Goal: Task Accomplishment & Management: Use online tool/utility

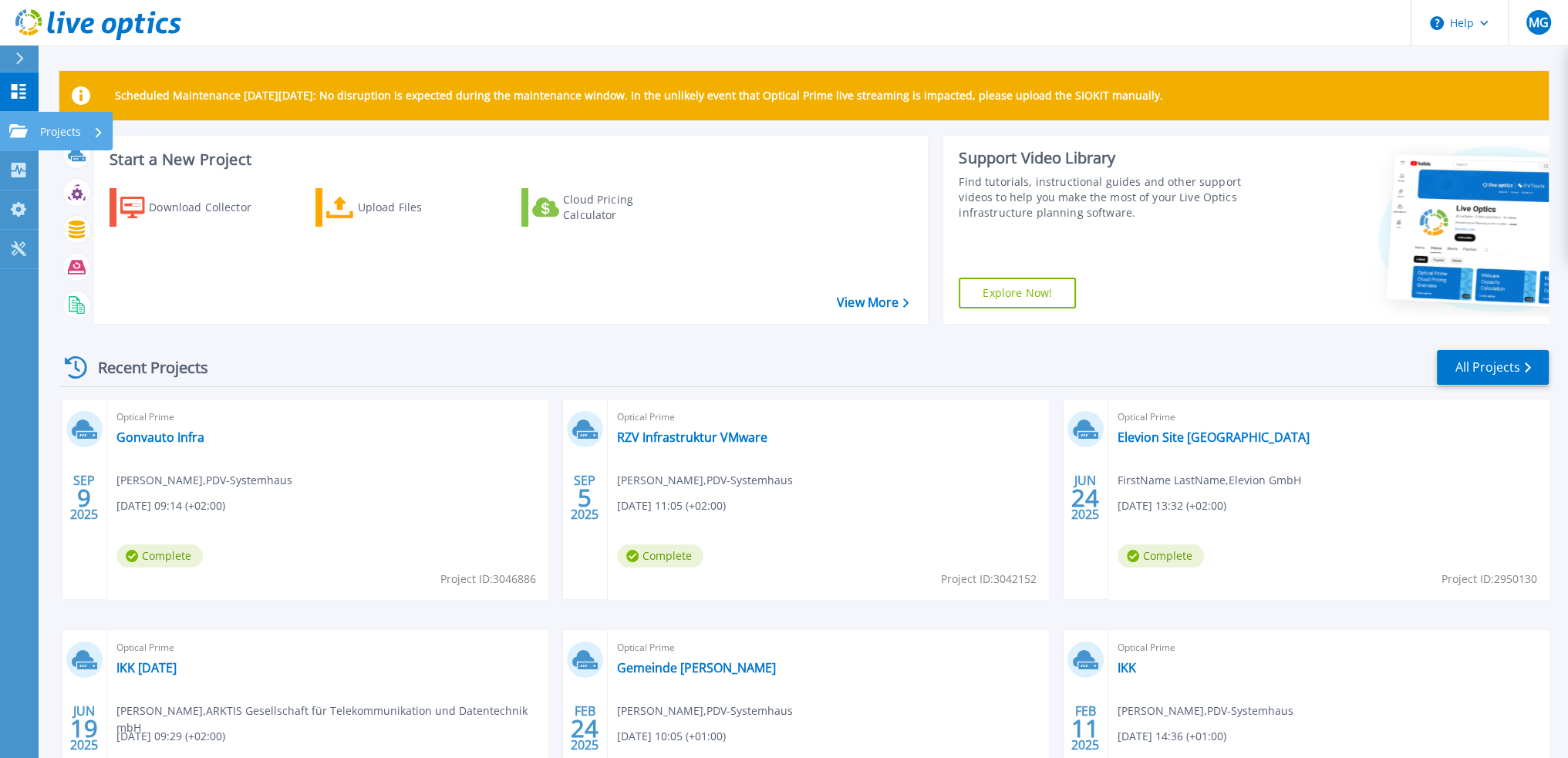
click at [41, 127] on p "Projects" at bounding box center [60, 131] width 41 height 40
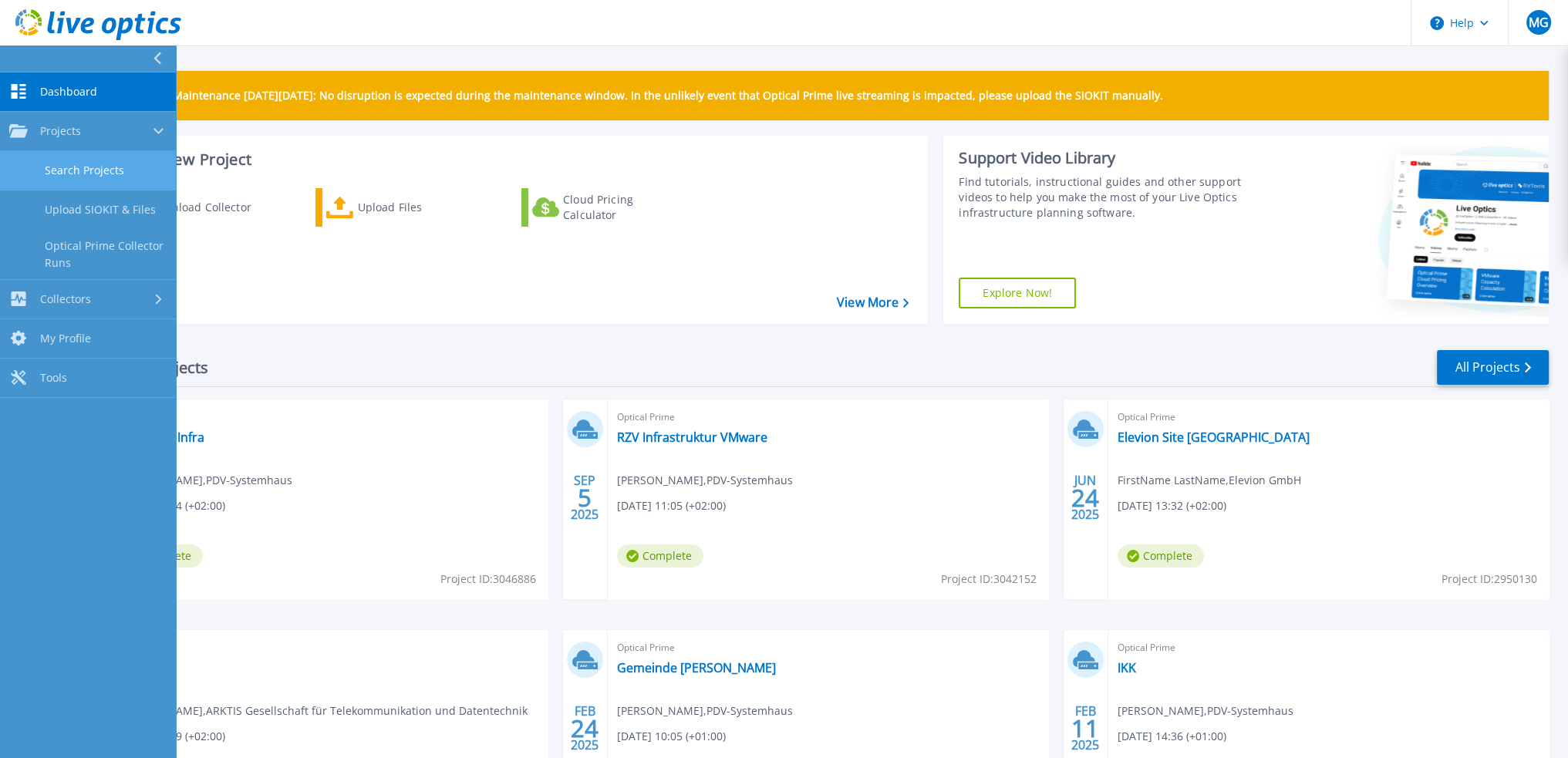
click at [86, 166] on link "Search Projects" at bounding box center [88, 170] width 176 height 39
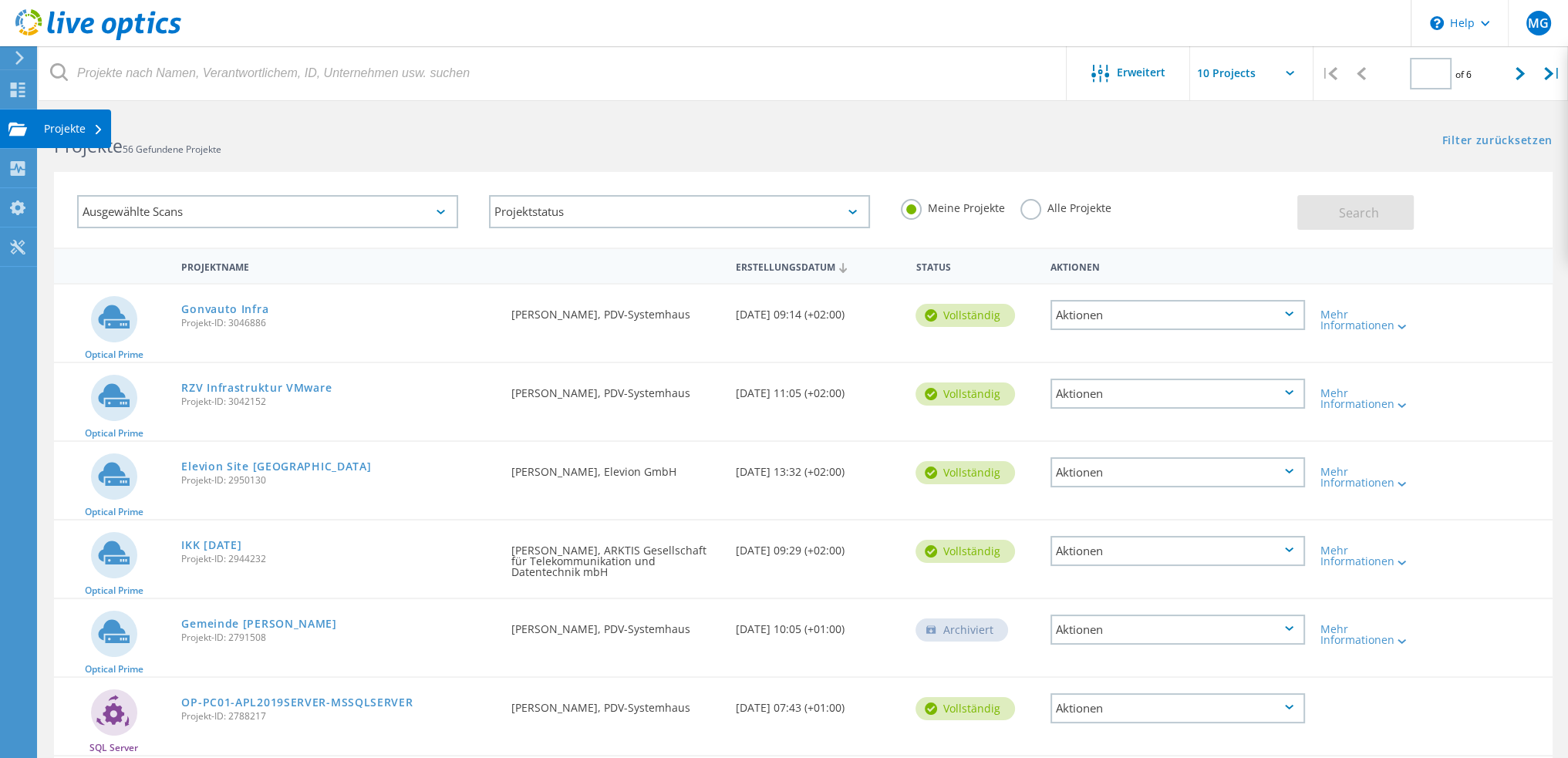
type input "1"
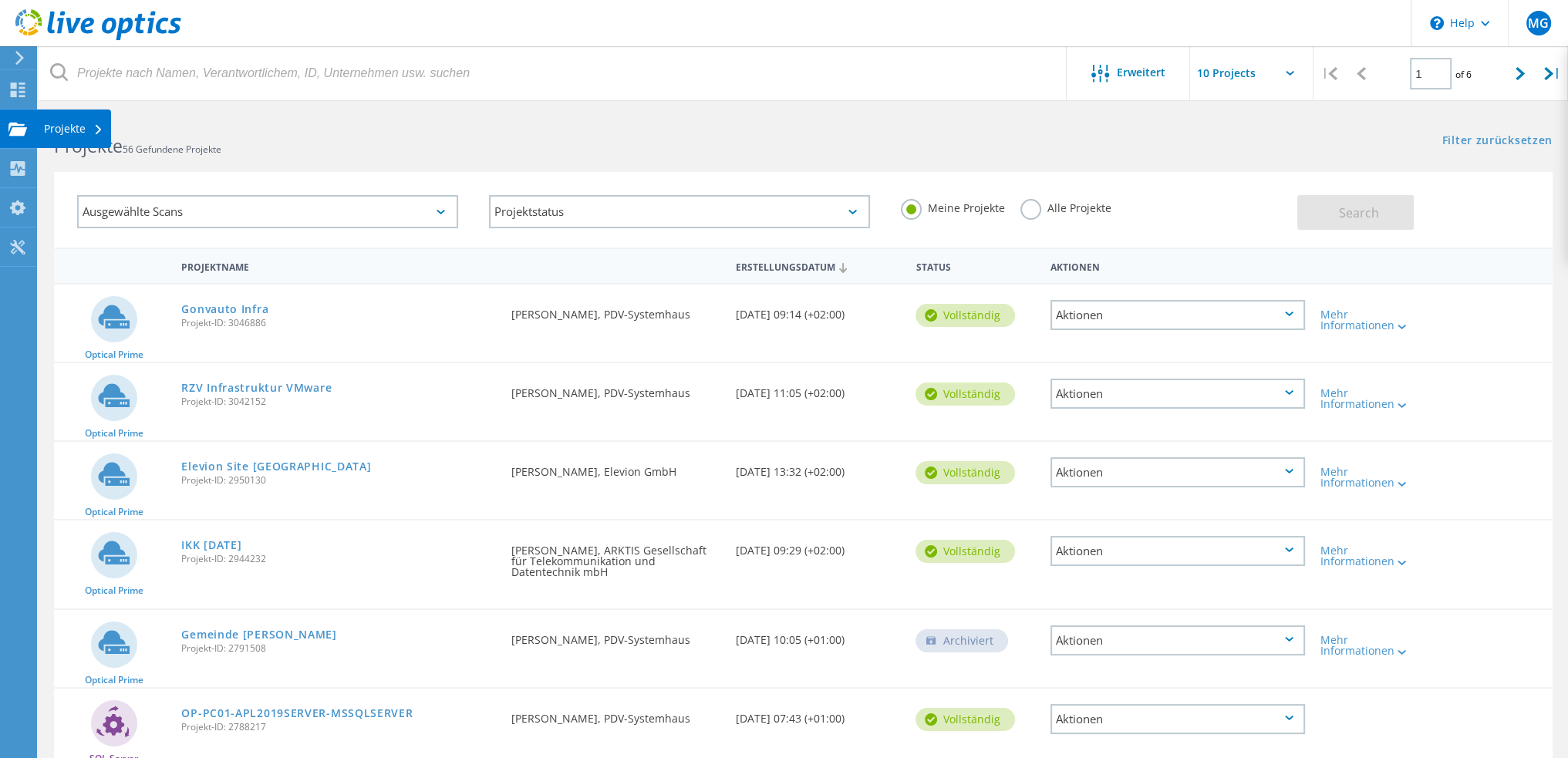
click at [54, 126] on div "Projekte" at bounding box center [73, 128] width 60 height 11
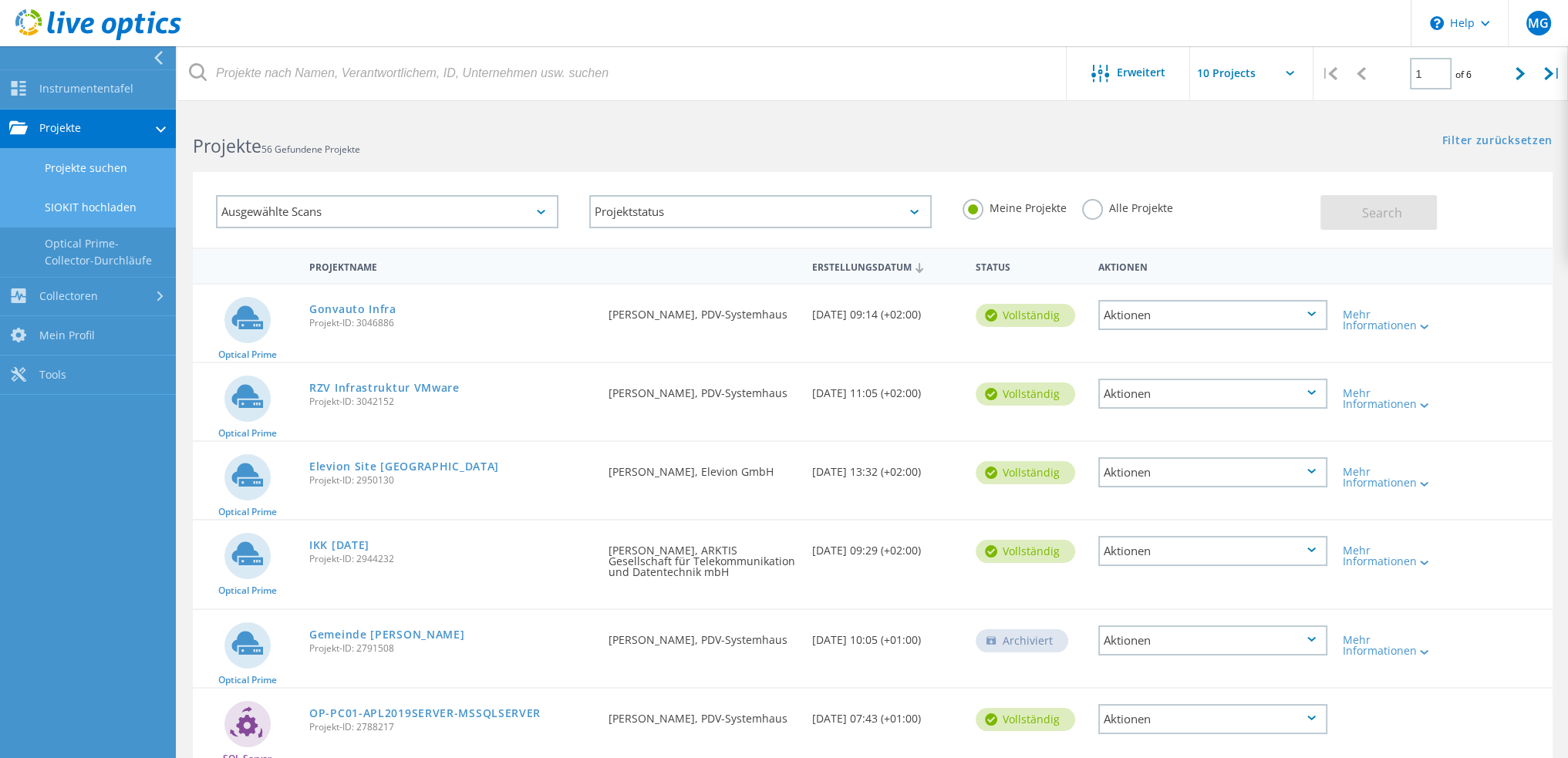
click at [86, 204] on link "SIOKIT hochladen" at bounding box center [88, 208] width 176 height 39
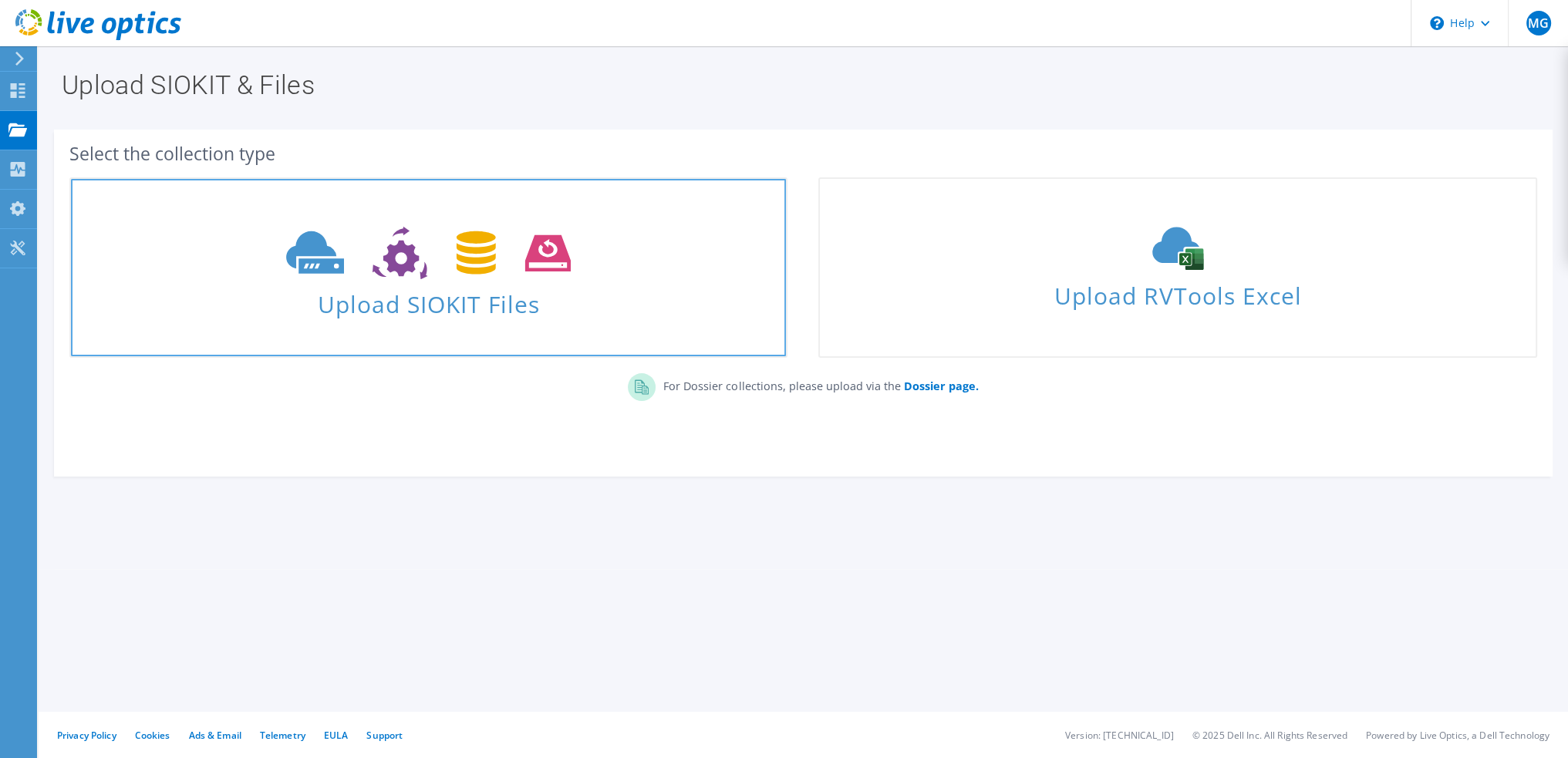
click at [608, 276] on span at bounding box center [428, 250] width 715 height 64
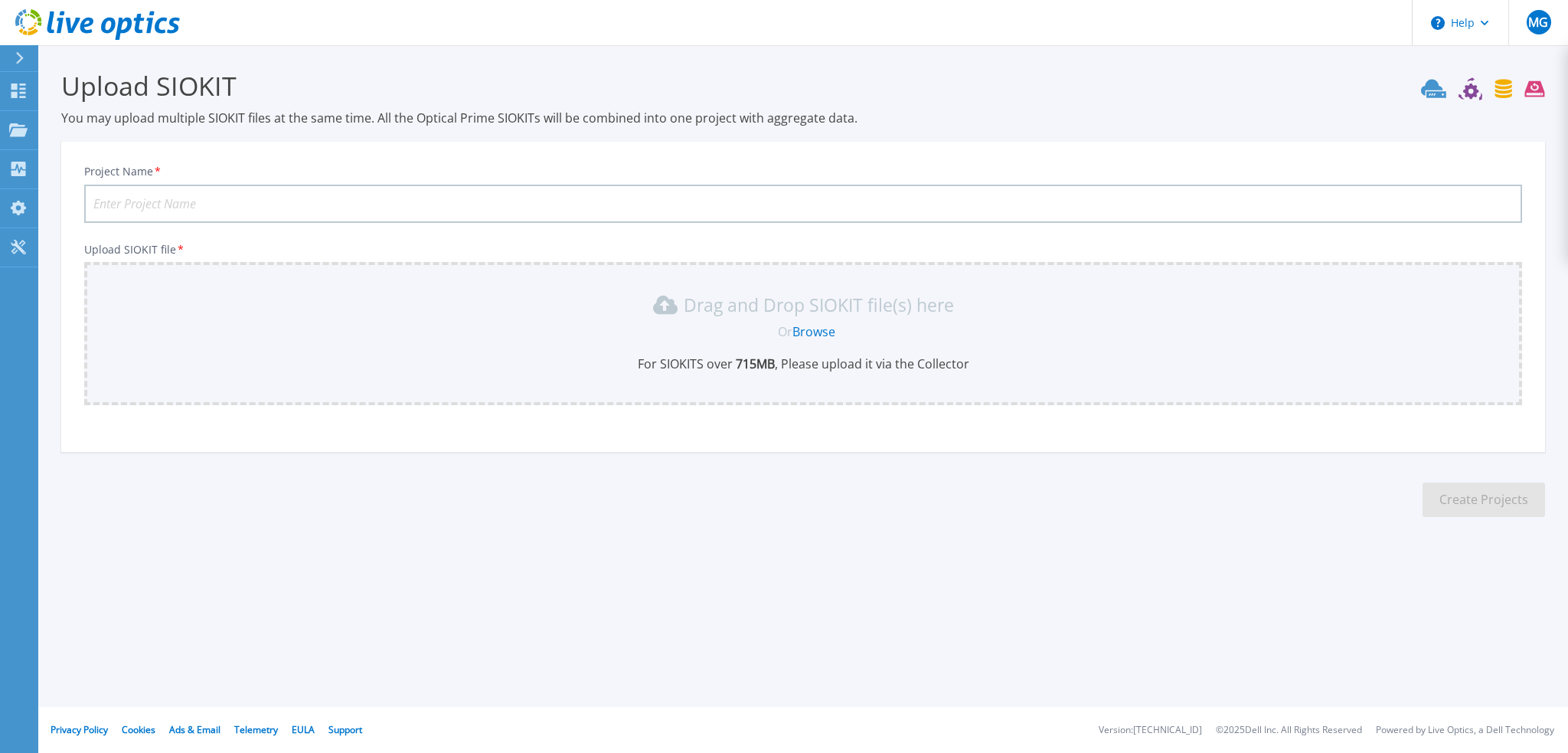
click at [821, 329] on link "Browse" at bounding box center [814, 331] width 43 height 17
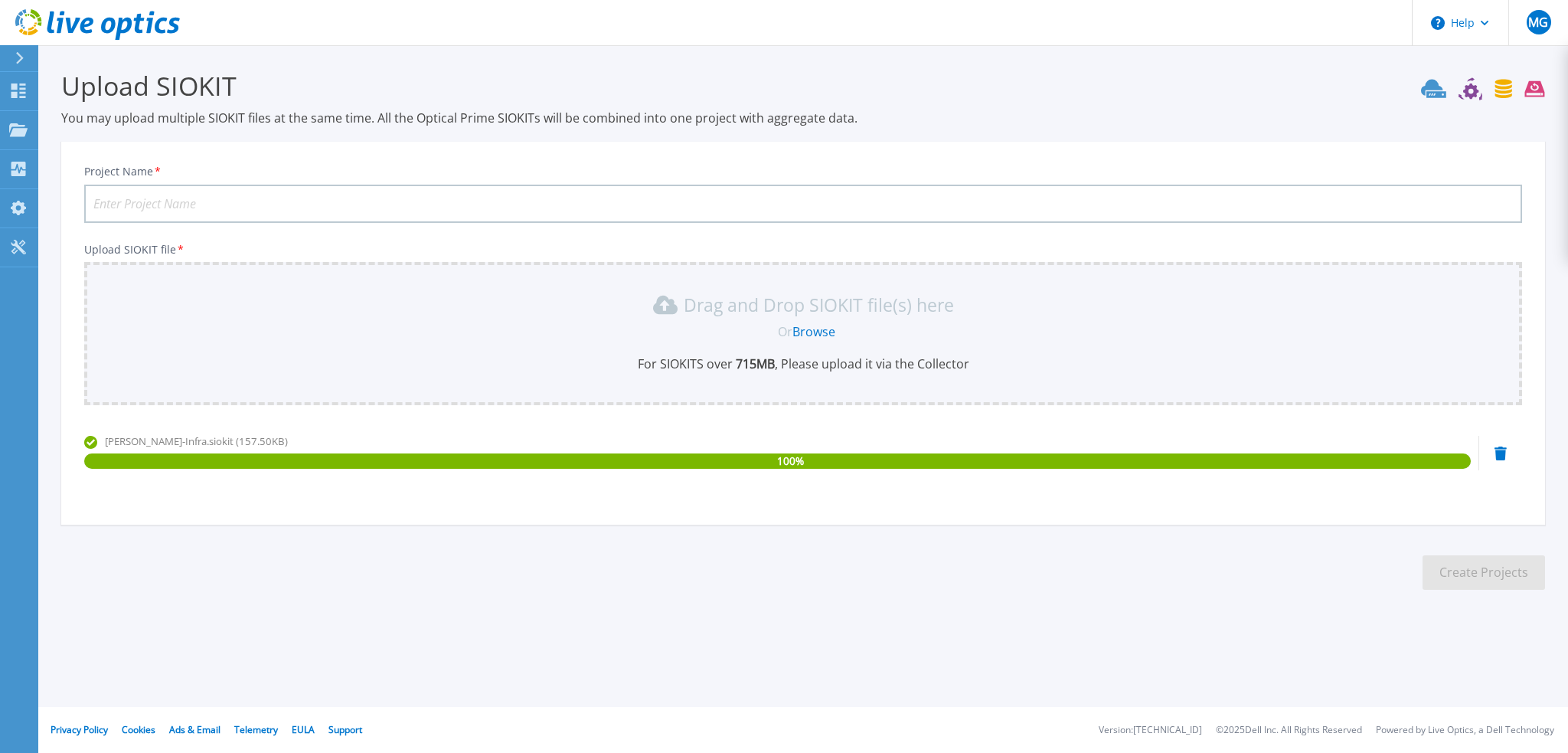
click at [749, 201] on input "Project Name *" at bounding box center [803, 204] width 1437 height 38
type input "Lichtner Infra 12h"
click at [1479, 567] on button "Create Projects" at bounding box center [1483, 572] width 122 height 34
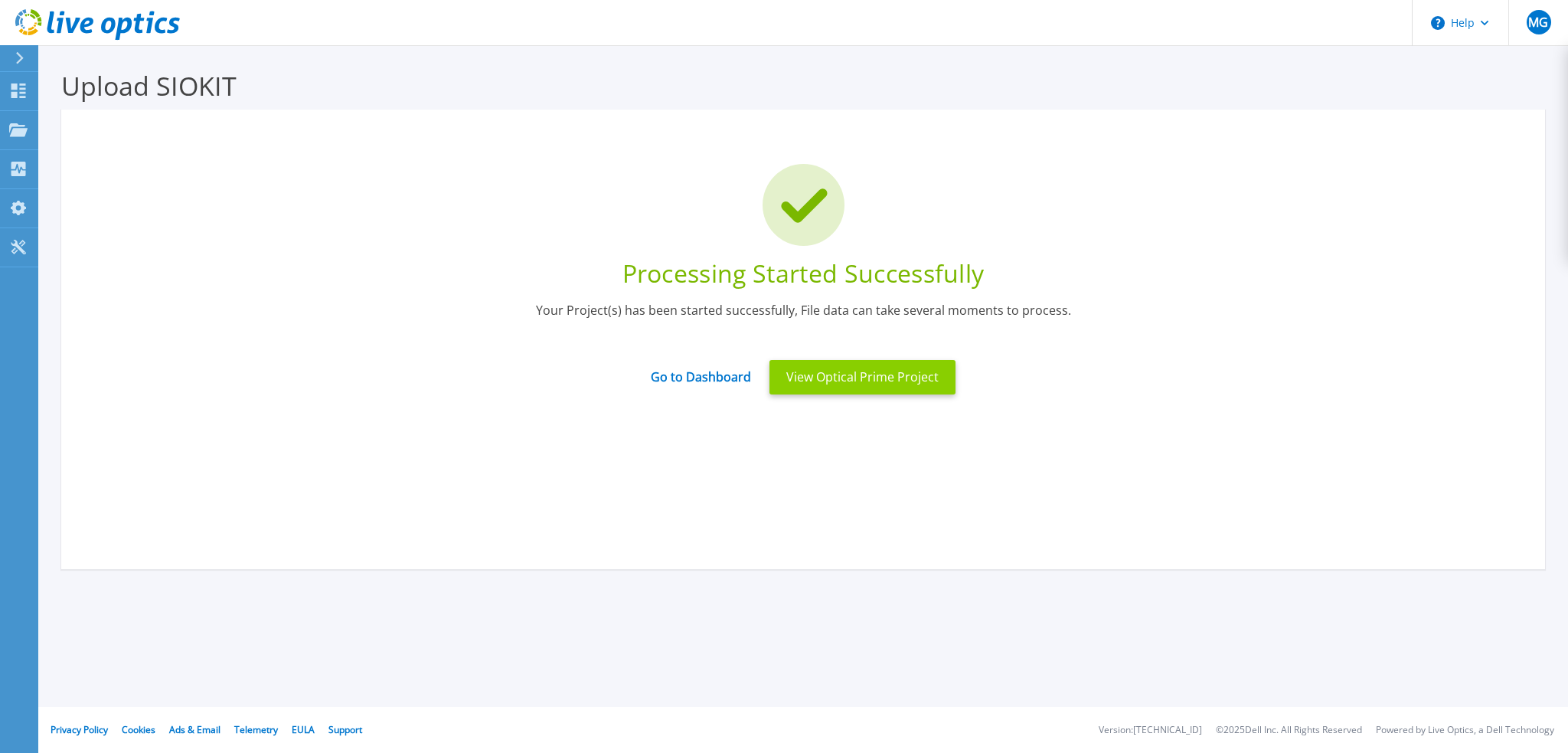
click at [891, 385] on button "View Optical Prime Project" at bounding box center [863, 377] width 186 height 34
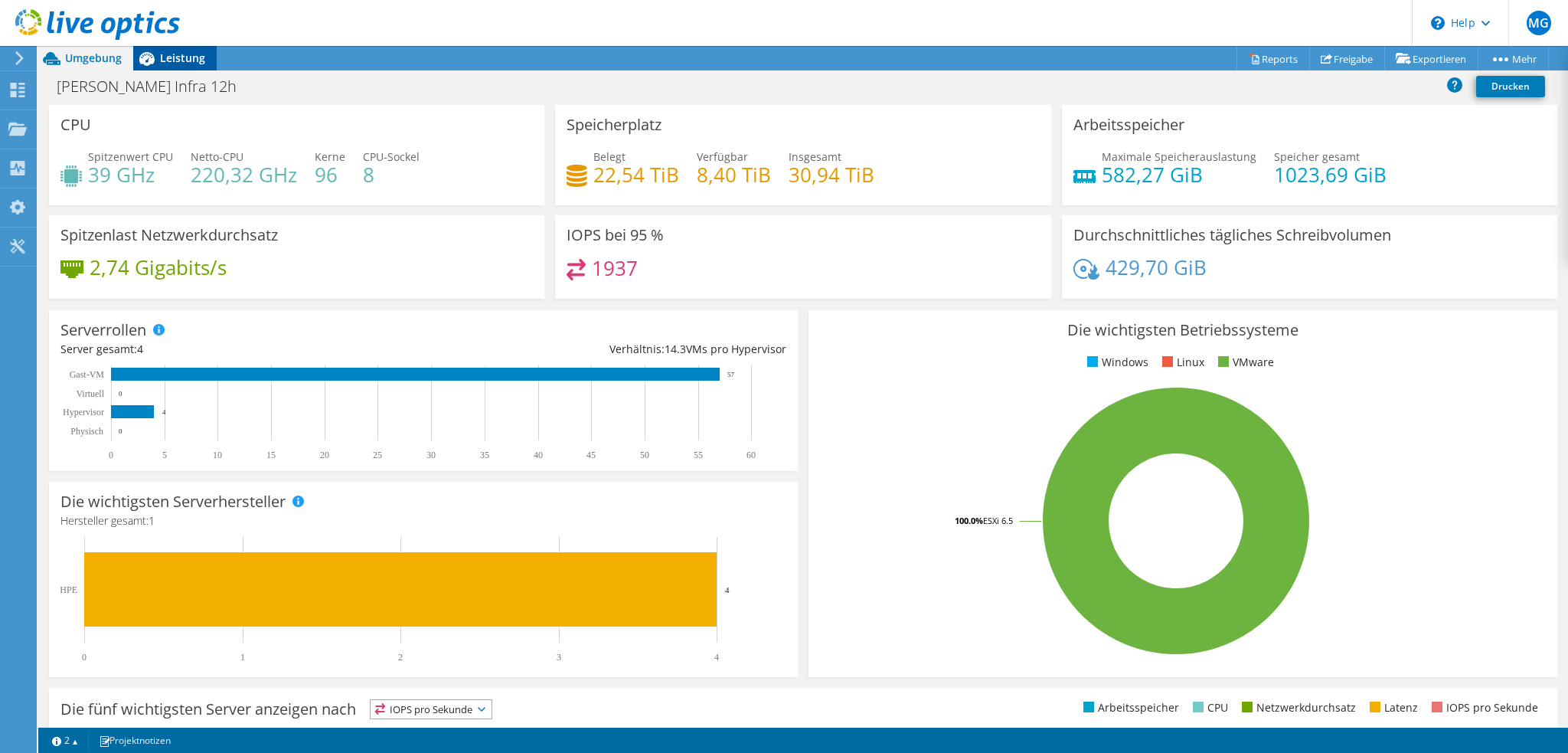
click at [191, 57] on span "Leistung" at bounding box center [182, 57] width 45 height 14
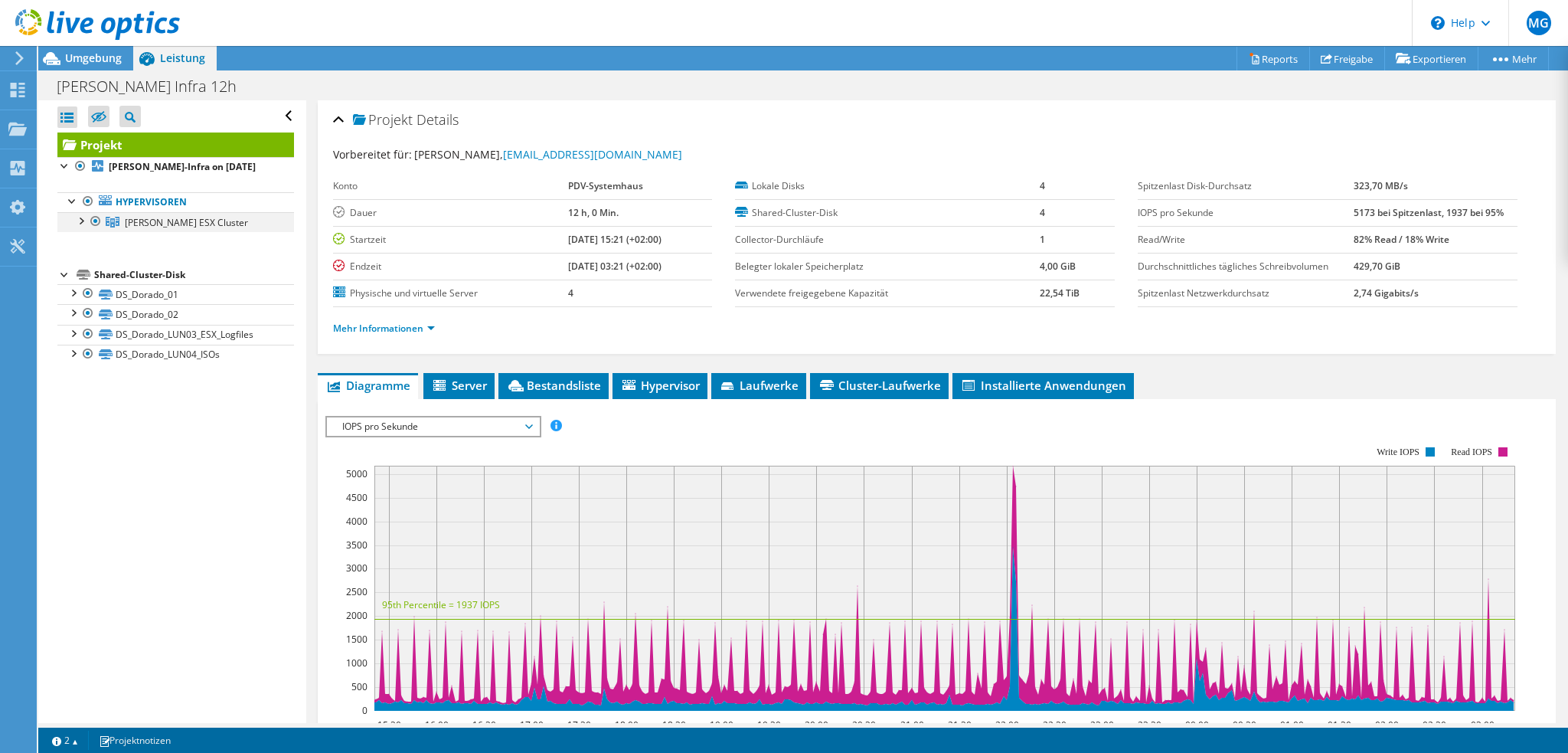
click at [82, 218] on div at bounding box center [80, 220] width 15 height 15
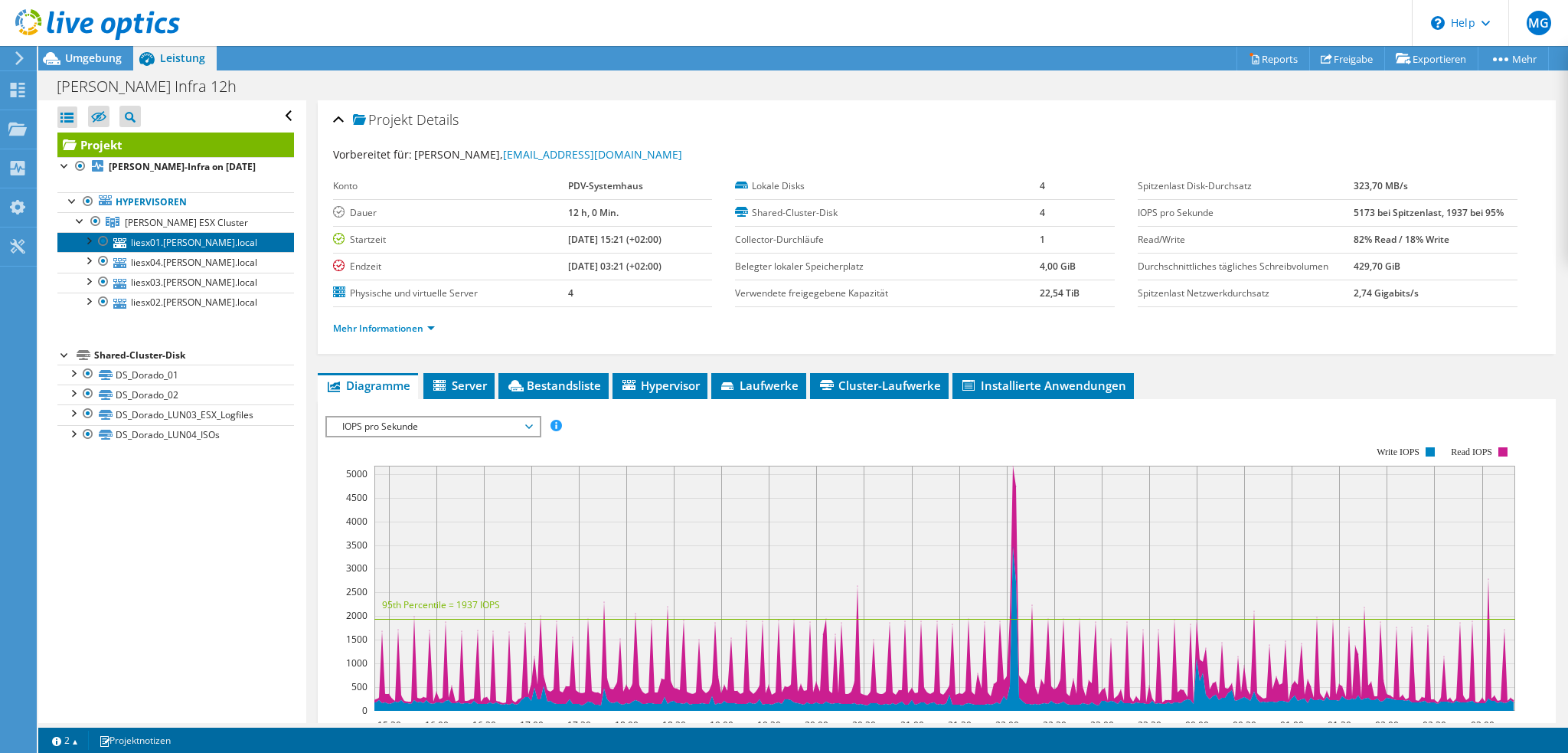
click at [178, 246] on link "liesx01.lichtner.local" at bounding box center [176, 242] width 236 height 20
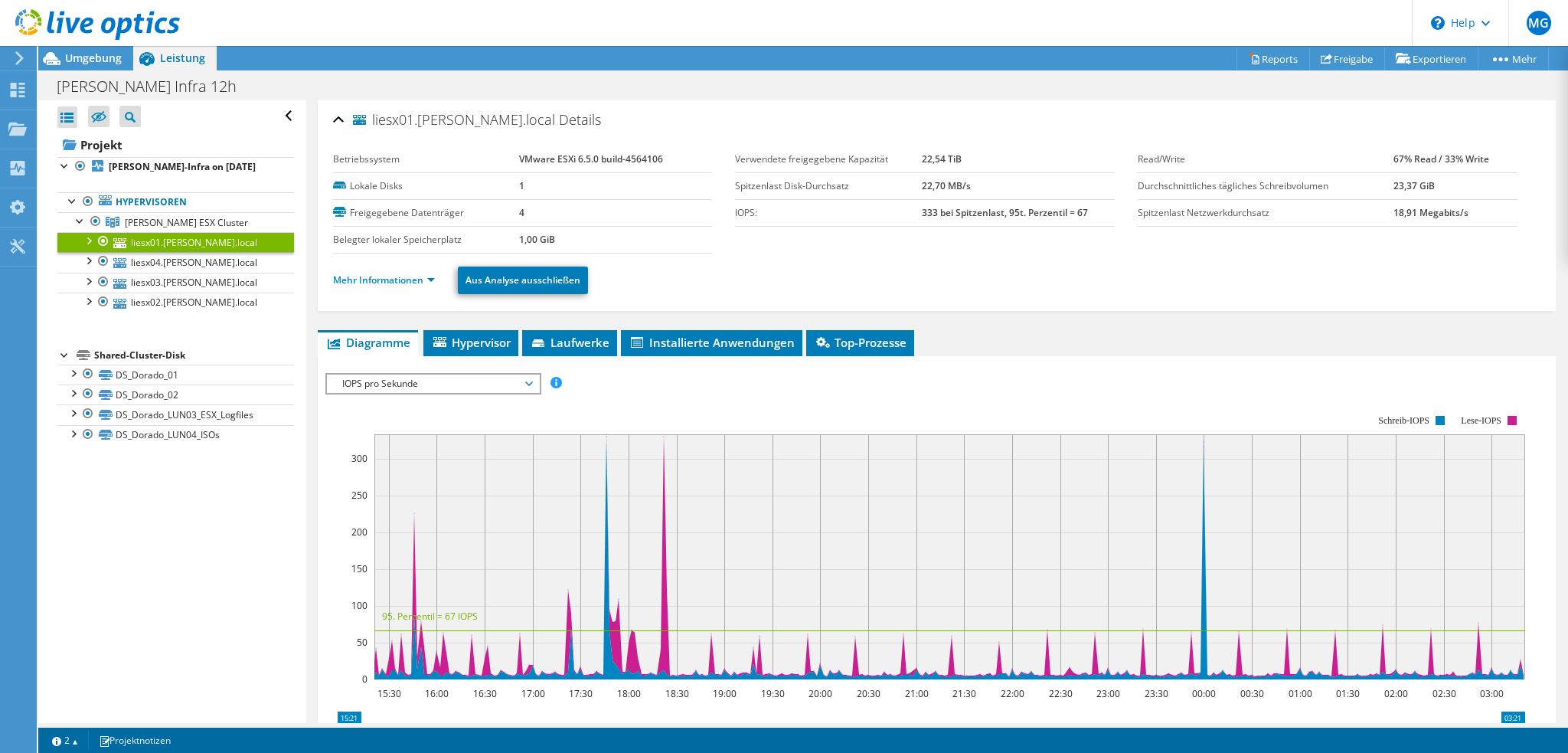
click at [529, 383] on span "IOPS pro Sekunde" at bounding box center [433, 384] width 197 height 18
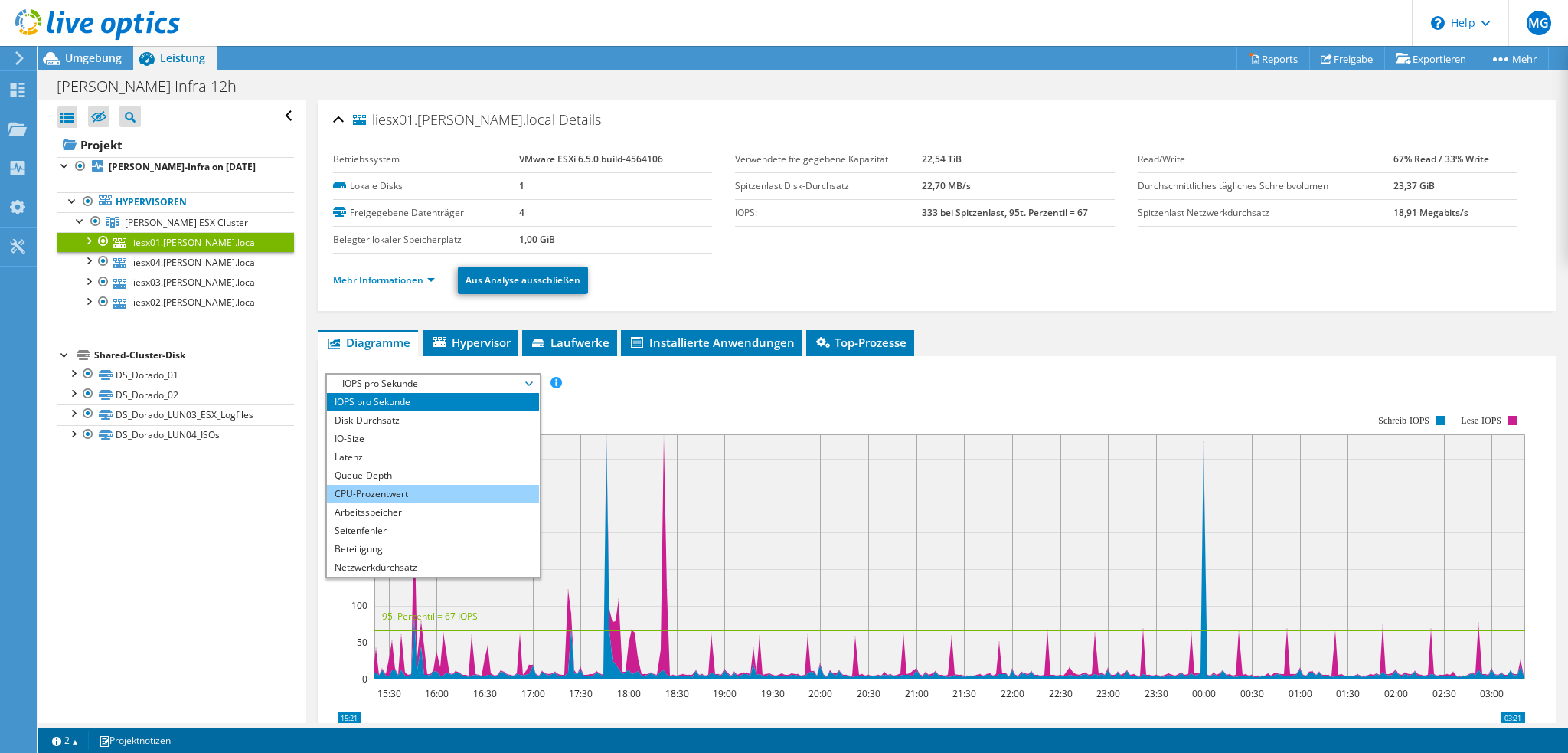
click at [445, 486] on li "CPU-Prozentwert" at bounding box center [433, 494] width 212 height 18
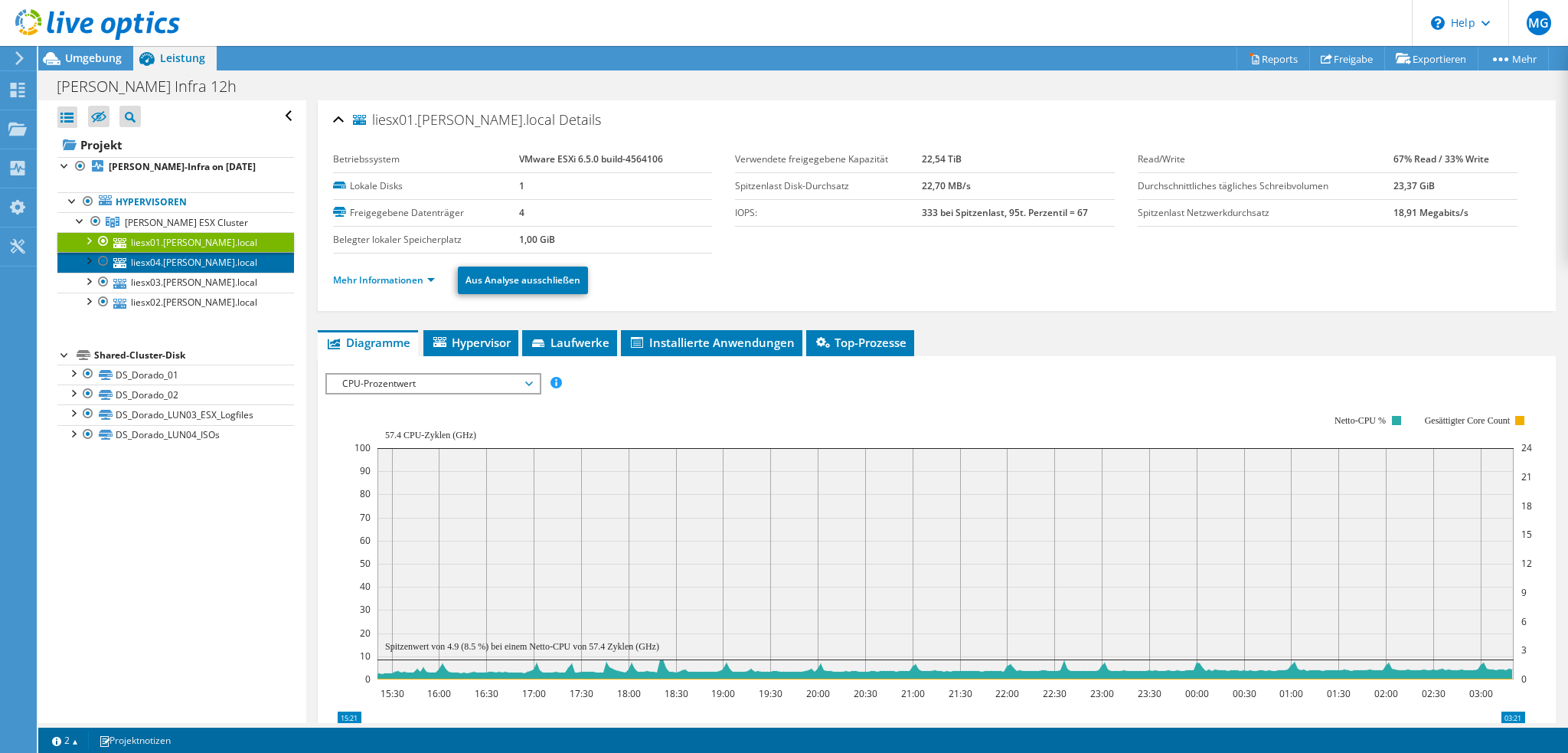
click at [206, 260] on link "liesx04.lichtner.local" at bounding box center [176, 262] width 236 height 20
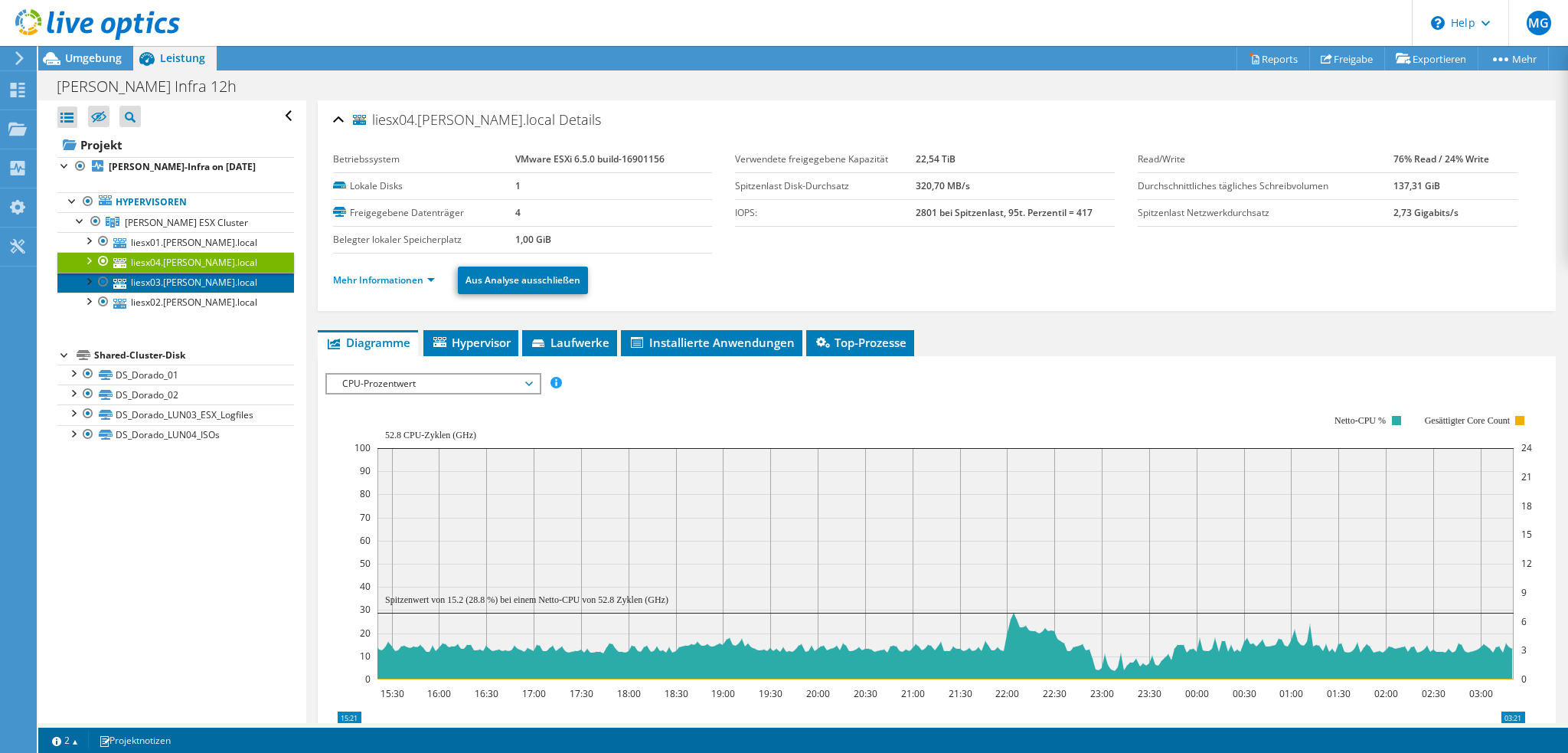
click at [198, 285] on link "liesx03.lichtner.local" at bounding box center [176, 283] width 236 height 20
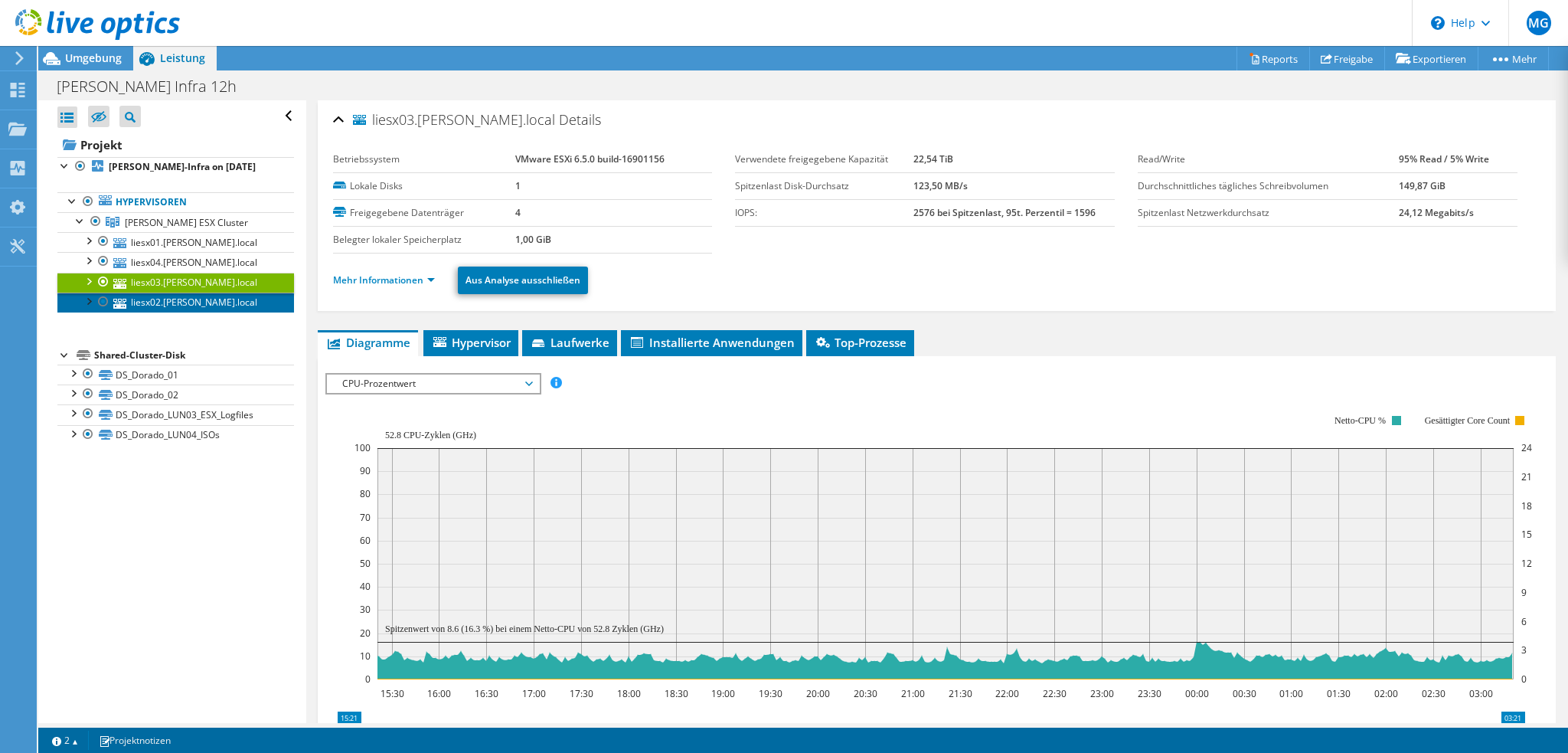
click at [191, 305] on link "liesx02.lichtner.local" at bounding box center [176, 303] width 236 height 20
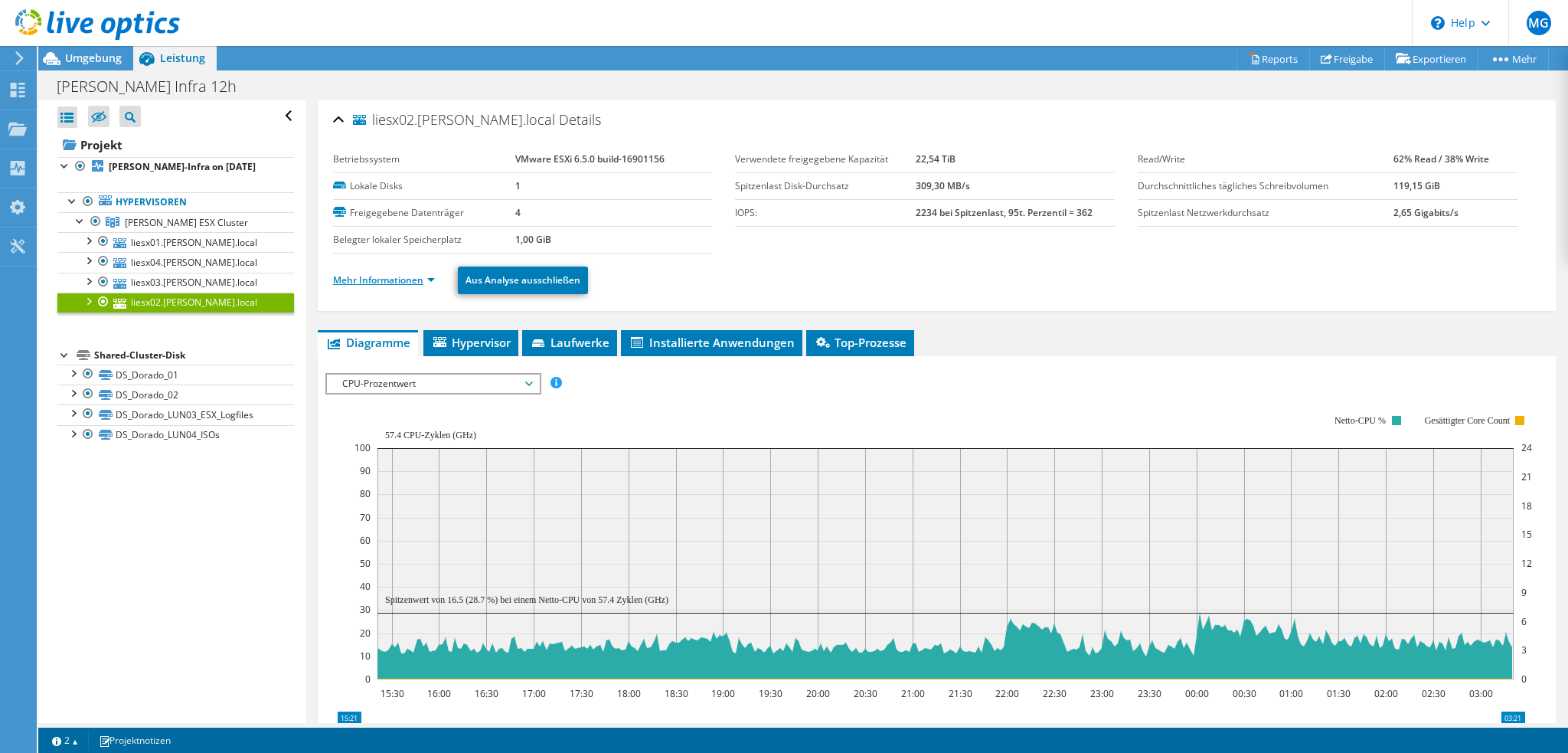
click at [392, 275] on link "Mehr Informationen" at bounding box center [383, 280] width 101 height 13
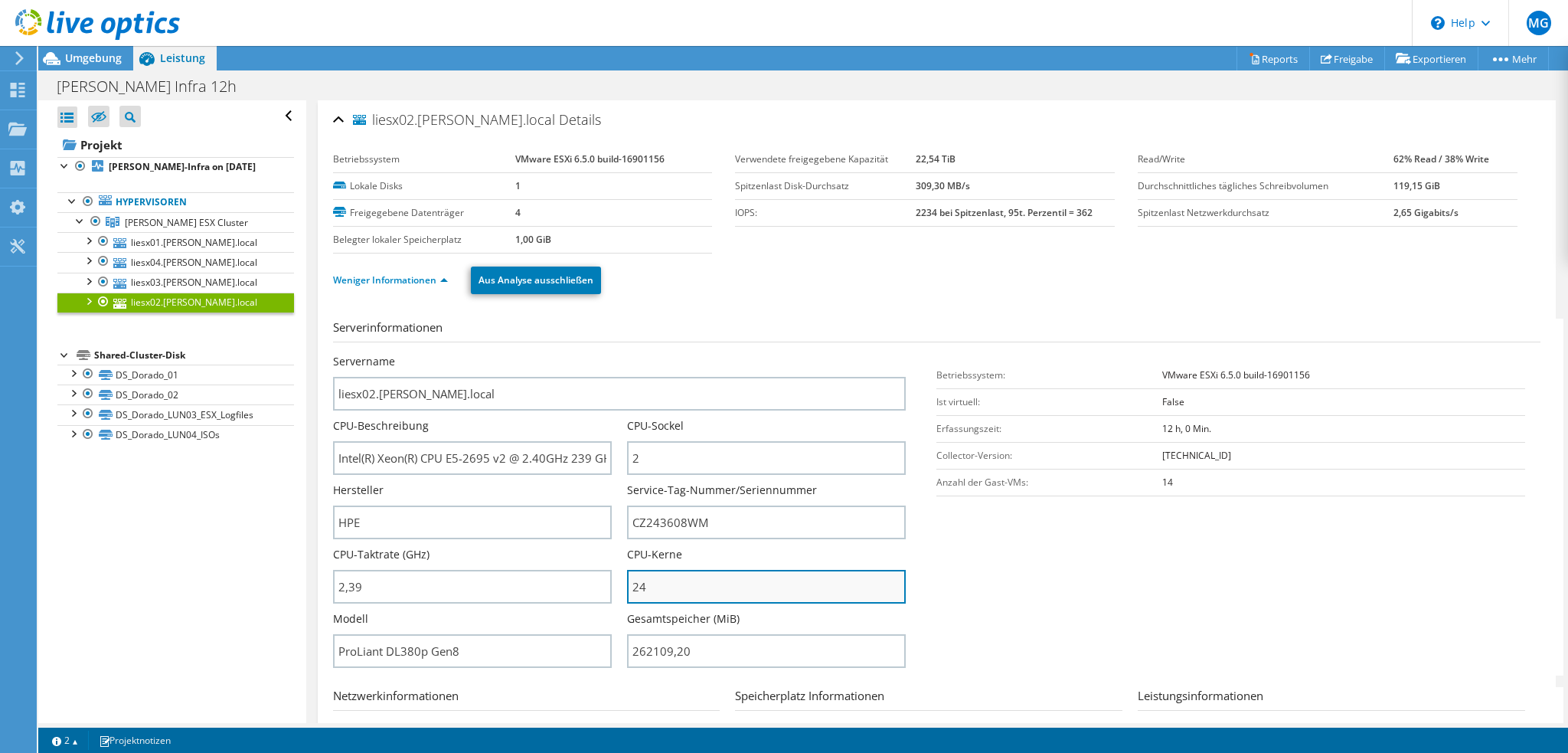
drag, startPoint x: 649, startPoint y: 585, endPoint x: 634, endPoint y: 585, distance: 15.0
click at [634, 585] on input "24" at bounding box center [766, 587] width 279 height 33
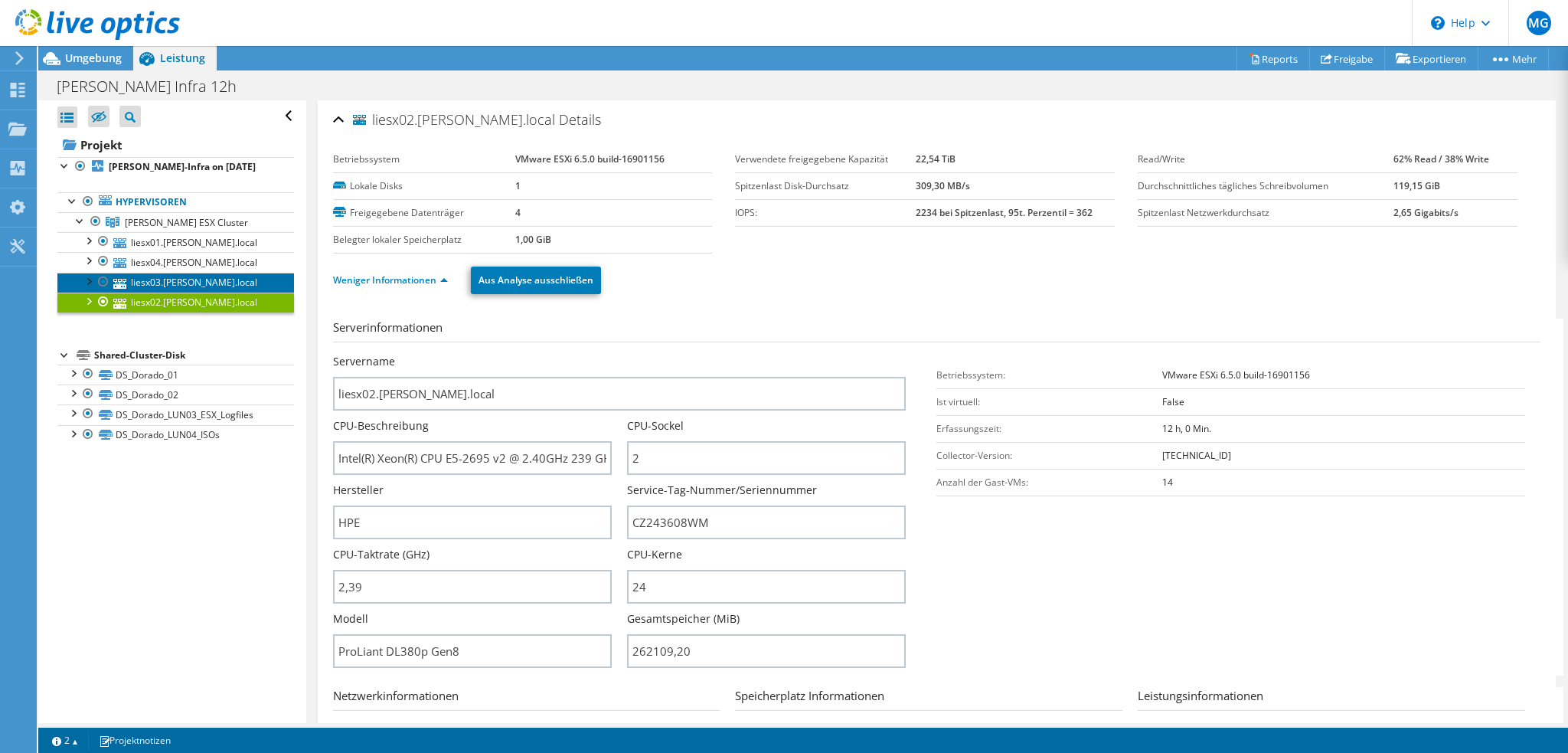
click at [168, 281] on link "liesx03.lichtner.local" at bounding box center [176, 283] width 236 height 20
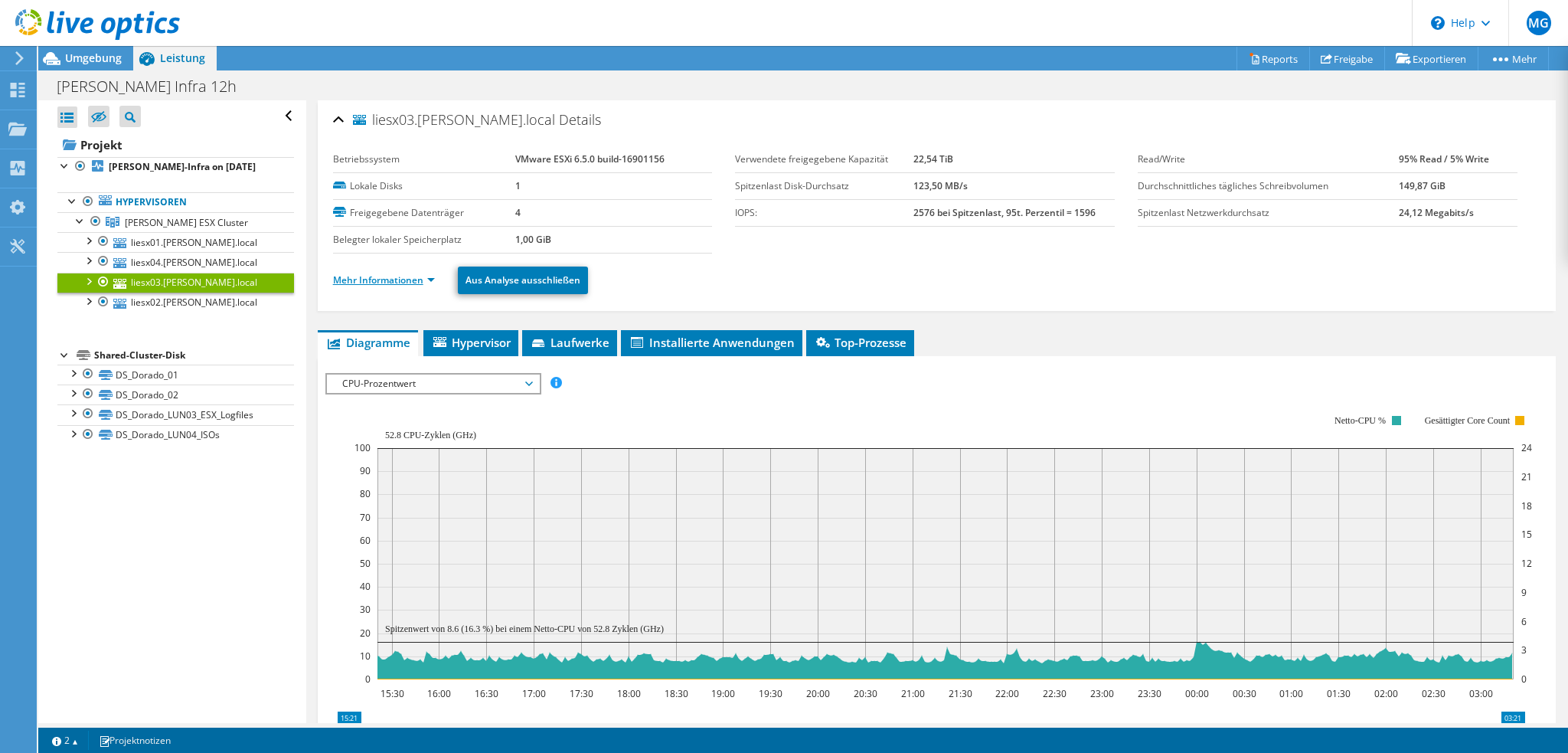
click at [395, 283] on link "Mehr Informationen" at bounding box center [383, 280] width 101 height 13
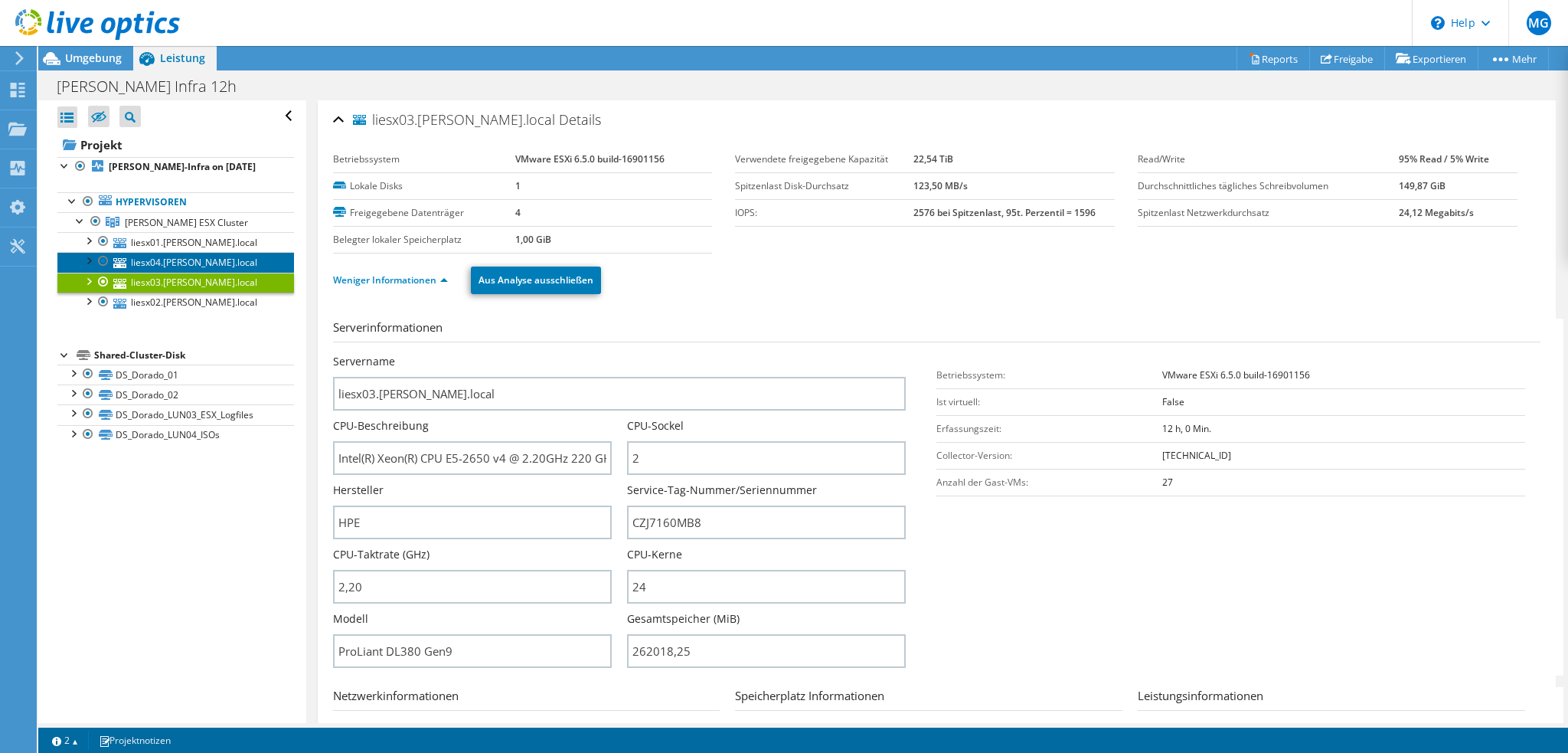
click at [185, 261] on link "liesx04.lichtner.local" at bounding box center [176, 262] width 236 height 20
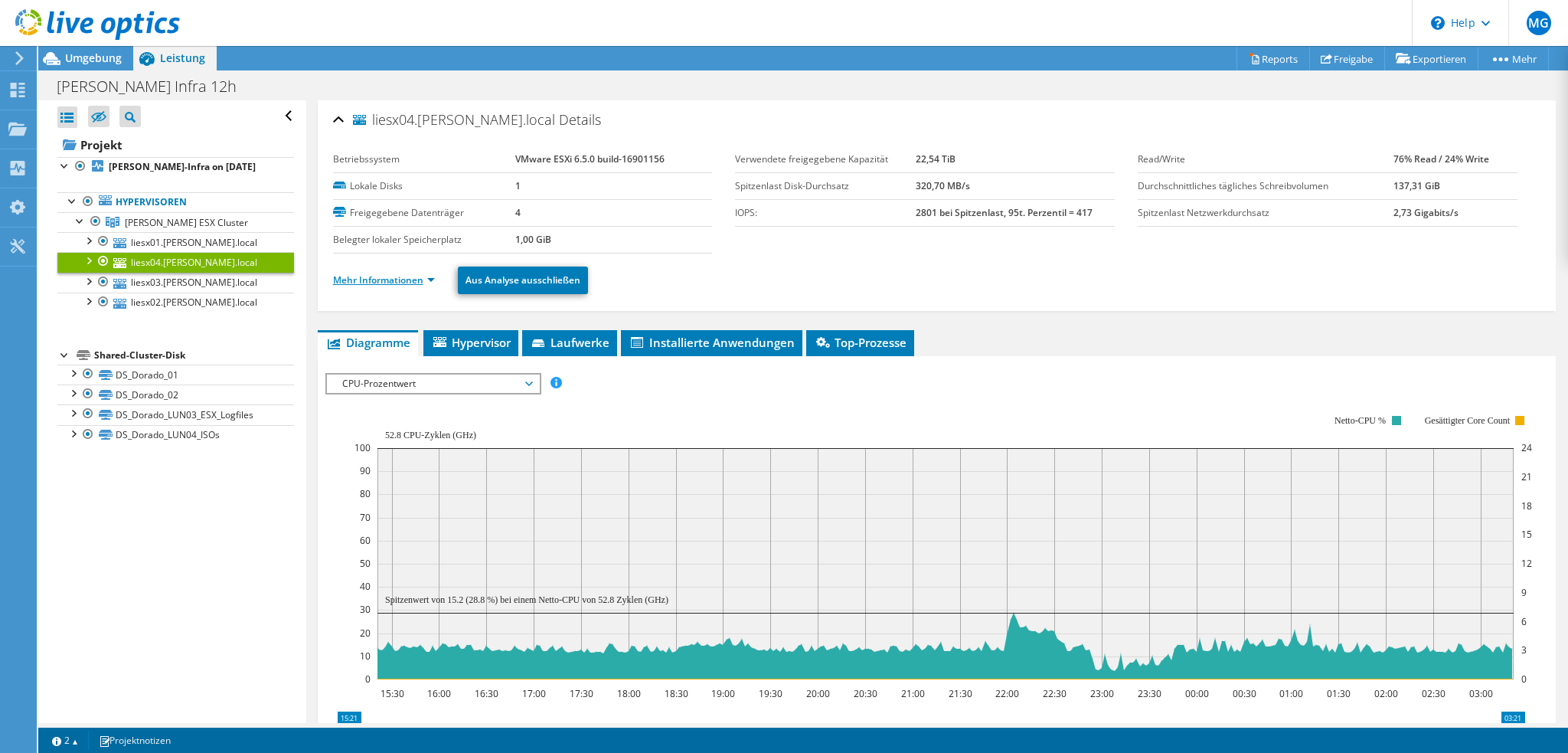
click at [385, 277] on link "Mehr Informationen" at bounding box center [383, 280] width 101 height 13
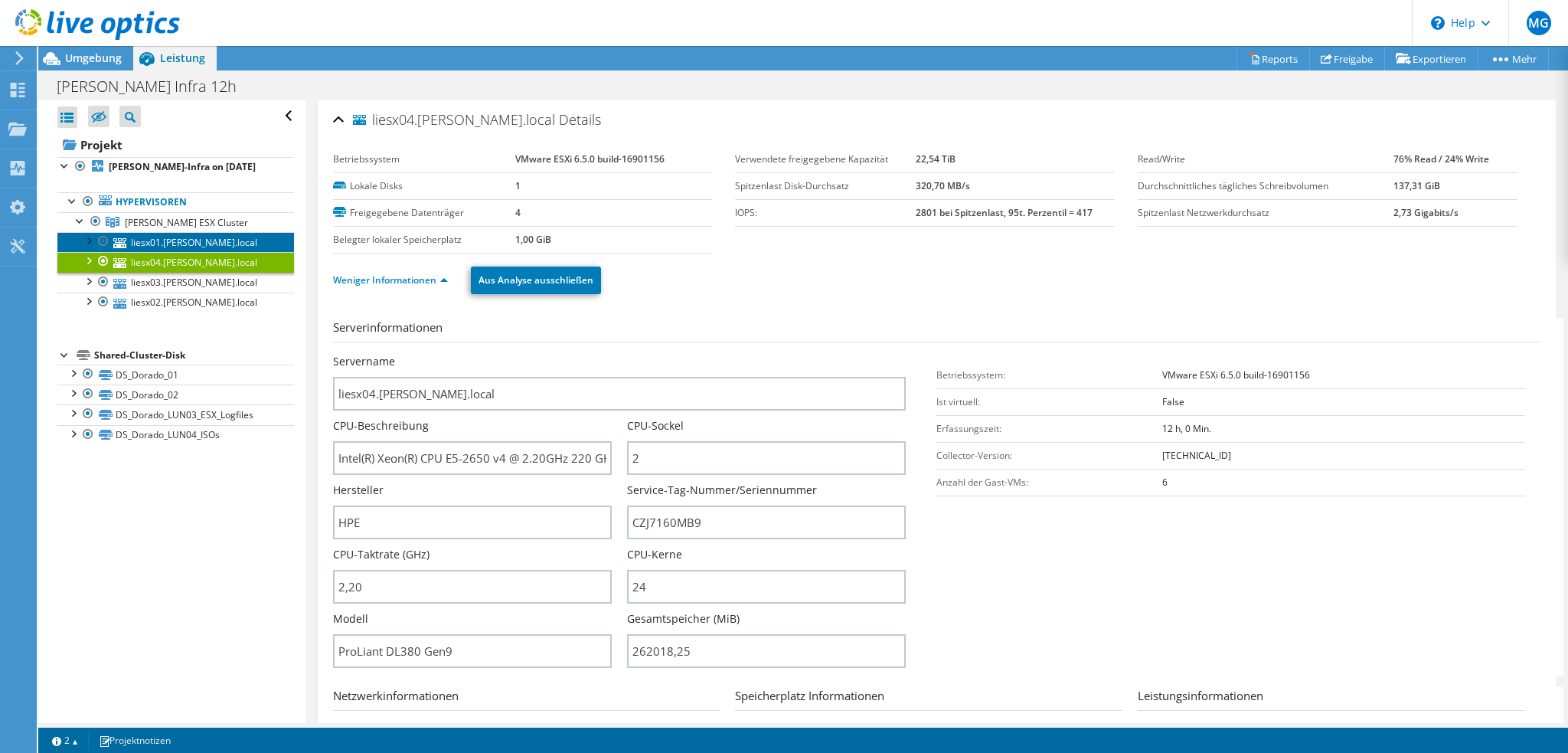
click at [190, 243] on link "liesx01.lichtner.local" at bounding box center [176, 242] width 236 height 20
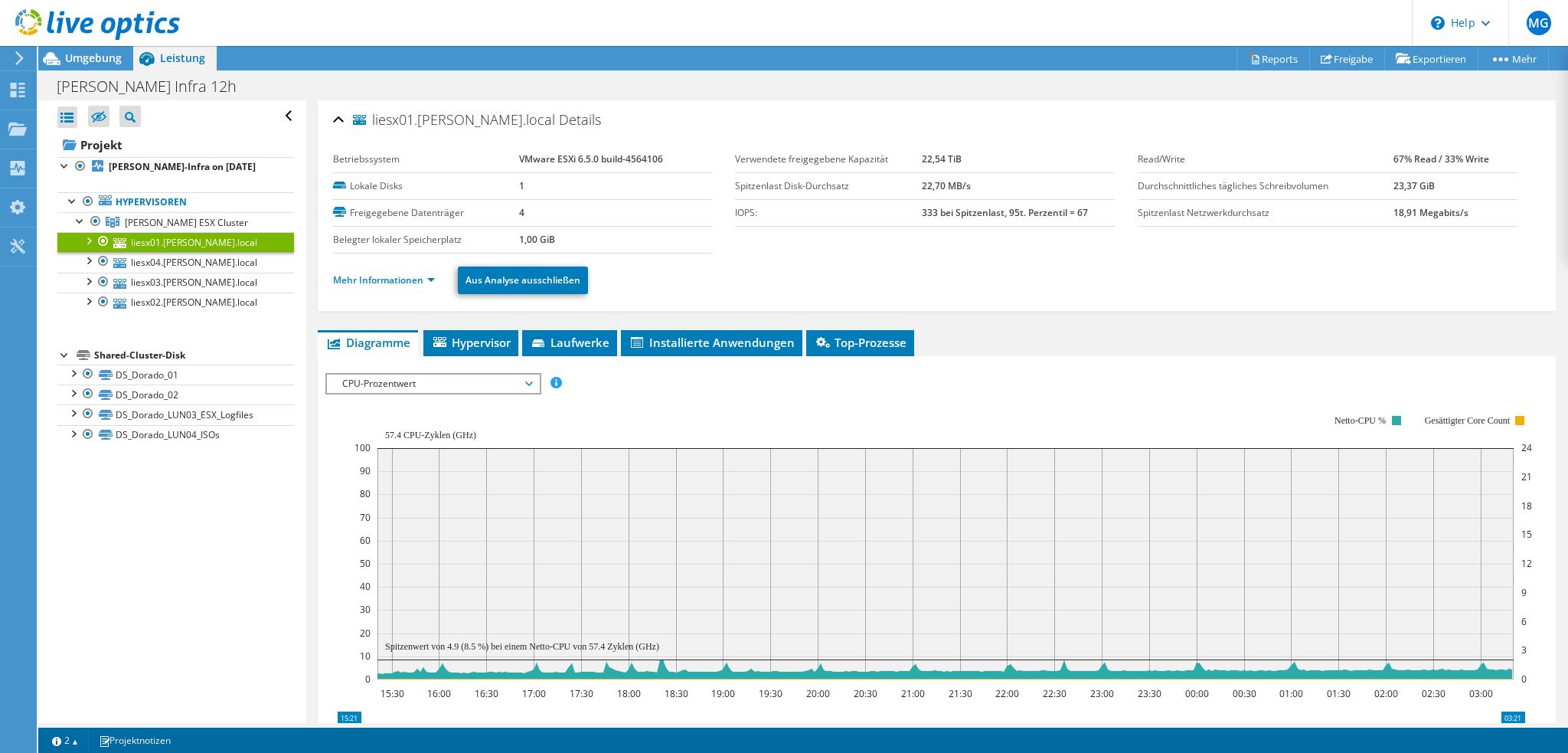
click at [385, 284] on li "Mehr Informationen" at bounding box center [388, 280] width 111 height 17
click at [383, 278] on link "Mehr Informationen" at bounding box center [383, 280] width 101 height 13
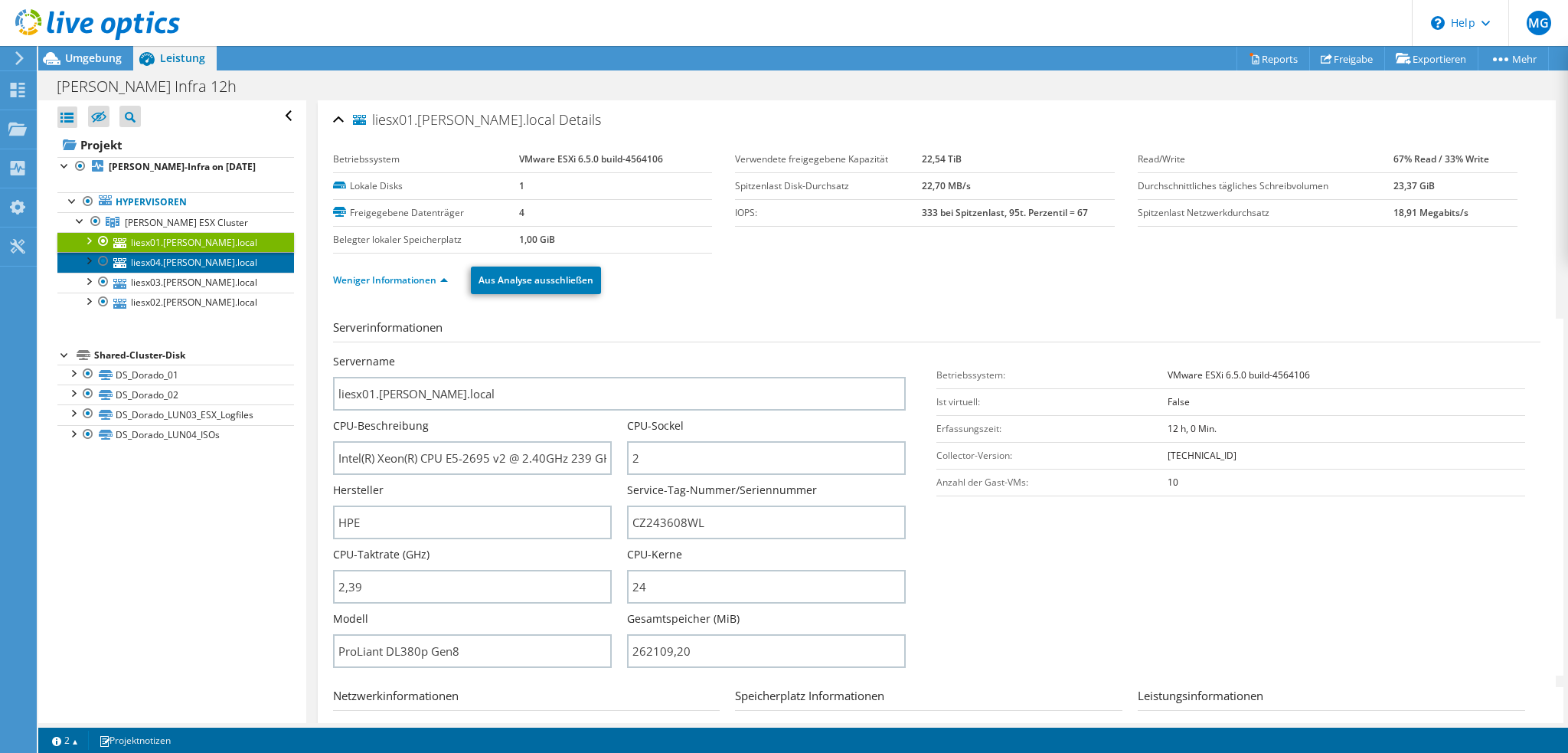
click at [181, 265] on link "liesx04.lichtner.local" at bounding box center [176, 262] width 236 height 20
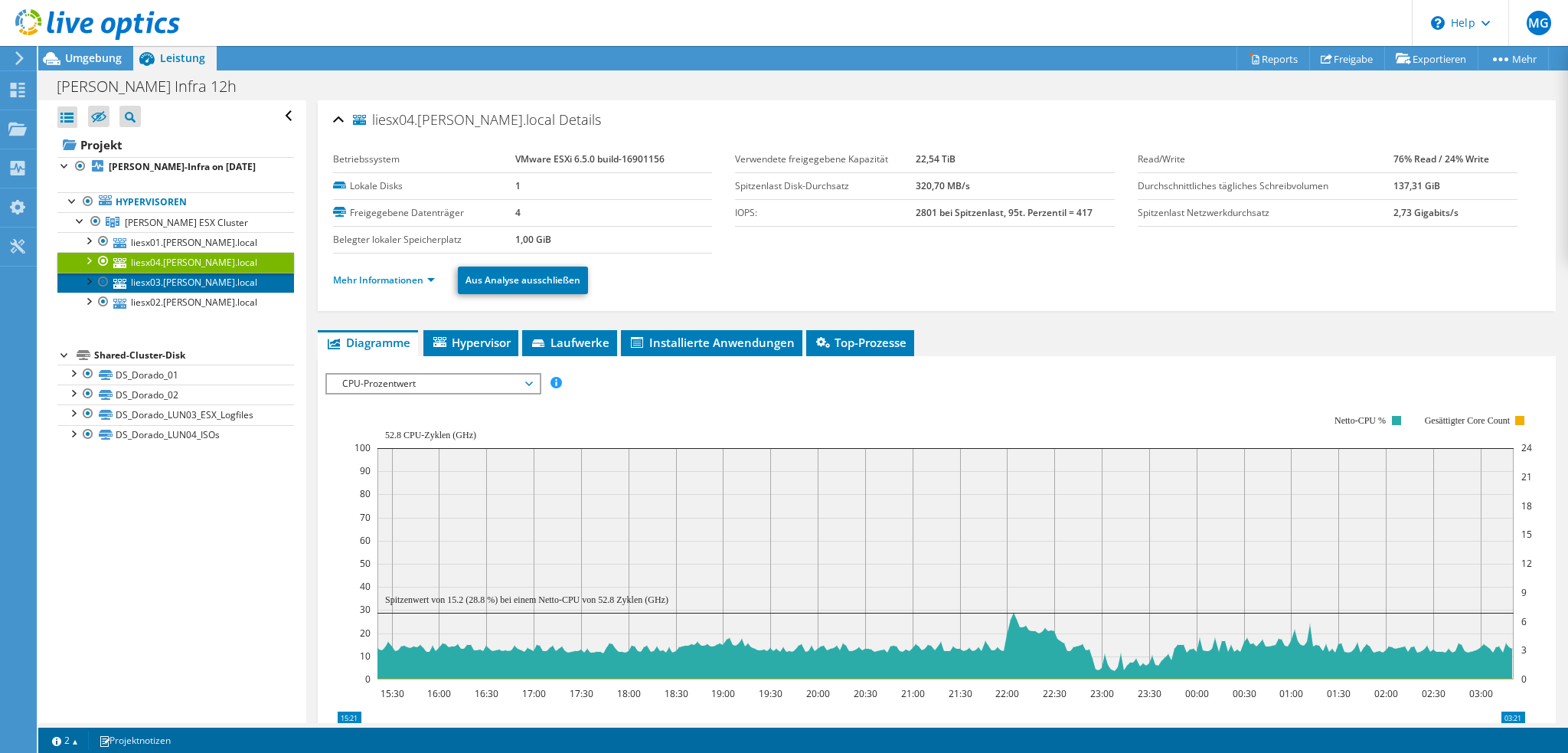
click at [182, 280] on link "liesx03.lichtner.local" at bounding box center [176, 283] width 236 height 20
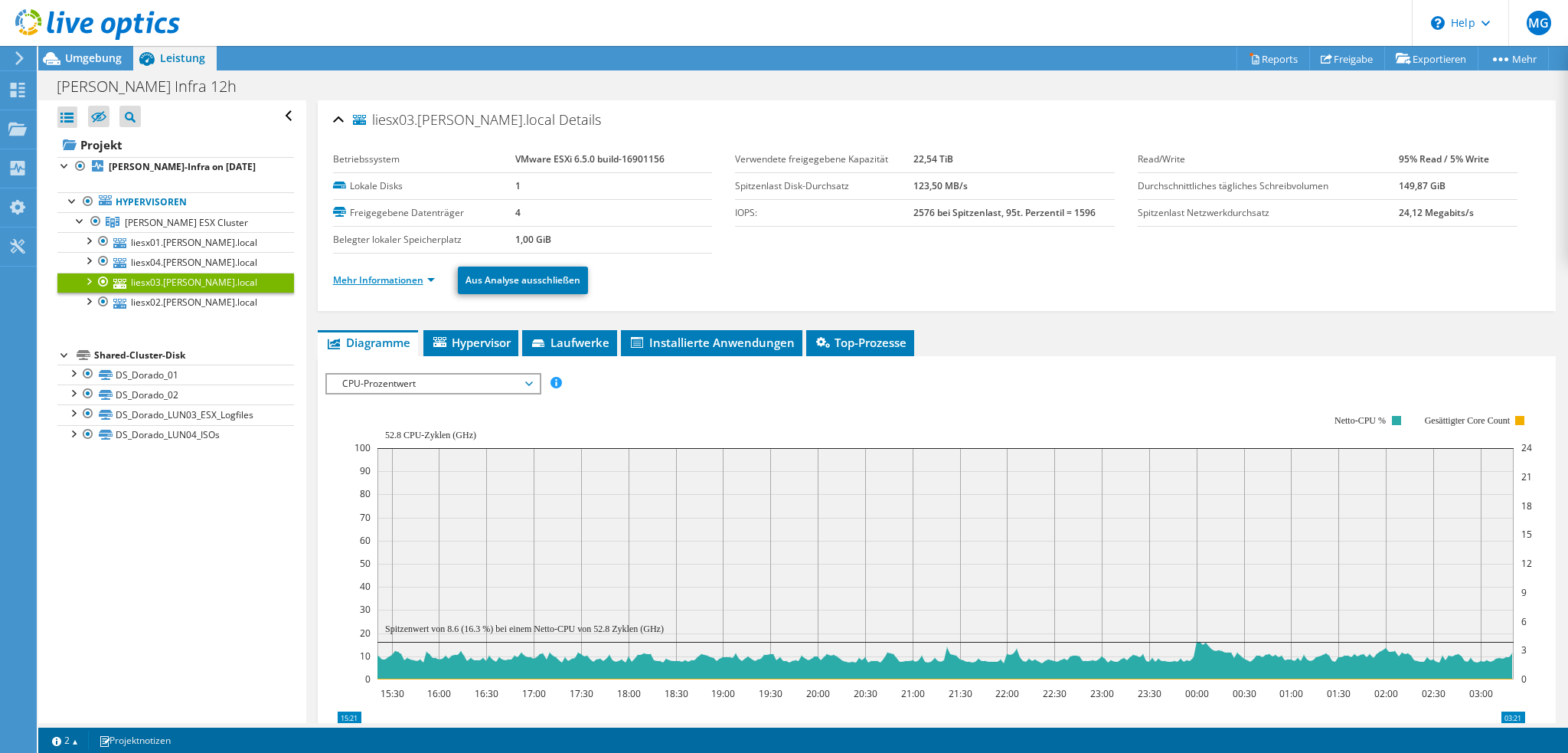
click at [383, 278] on link "Mehr Informationen" at bounding box center [383, 280] width 101 height 13
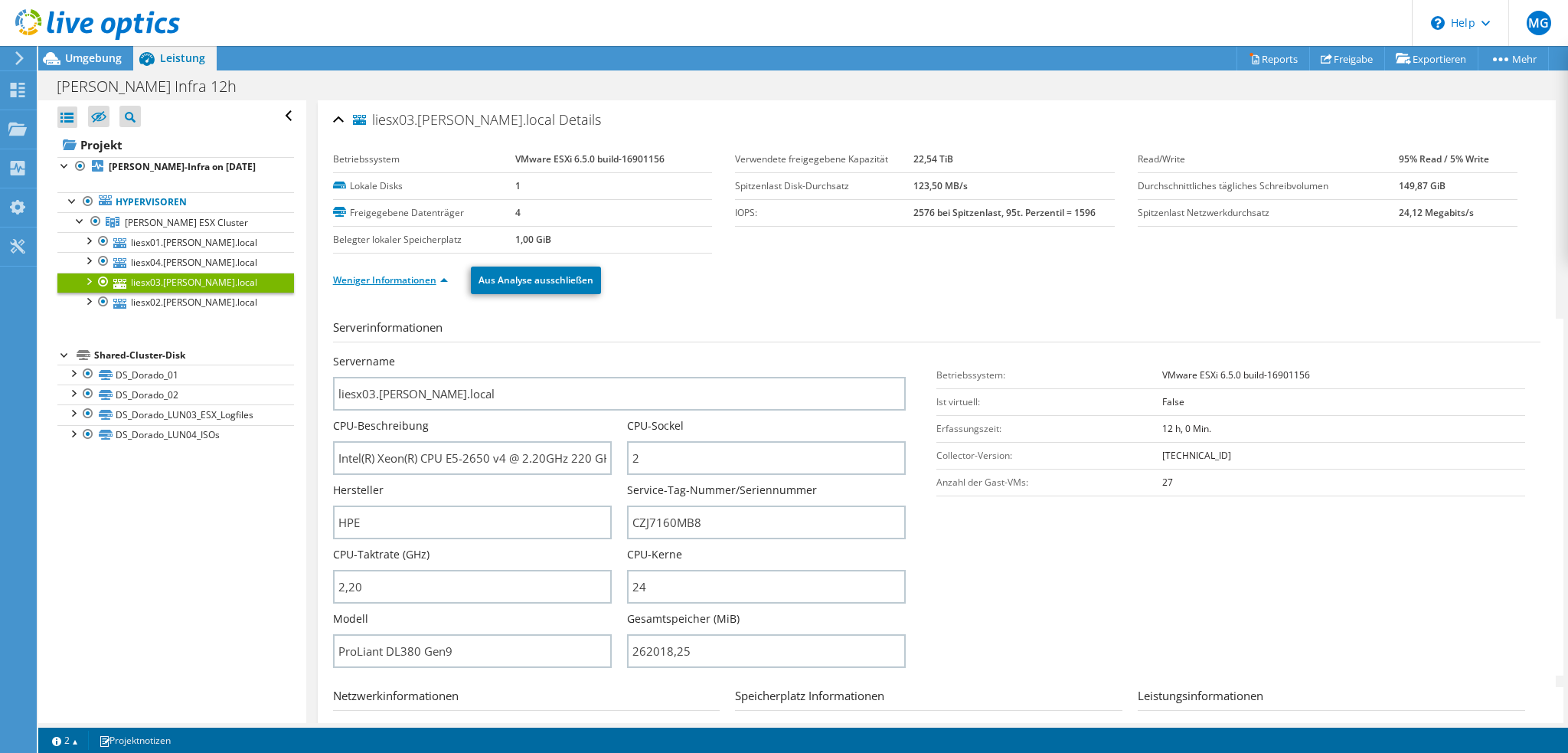
click at [386, 281] on link "Weniger Informationen" at bounding box center [390, 280] width 115 height 13
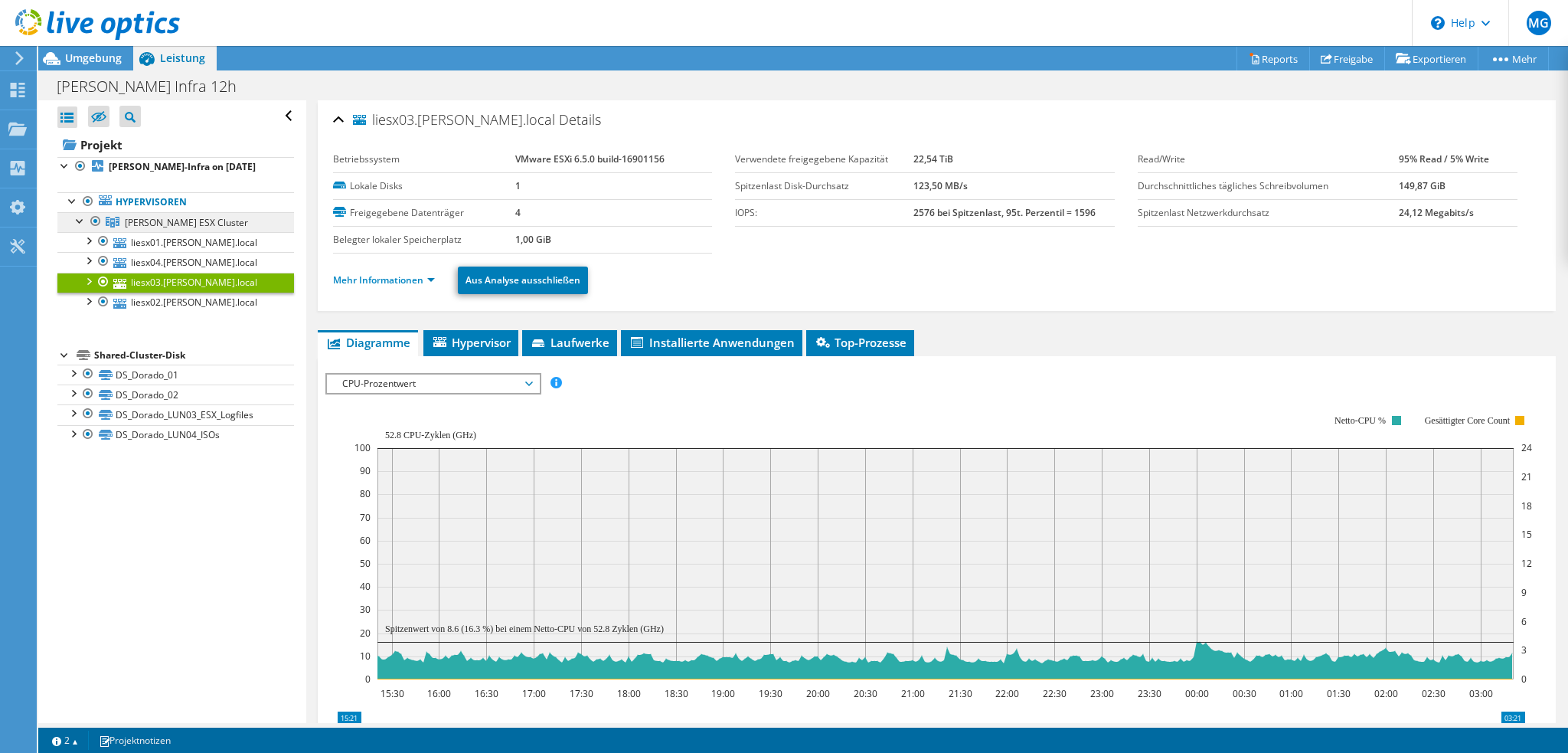
click at [196, 224] on span "Lichtner ESX Cluster" at bounding box center [186, 223] width 123 height 13
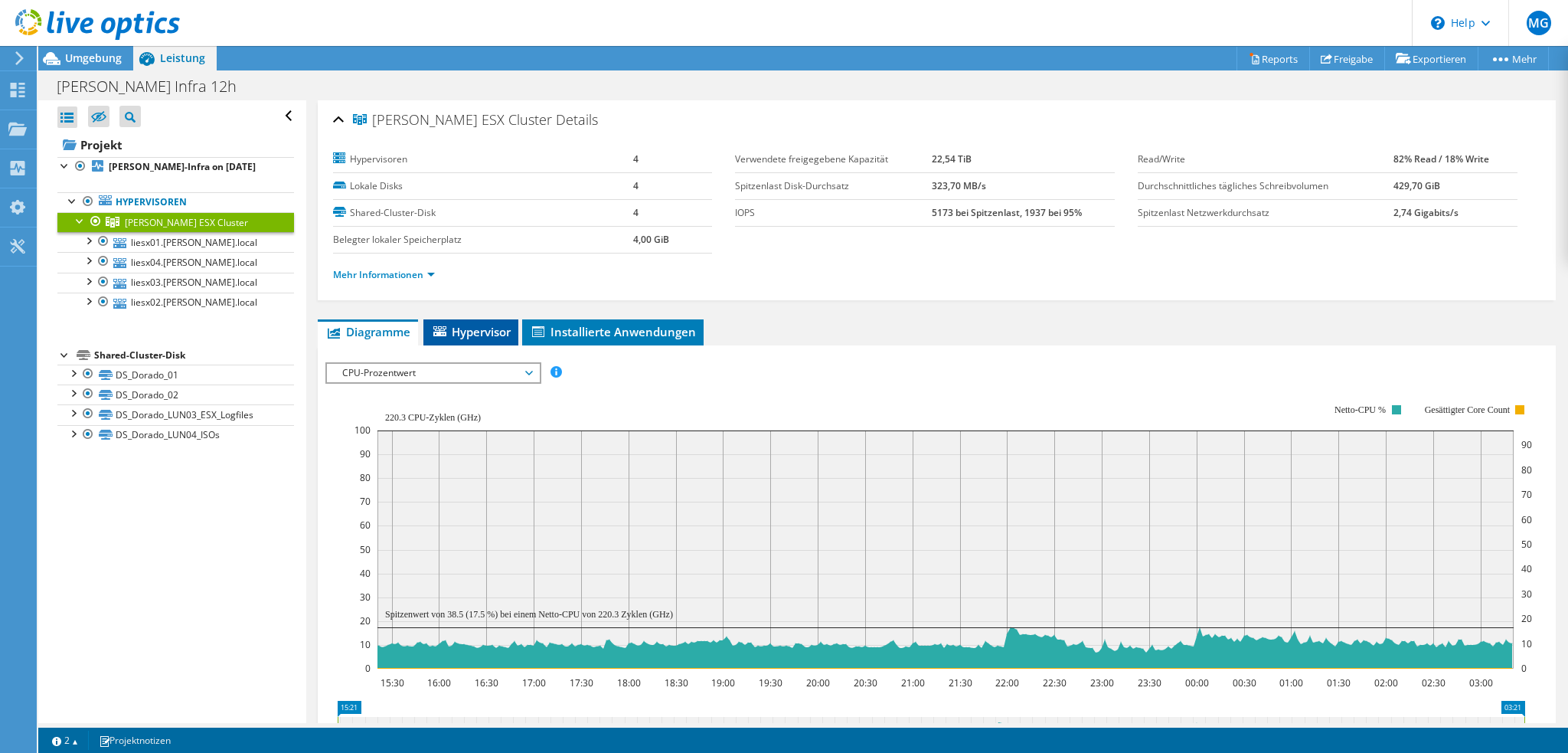
click at [472, 328] on span "Hypervisor" at bounding box center [471, 331] width 80 height 15
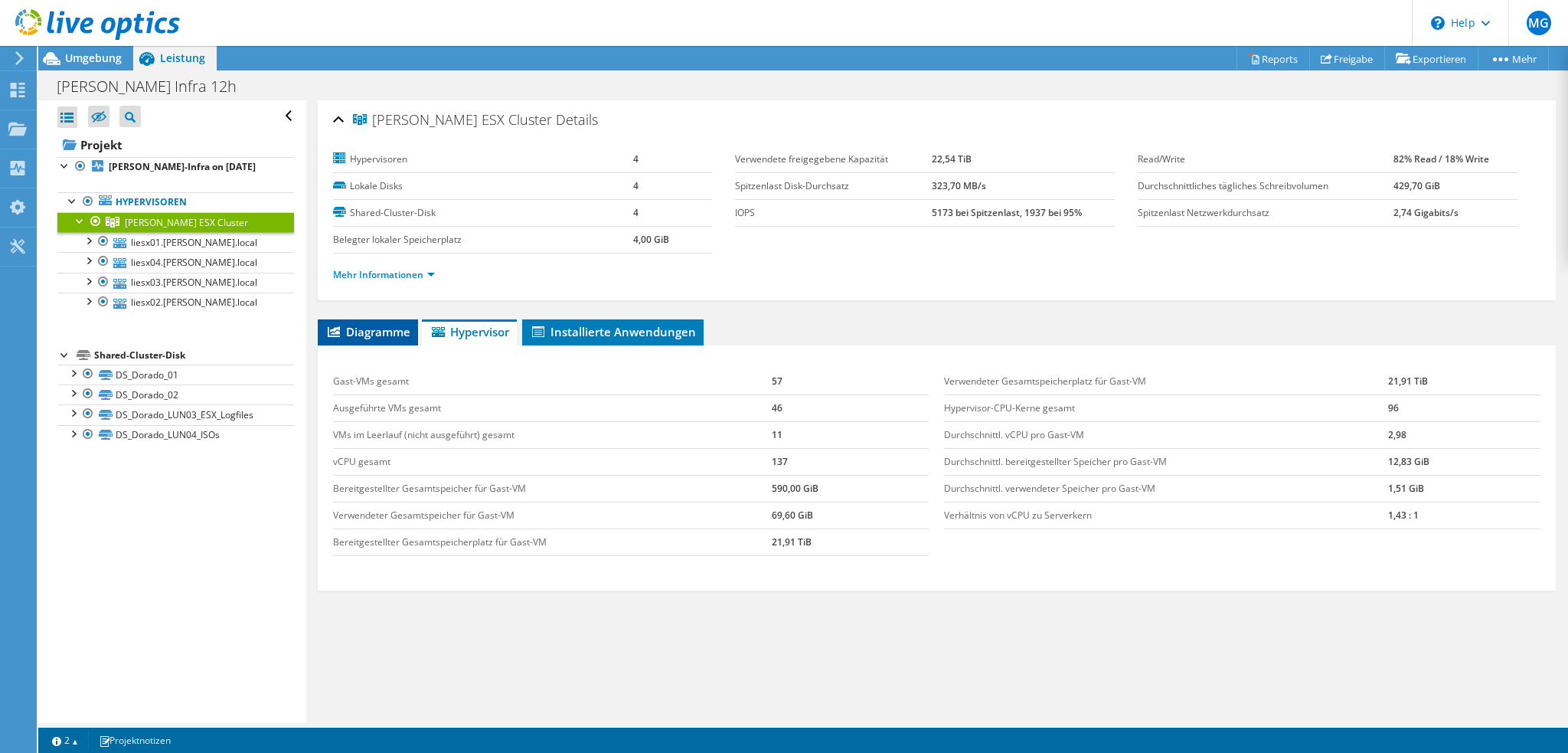
click at [378, 324] on span "Diagramme" at bounding box center [368, 331] width 85 height 15
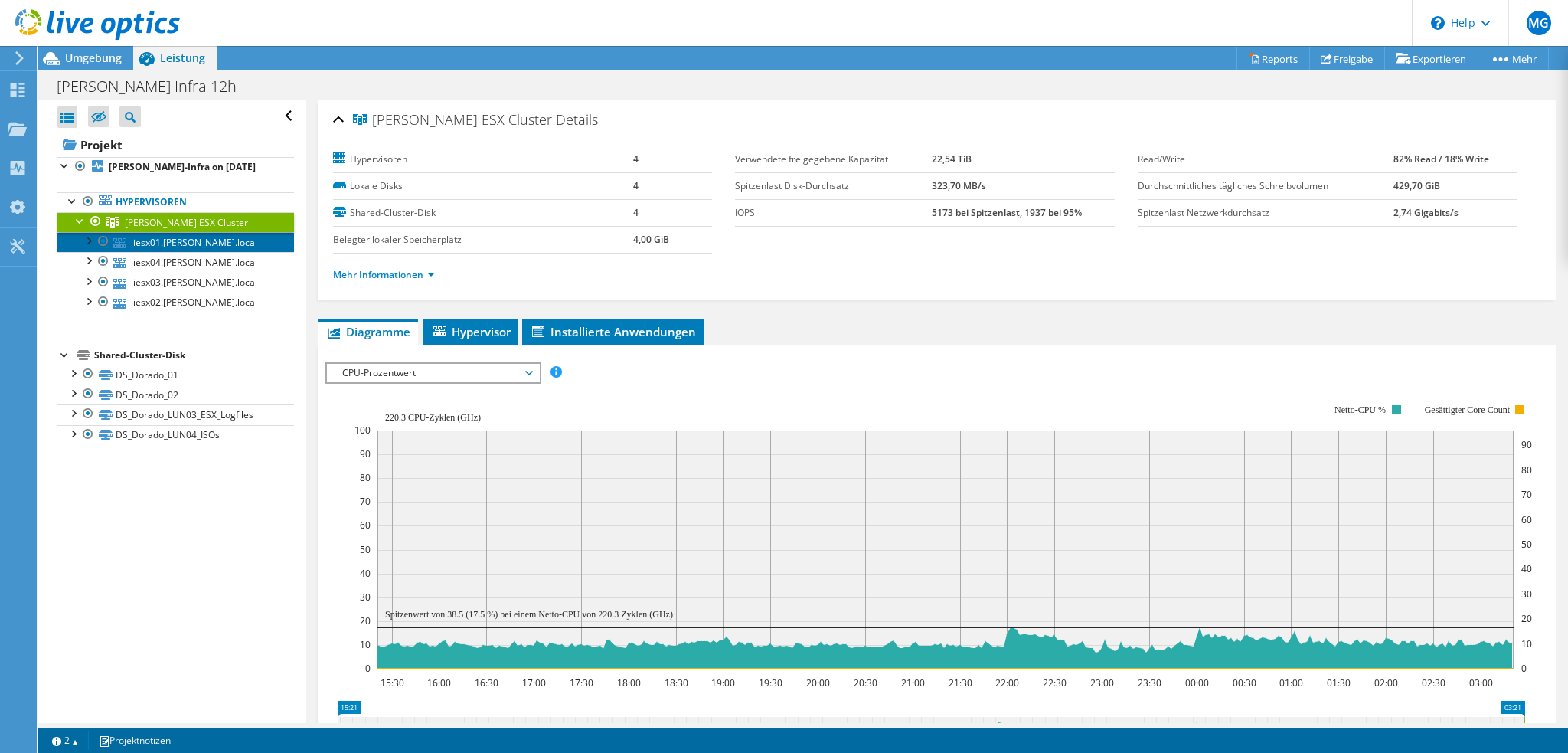
click at [197, 245] on link "liesx01.lichtner.local" at bounding box center [176, 242] width 236 height 20
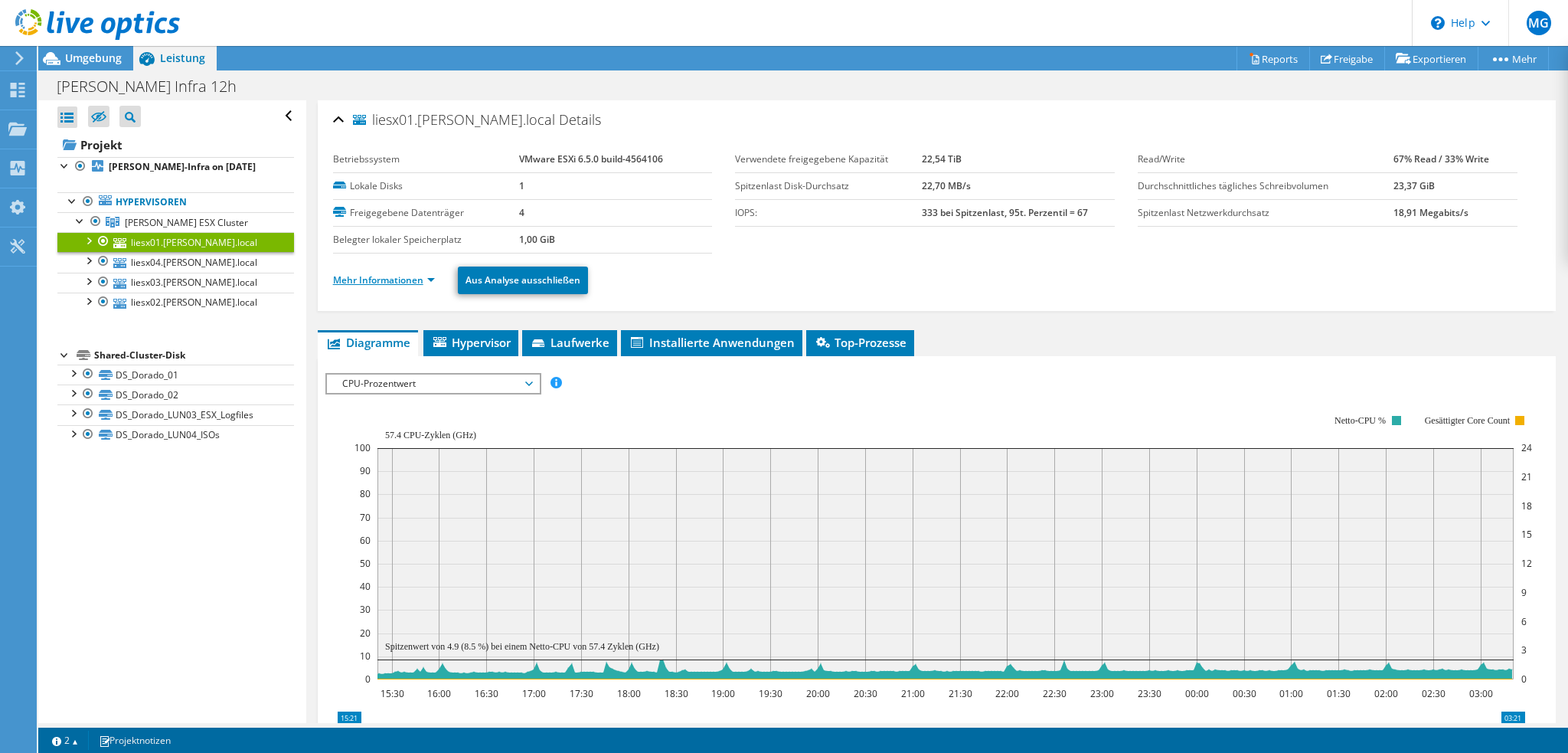
click at [404, 279] on link "Mehr Informationen" at bounding box center [383, 280] width 101 height 13
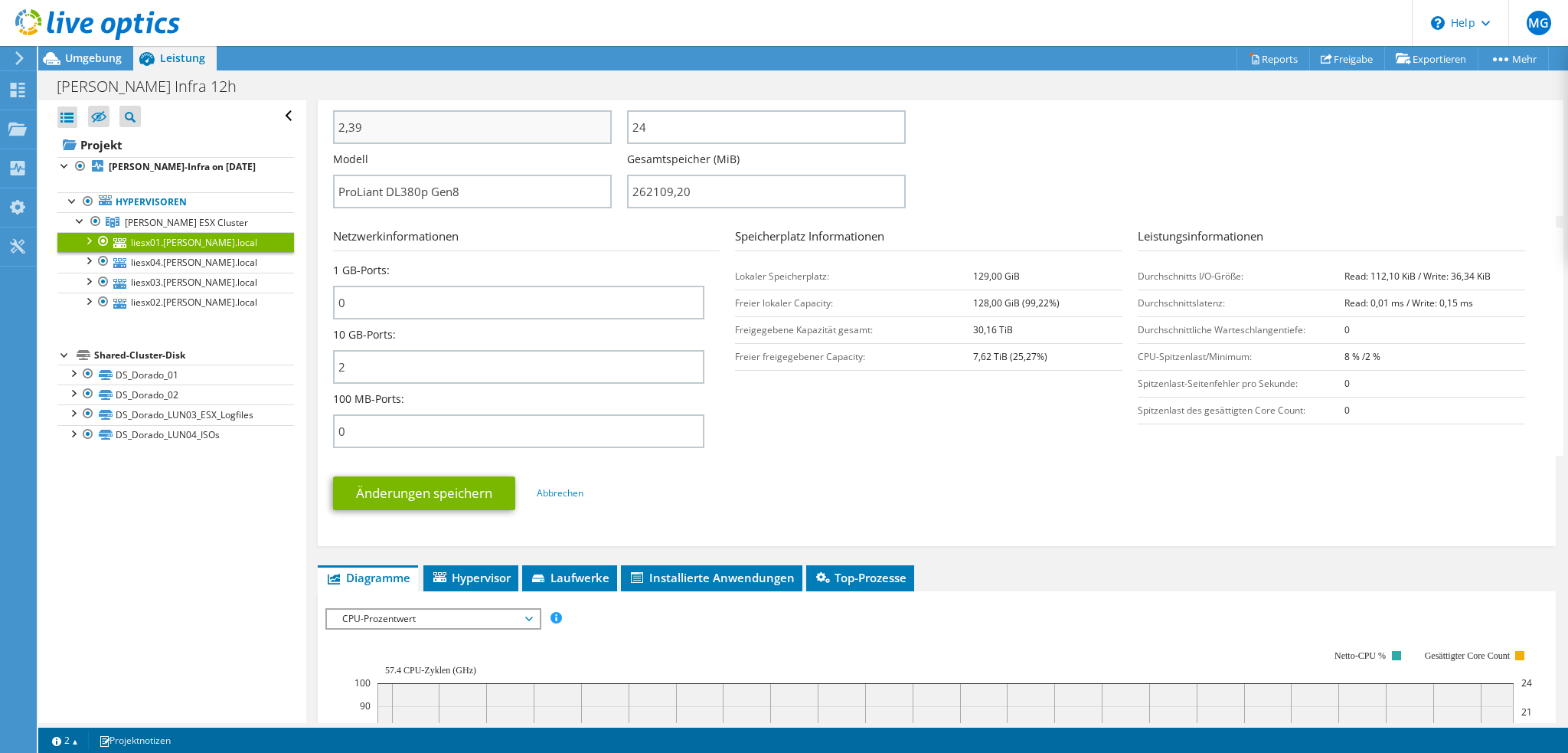
scroll to position [689, 0]
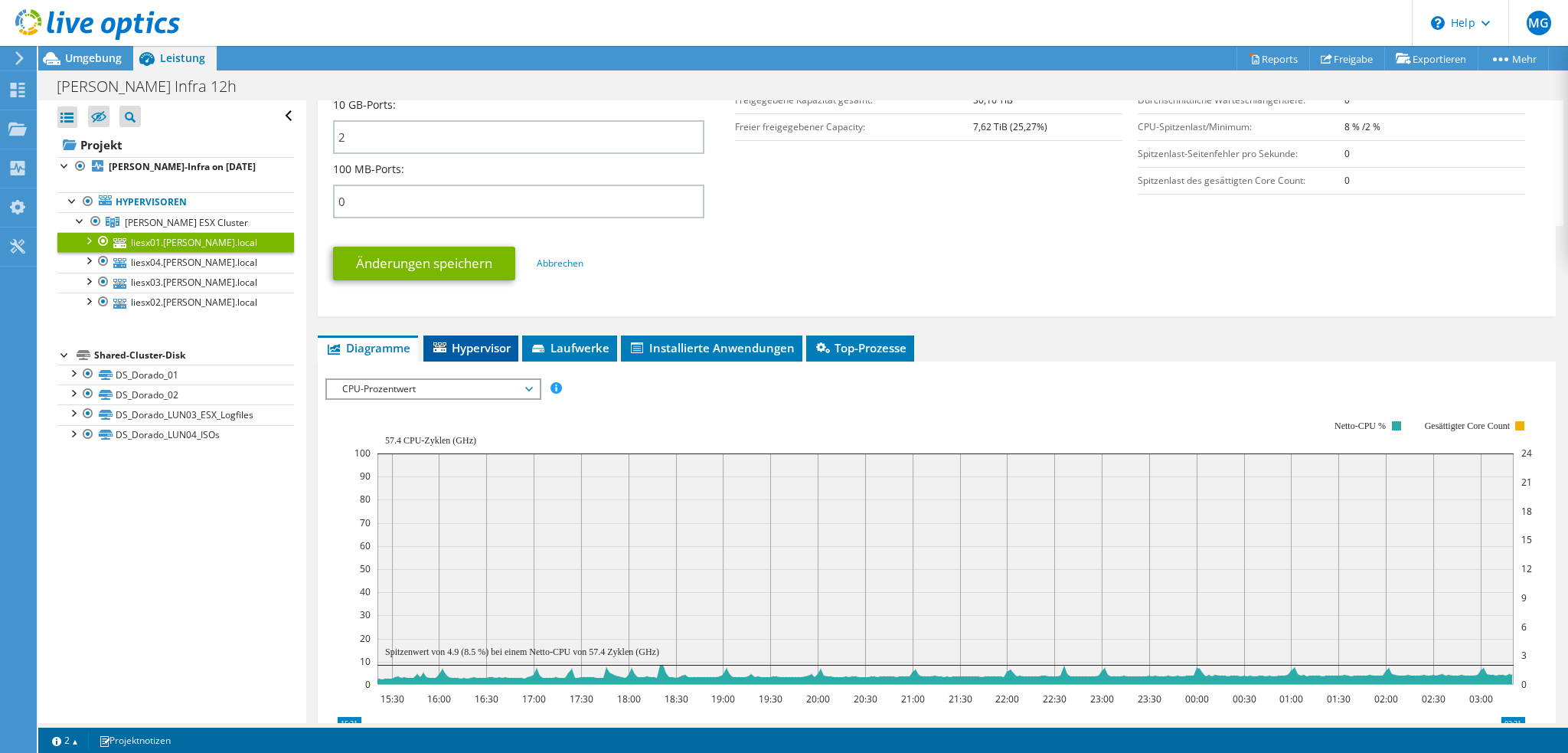
click at [485, 342] on span "Hypervisor" at bounding box center [471, 348] width 80 height 15
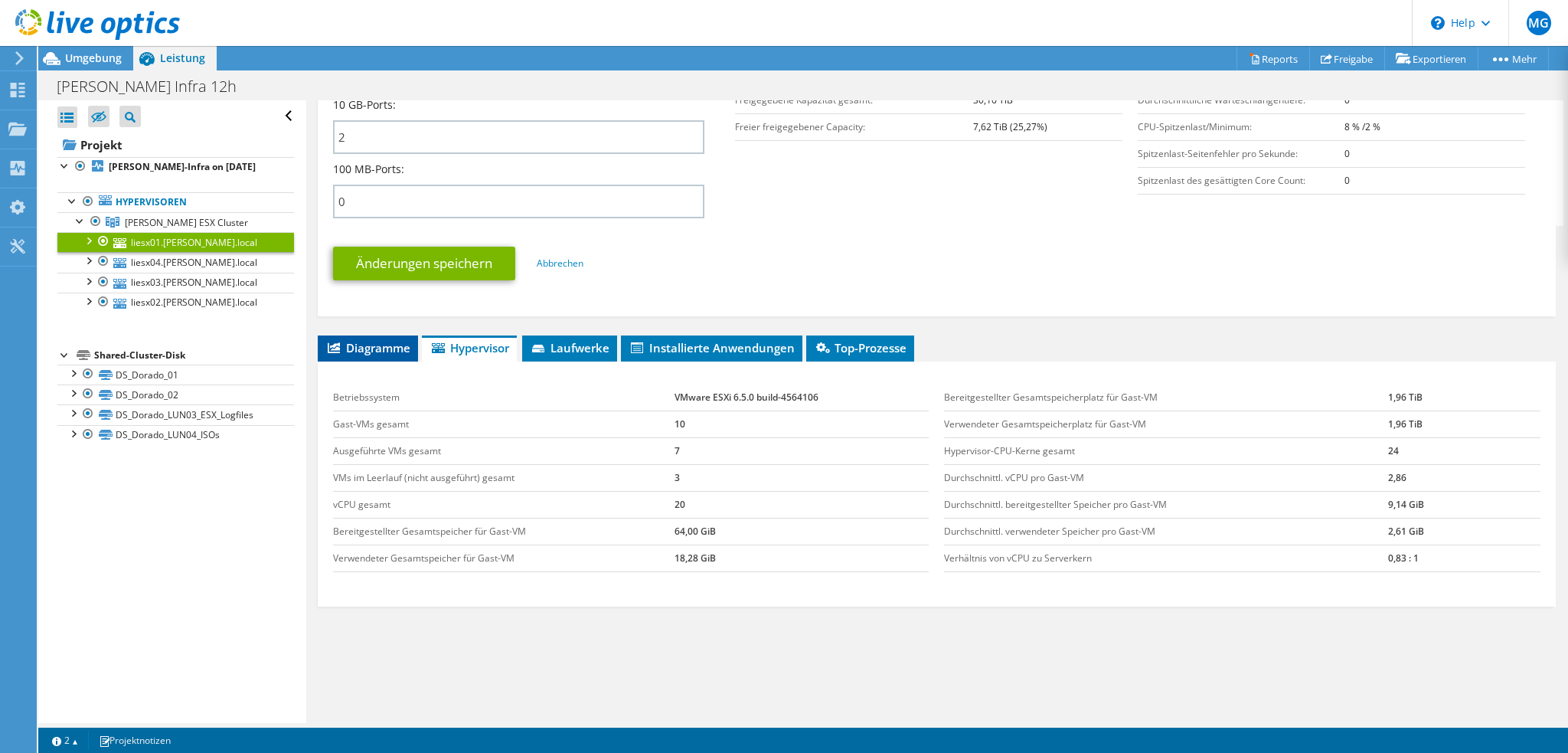
click at [390, 341] on span "Diagramme" at bounding box center [368, 348] width 85 height 15
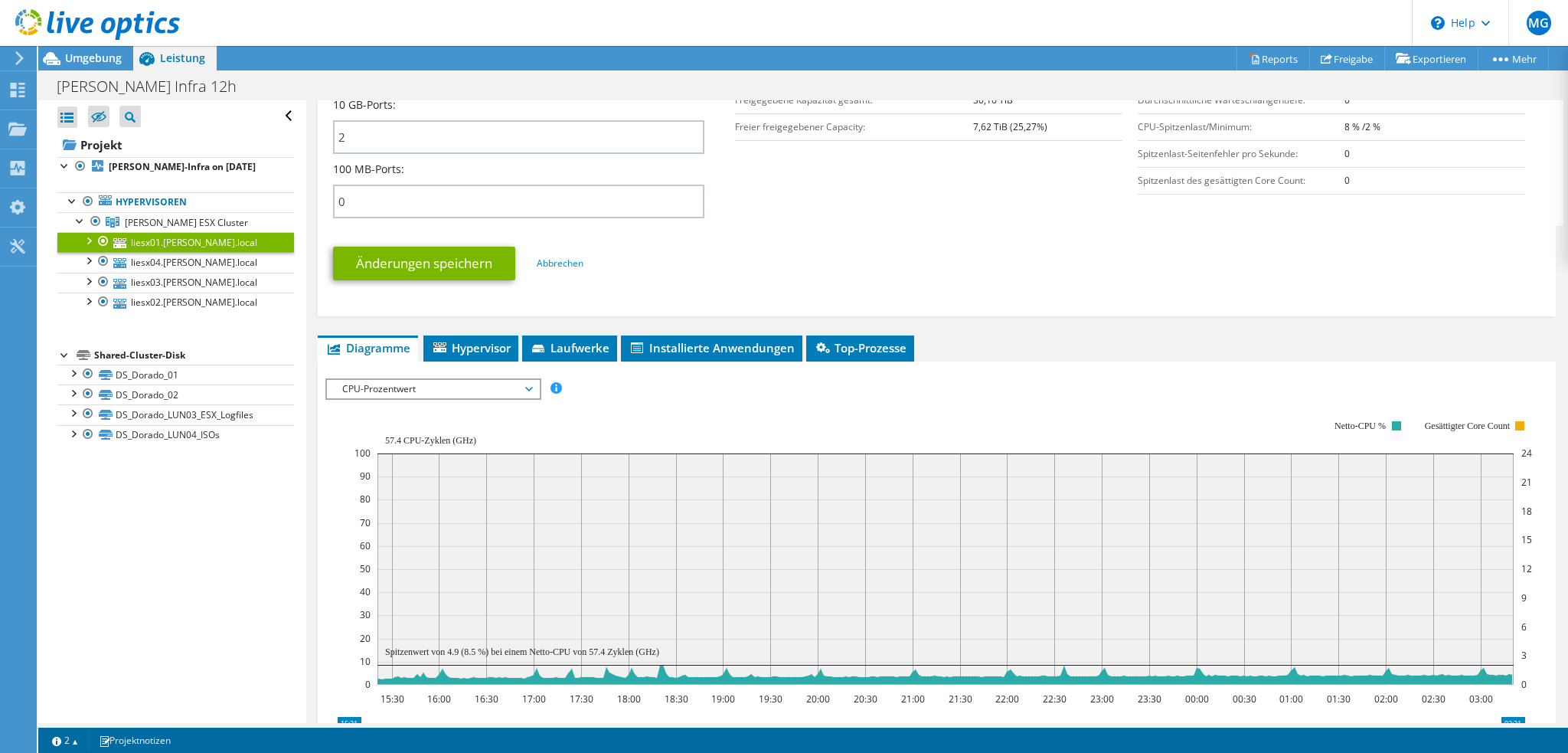
click at [532, 388] on span "CPU-Prozentwert" at bounding box center [433, 389] width 197 height 18
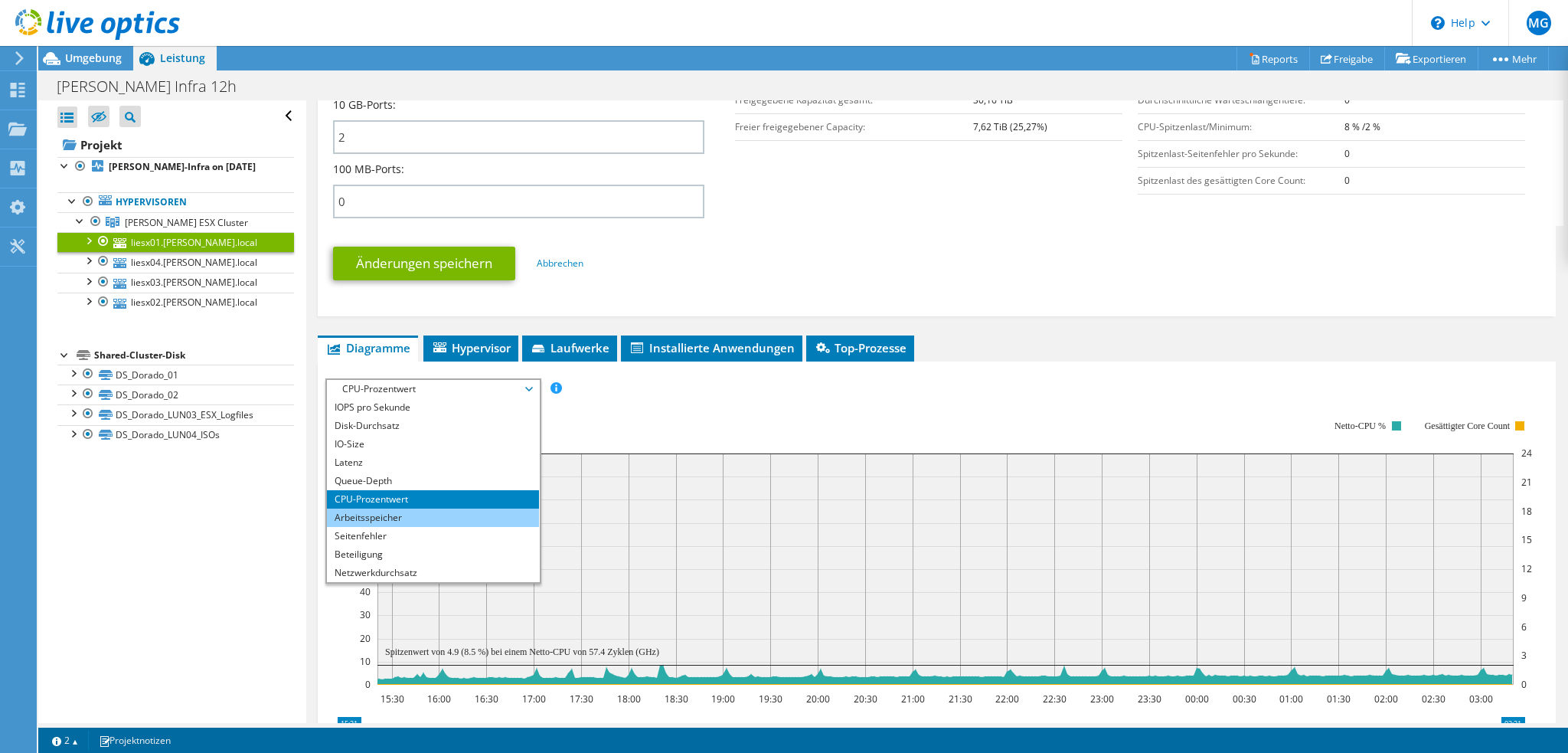
click at [444, 510] on li "Arbeitsspeicher" at bounding box center [433, 518] width 212 height 18
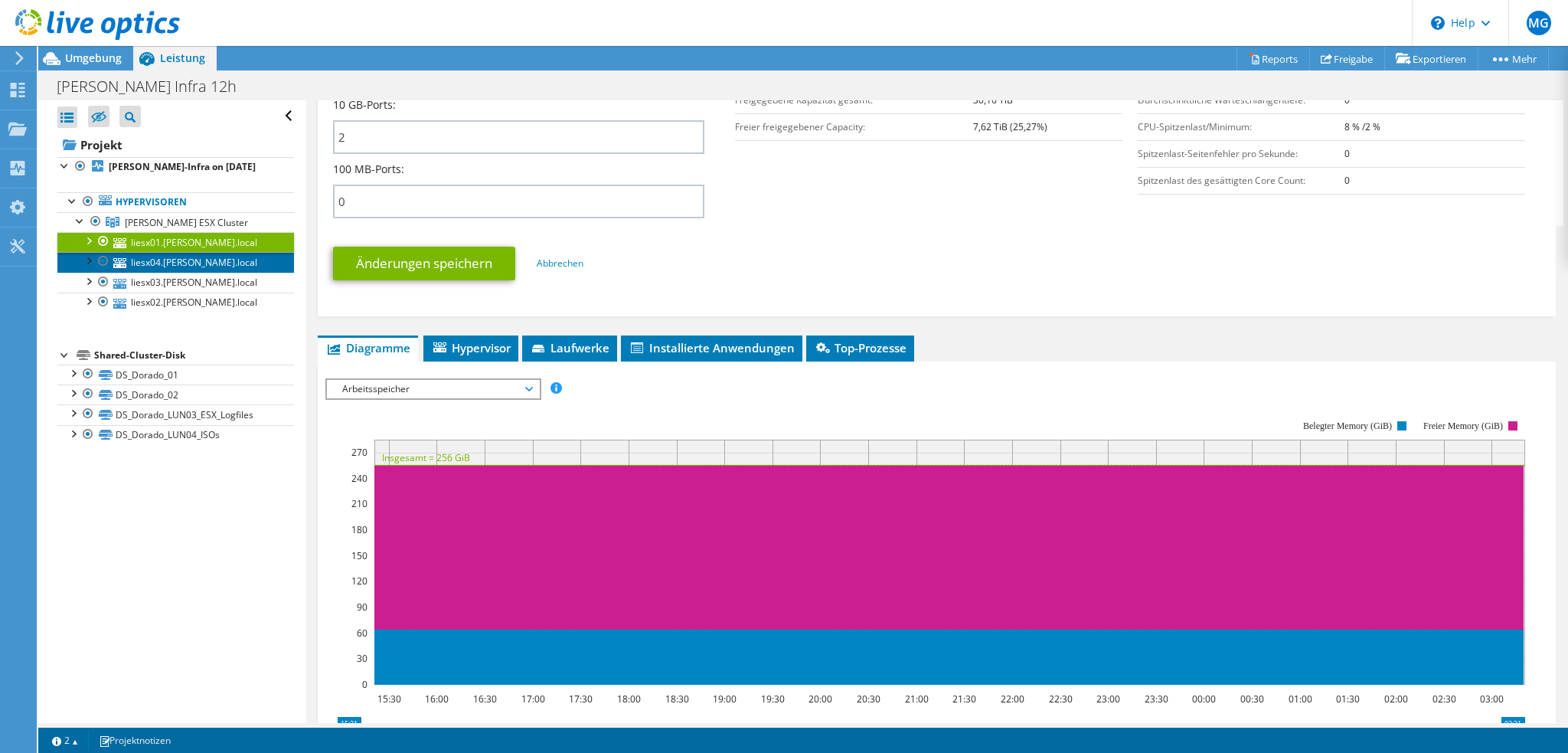
click at [215, 265] on link "liesx04.lichtner.local" at bounding box center [176, 262] width 236 height 20
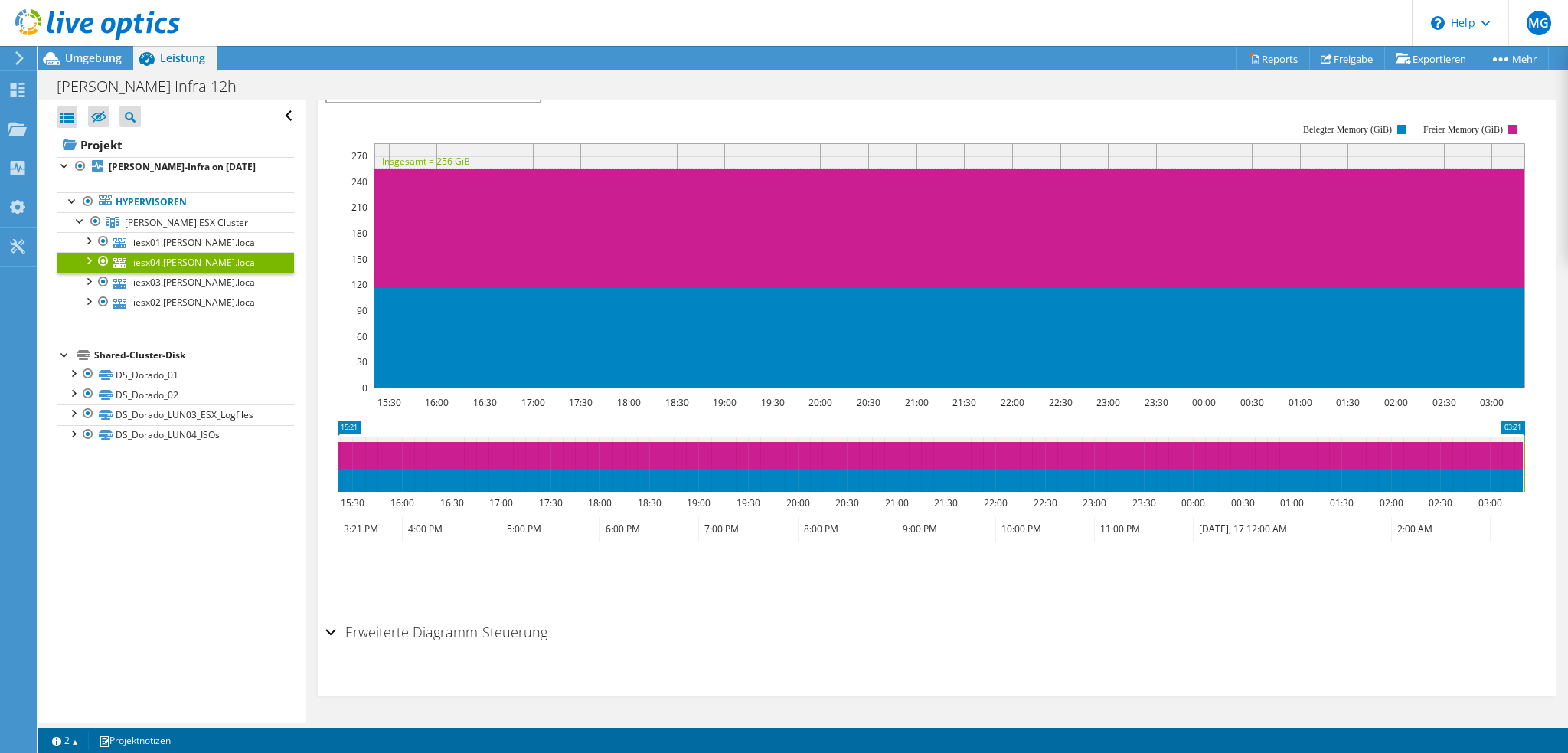
scroll to position [286, 0]
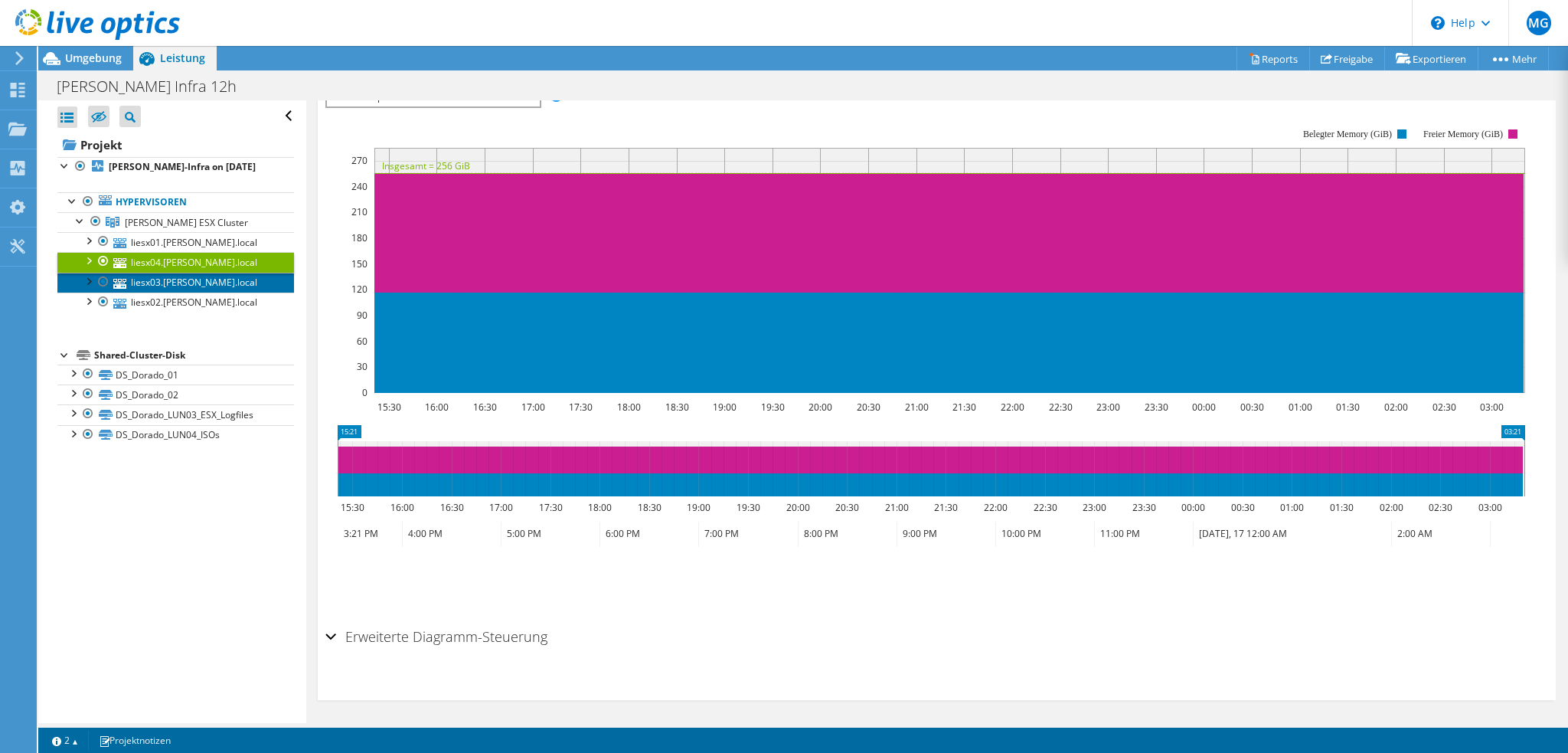
click at [209, 287] on link "liesx03.lichtner.local" at bounding box center [176, 283] width 236 height 20
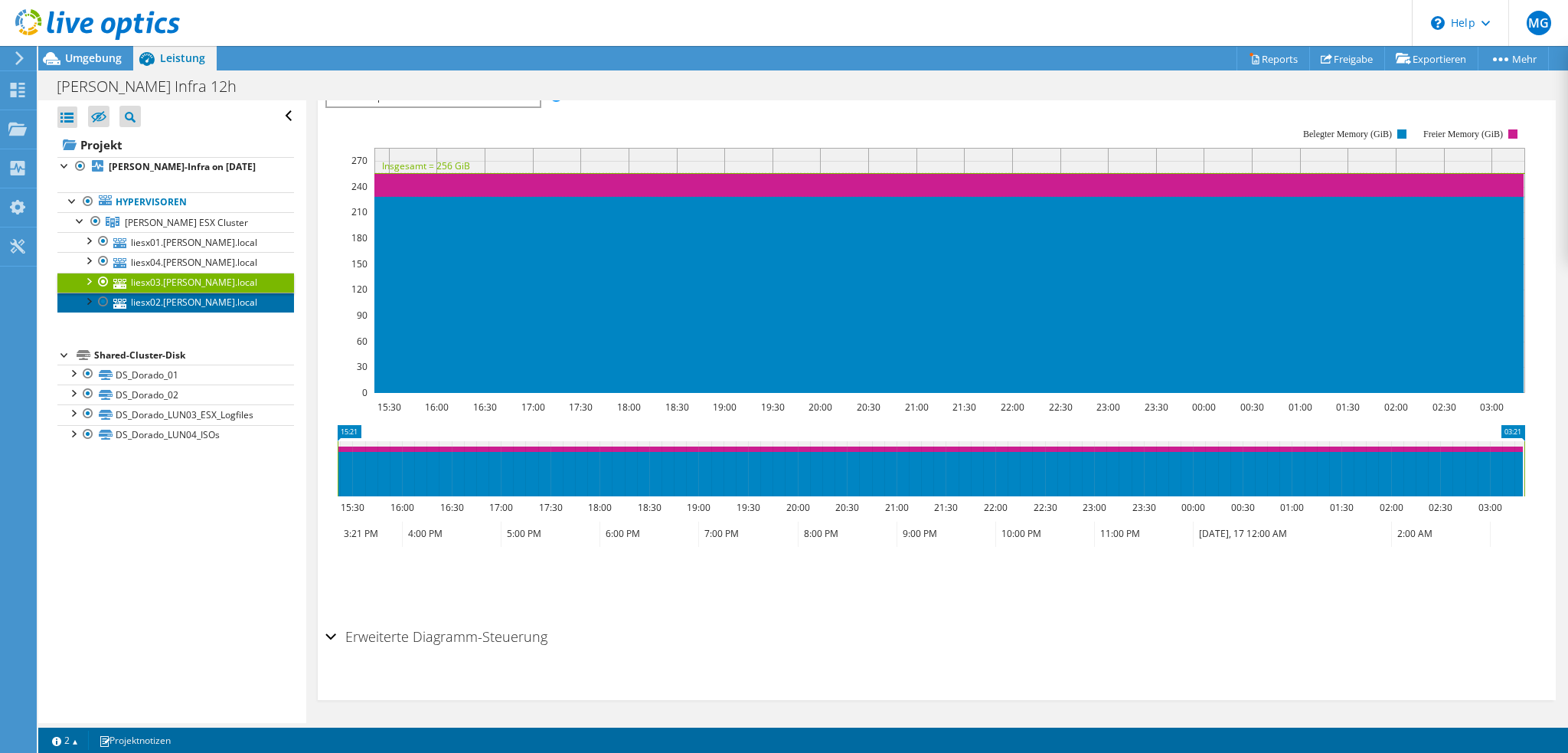
click at [209, 296] on link "liesx02.lichtner.local" at bounding box center [176, 303] width 236 height 20
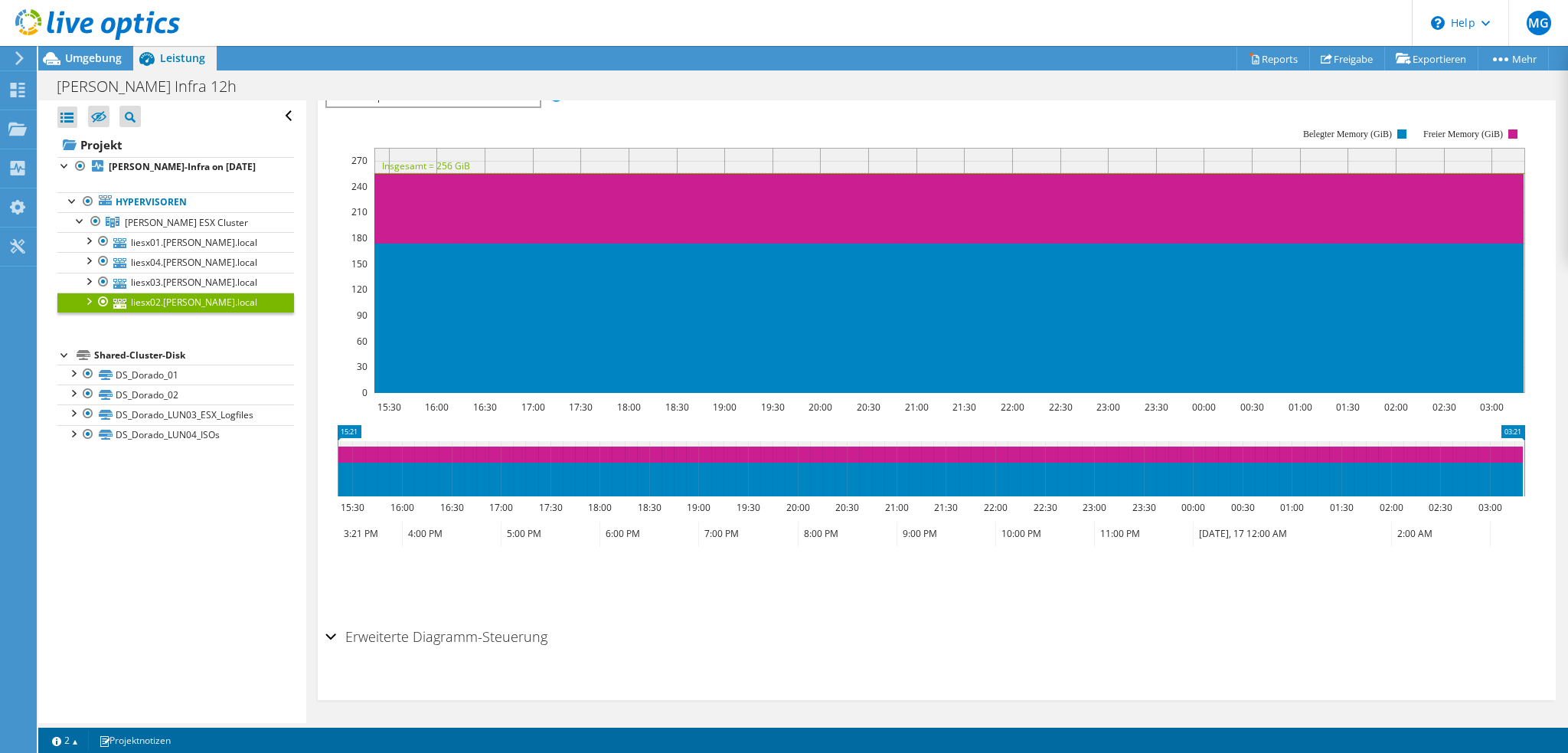
scroll to position [0, 0]
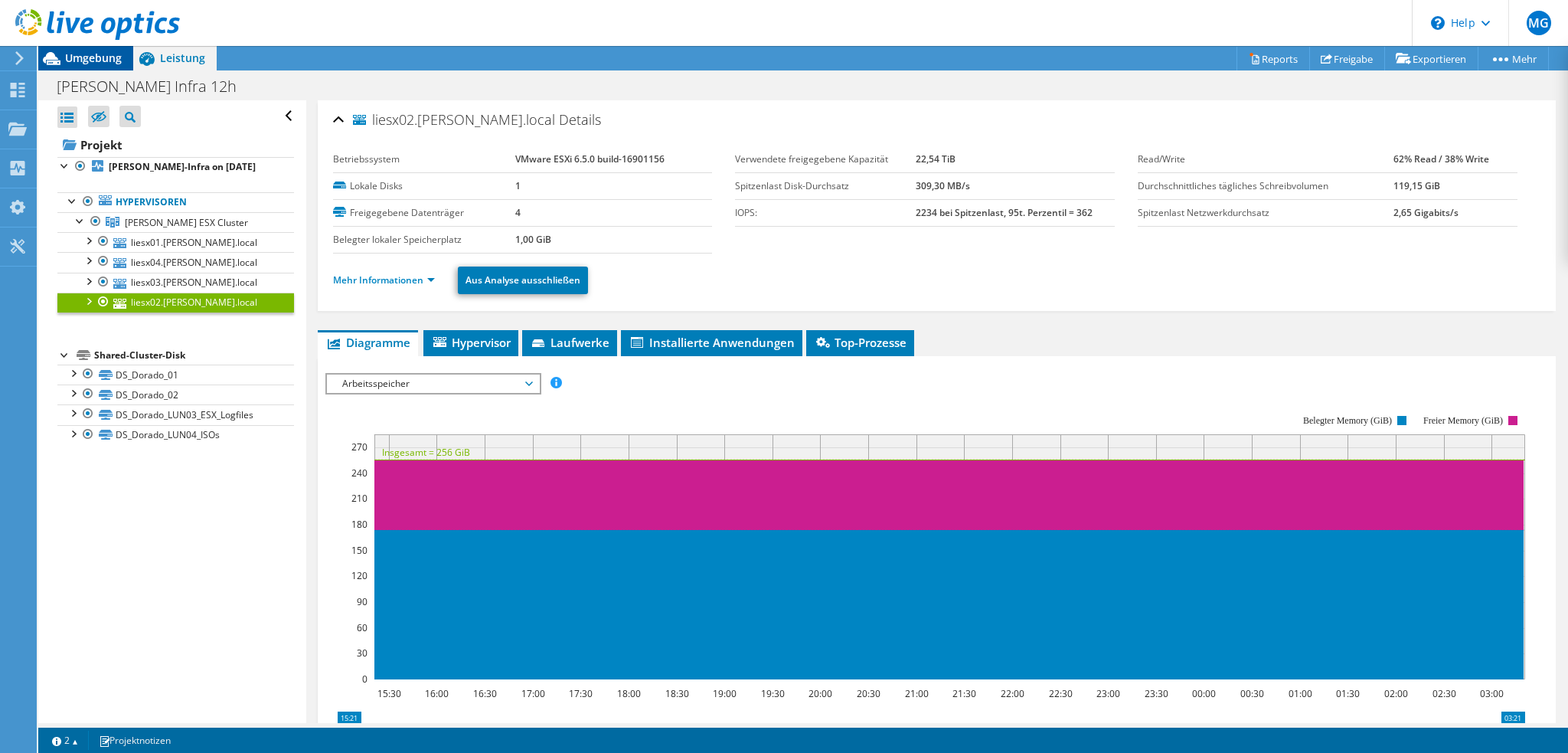
click at [116, 58] on span "Umgebung" at bounding box center [93, 57] width 57 height 14
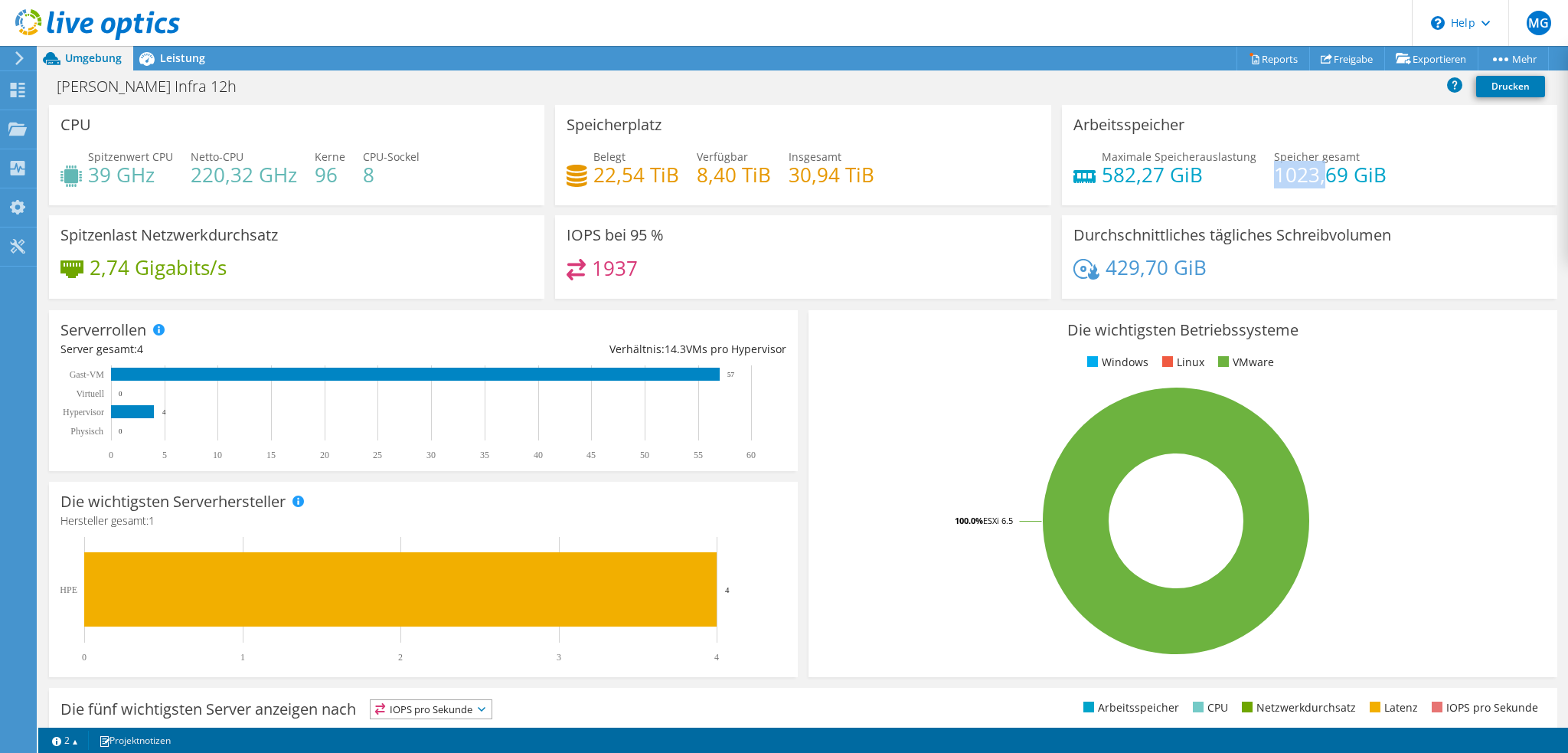
drag, startPoint x: 1263, startPoint y: 176, endPoint x: 1308, endPoint y: 175, distance: 45.0
click at [1308, 175] on h4 "1023,69 GiB" at bounding box center [1329, 175] width 112 height 17
drag, startPoint x: 1093, startPoint y: 174, endPoint x: 1141, endPoint y: 174, distance: 48.0
click at [1141, 174] on h4 "582,27 GiB" at bounding box center [1179, 175] width 155 height 17
drag, startPoint x: 1190, startPoint y: 174, endPoint x: 1098, endPoint y: 174, distance: 92.0
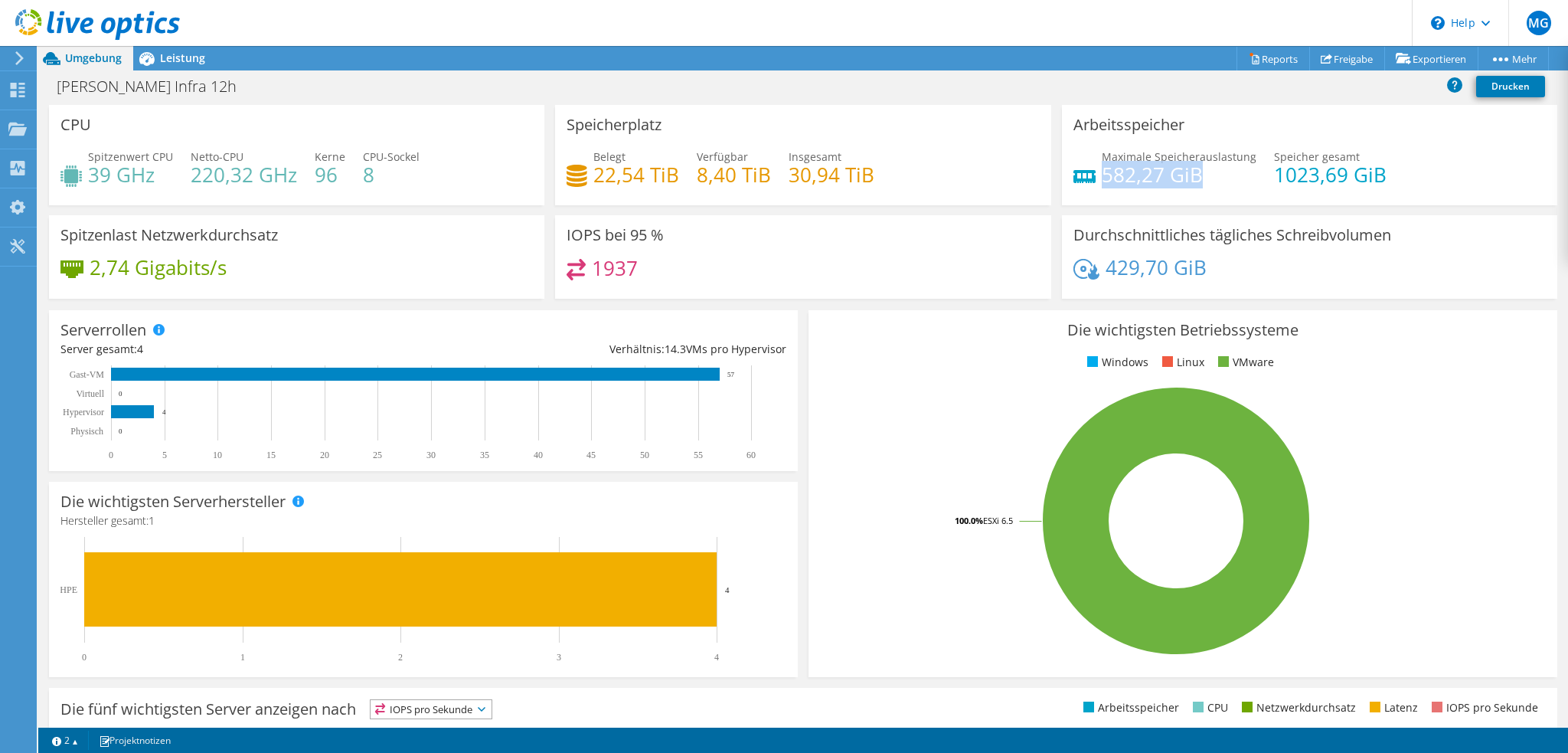
click at [1101, 174] on h4 "582,27 GiB" at bounding box center [1179, 175] width 155 height 17
drag, startPoint x: 1264, startPoint y: 171, endPoint x: 1348, endPoint y: 173, distance: 84.0
click at [1348, 173] on h4 "1023,69 GiB" at bounding box center [1329, 175] width 112 height 17
click at [176, 50] on div at bounding box center [90, 26] width 180 height 52
click at [178, 57] on span "Leistung" at bounding box center [182, 57] width 45 height 14
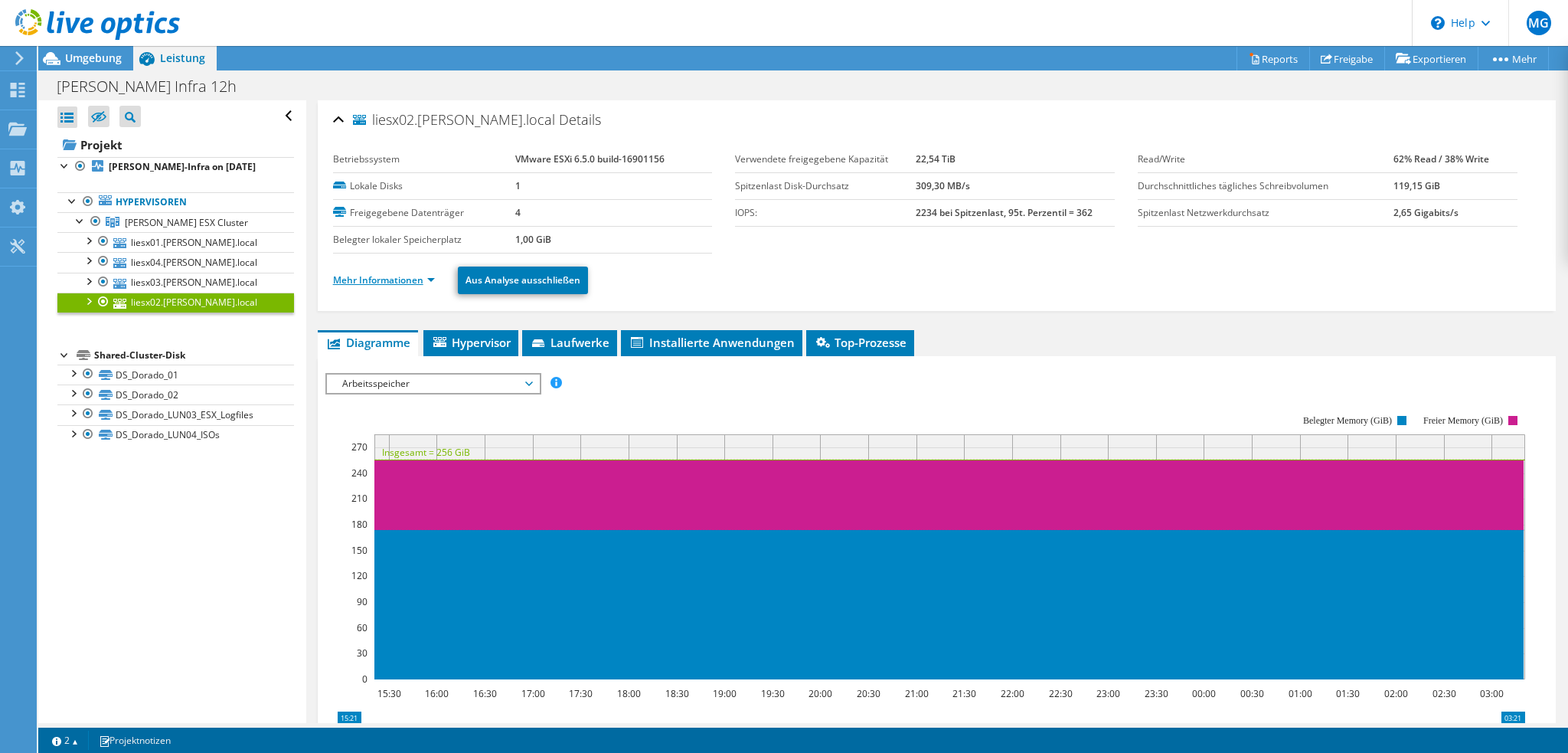
click at [359, 279] on link "Mehr Informationen" at bounding box center [383, 280] width 101 height 13
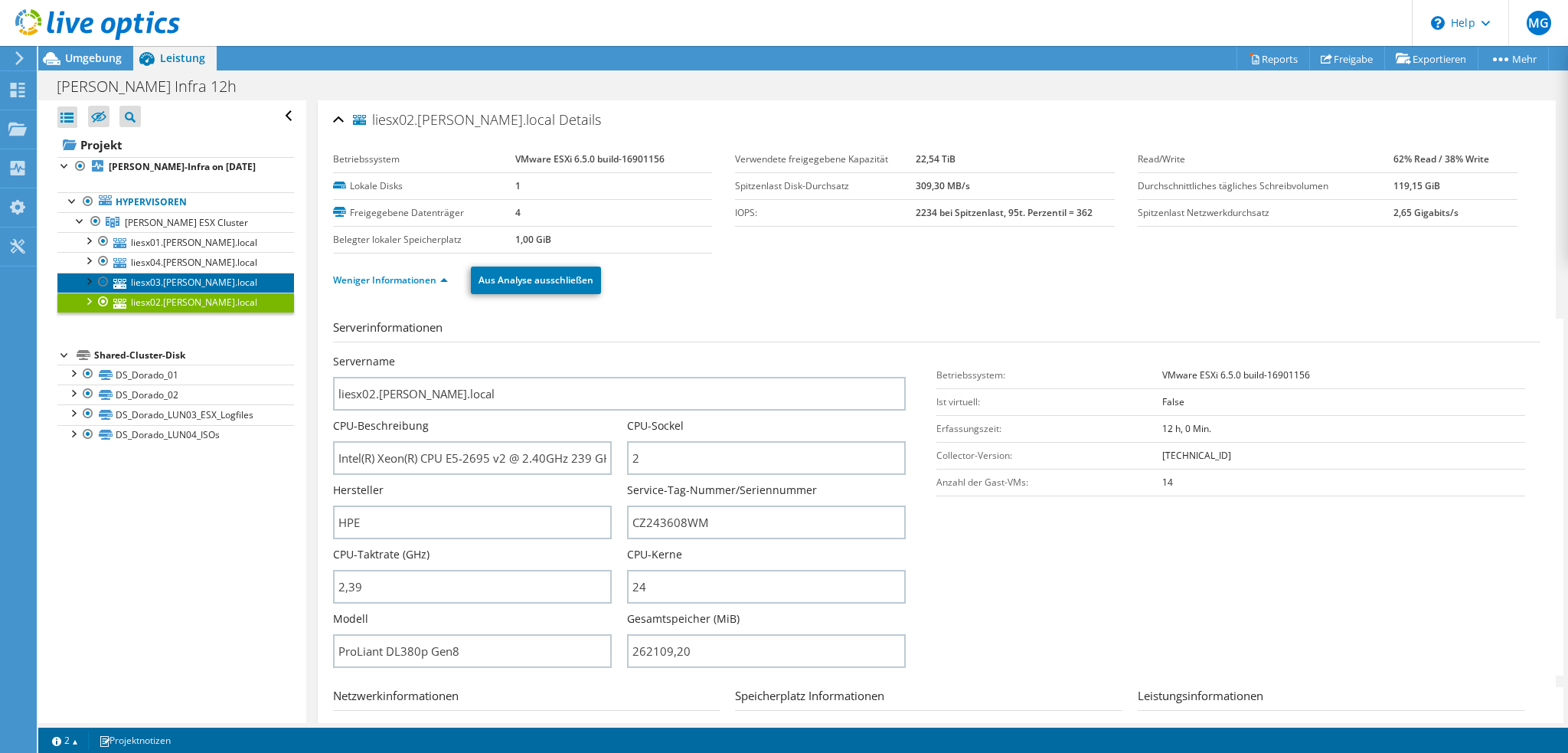
click at [225, 276] on link "liesx03.lichtner.local" at bounding box center [176, 283] width 236 height 20
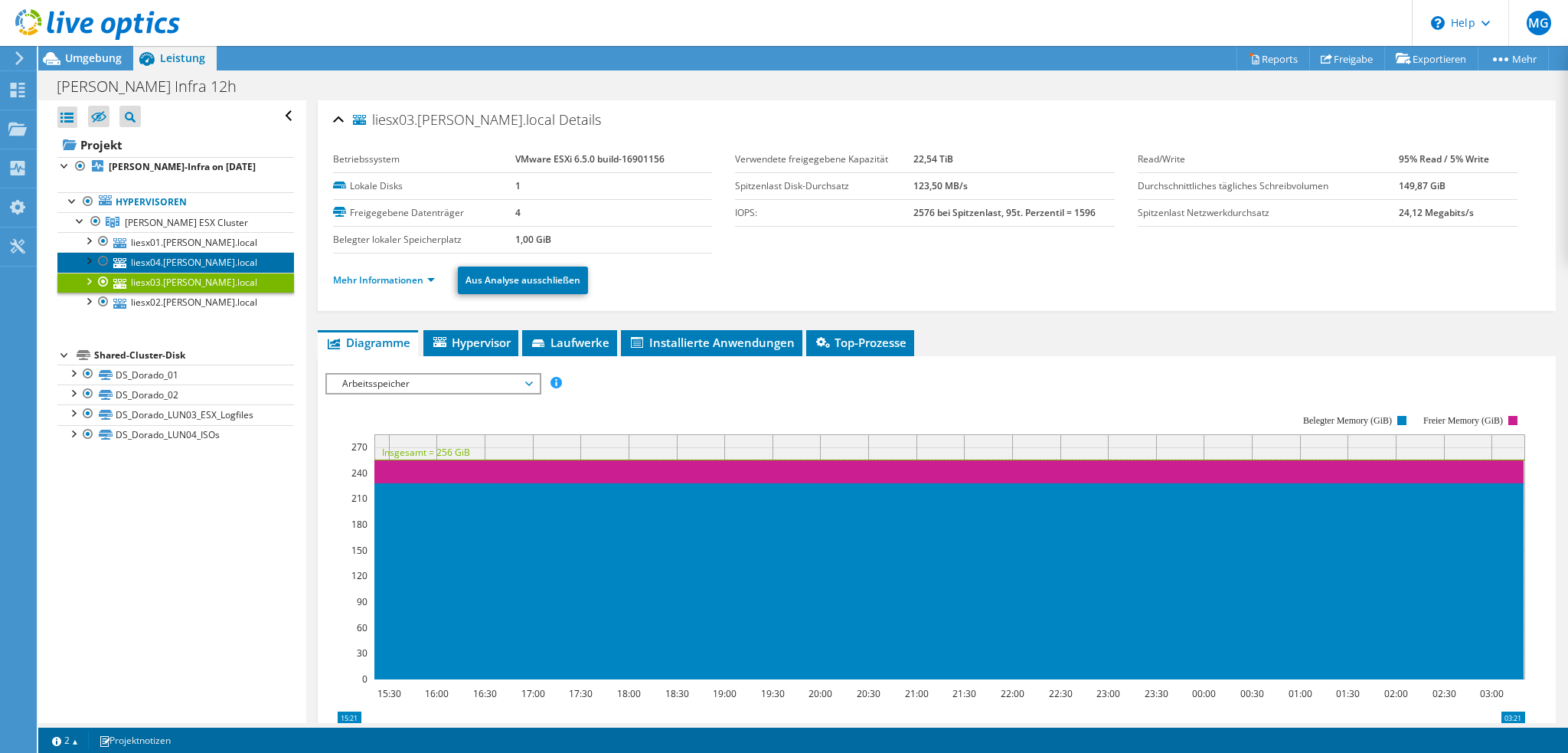
click at [216, 264] on link "liesx04.lichtner.local" at bounding box center [176, 262] width 236 height 20
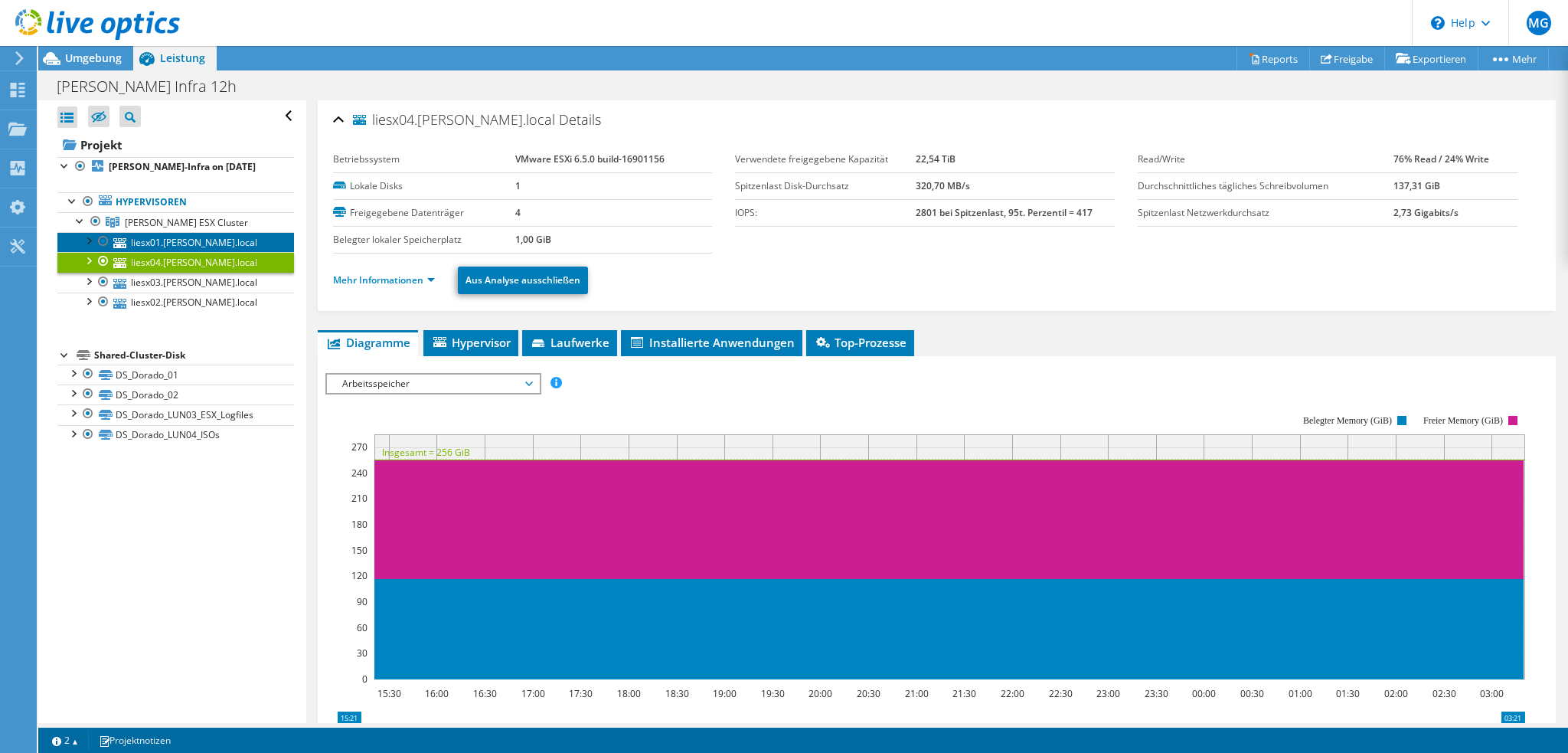
click at [216, 245] on link "liesx01.lichtner.local" at bounding box center [176, 242] width 236 height 20
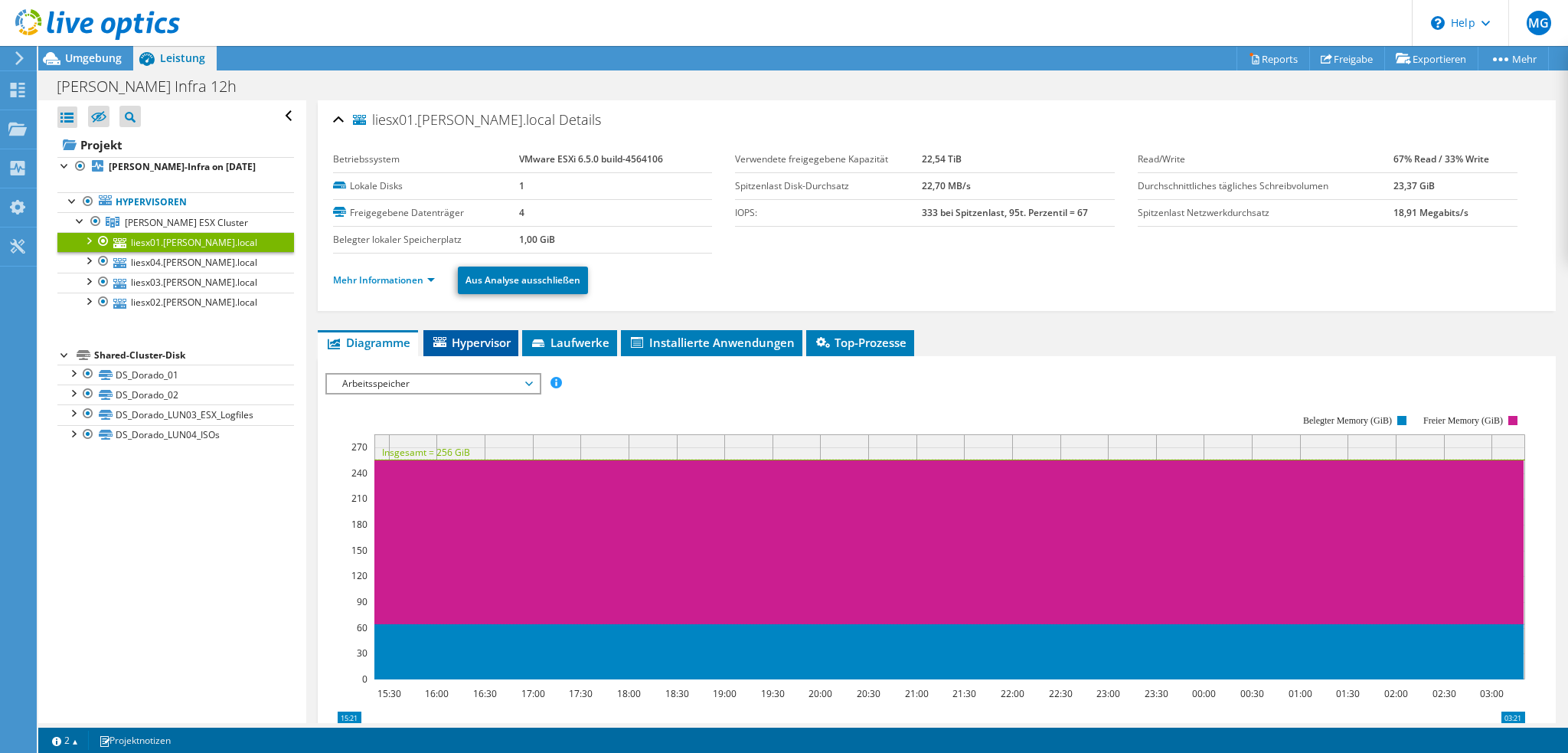
click at [492, 344] on span "Hypervisor" at bounding box center [471, 342] width 80 height 15
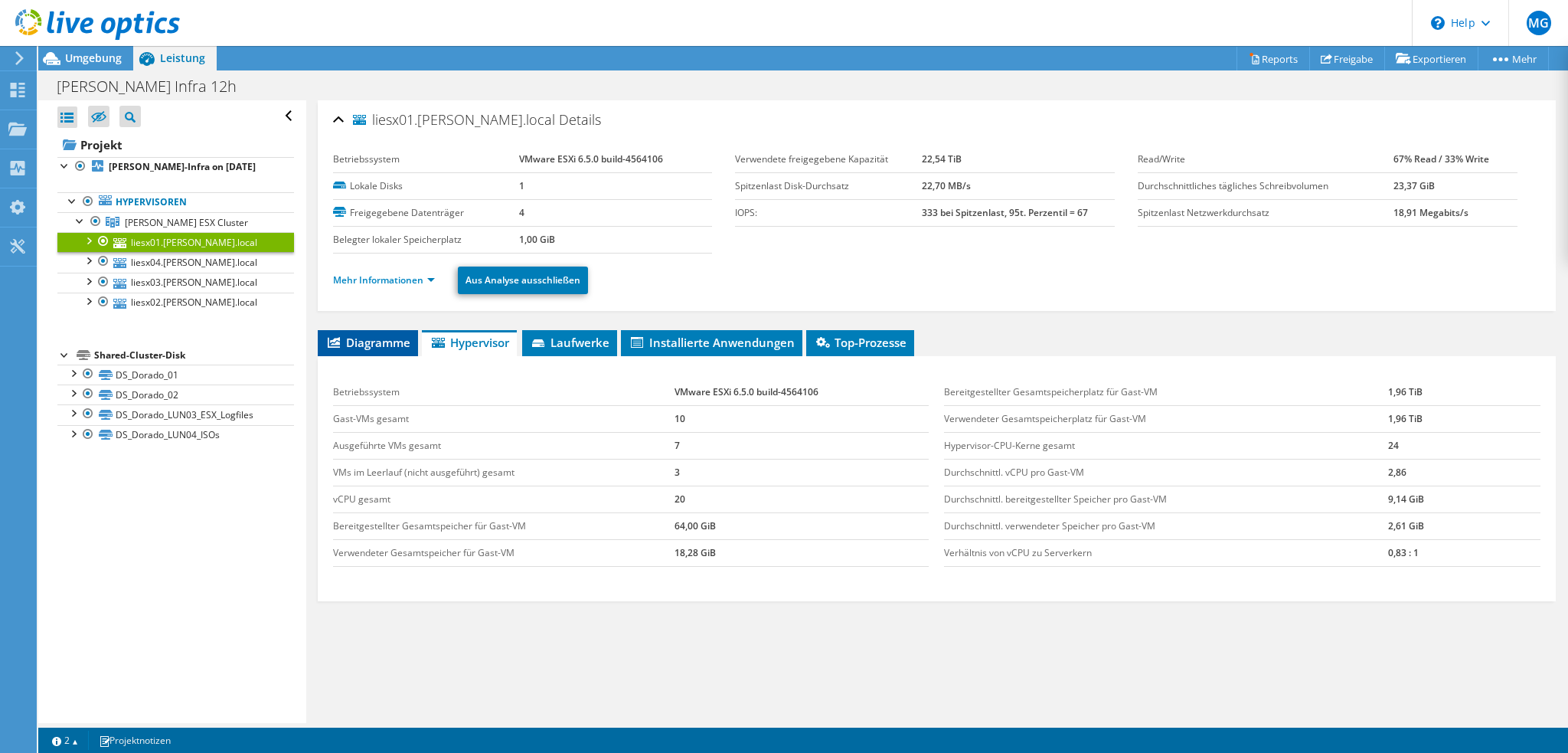
click at [362, 342] on span "Diagramme" at bounding box center [368, 342] width 85 height 15
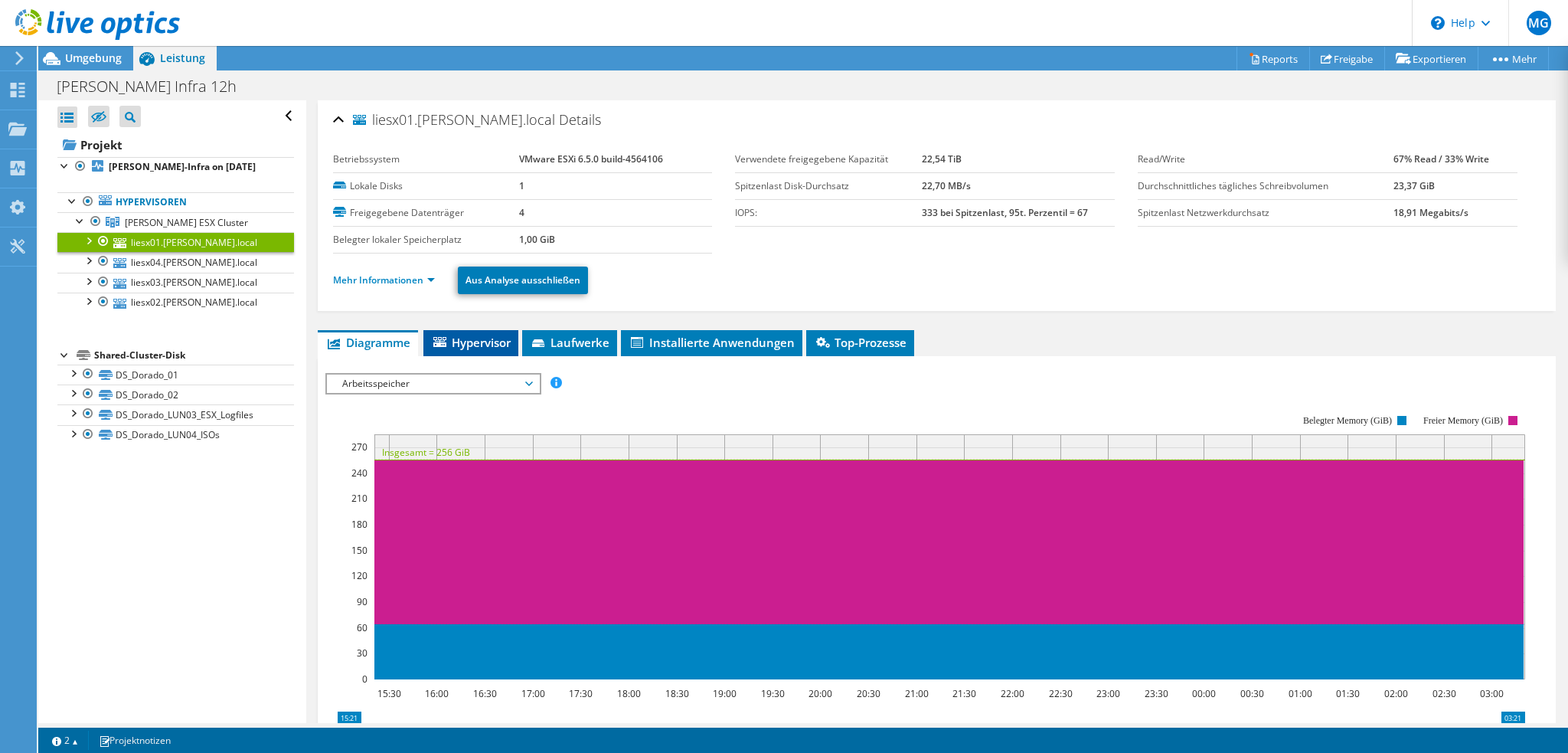
click at [471, 349] on li "Hypervisor" at bounding box center [471, 343] width 95 height 26
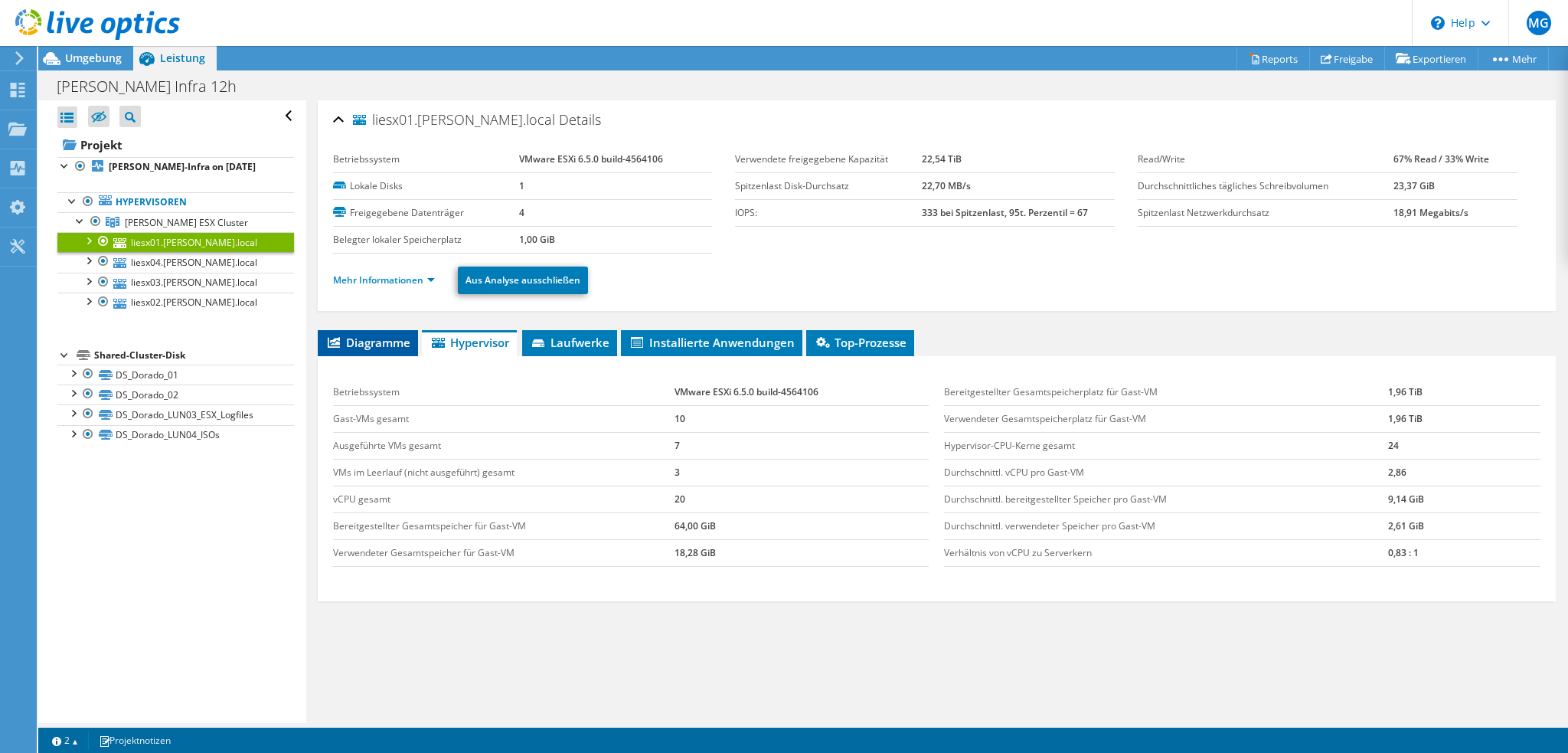
click at [388, 344] on span "Diagramme" at bounding box center [368, 342] width 85 height 15
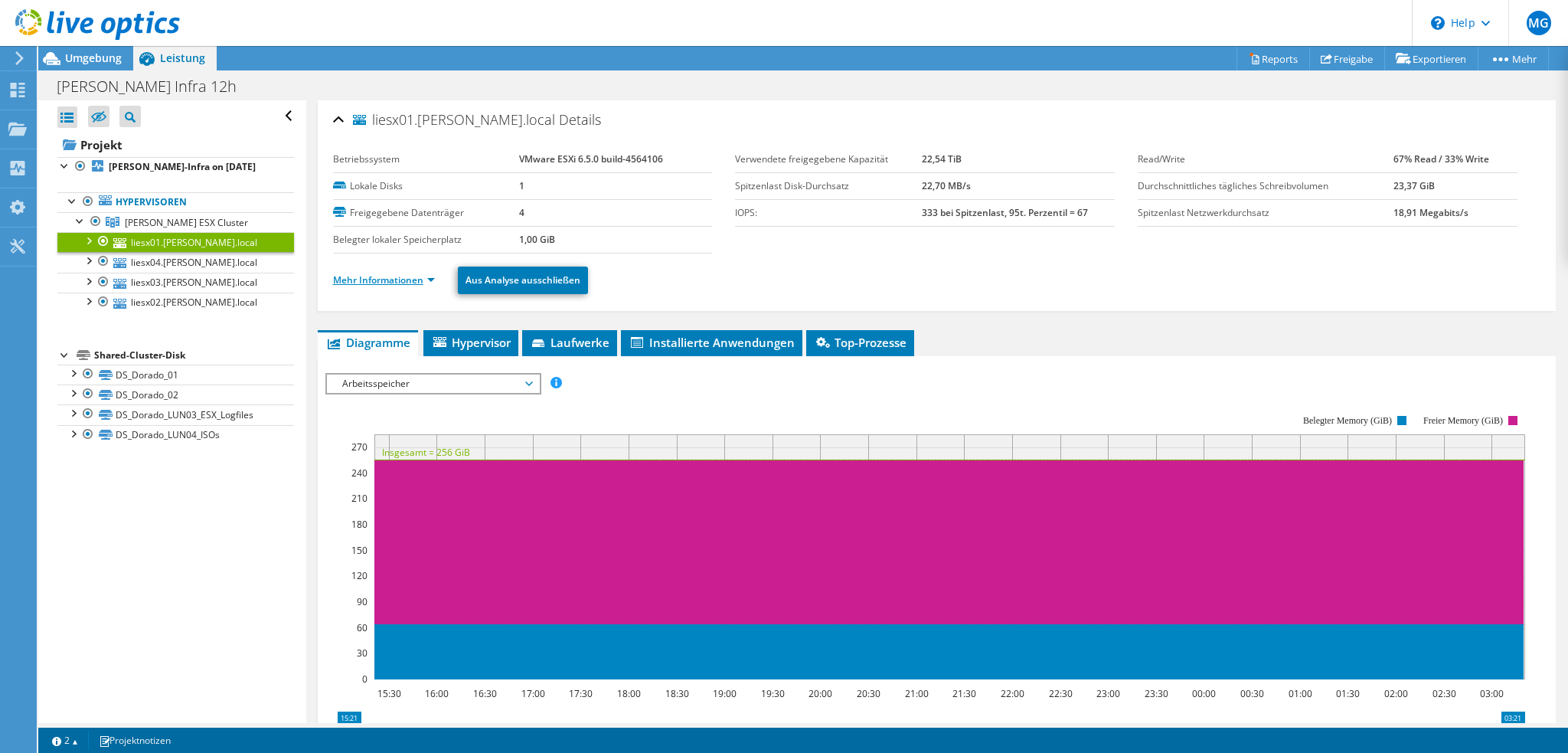
click at [385, 283] on link "Mehr Informationen" at bounding box center [383, 280] width 101 height 13
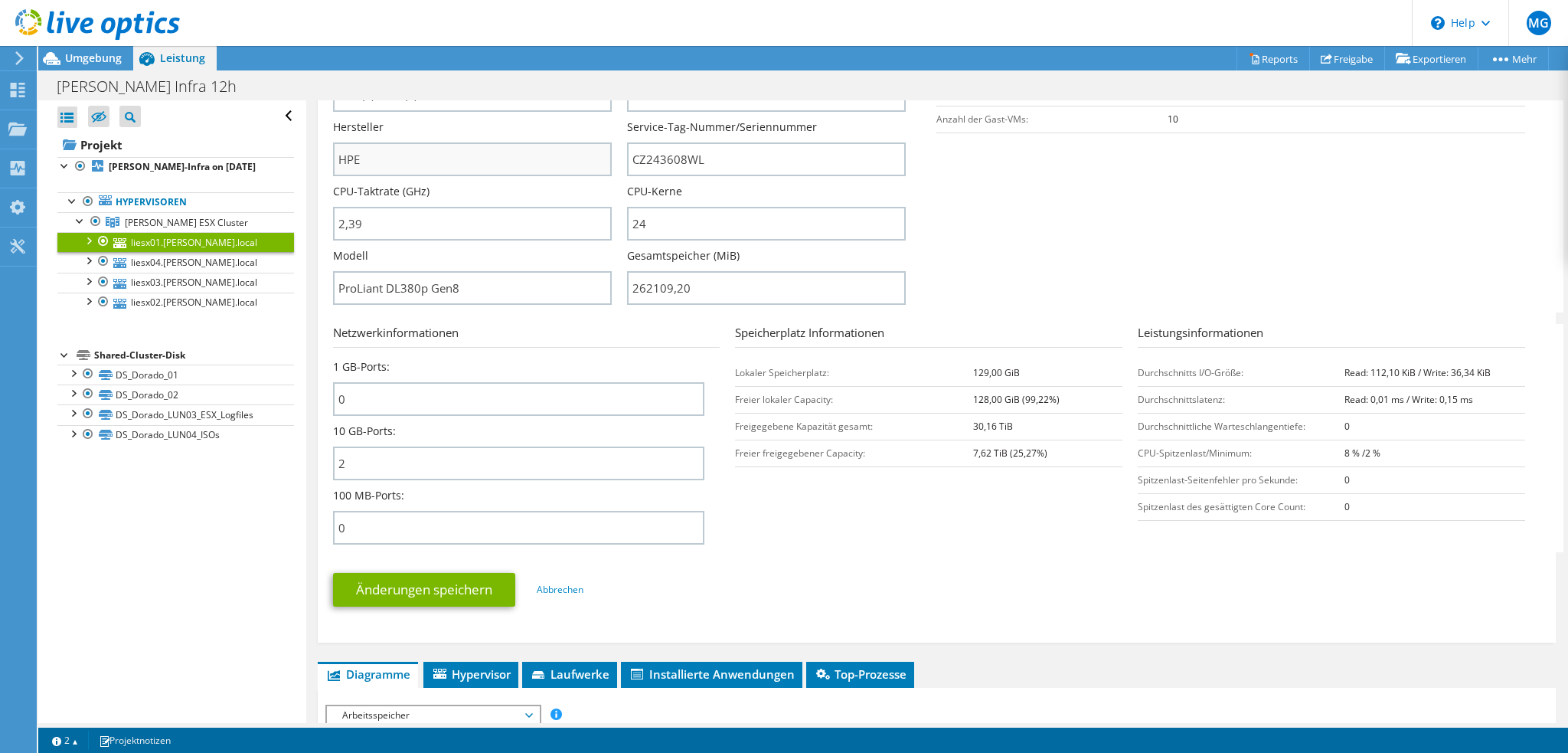
scroll to position [459, 0]
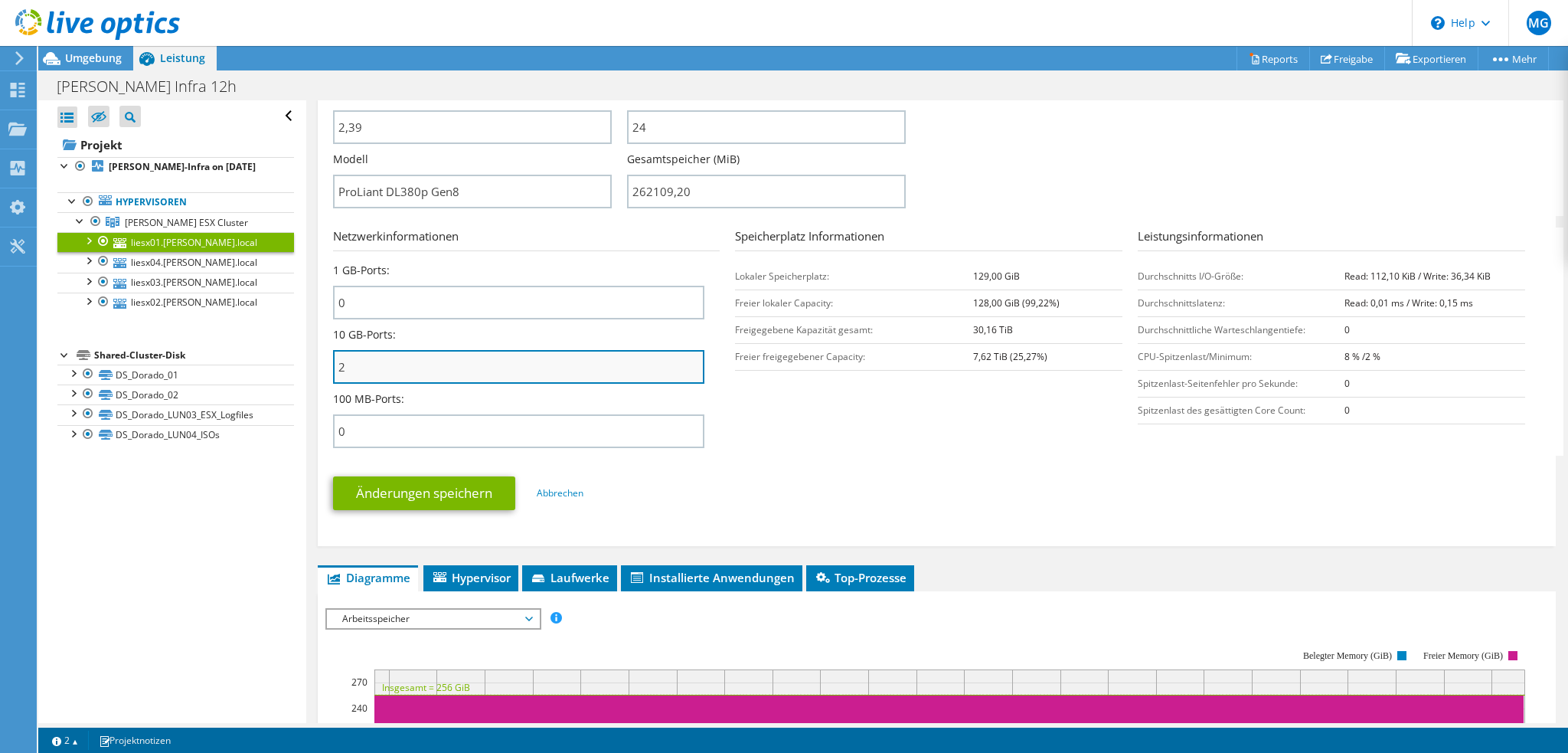
click at [376, 364] on input "2" at bounding box center [518, 367] width 372 height 33
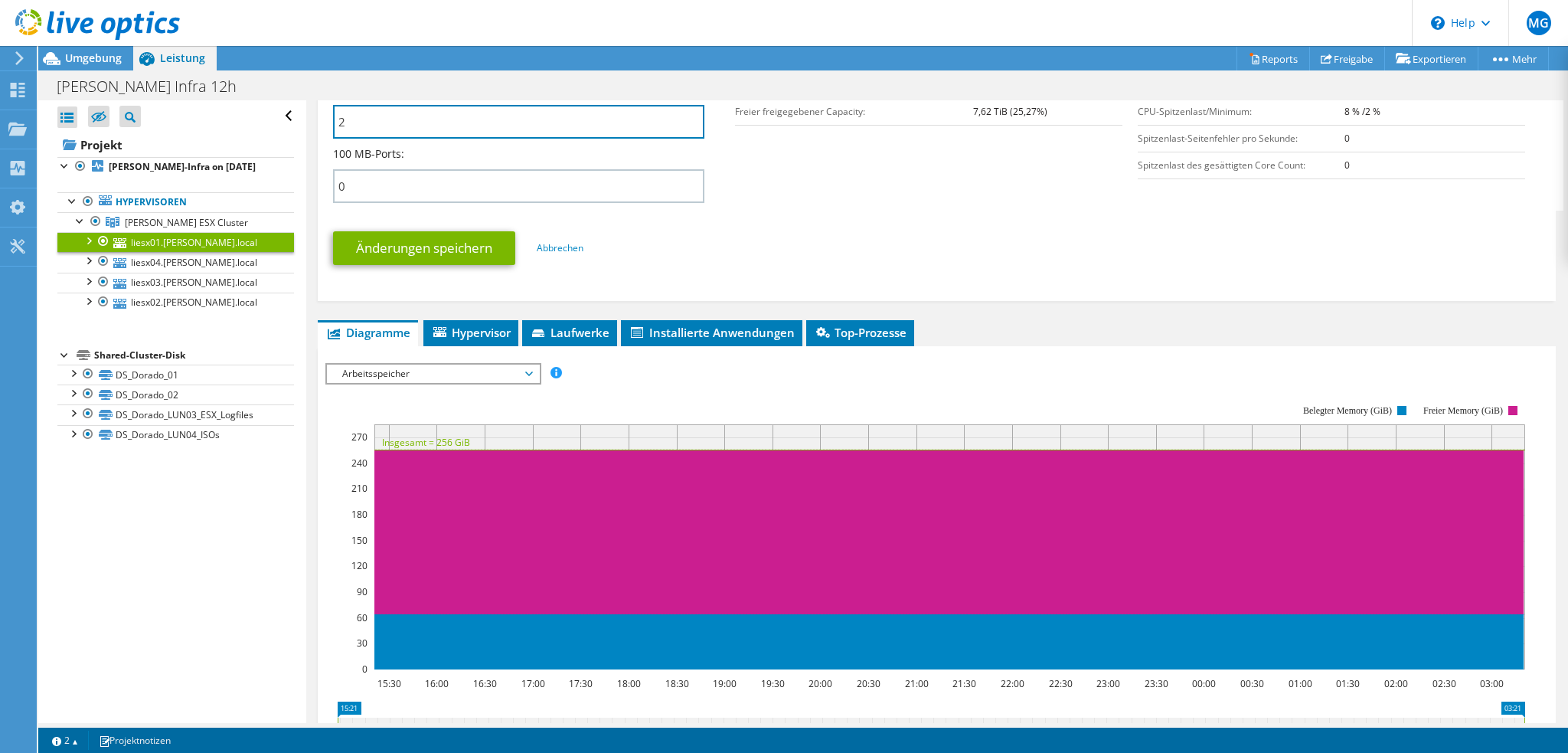
scroll to position [689, 0]
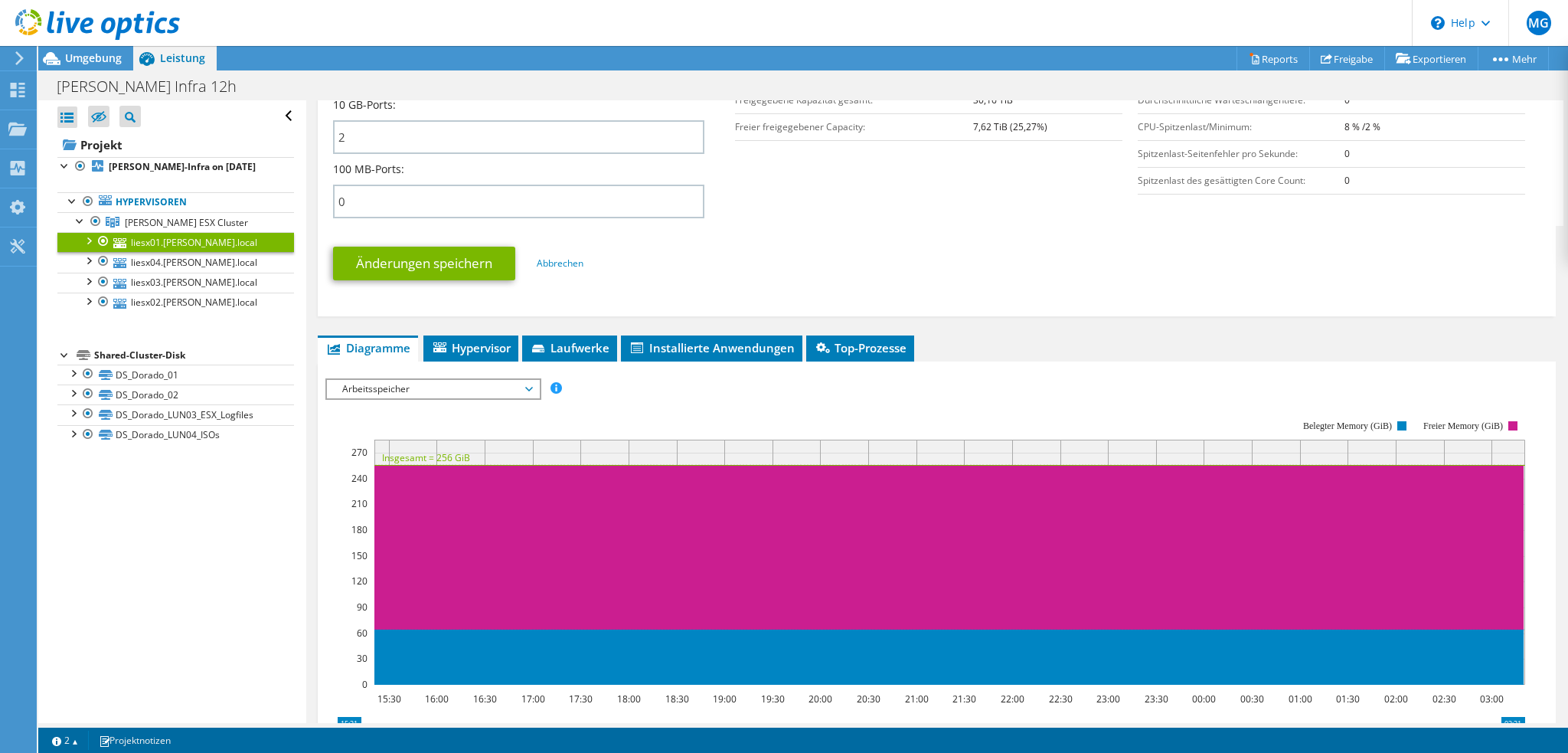
click at [472, 383] on span "Arbeitsspeicher" at bounding box center [433, 389] width 197 height 18
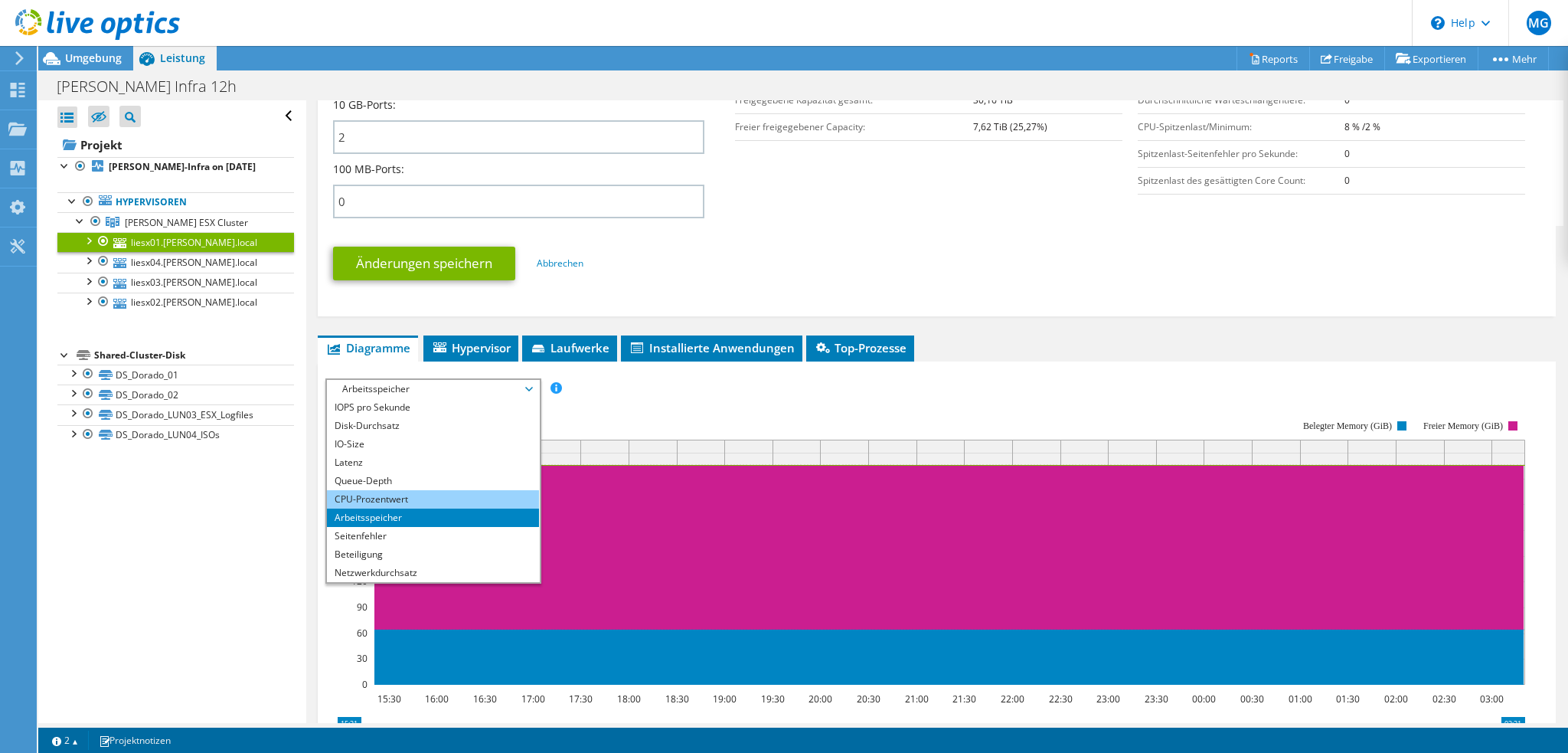
click at [419, 490] on li "CPU-Prozentwert" at bounding box center [433, 499] width 212 height 18
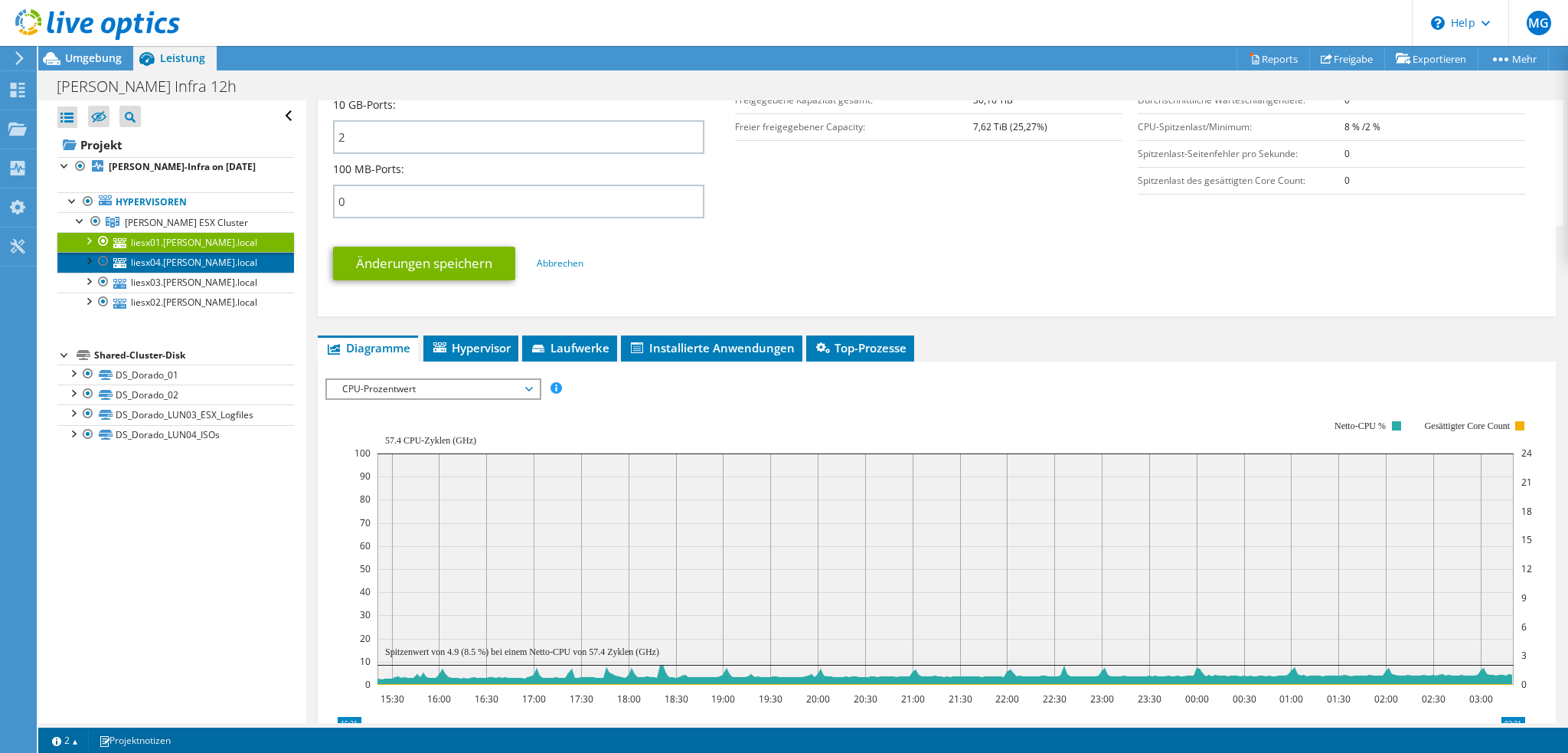
click at [198, 262] on link "liesx04.lichtner.local" at bounding box center [176, 262] width 236 height 20
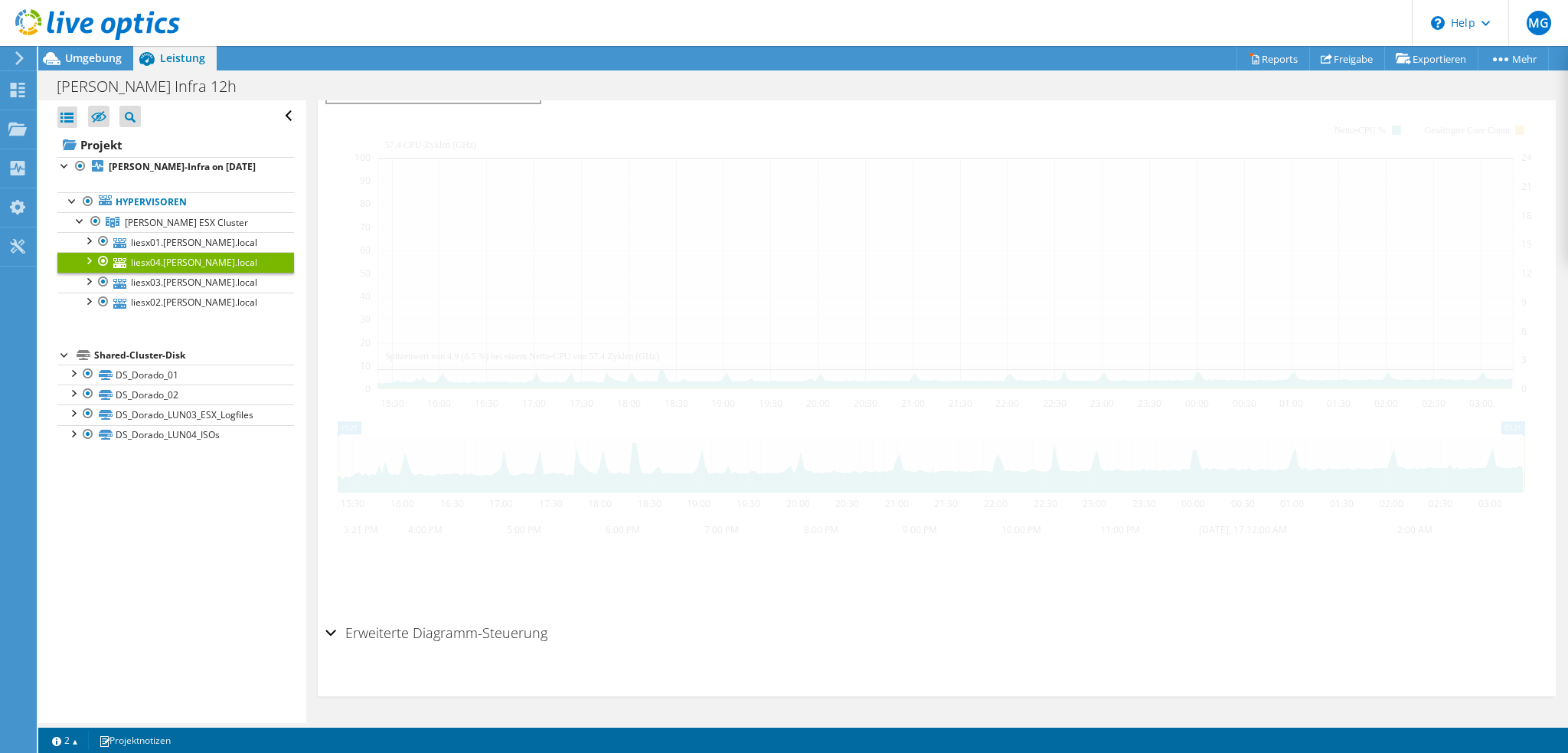
scroll to position [286, 0]
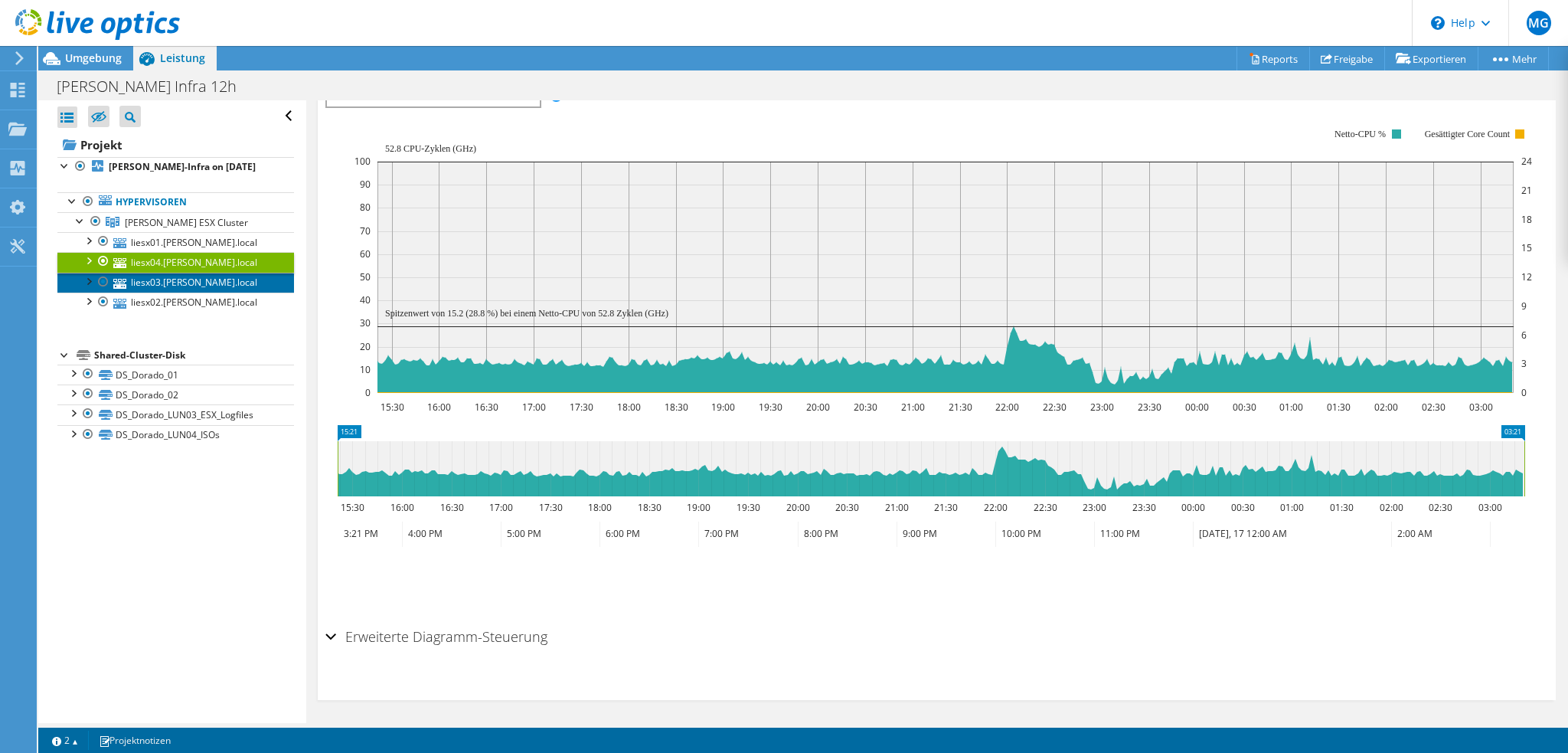
click at [199, 284] on link "liesx03.lichtner.local" at bounding box center [176, 283] width 236 height 20
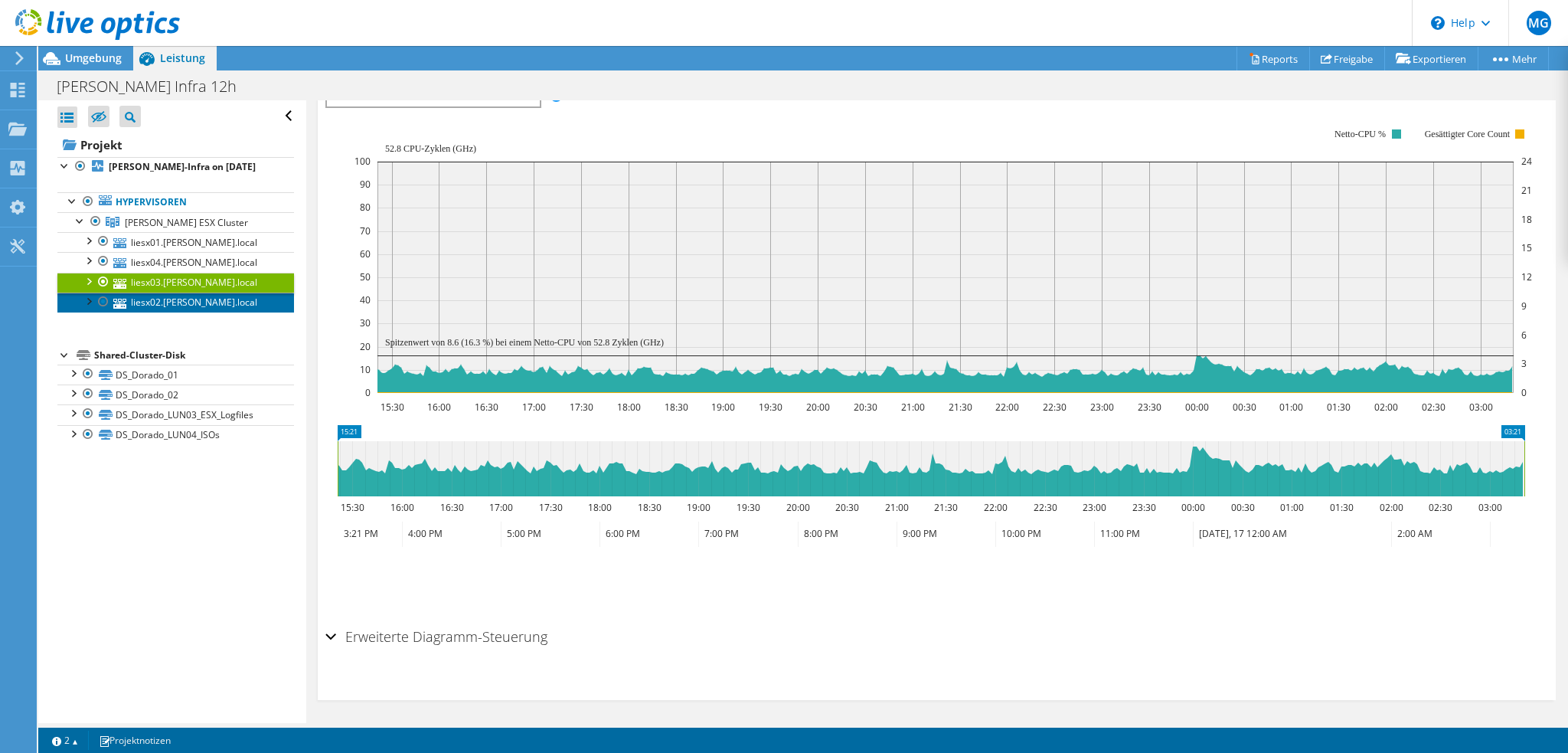
click at [200, 300] on link "liesx02.lichtner.local" at bounding box center [176, 303] width 236 height 20
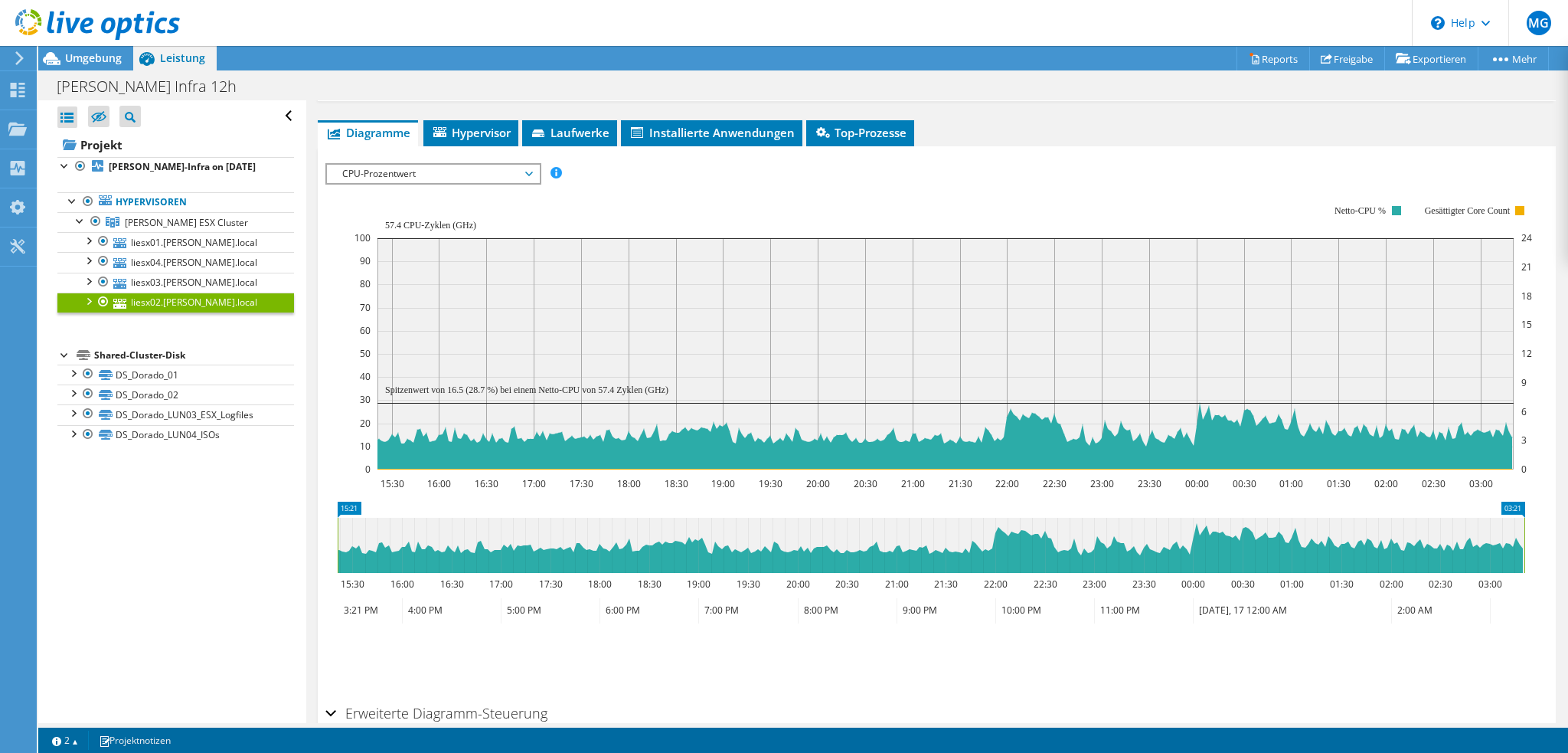
scroll to position [133, 0]
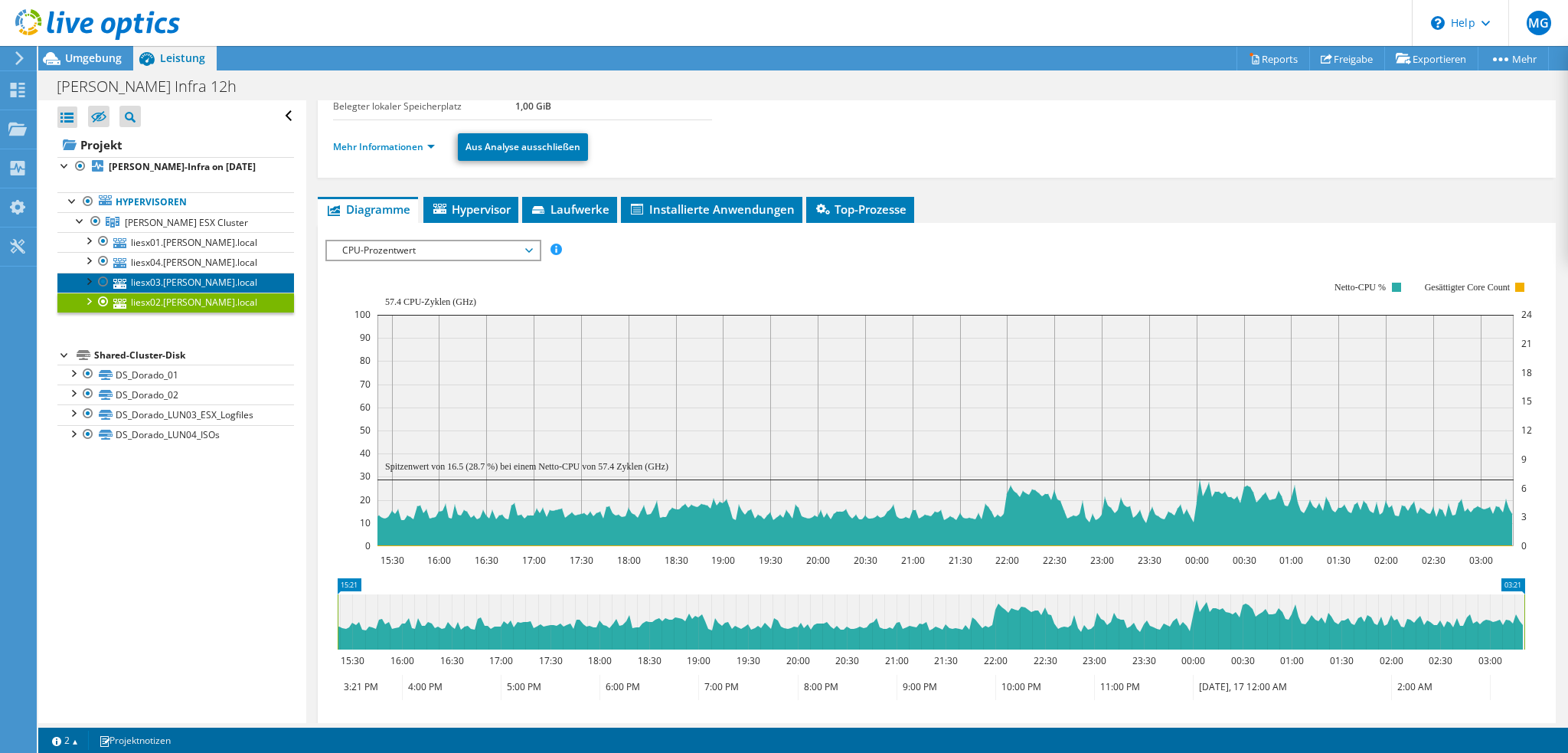
click at [202, 281] on link "liesx03.lichtner.local" at bounding box center [176, 283] width 236 height 20
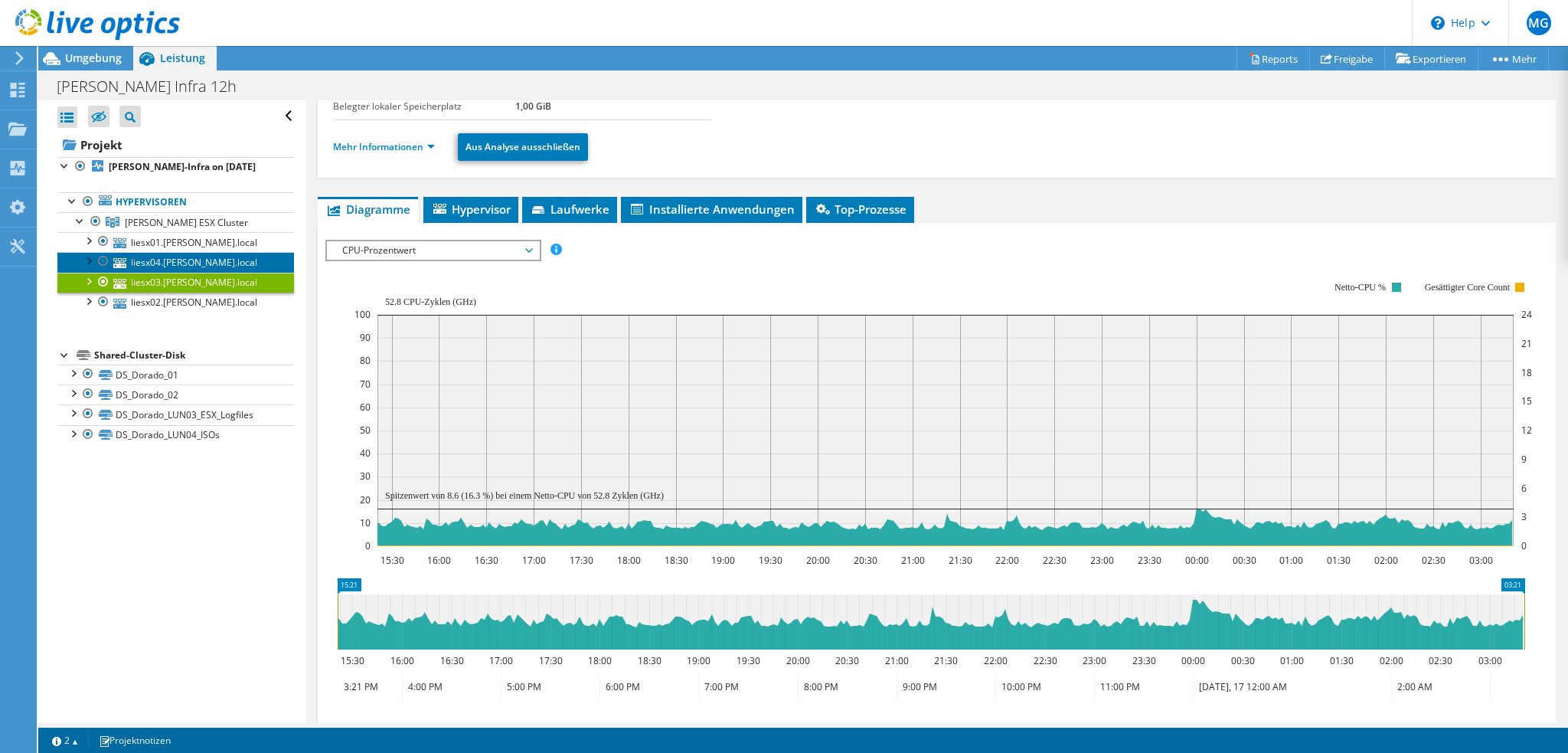
click at [191, 263] on link "liesx04.lichtner.local" at bounding box center [176, 262] width 236 height 20
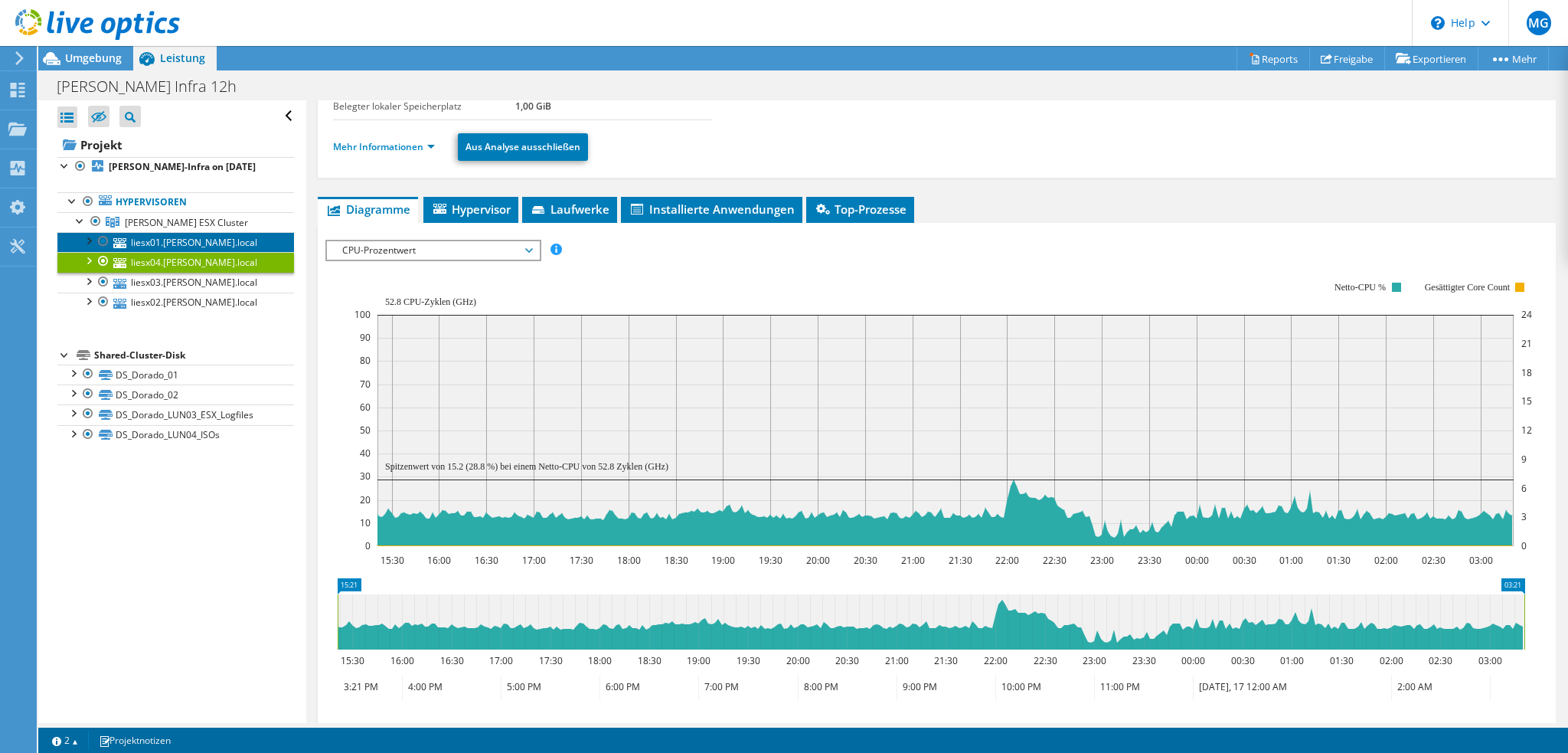
click at [190, 244] on link "liesx01.lichtner.local" at bounding box center [176, 242] width 236 height 20
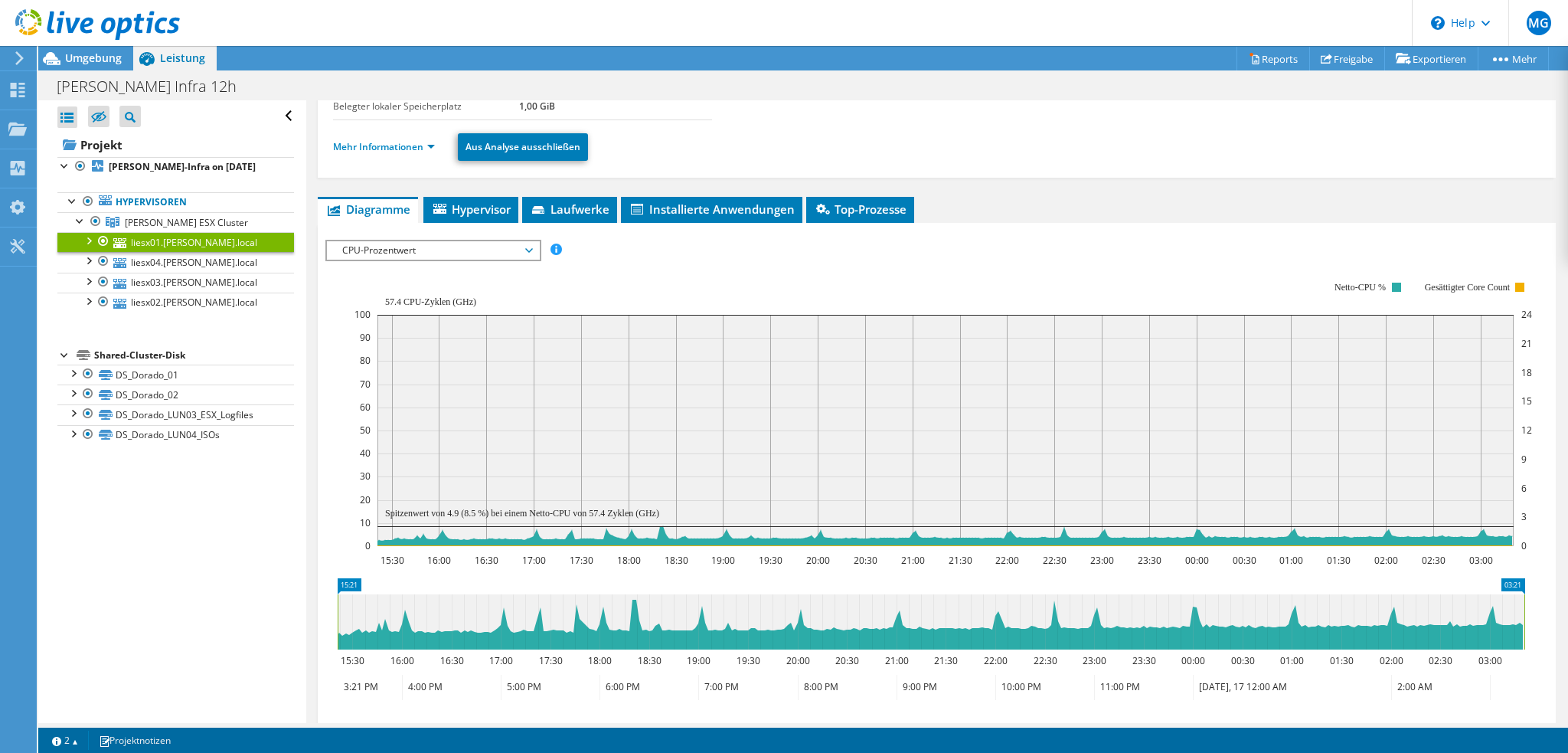
click at [453, 254] on span "CPU-Prozentwert" at bounding box center [433, 250] width 197 height 18
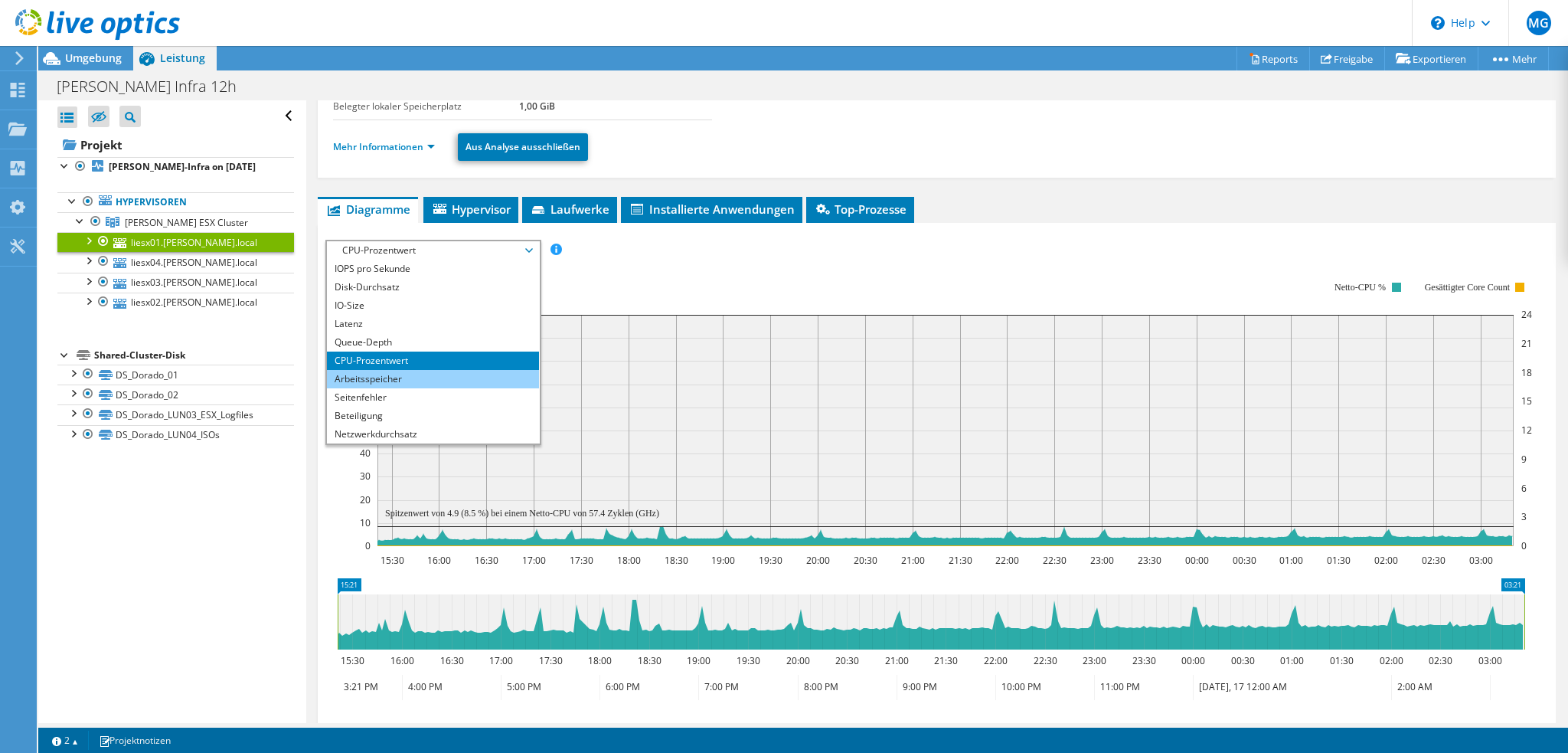
click at [431, 370] on li "Arbeitsspeicher" at bounding box center [433, 379] width 212 height 18
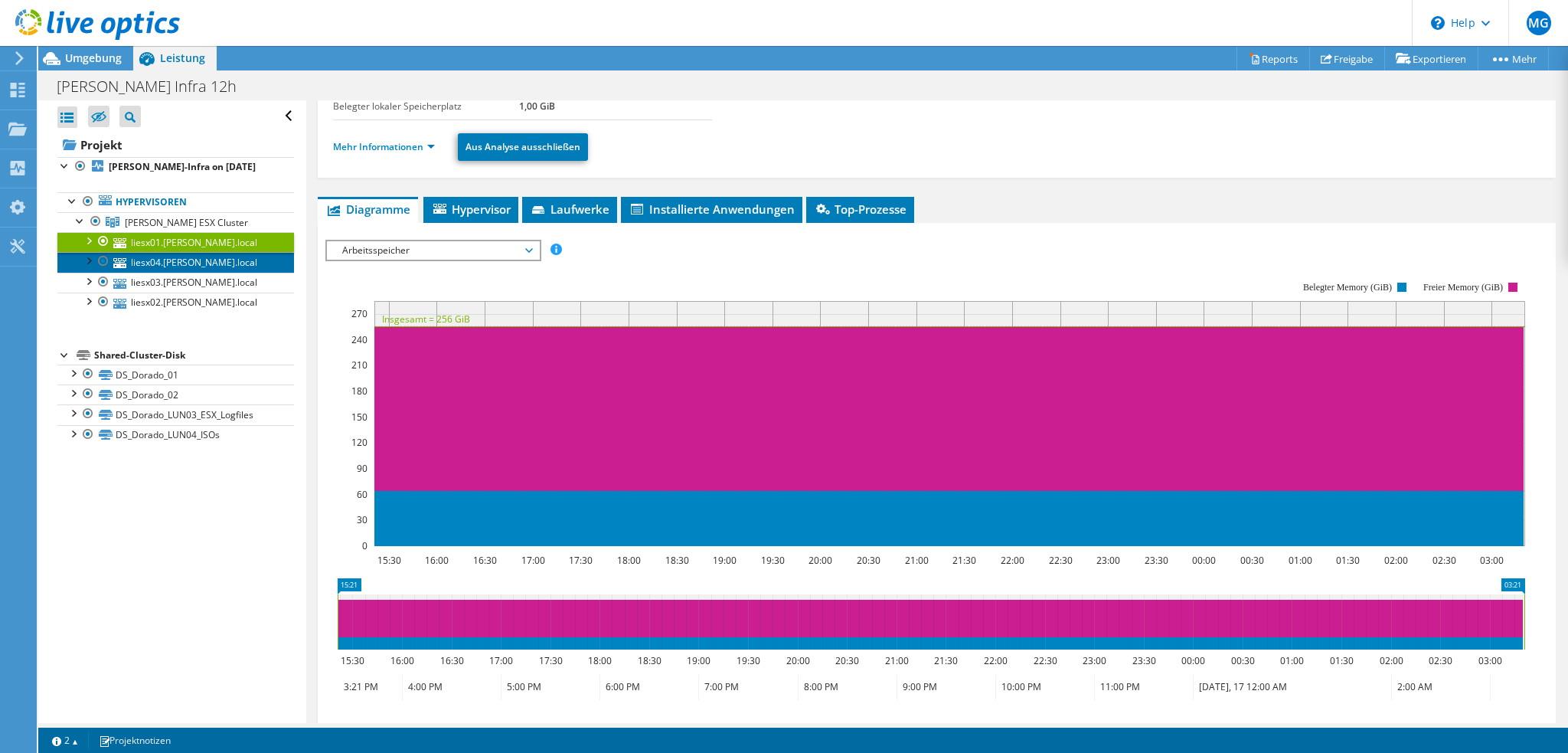
click at [216, 263] on link "liesx04.lichtner.local" at bounding box center [176, 262] width 236 height 20
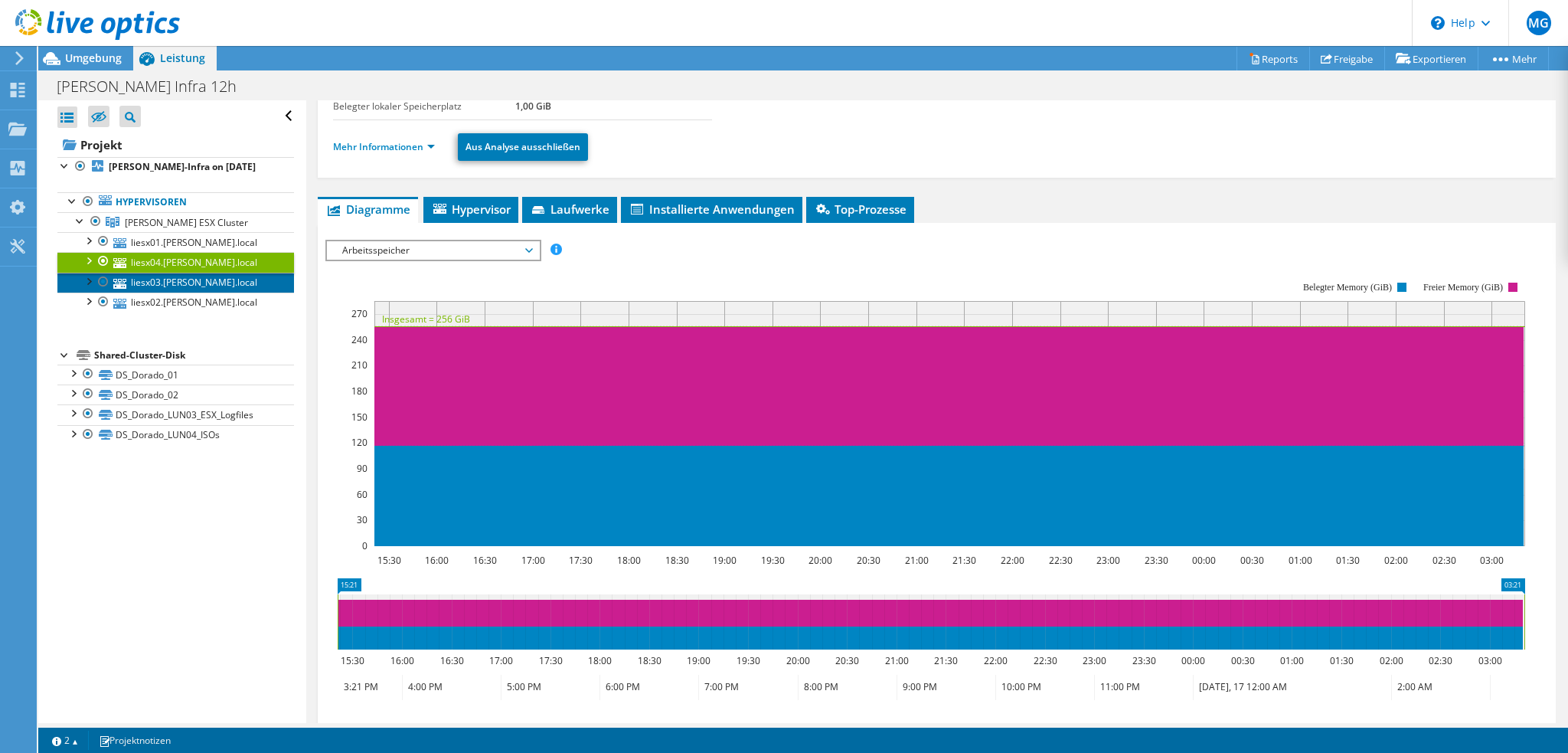
click at [211, 282] on link "liesx03.lichtner.local" at bounding box center [176, 283] width 236 height 20
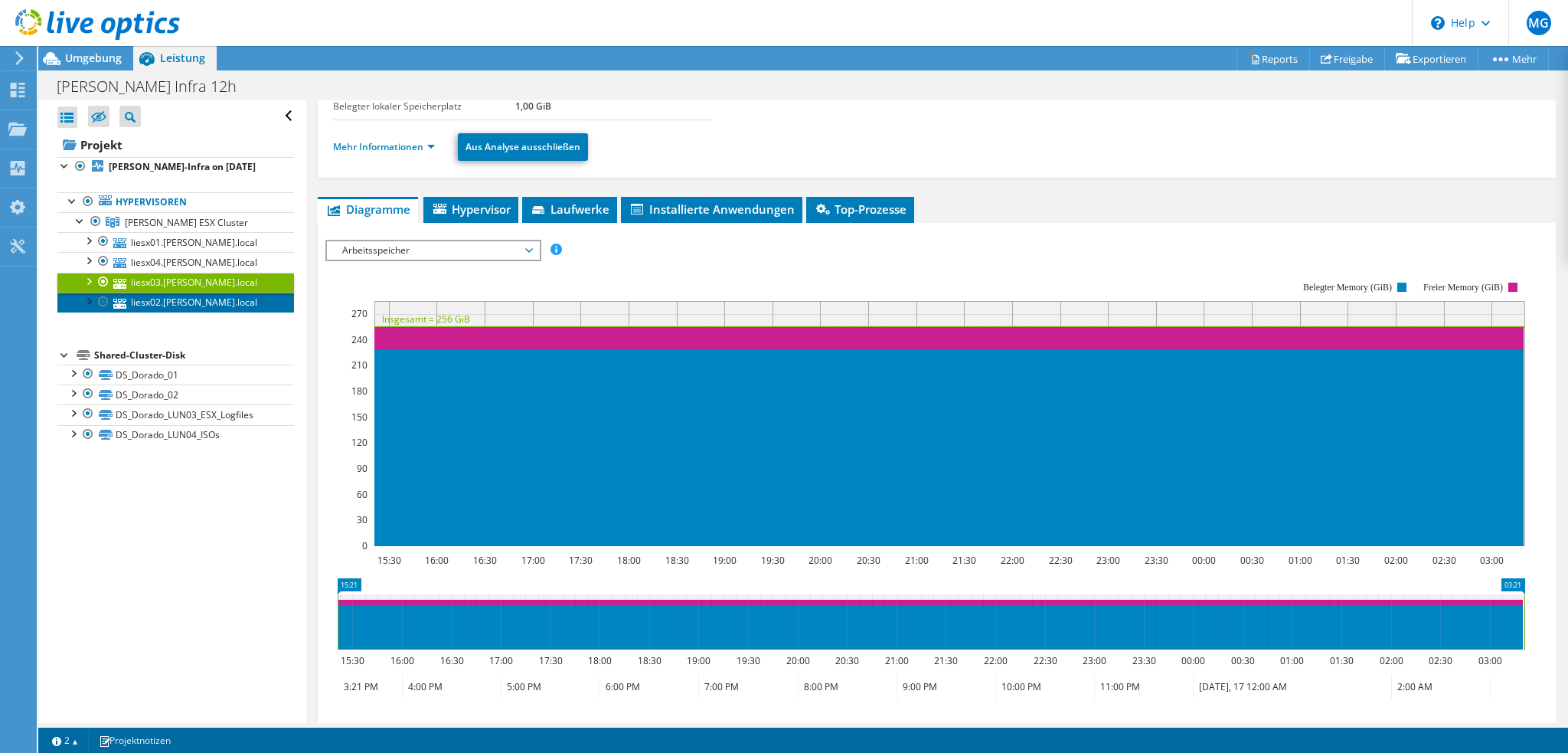
click at [211, 302] on link "liesx02.lichtner.local" at bounding box center [176, 303] width 236 height 20
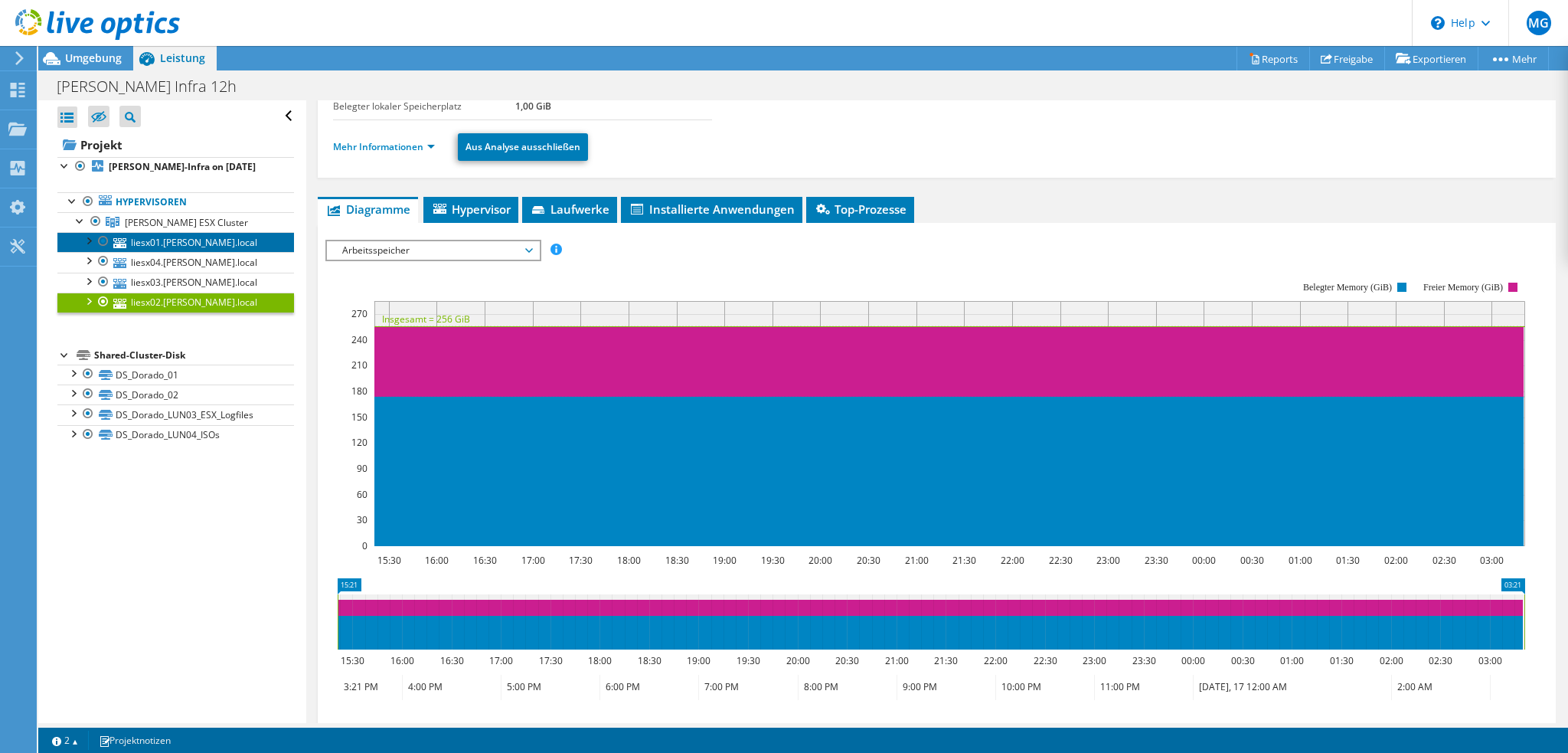
click at [206, 239] on link "liesx01.lichtner.local" at bounding box center [176, 242] width 236 height 20
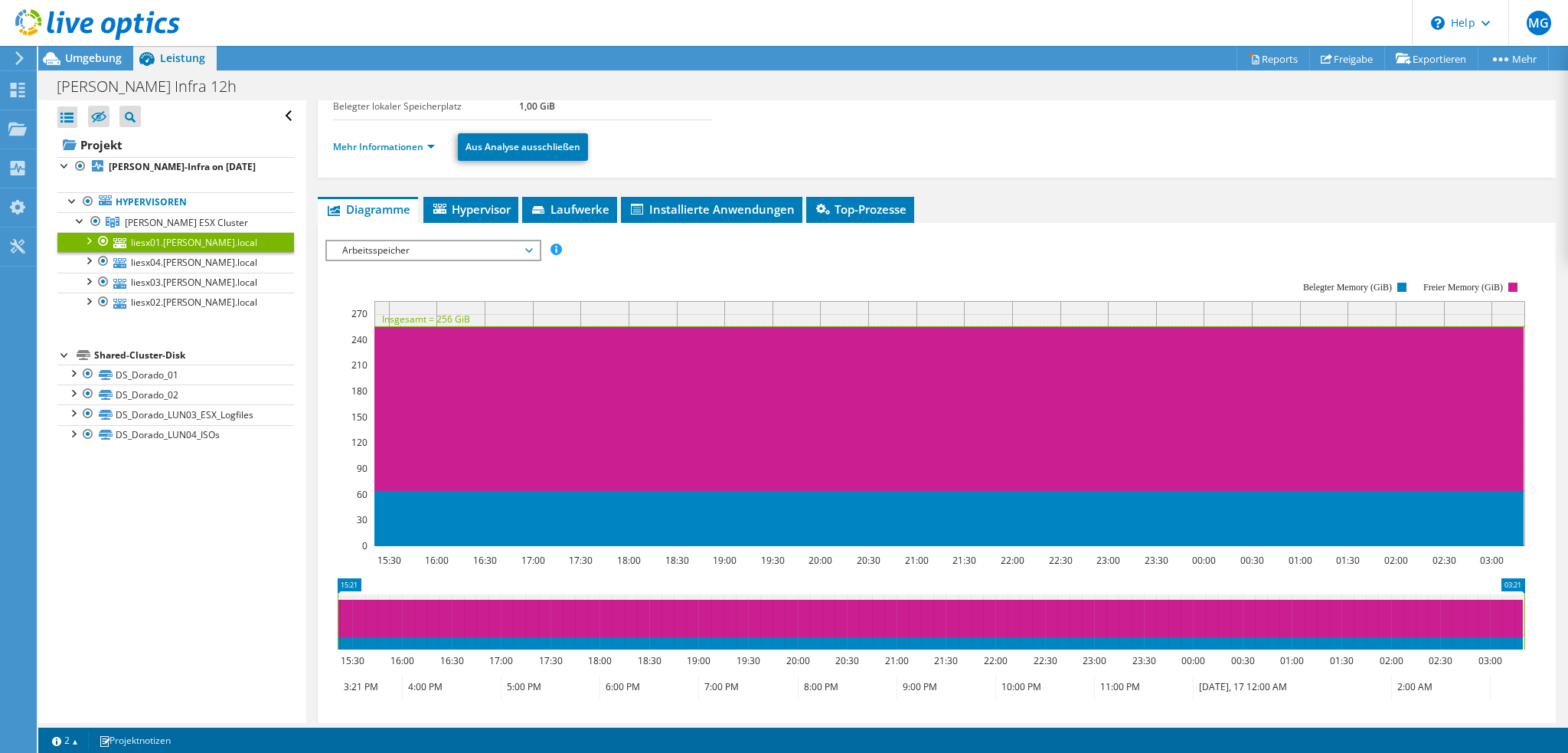
scroll to position [0, 0]
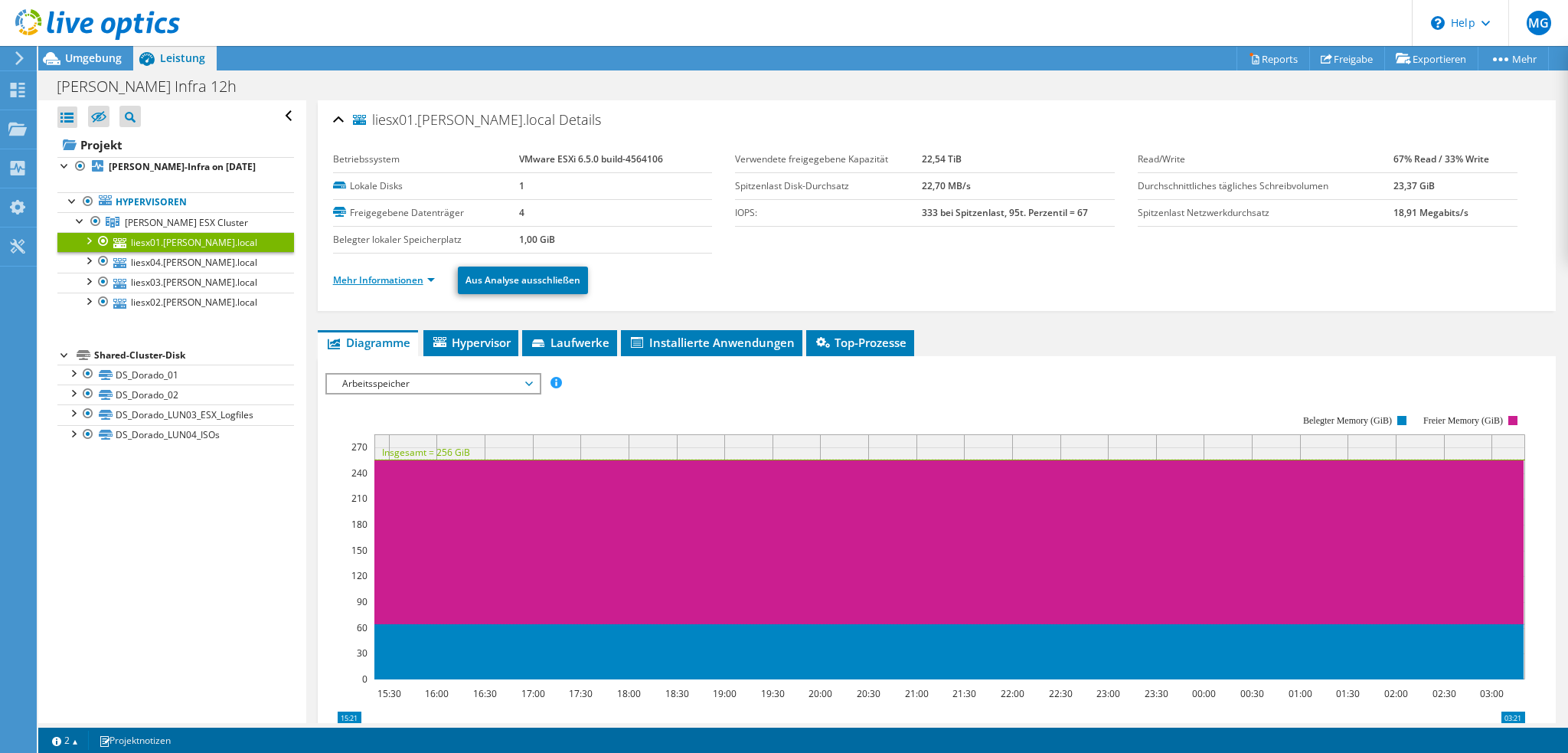
click at [389, 277] on link "Mehr Informationen" at bounding box center [383, 280] width 101 height 13
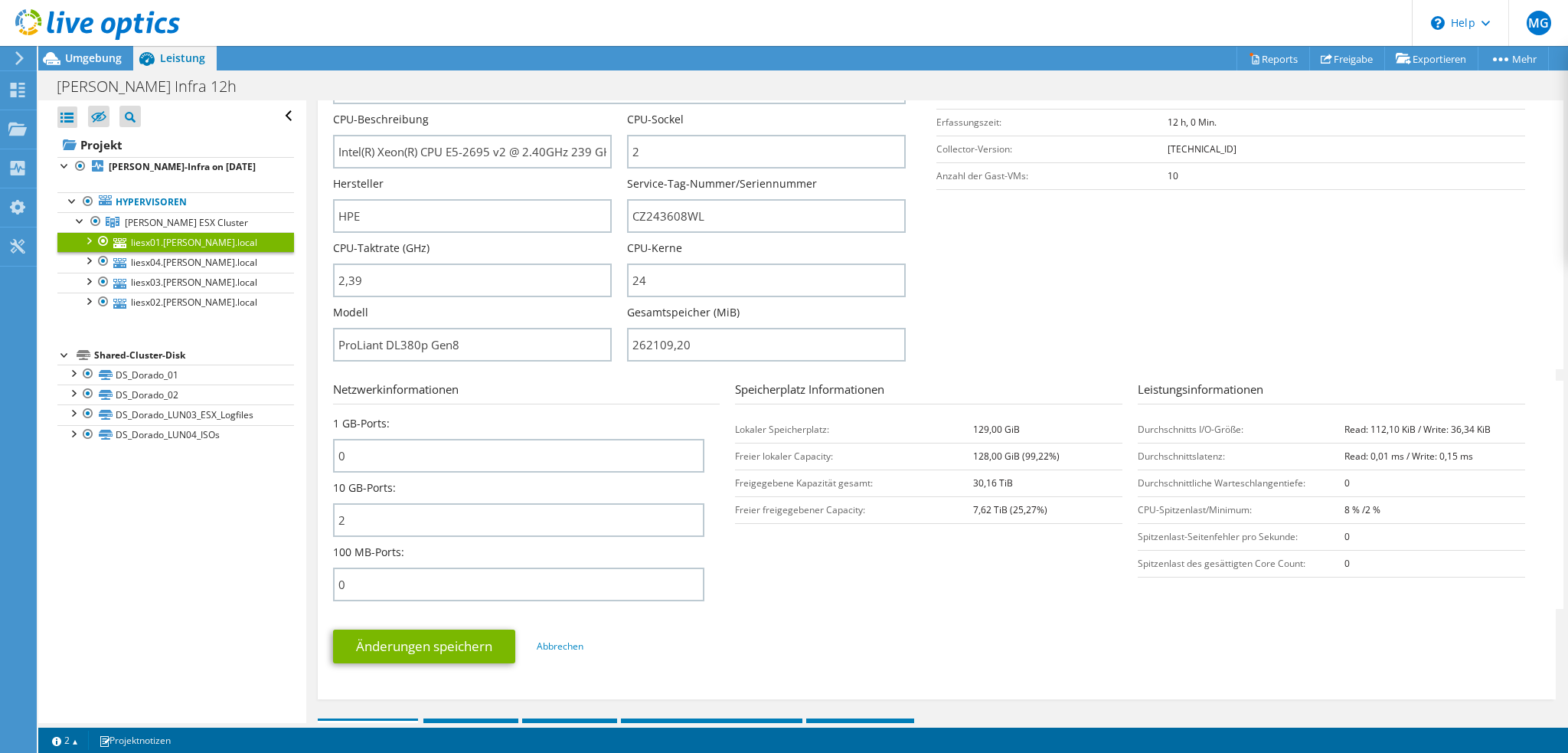
scroll to position [153, 0]
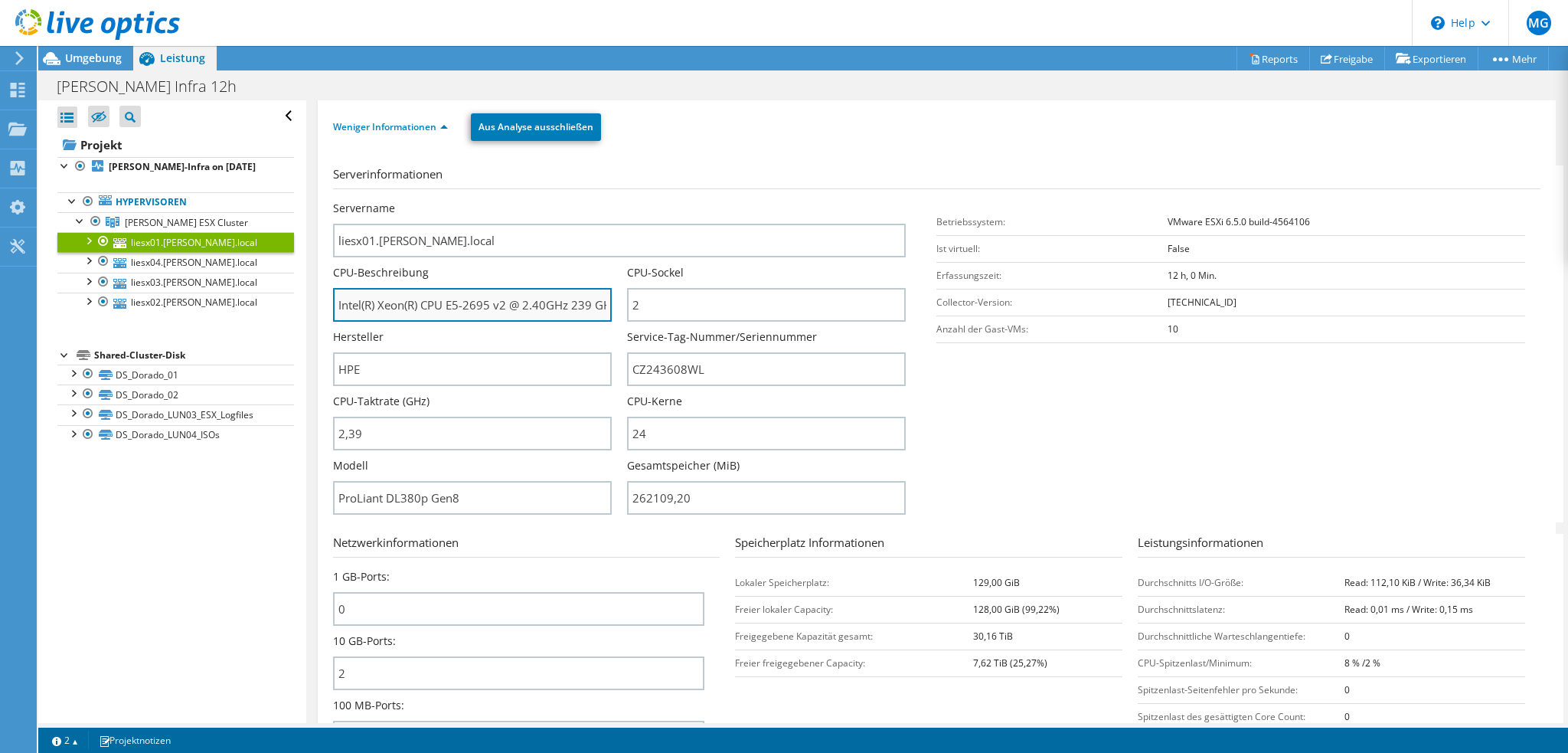
drag, startPoint x: 447, startPoint y: 300, endPoint x: 504, endPoint y: 302, distance: 57.0
click at [504, 302] on input "Intel(R) Xeon(R) CPU E5-2695 v2 @ 2.40GHz 239 GHz" at bounding box center [472, 305] width 279 height 33
click at [43, 129] on div "Projekte" at bounding box center [72, 130] width 74 height 38
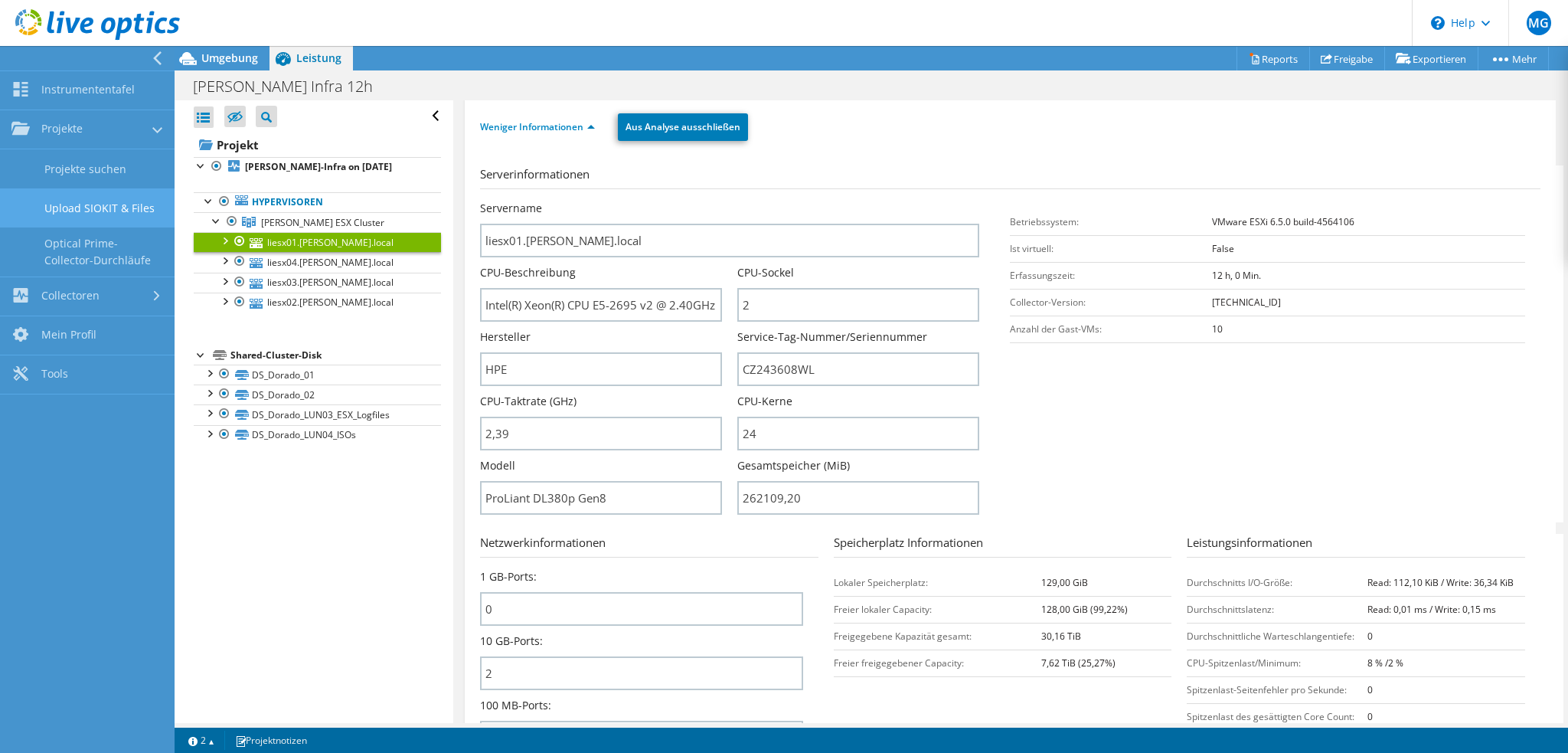
click at [98, 206] on link "Upload SIOKIT & Files" at bounding box center [87, 207] width 175 height 39
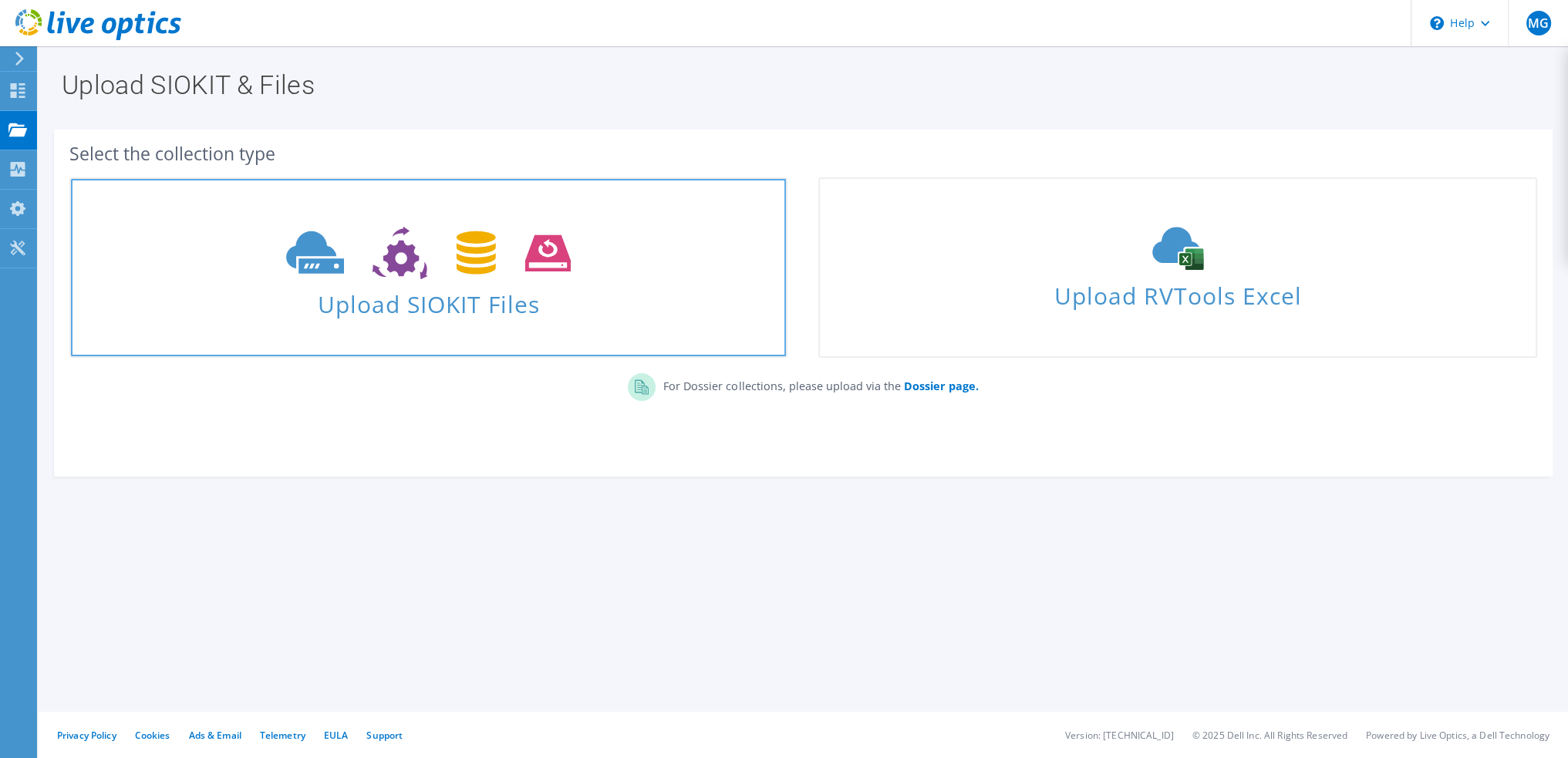
click at [430, 276] on icon at bounding box center [428, 254] width 285 height 54
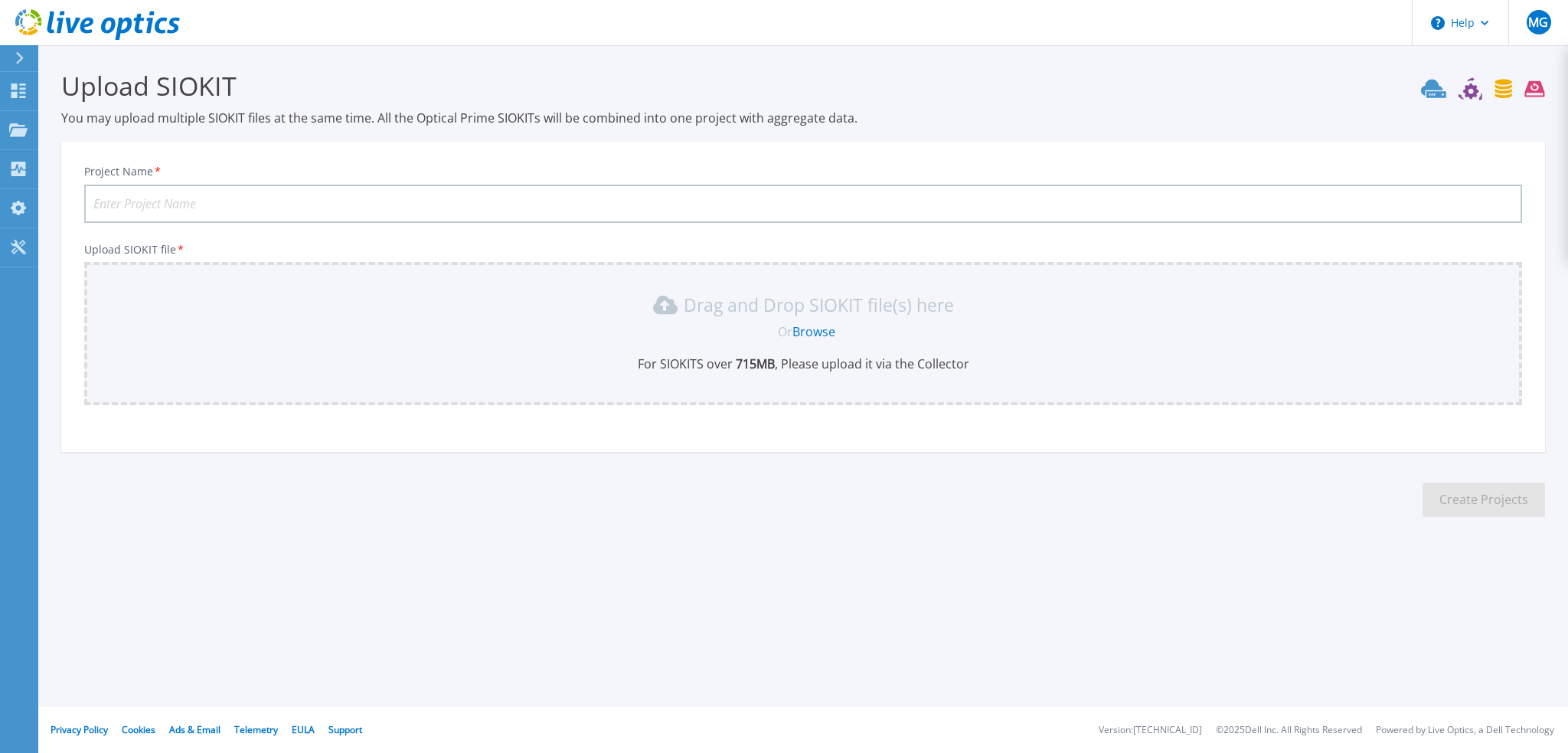
click at [824, 327] on link "Browse" at bounding box center [814, 331] width 43 height 17
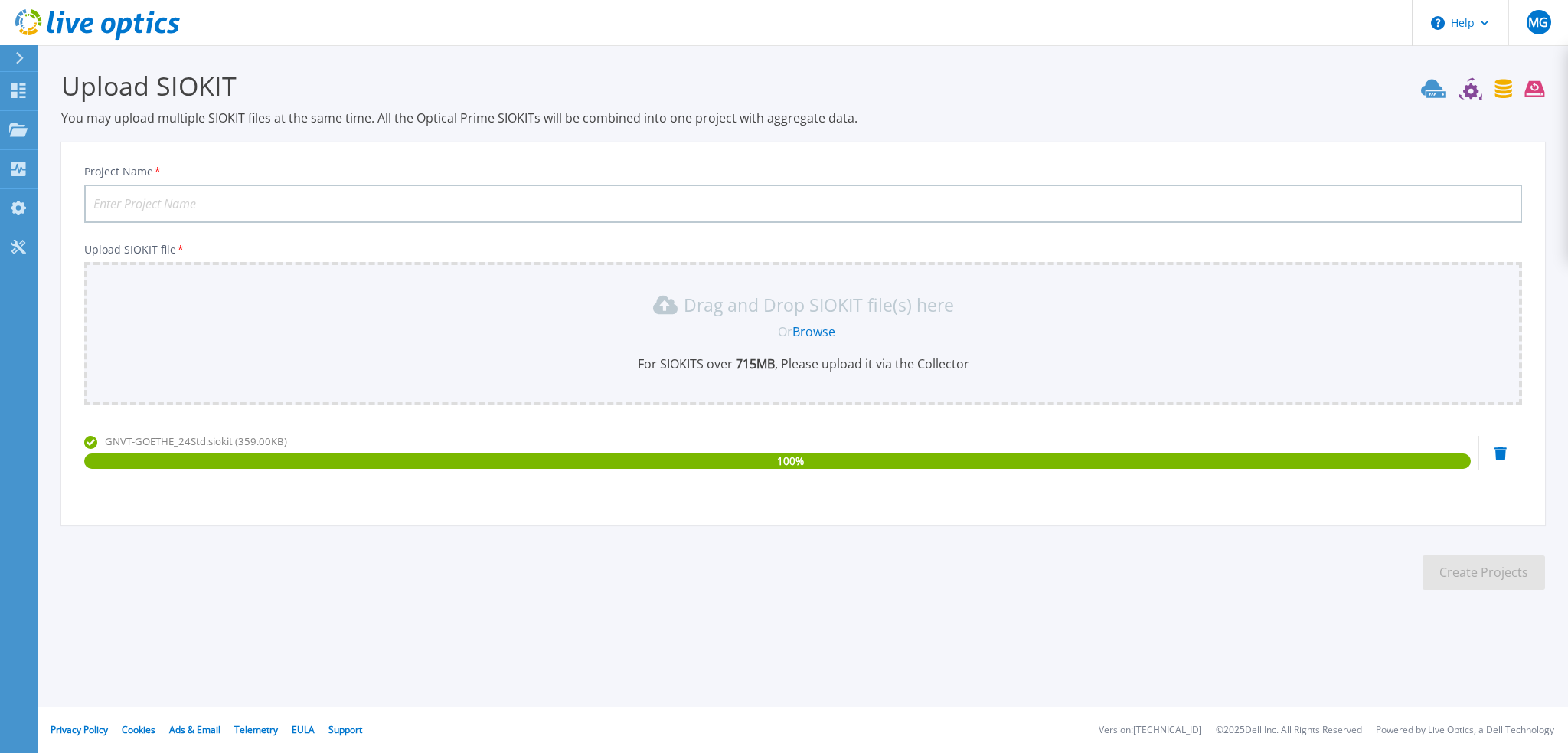
click at [275, 199] on input "Project Name *" at bounding box center [803, 204] width 1437 height 38
type input "Gonvauto Infra 24h"
click at [1507, 572] on button "Create Projects" at bounding box center [1483, 572] width 122 height 34
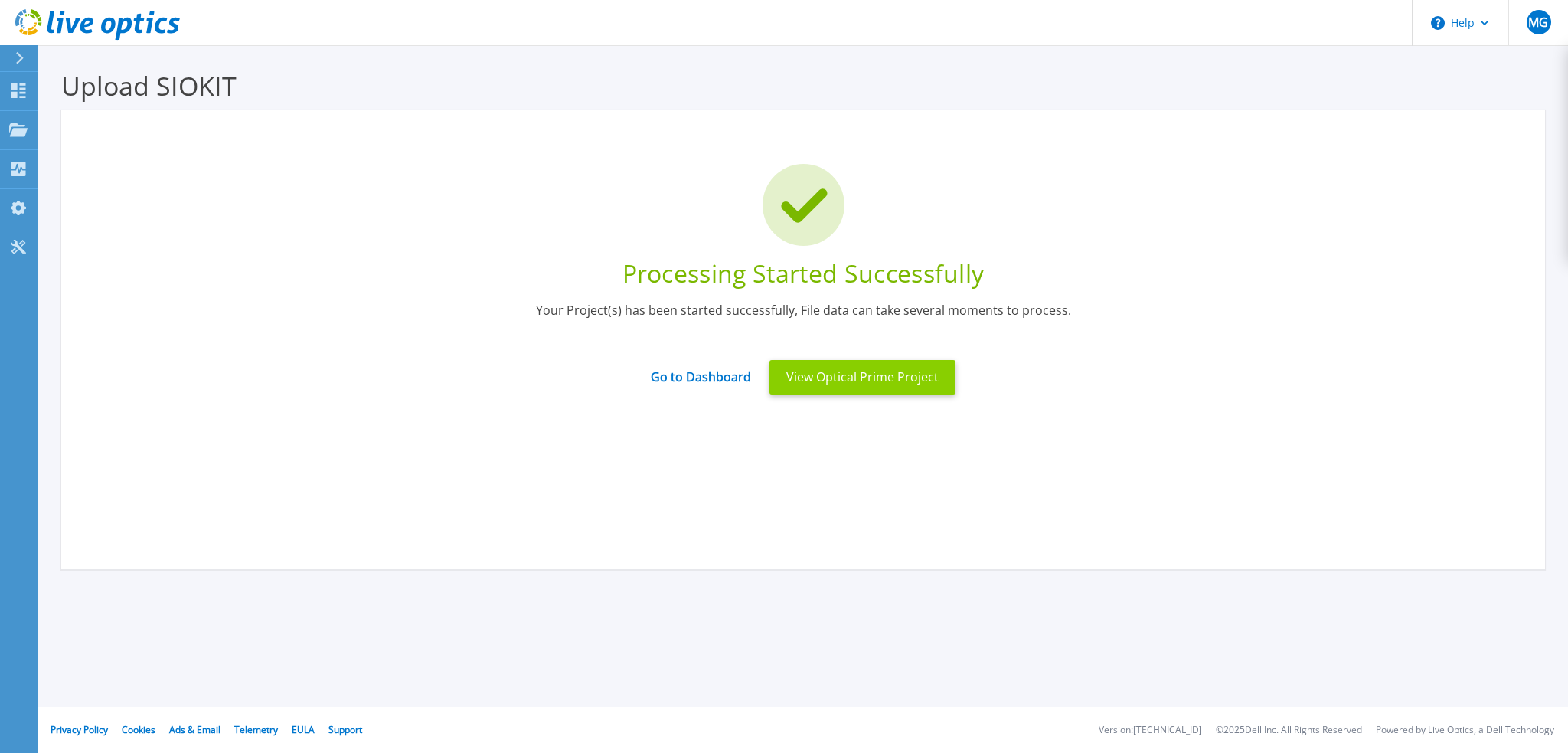
click at [836, 383] on button "View Optical Prime Project" at bounding box center [863, 377] width 186 height 34
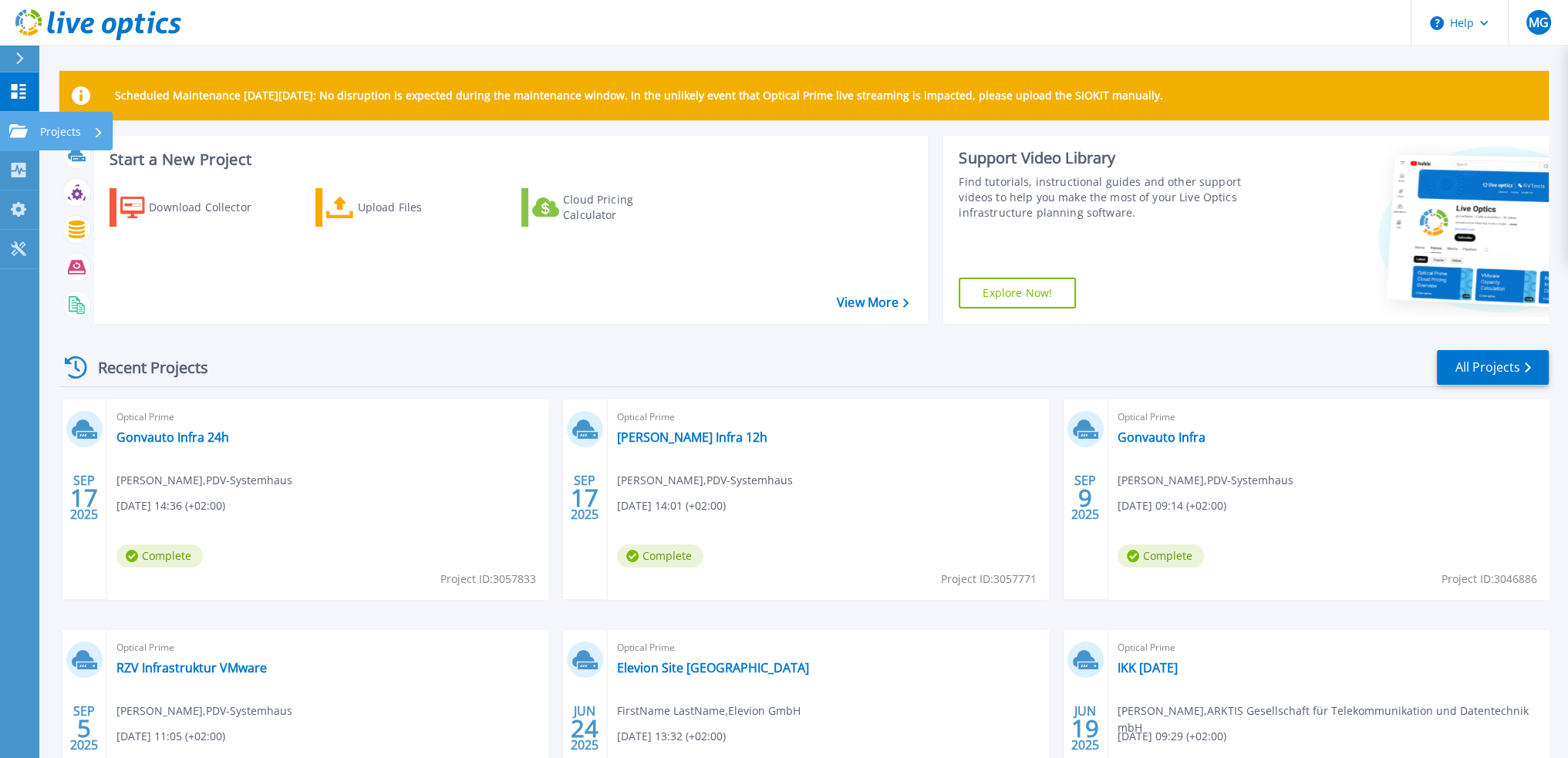
click at [63, 132] on p "Projects" at bounding box center [60, 131] width 41 height 40
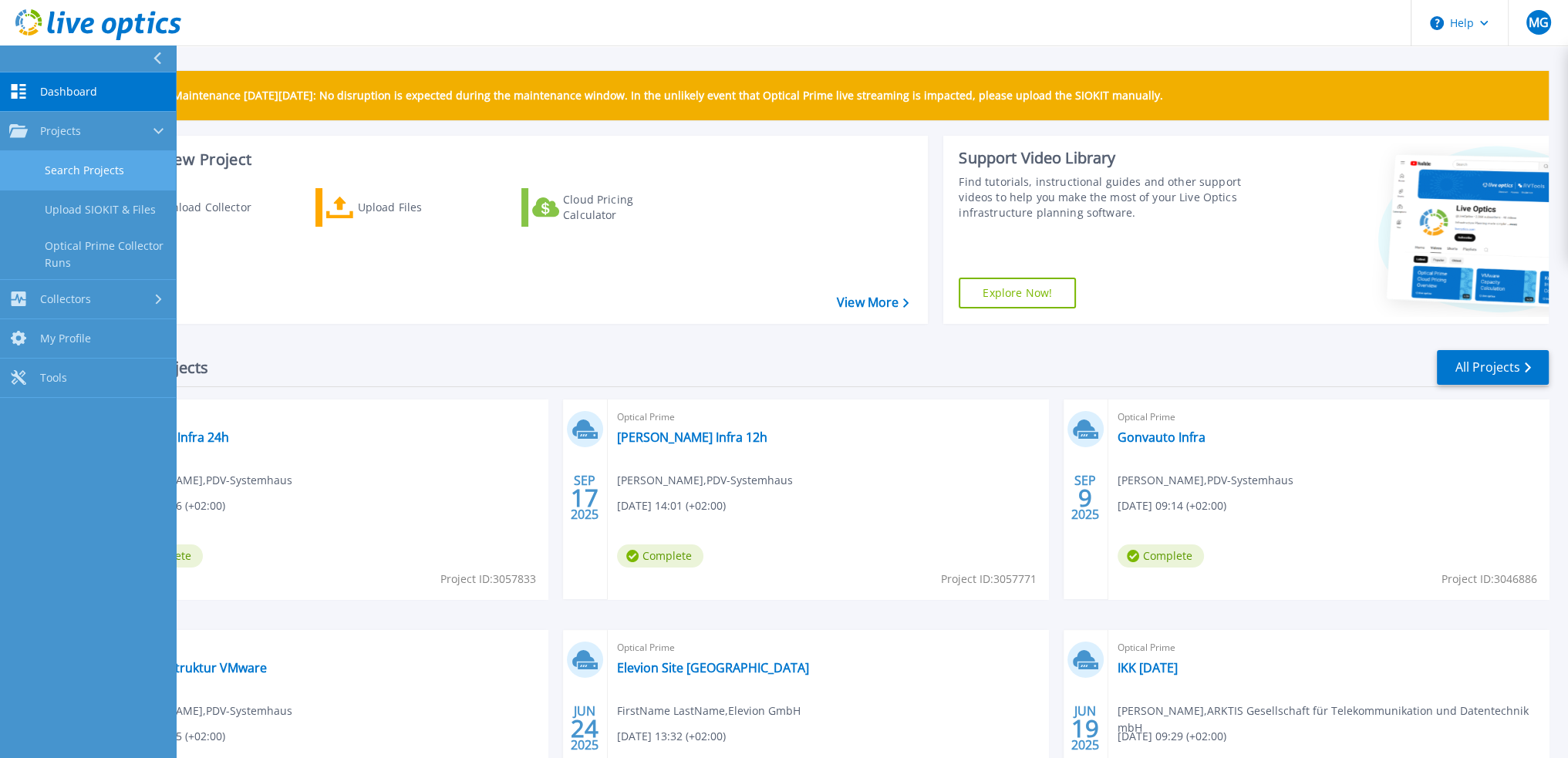
click at [81, 168] on link "Search Projects" at bounding box center [88, 170] width 176 height 39
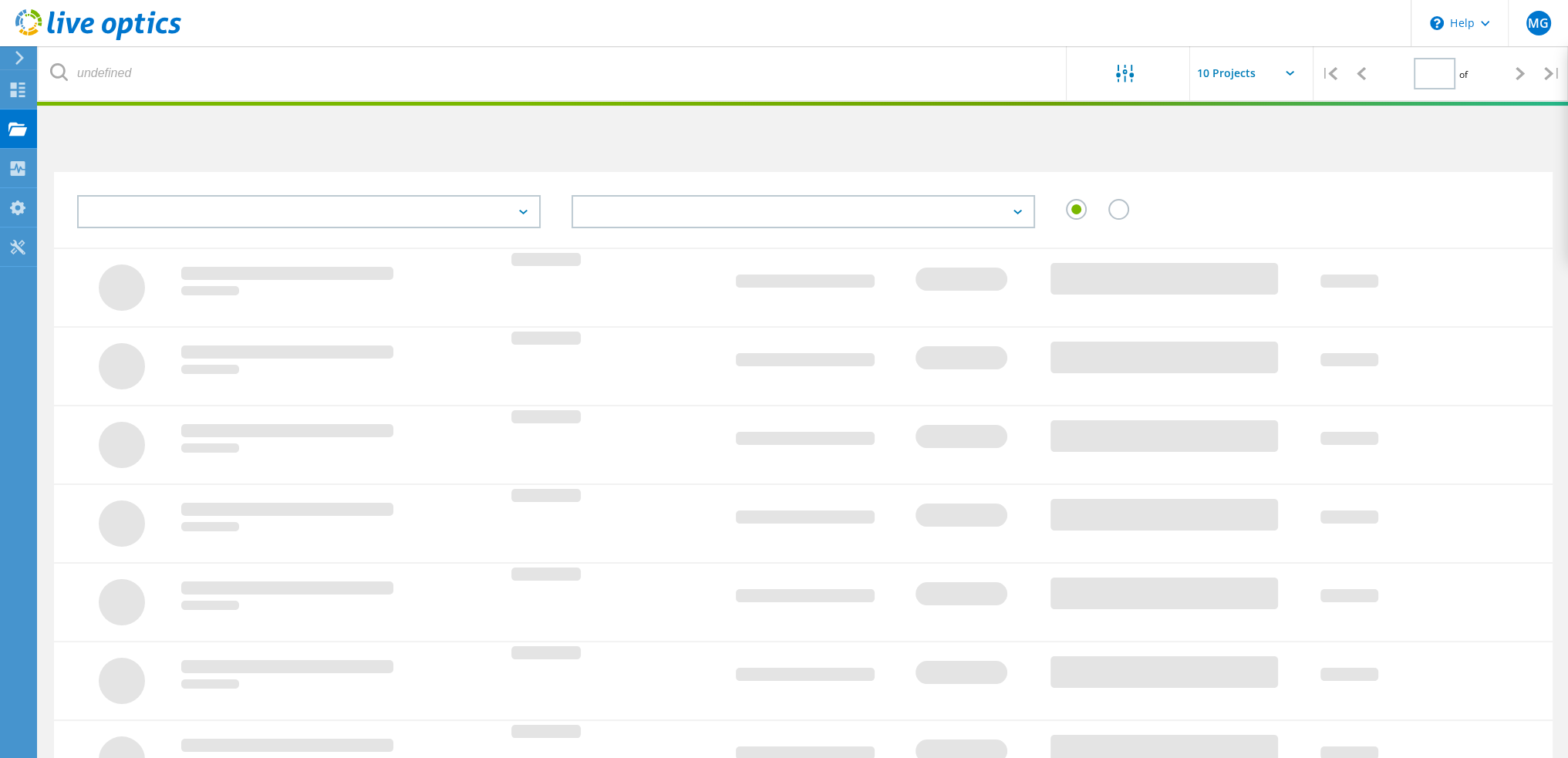
type input "1"
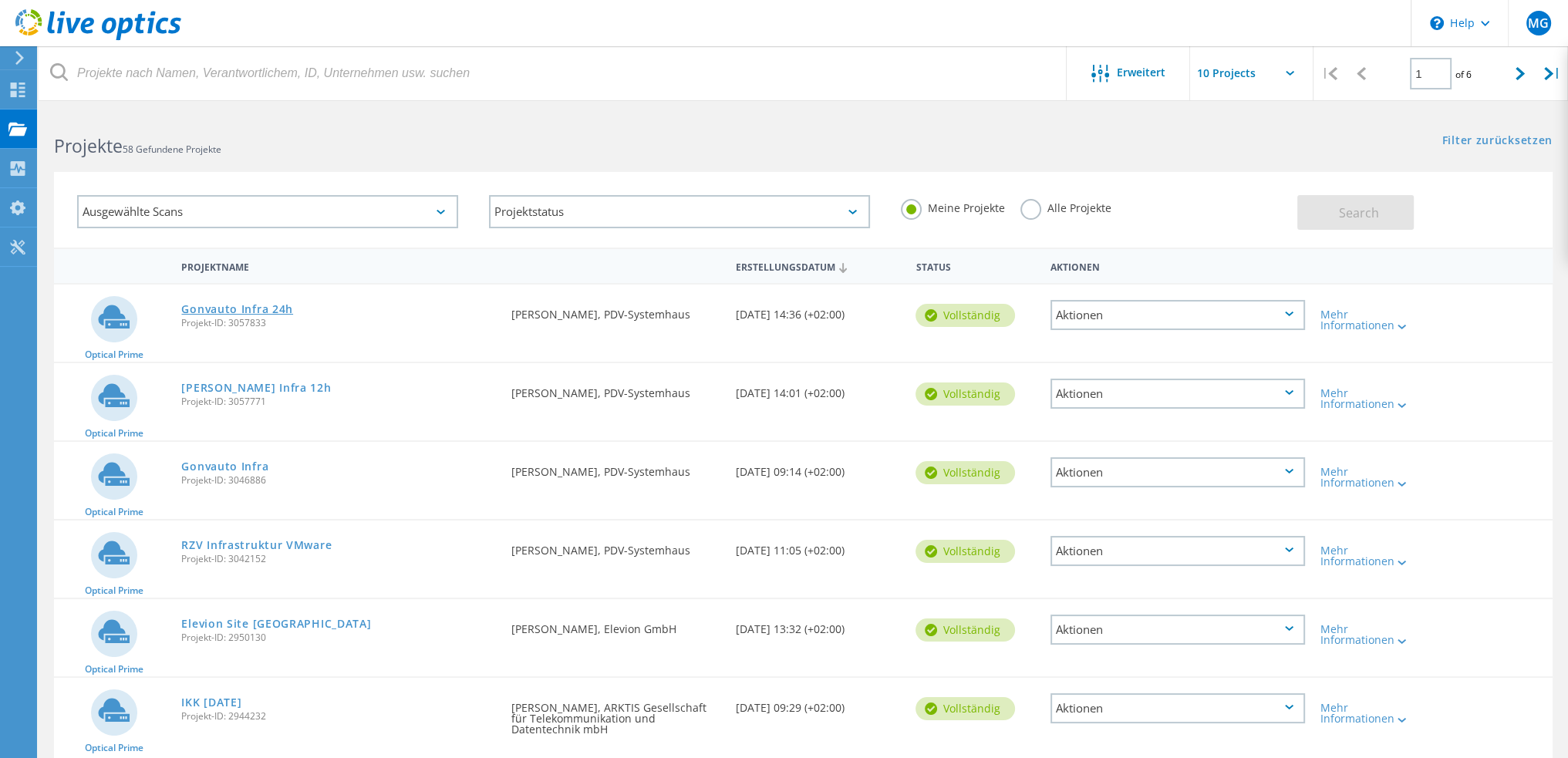
click at [225, 309] on link "Gonvauto Infra 24h" at bounding box center [236, 309] width 111 height 11
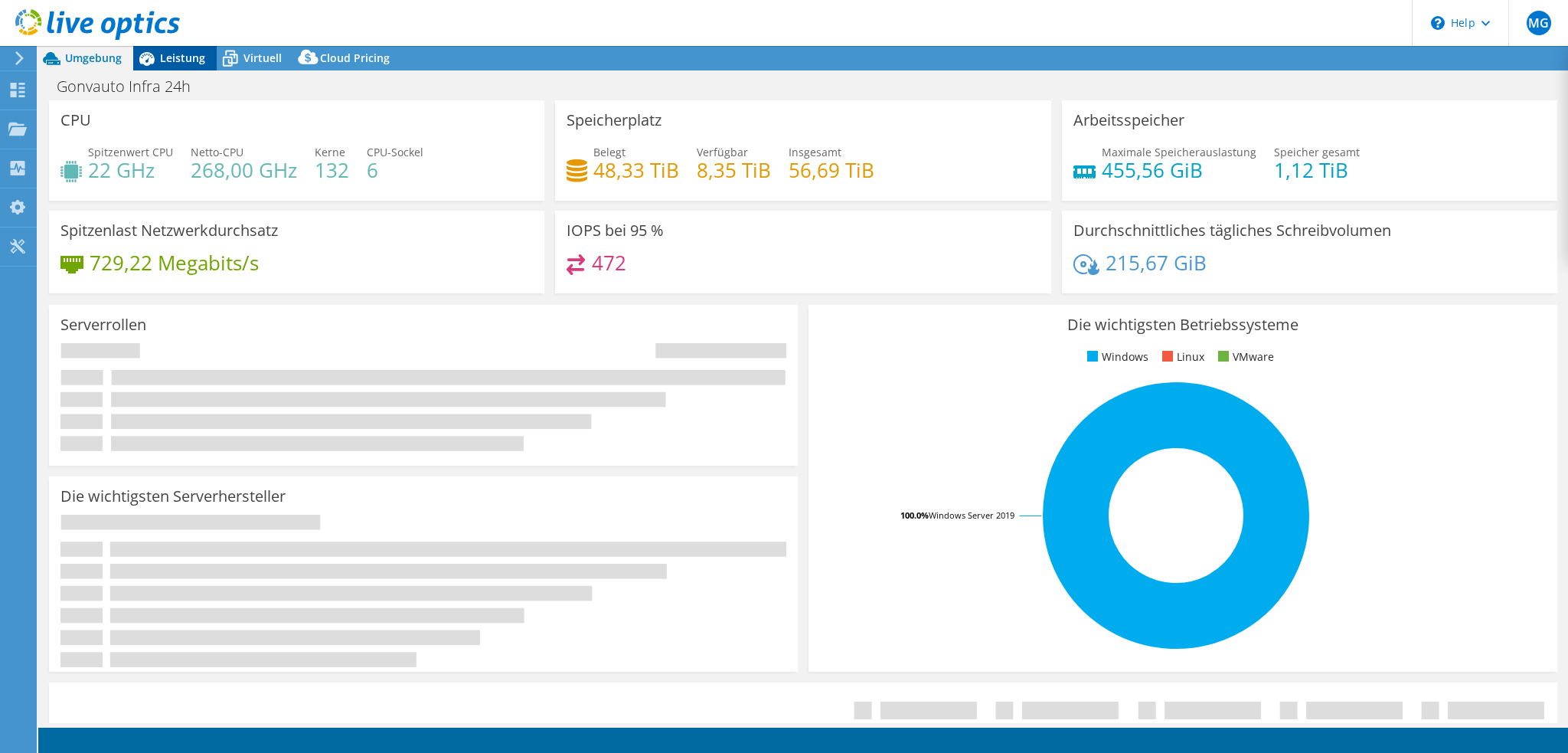
click at [183, 57] on span "Leistung" at bounding box center [182, 57] width 45 height 14
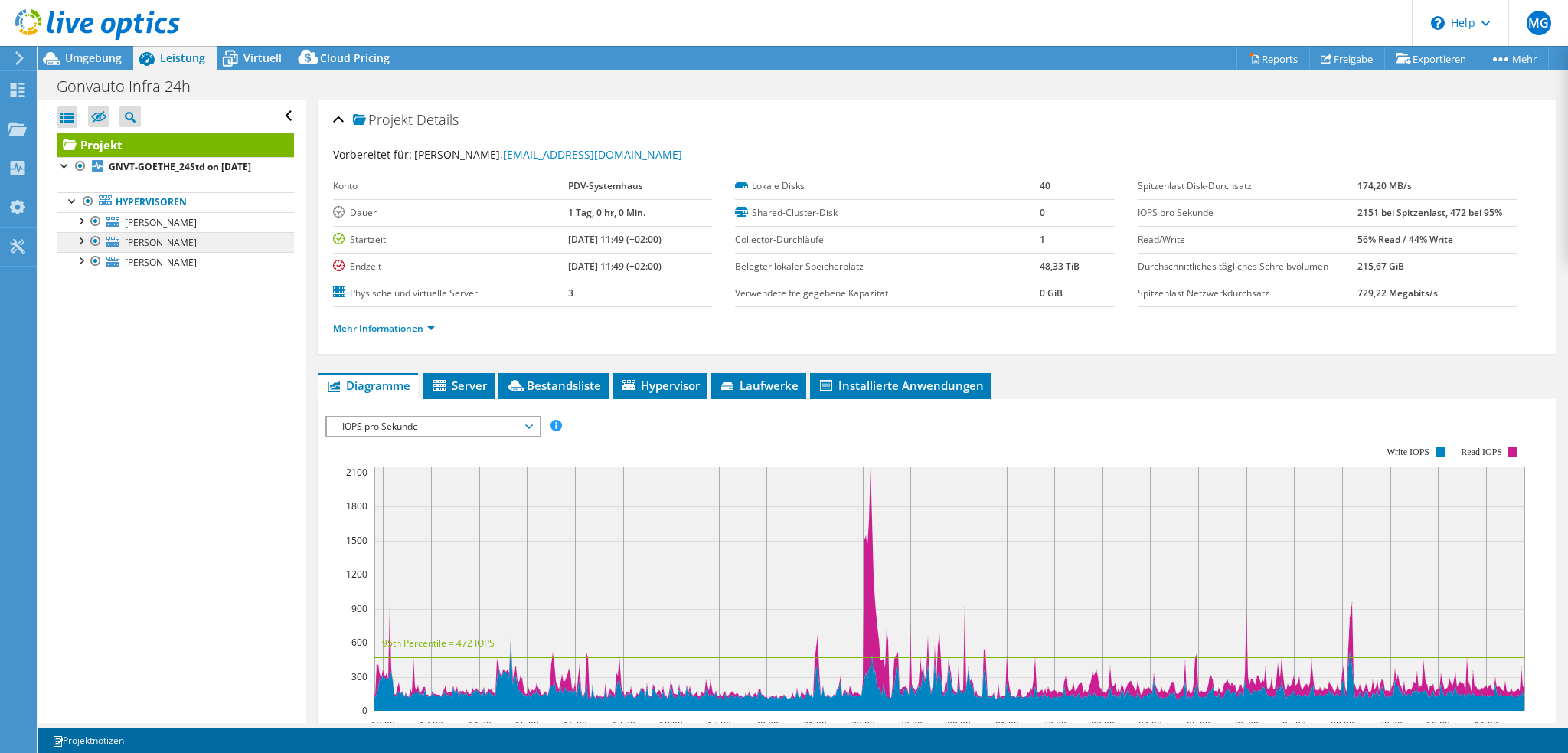
select select "USD"
click at [206, 232] on link "GNVT-SCHILLER" at bounding box center [176, 222] width 236 height 20
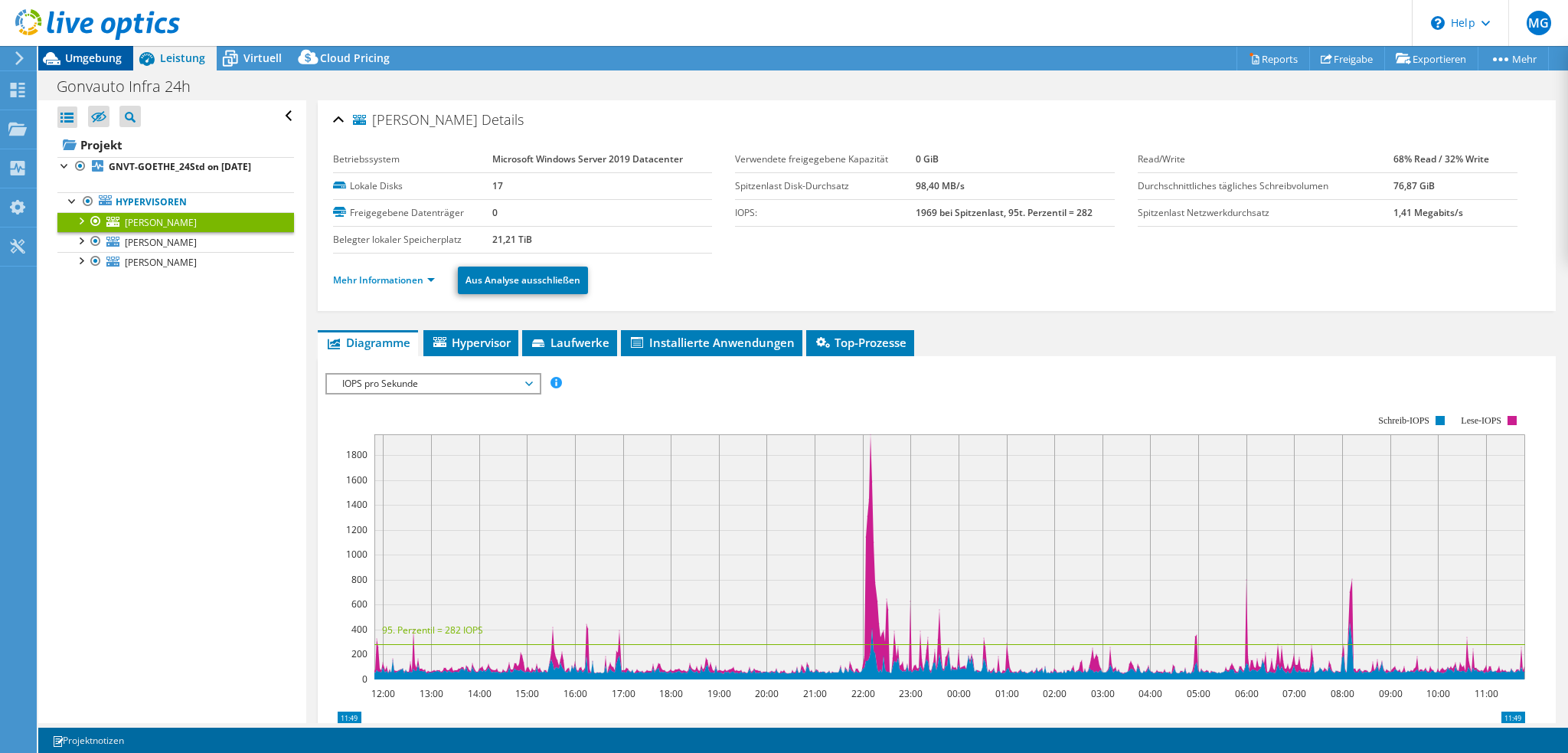
click at [92, 62] on span "Umgebung" at bounding box center [93, 57] width 57 height 14
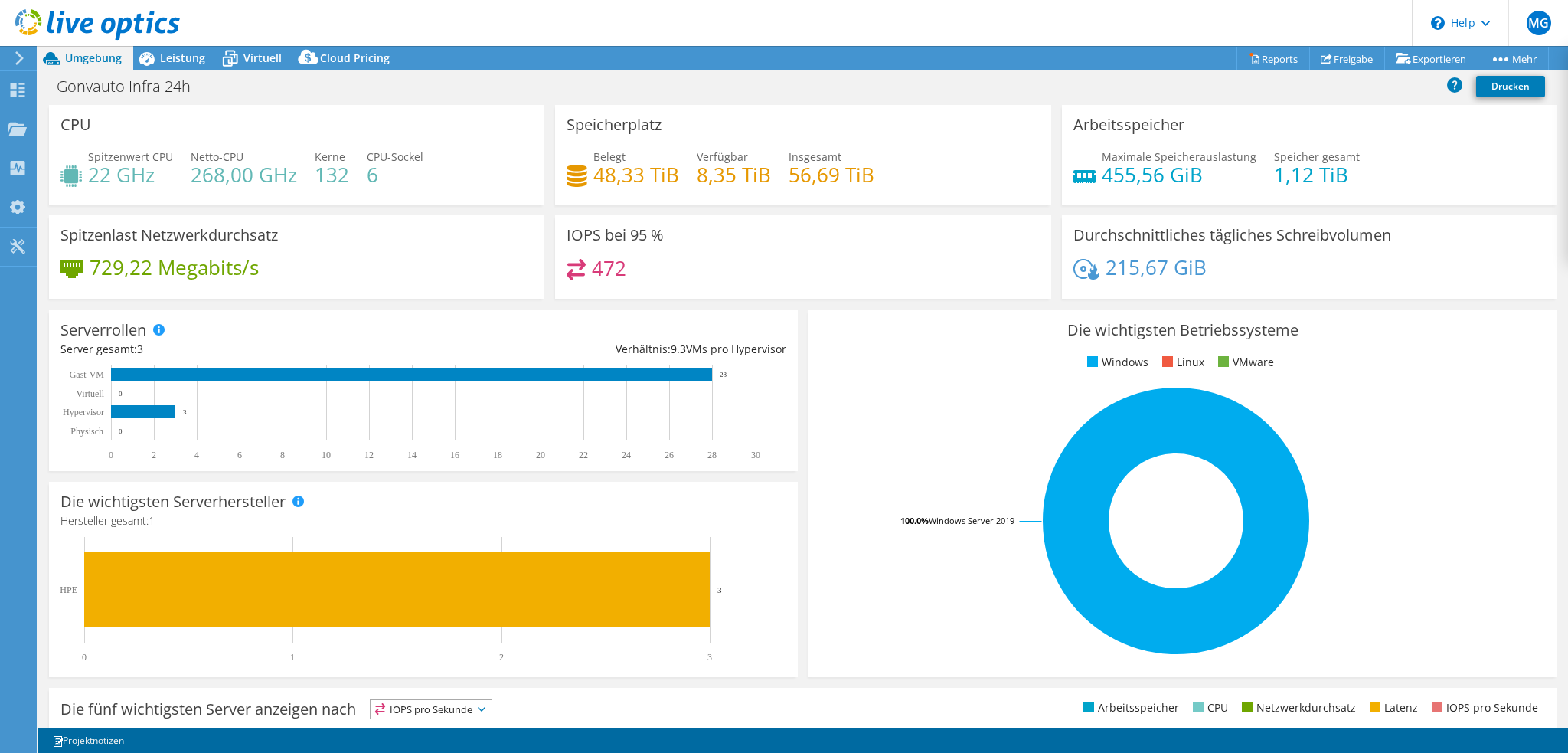
drag, startPoint x: 626, startPoint y: 266, endPoint x: 615, endPoint y: 267, distance: 11.0
click at [626, 267] on div "472" at bounding box center [803, 275] width 472 height 33
drag, startPoint x: 588, startPoint y: 265, endPoint x: 619, endPoint y: 269, distance: 31.3
click at [619, 269] on h4 "472" at bounding box center [608, 268] width 34 height 17
drag, startPoint x: 597, startPoint y: 173, endPoint x: 824, endPoint y: 173, distance: 227.0
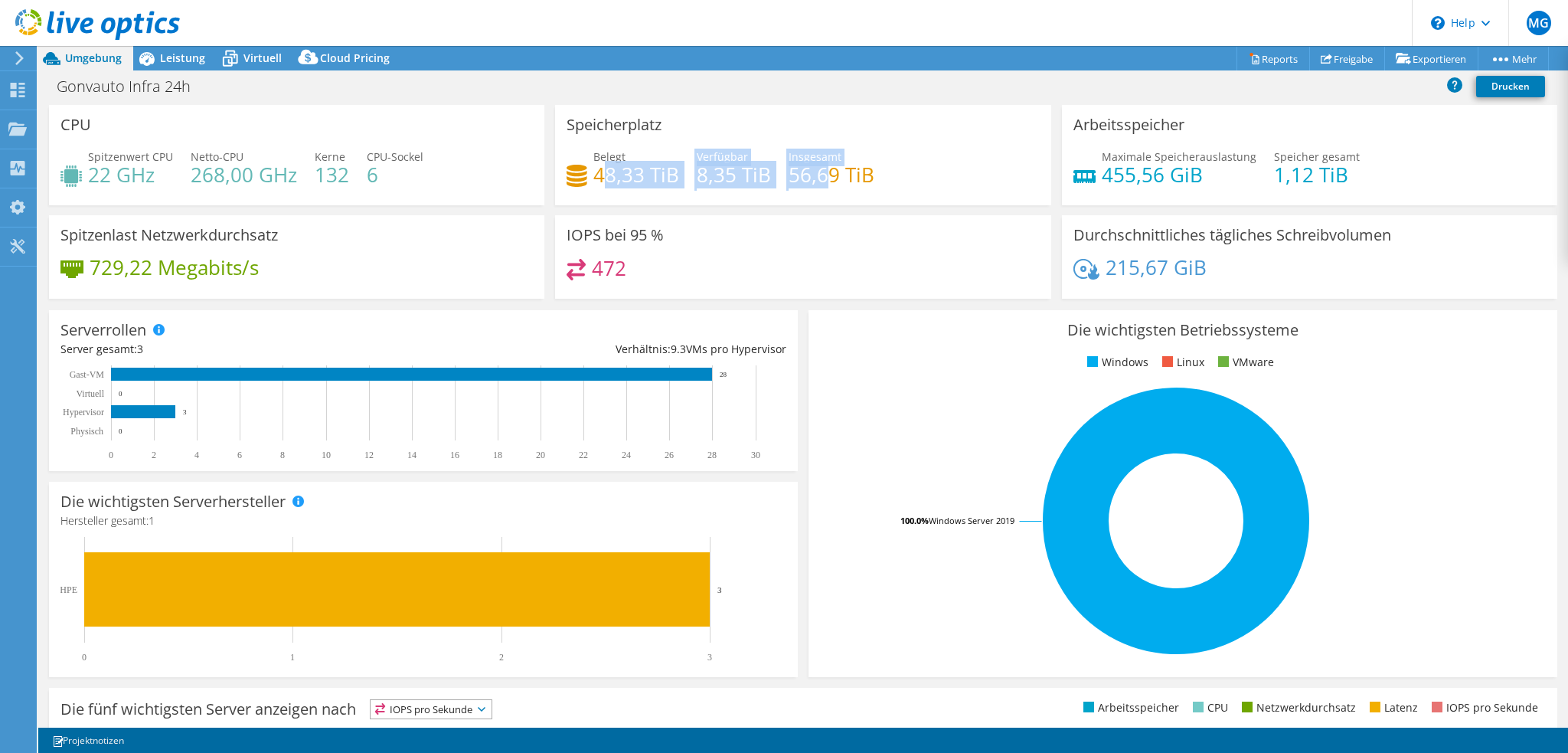
click at [824, 173] on div "Belegt 48,33 TiB Verfügbar 8,35 TiB Insgesamt 56,69 TiB" at bounding box center [803, 174] width 472 height 50
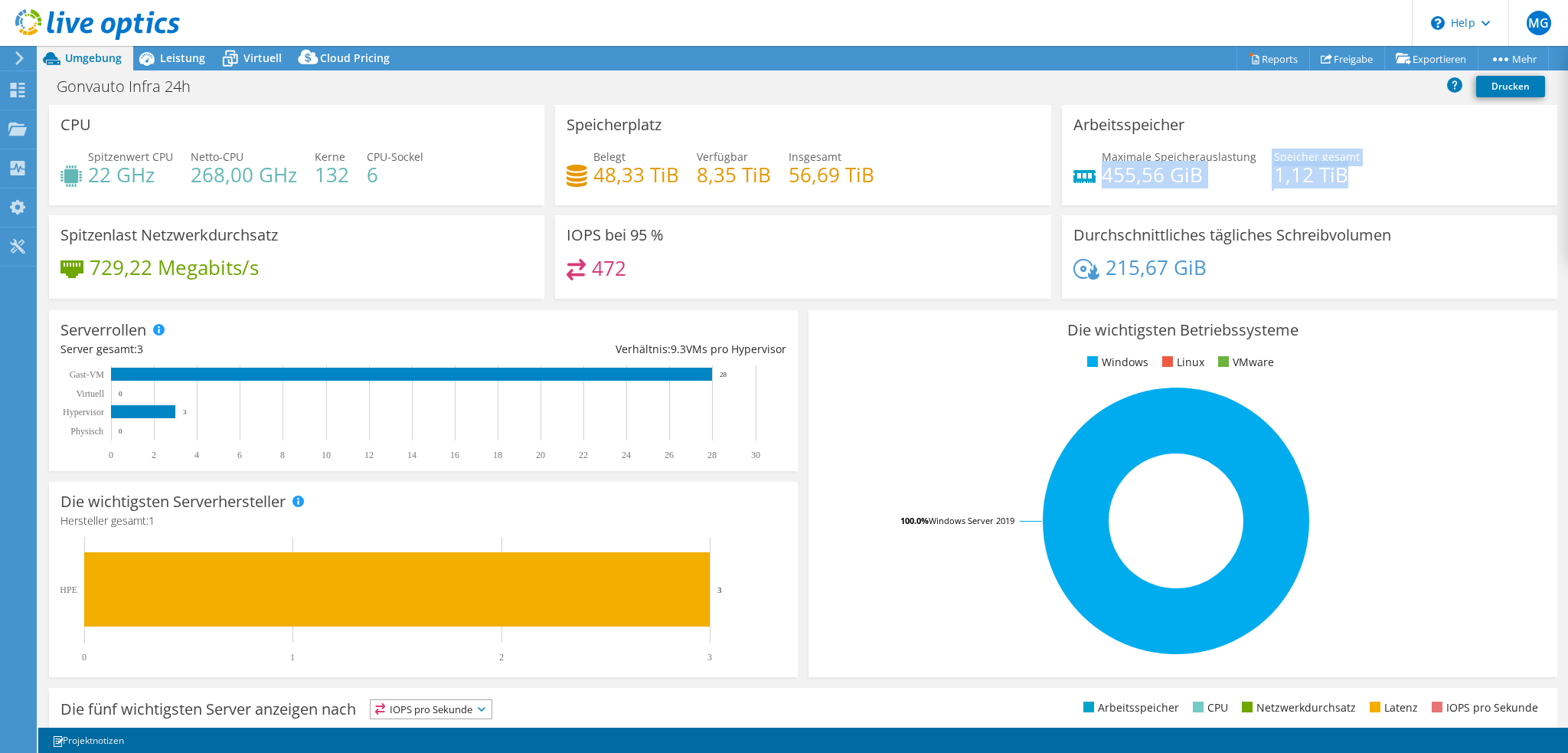
drag, startPoint x: 1096, startPoint y: 177, endPoint x: 1333, endPoint y: 178, distance: 237.0
click at [1333, 178] on div "Maximale Speicherauslastung 455,56 GiB Speicher gesamt 1,12 TiB" at bounding box center [1309, 174] width 472 height 50
click at [174, 59] on span "Leistung" at bounding box center [182, 57] width 45 height 14
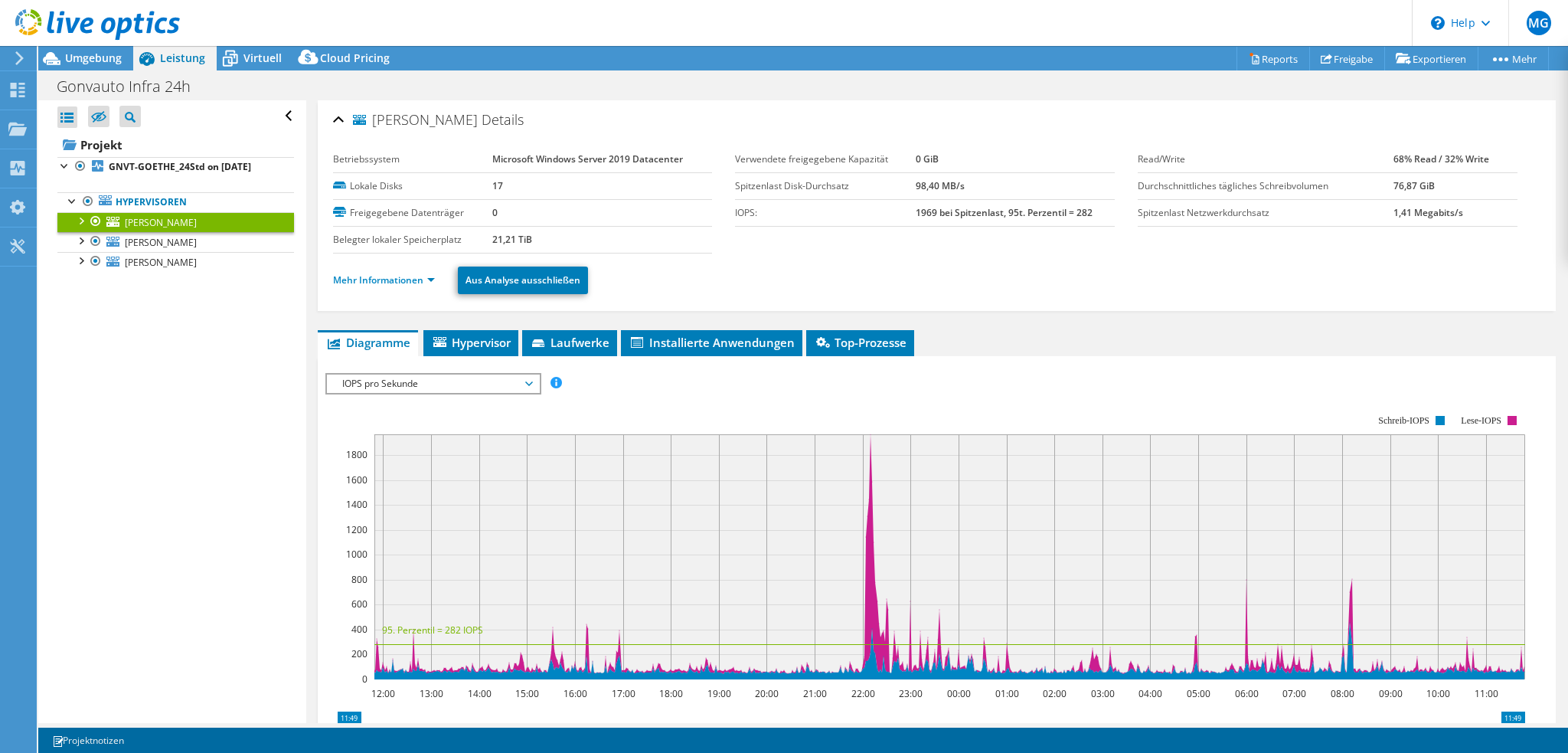
click at [526, 379] on span "IOPS pro Sekunde" at bounding box center [433, 384] width 197 height 18
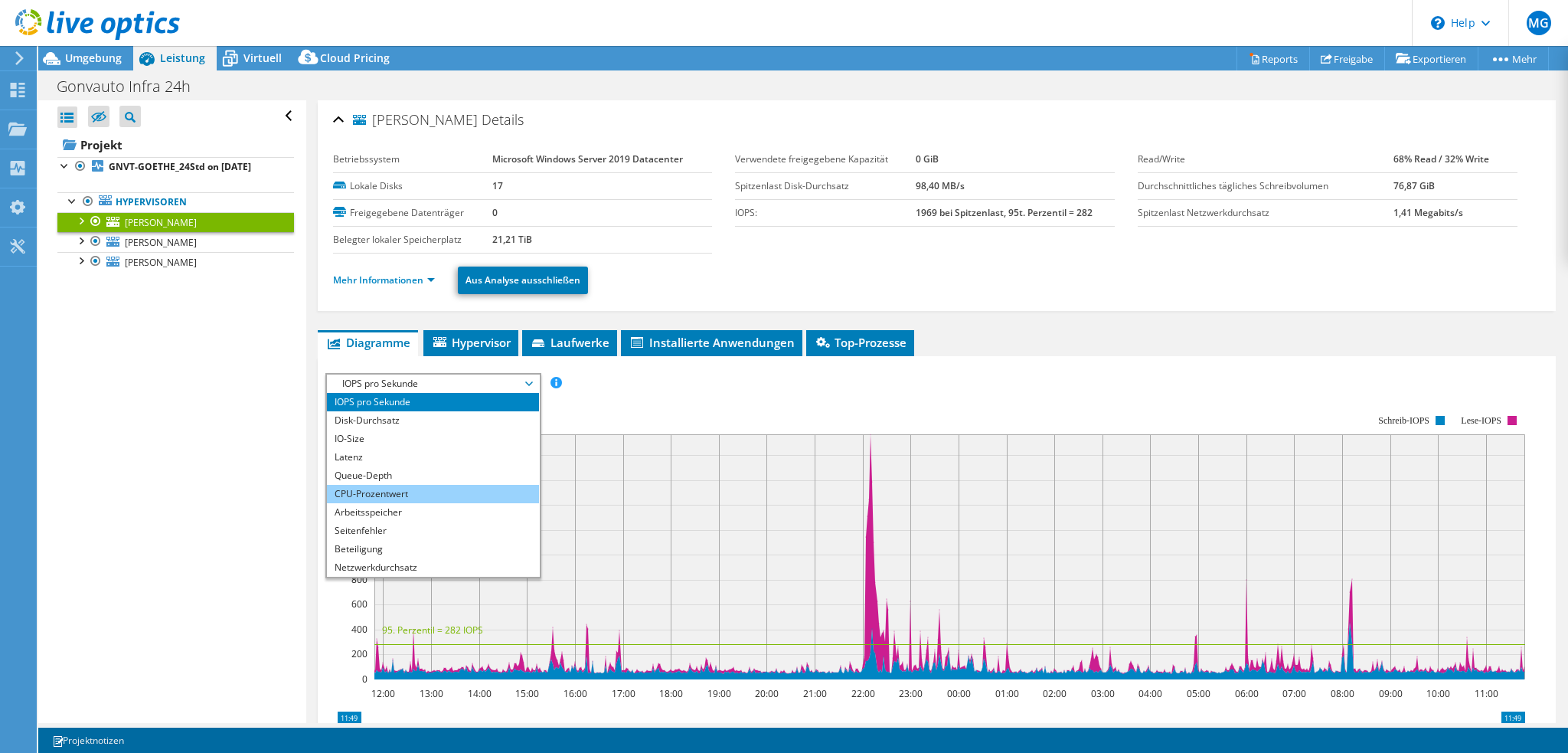
click at [385, 492] on li "CPU-Prozentwert" at bounding box center [433, 494] width 212 height 18
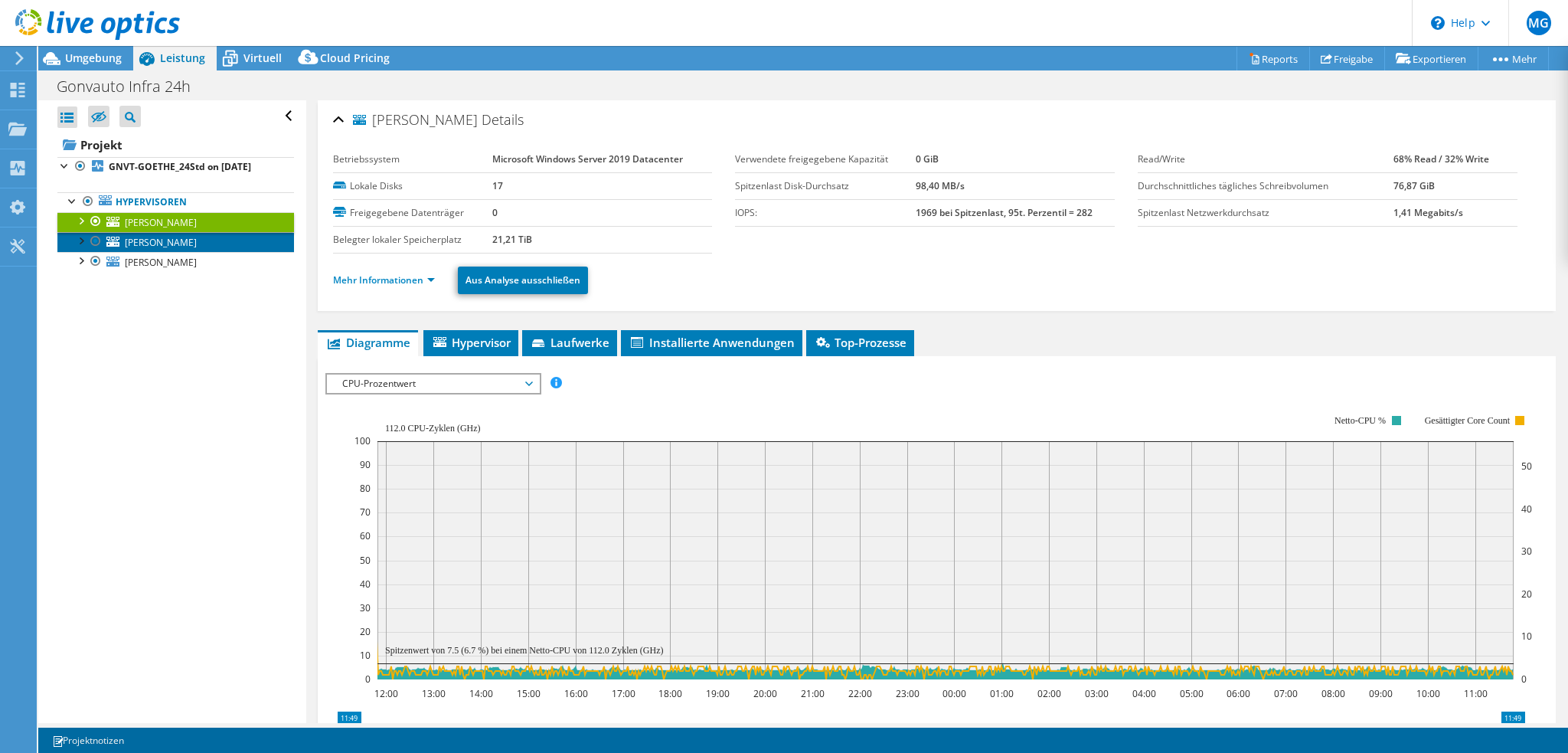
click at [161, 249] on span "GNVT-GOETHE" at bounding box center [161, 242] width 72 height 13
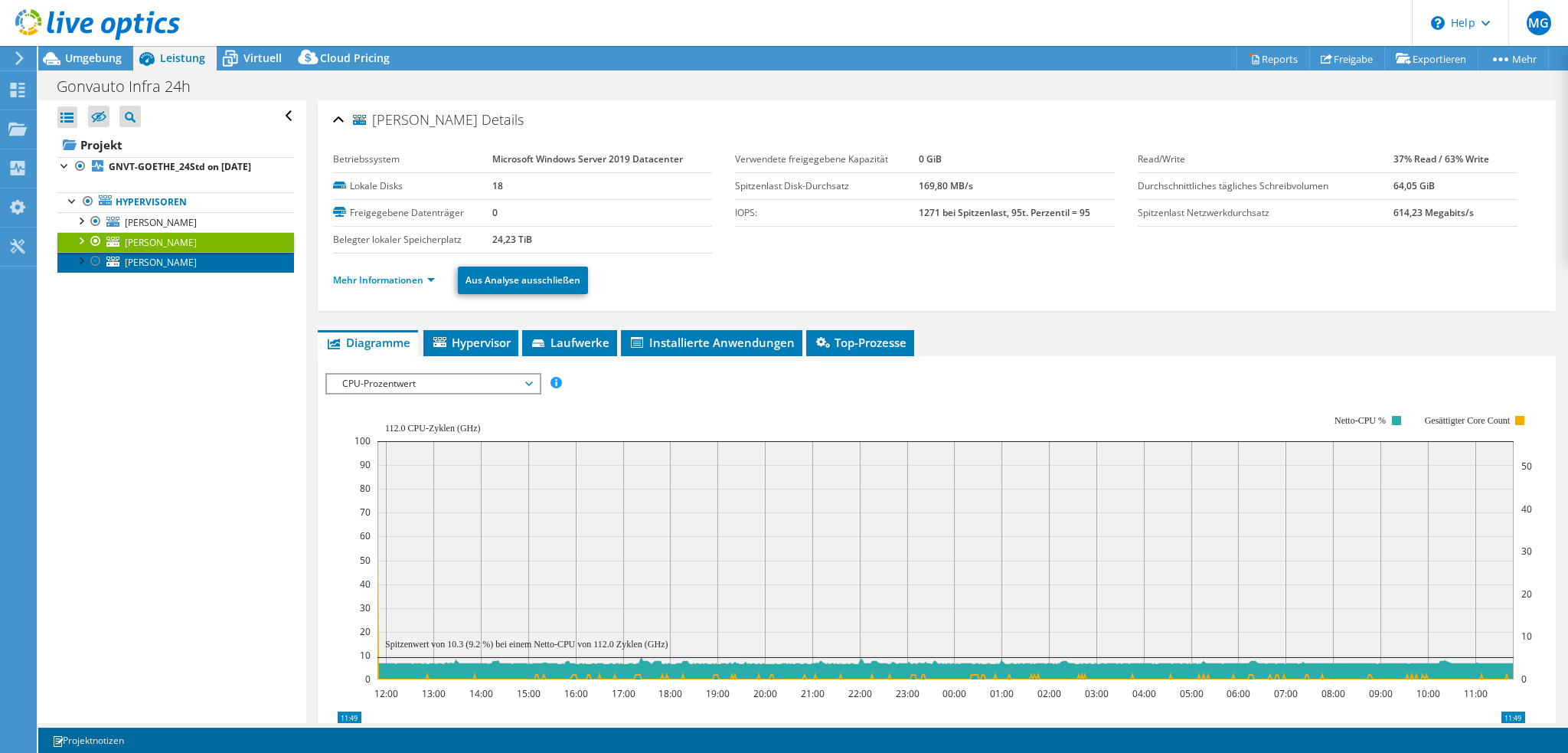
click at [171, 269] on span "GNVT-KEPLER" at bounding box center [161, 262] width 72 height 13
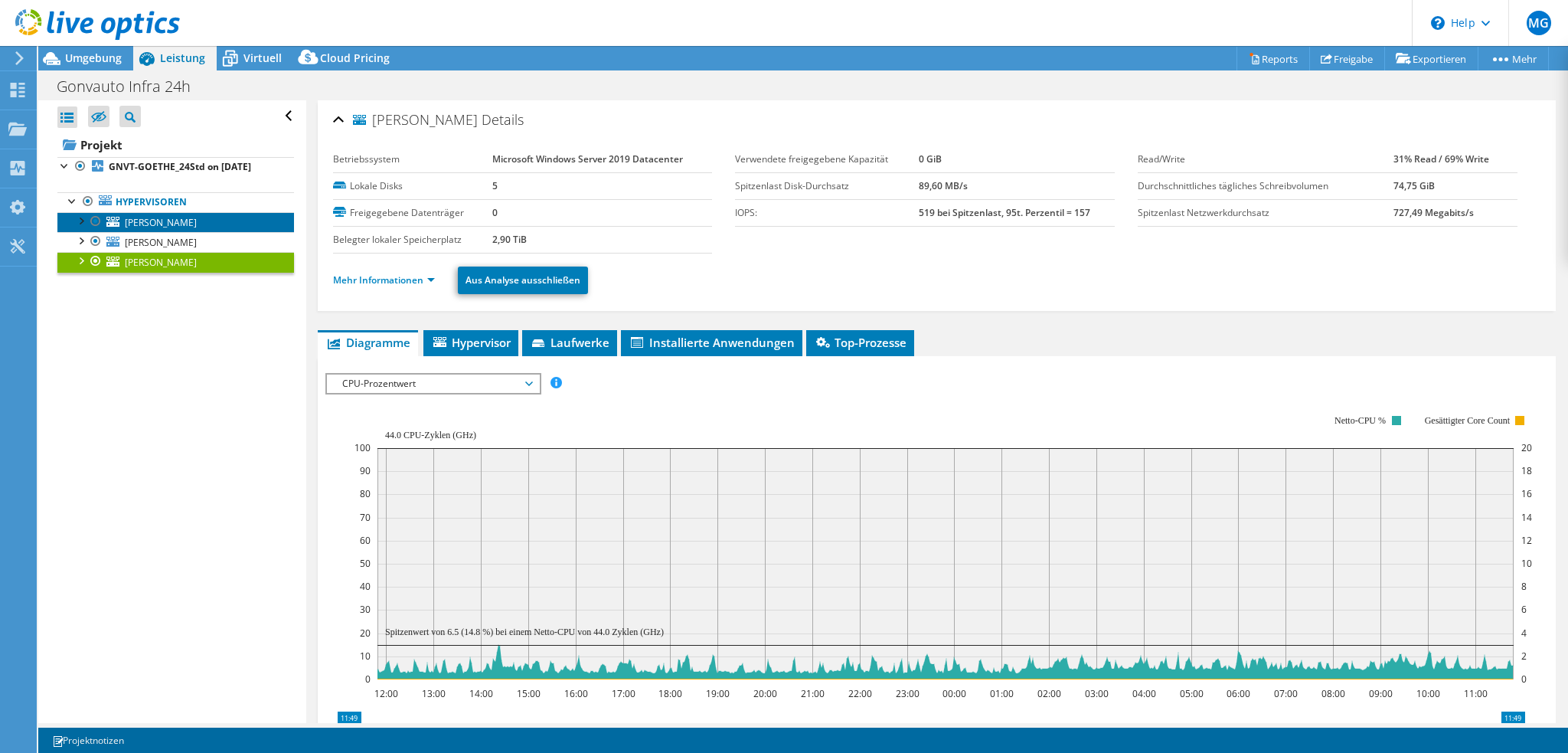
click at [151, 229] on span "GNVT-SCHILLER" at bounding box center [161, 223] width 72 height 13
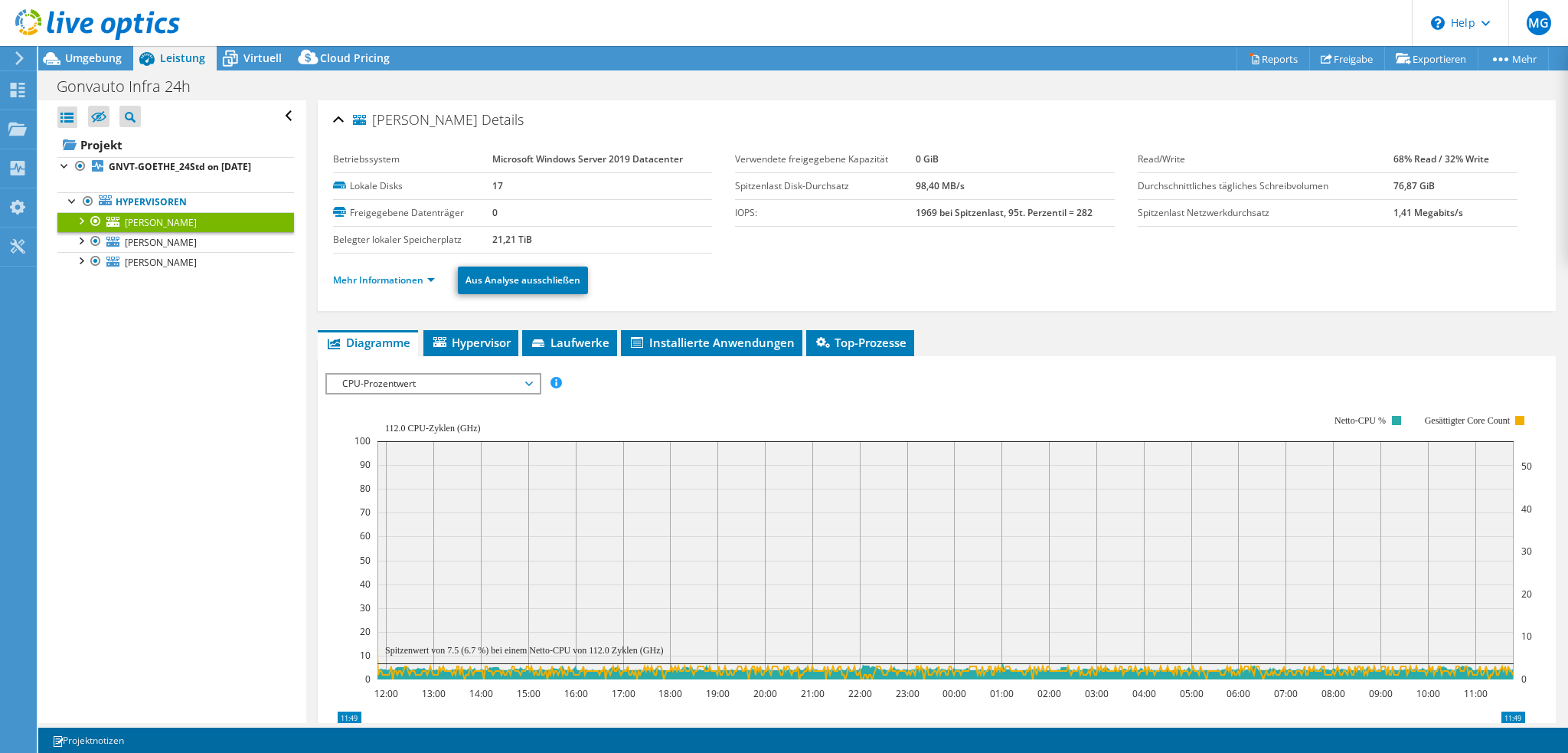
click at [462, 388] on span "CPU-Prozentwert" at bounding box center [433, 384] width 197 height 18
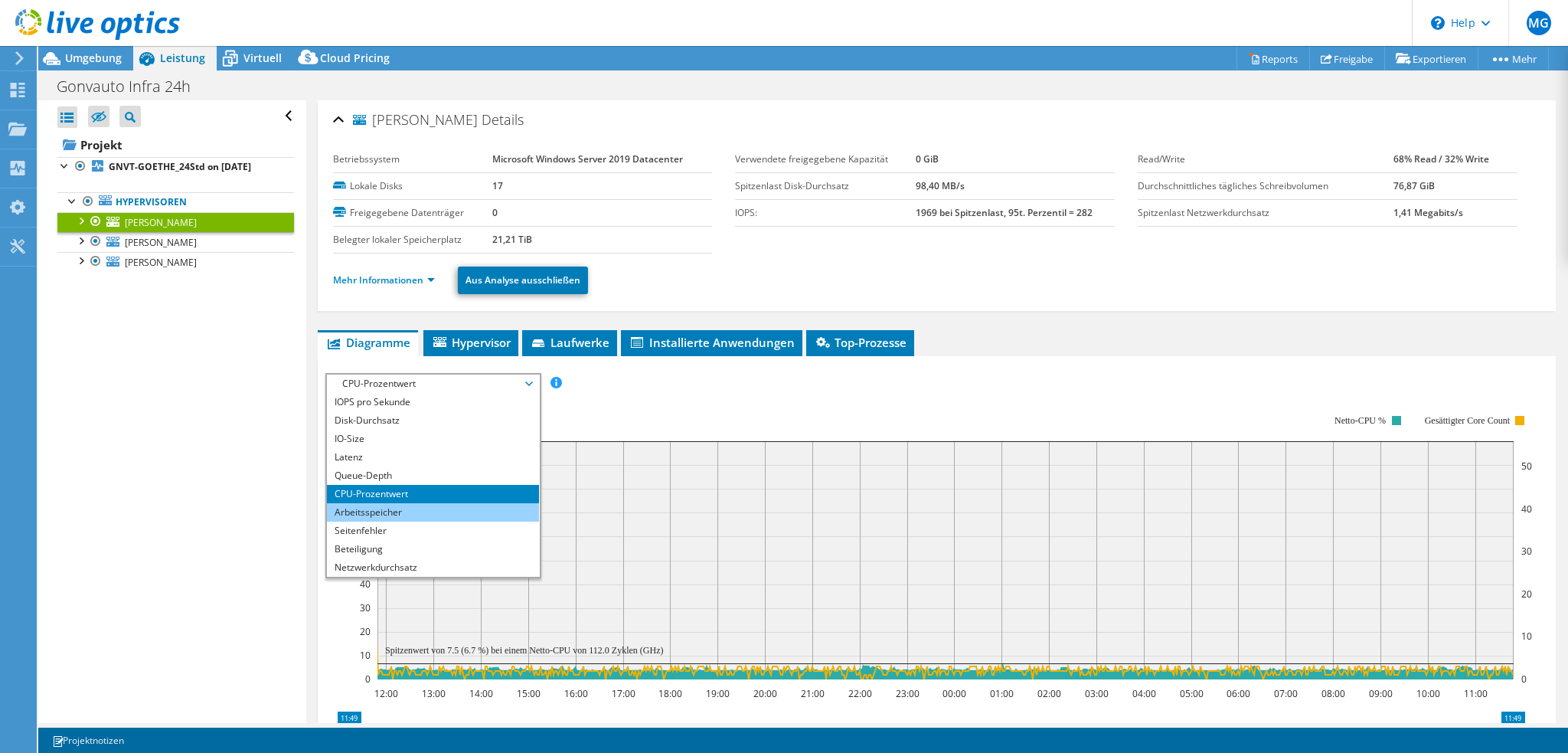
click at [428, 507] on li "Arbeitsspeicher" at bounding box center [433, 513] width 212 height 18
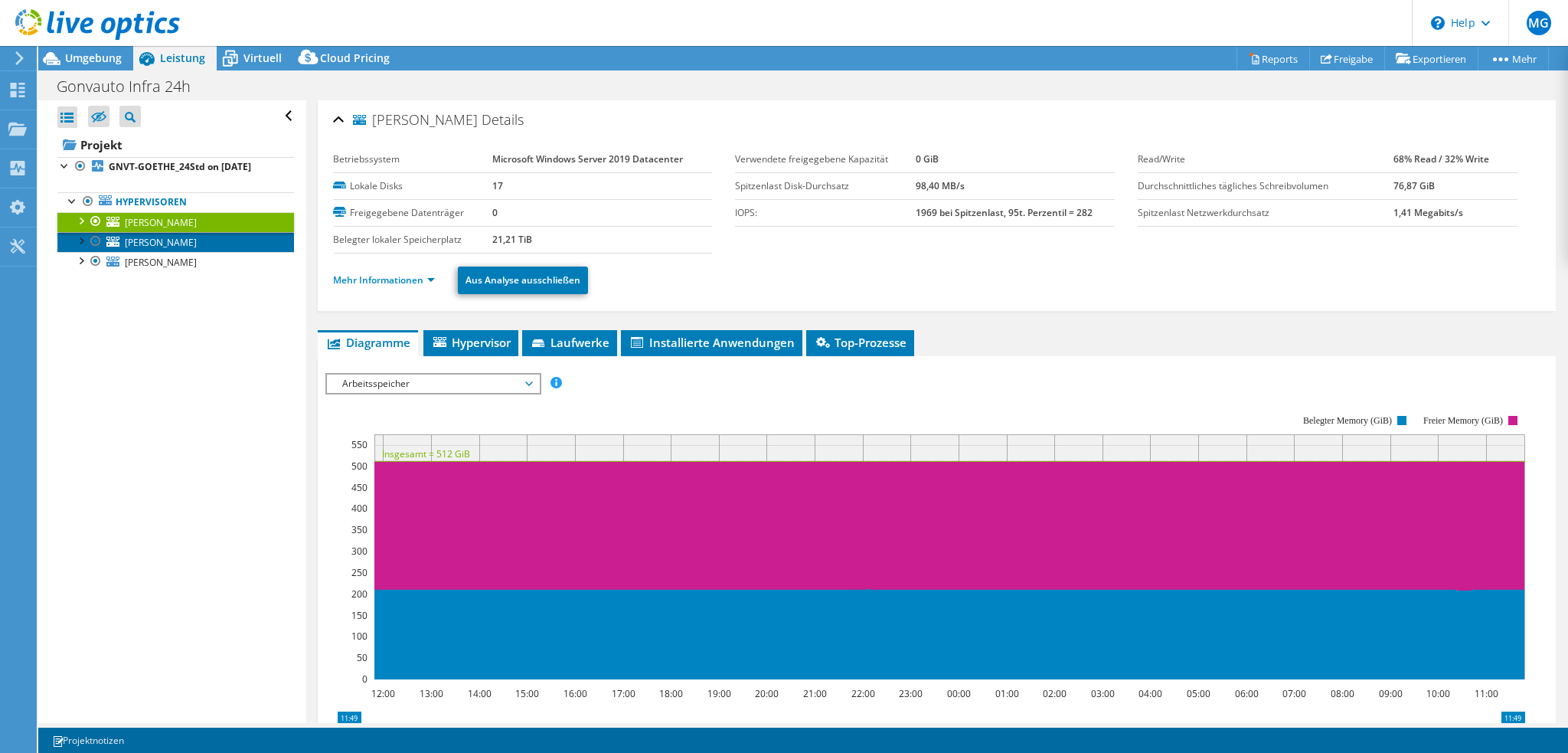
click at [196, 252] on link "GNVT-GOETHE" at bounding box center [176, 242] width 236 height 20
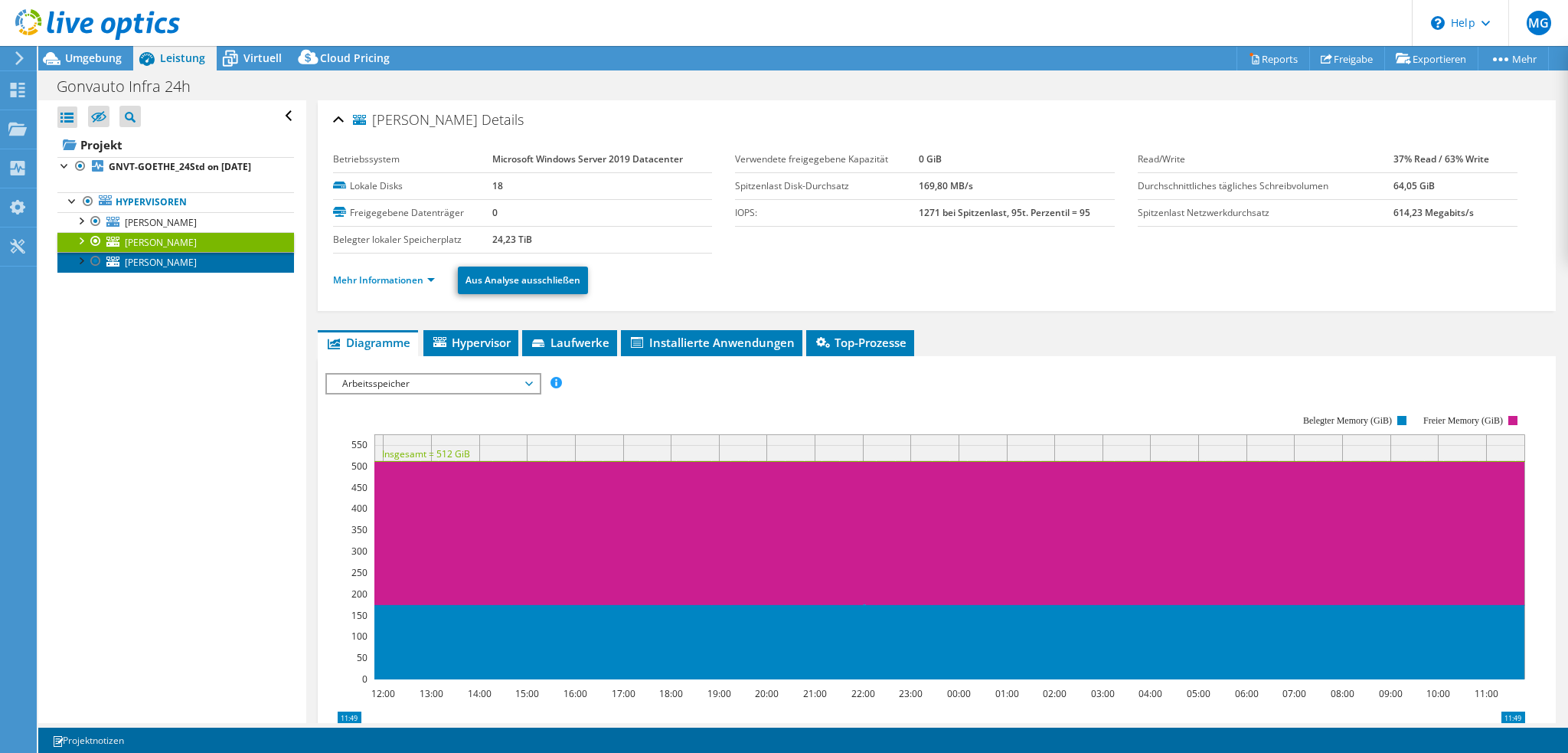
click at [187, 272] on link "GNVT-KEPLER" at bounding box center [176, 262] width 236 height 20
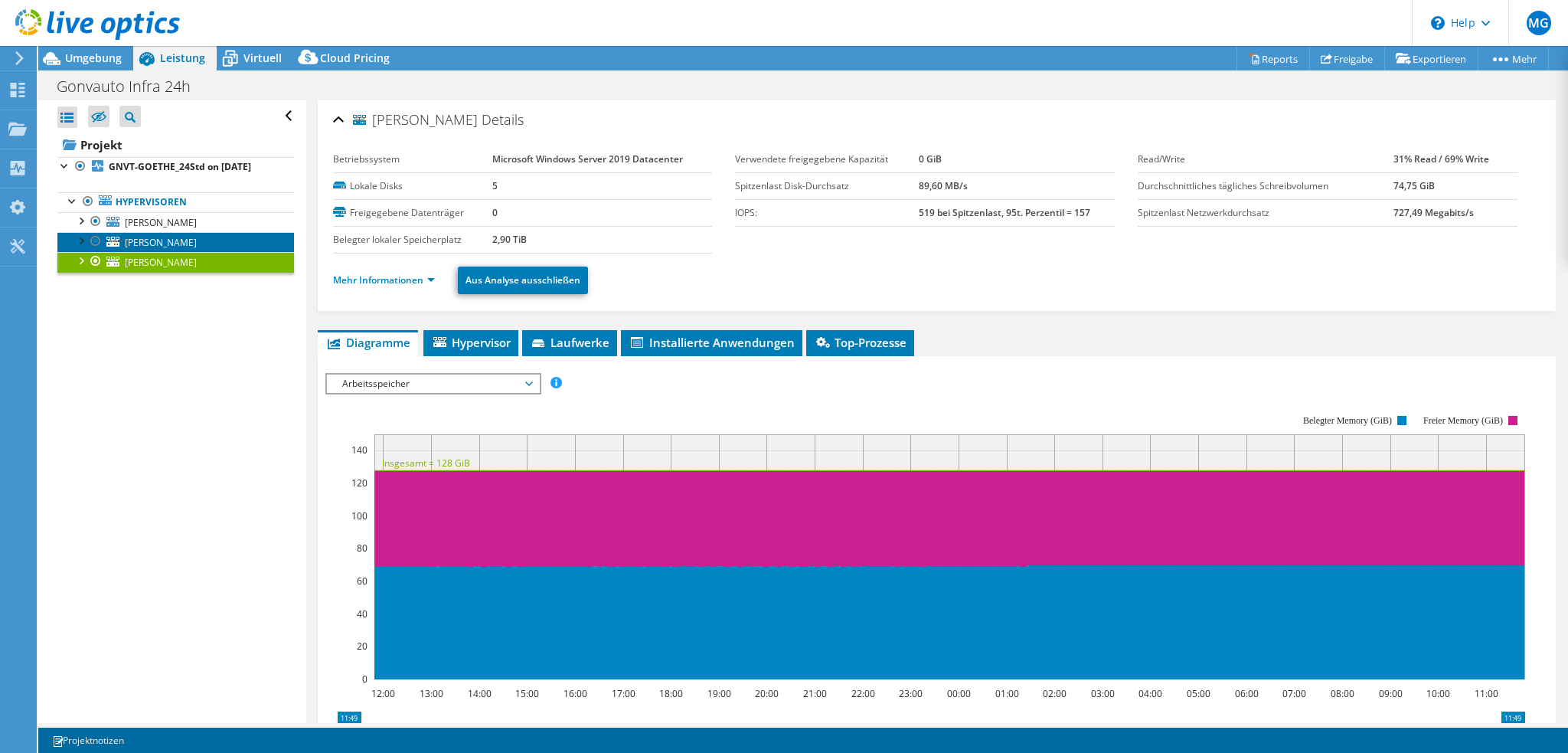
click at [176, 249] on span "GNVT-GOETHE" at bounding box center [161, 242] width 72 height 13
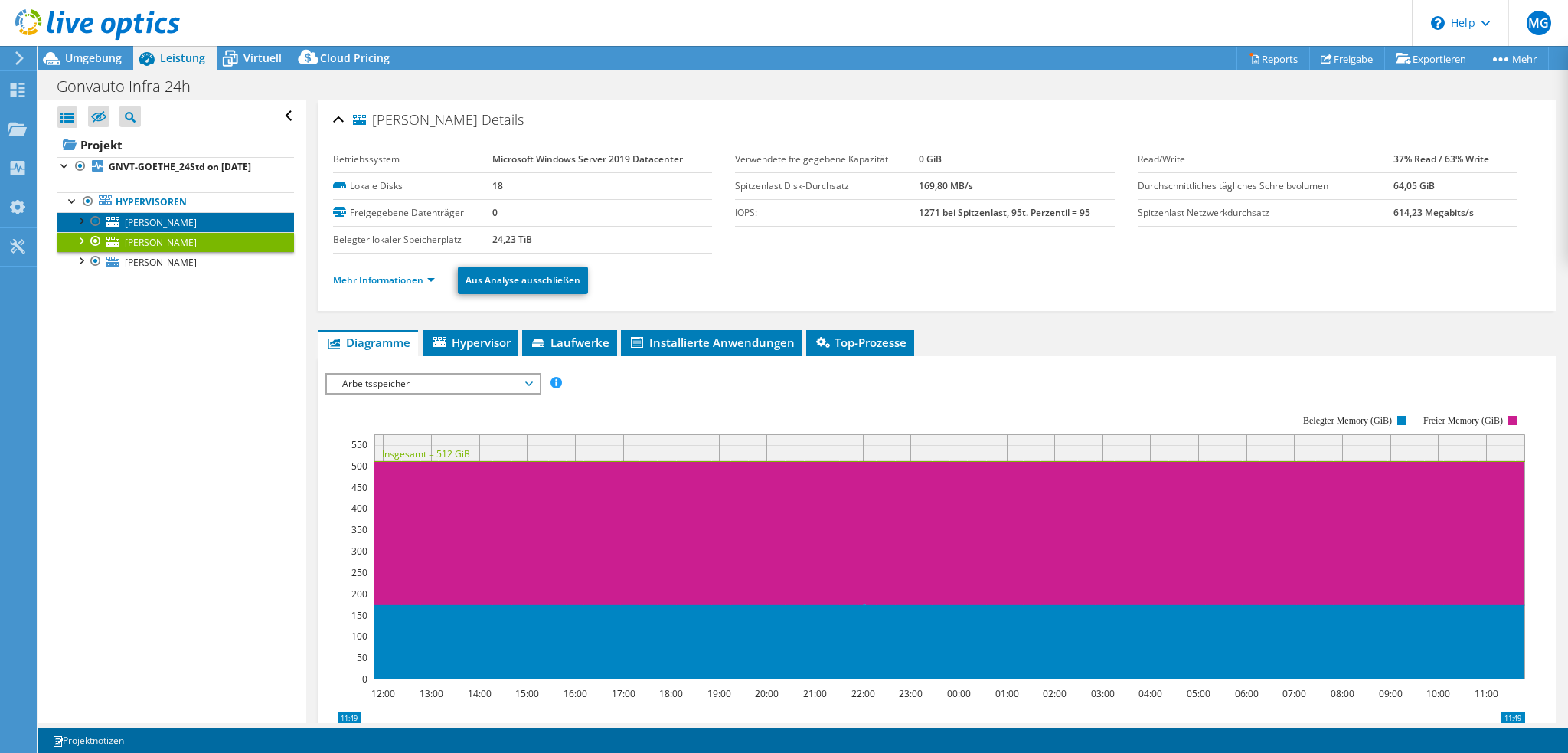
click at [171, 229] on span "GNVT-SCHILLER" at bounding box center [161, 223] width 72 height 13
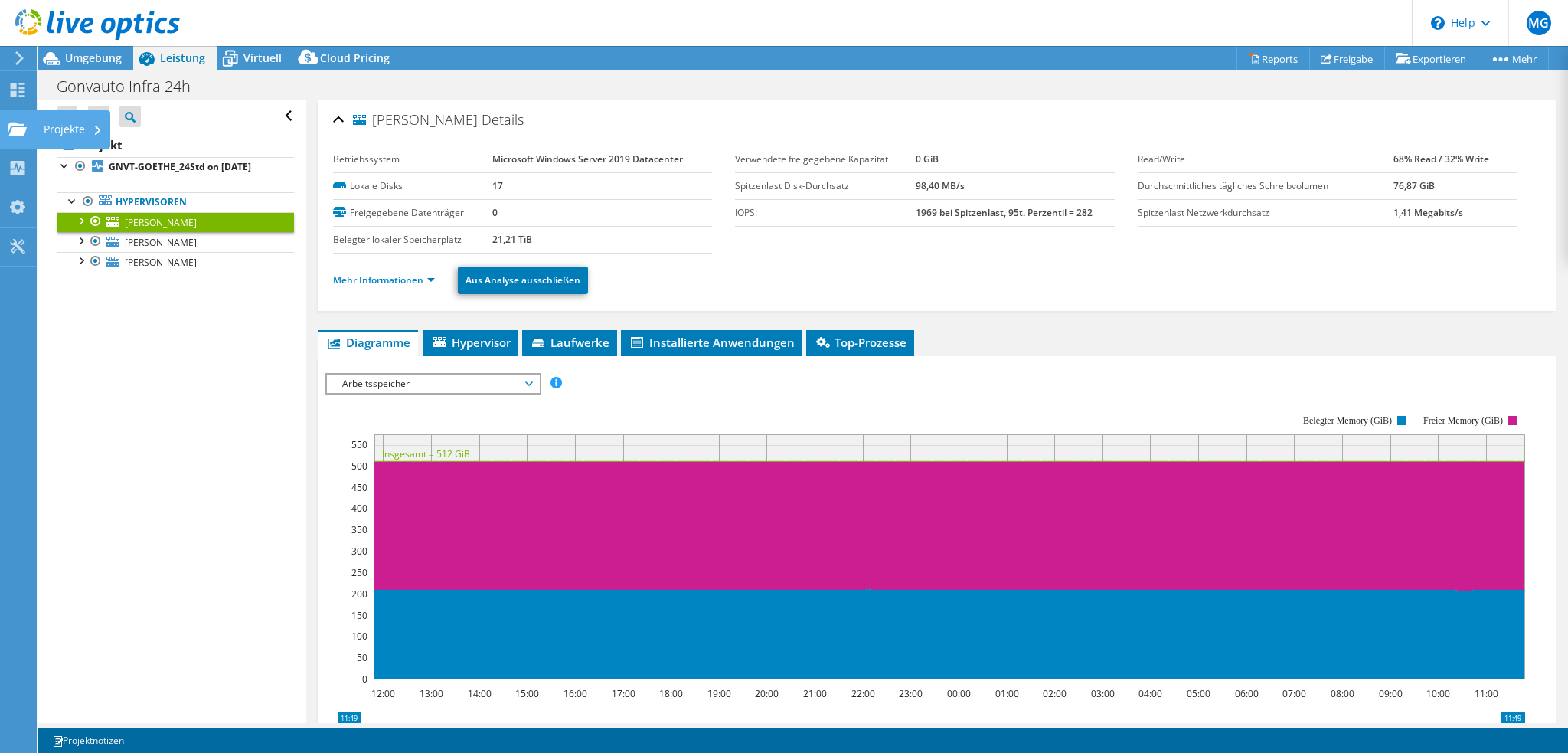
click at [52, 131] on div "Projekte" at bounding box center [72, 130] width 74 height 38
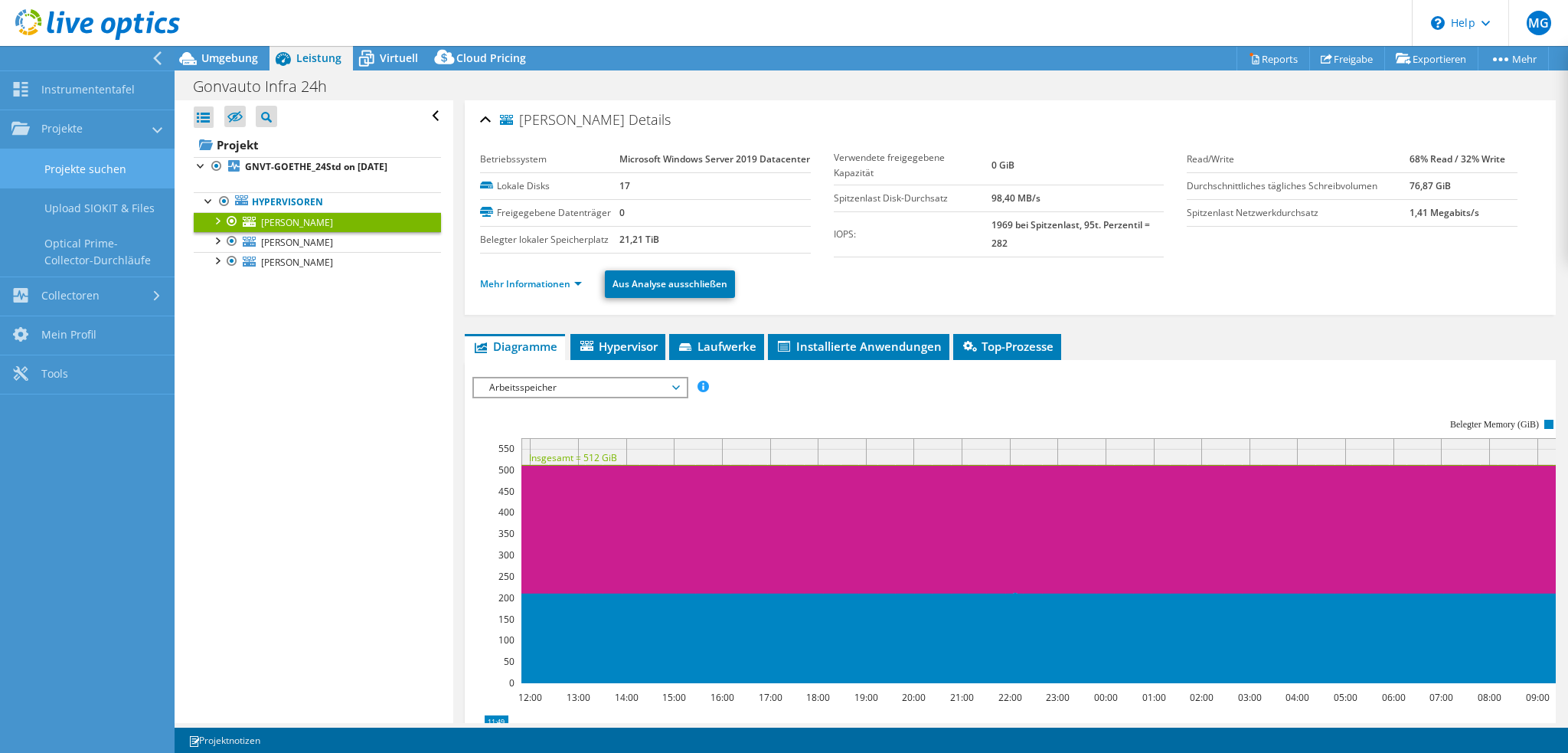
click at [81, 169] on link "Projekte suchen" at bounding box center [87, 168] width 175 height 39
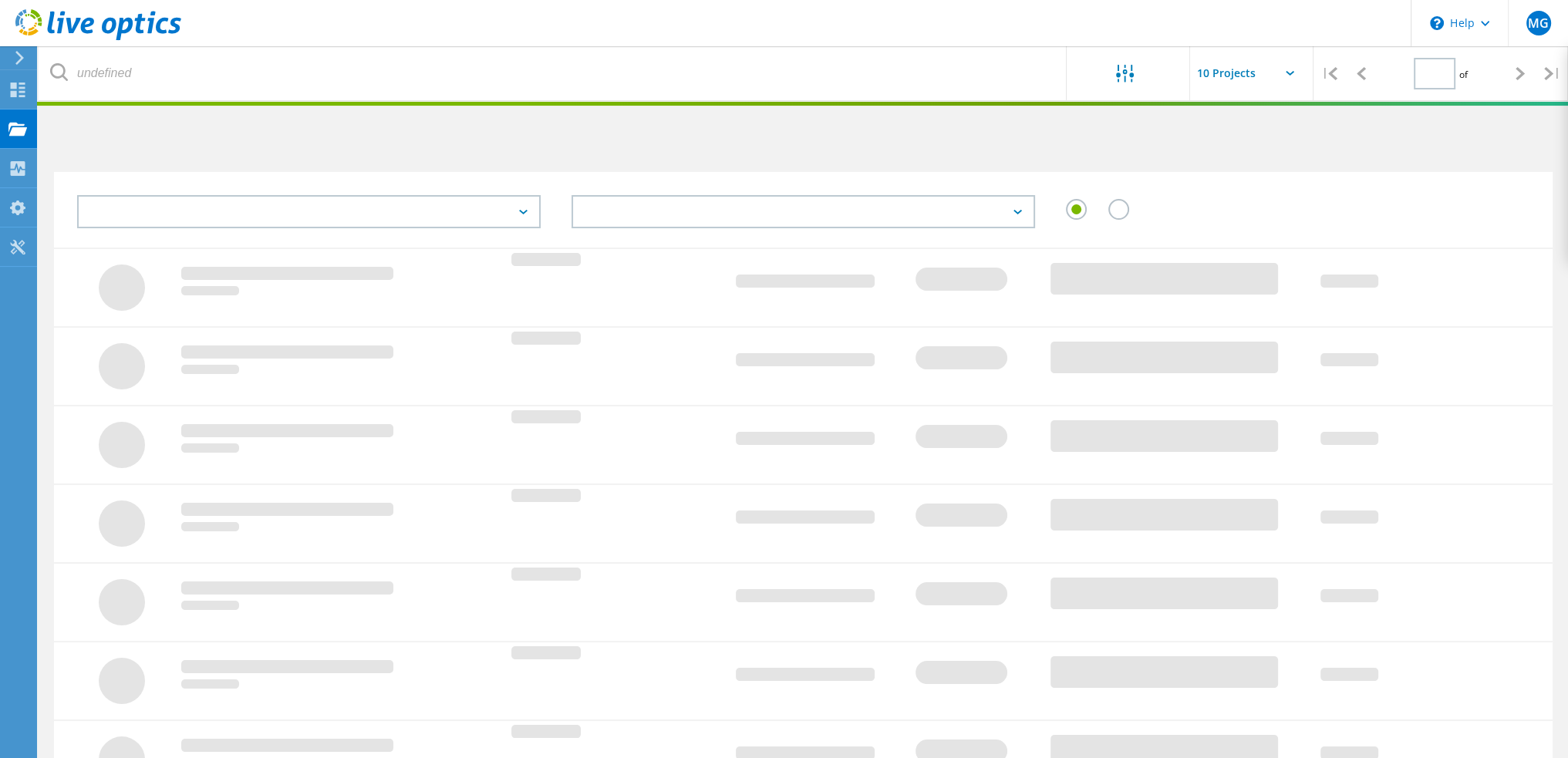
type input "1"
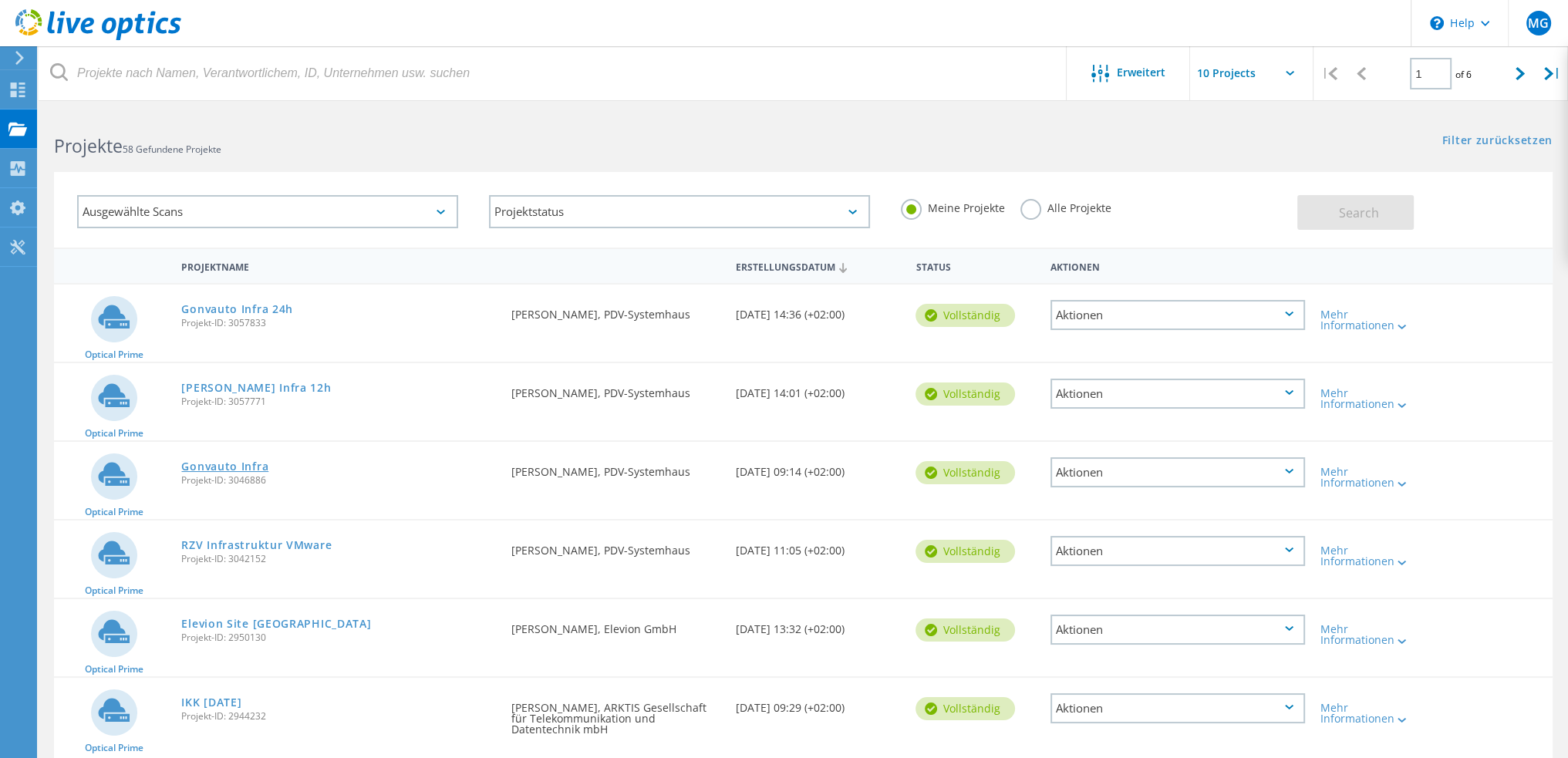
click at [249, 465] on link "Gonvauto Infra" at bounding box center [225, 466] width 87 height 11
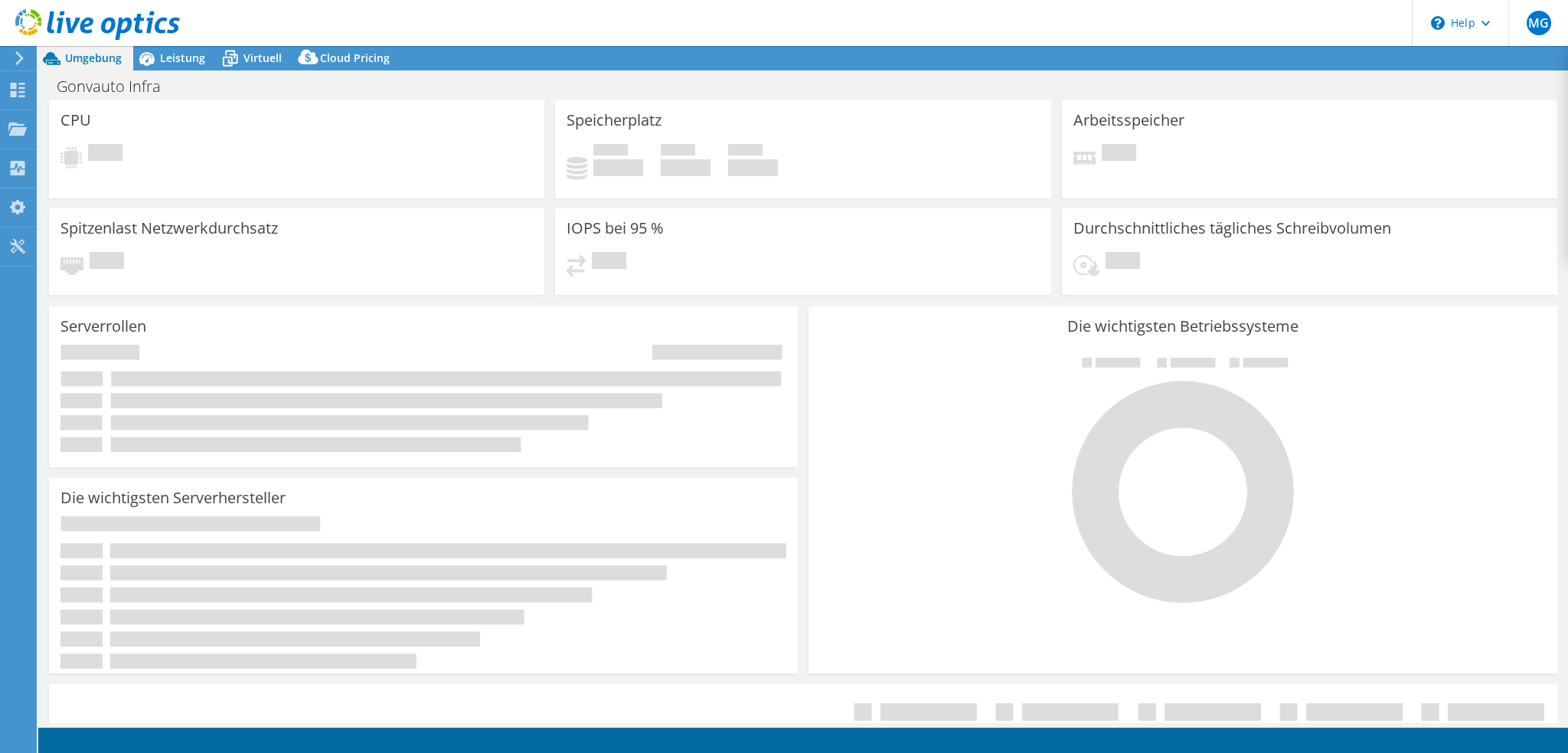
select select "USD"
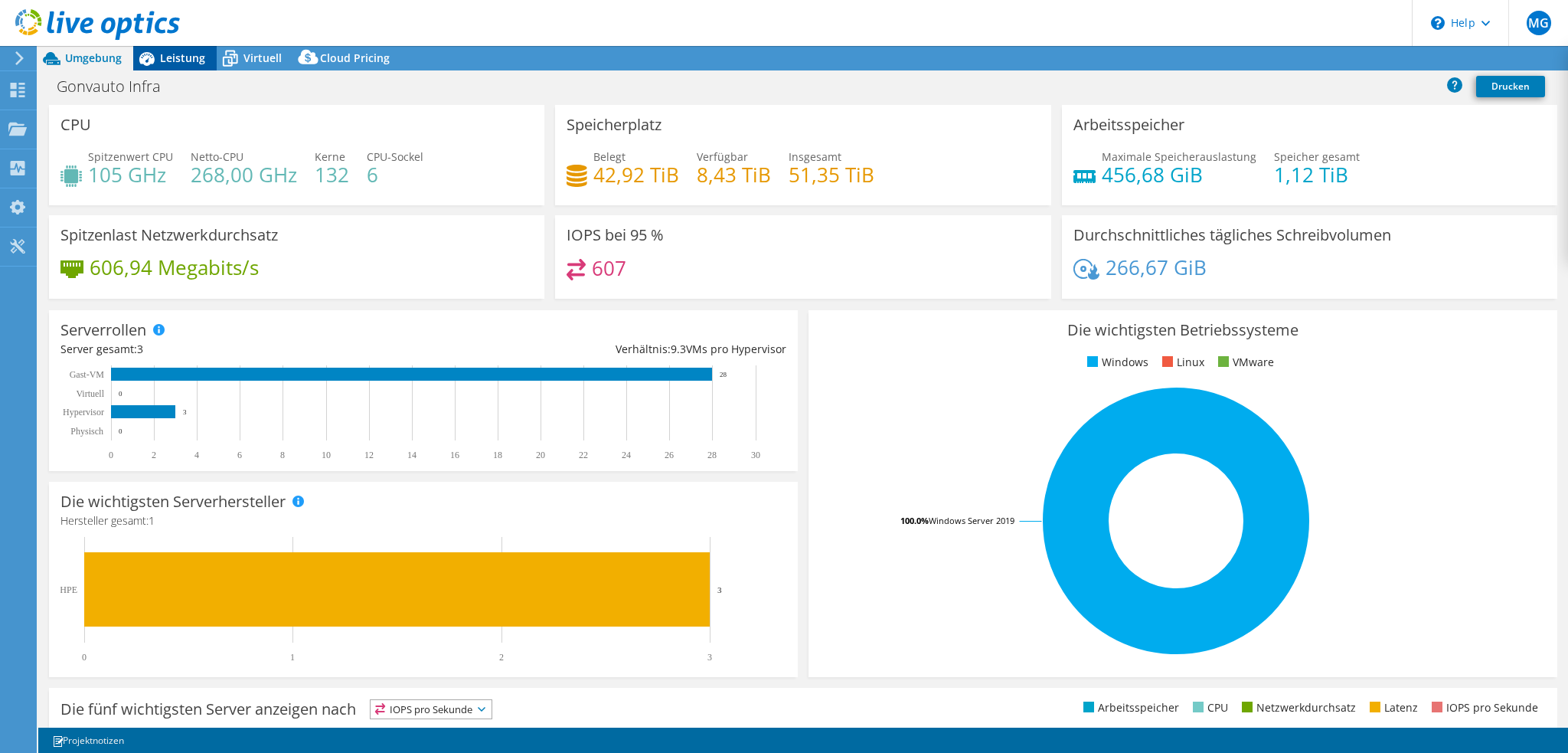
click at [187, 56] on span "Leistung" at bounding box center [182, 57] width 45 height 14
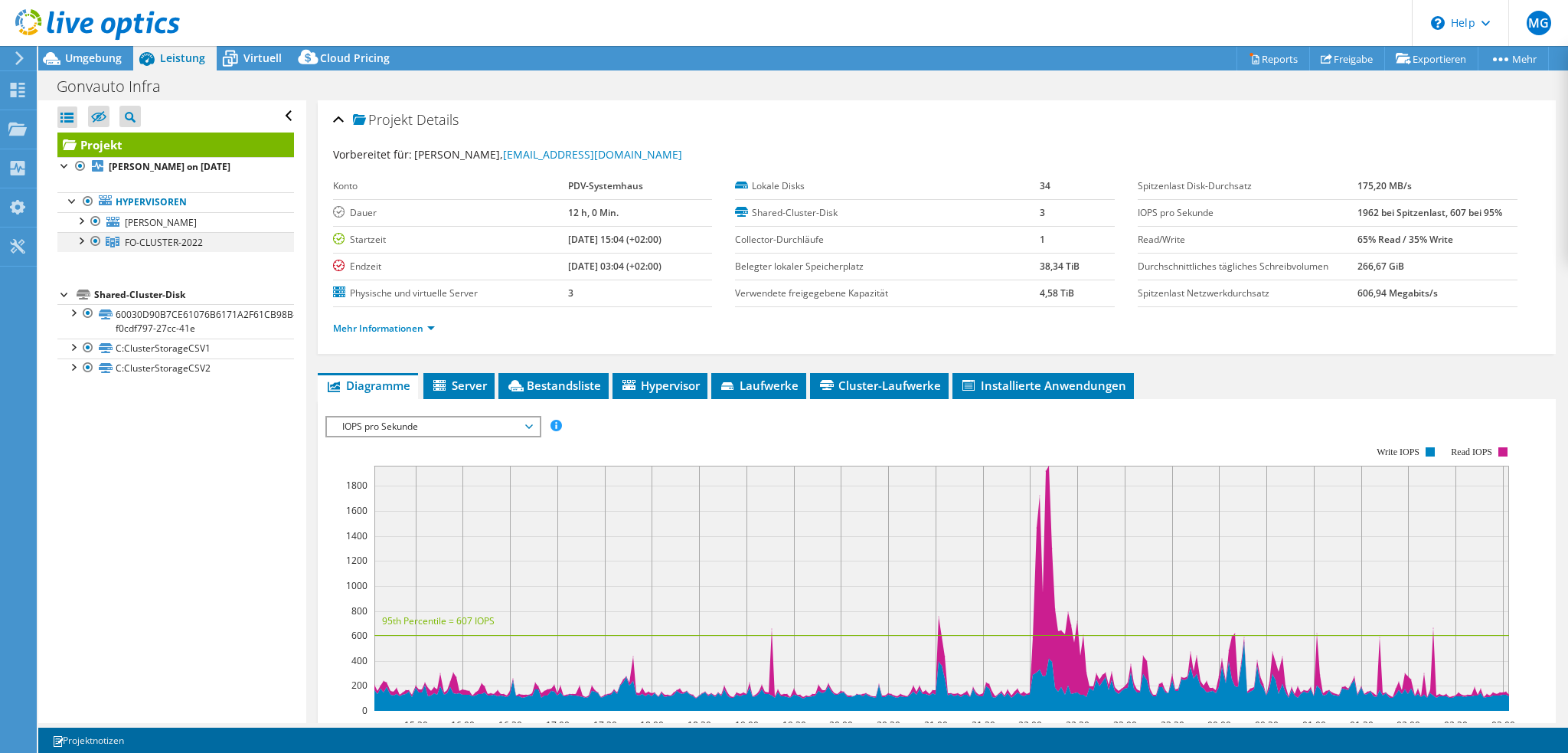
click at [82, 241] on div at bounding box center [80, 240] width 15 height 15
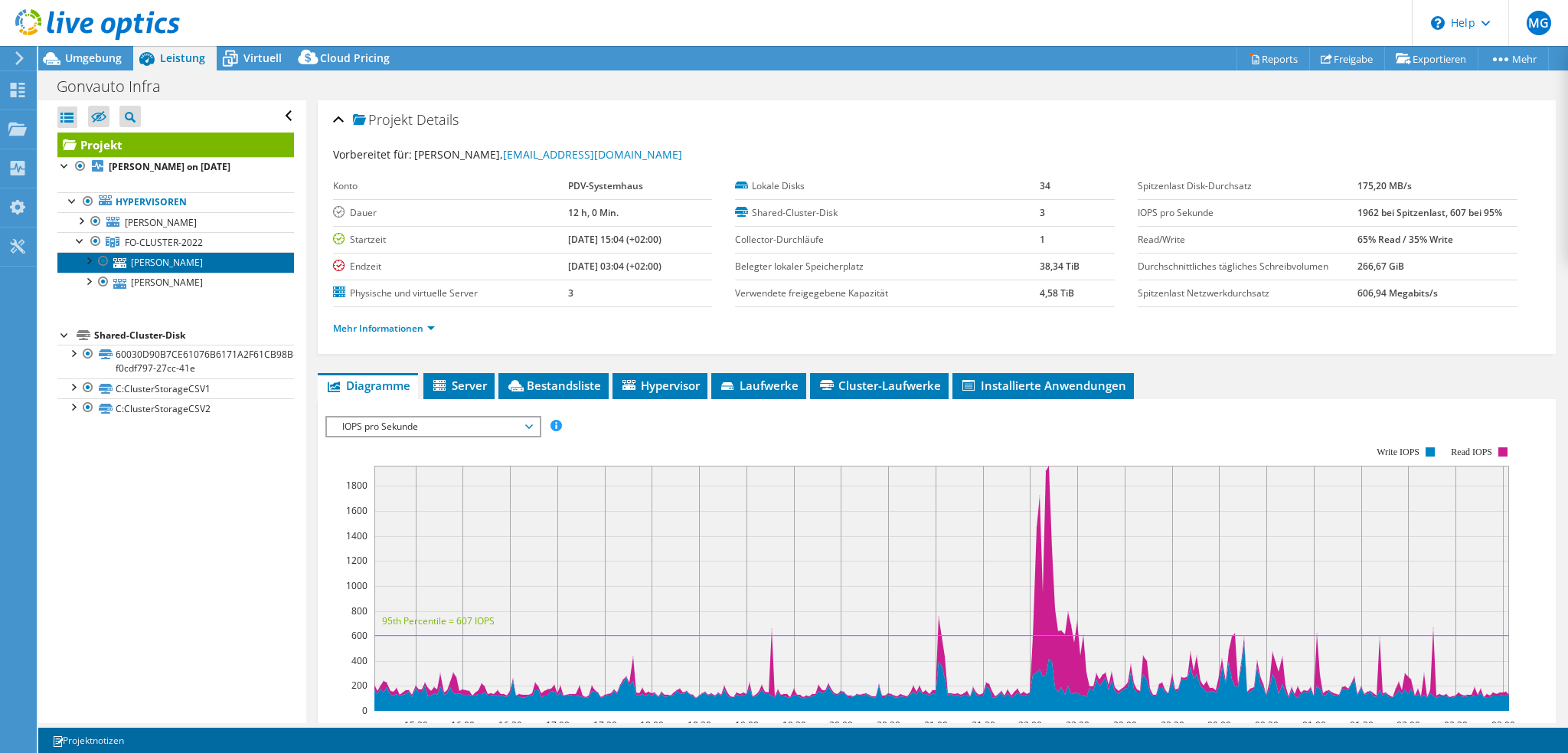
click at [184, 264] on link "GNVT-SCHILLER" at bounding box center [176, 262] width 236 height 20
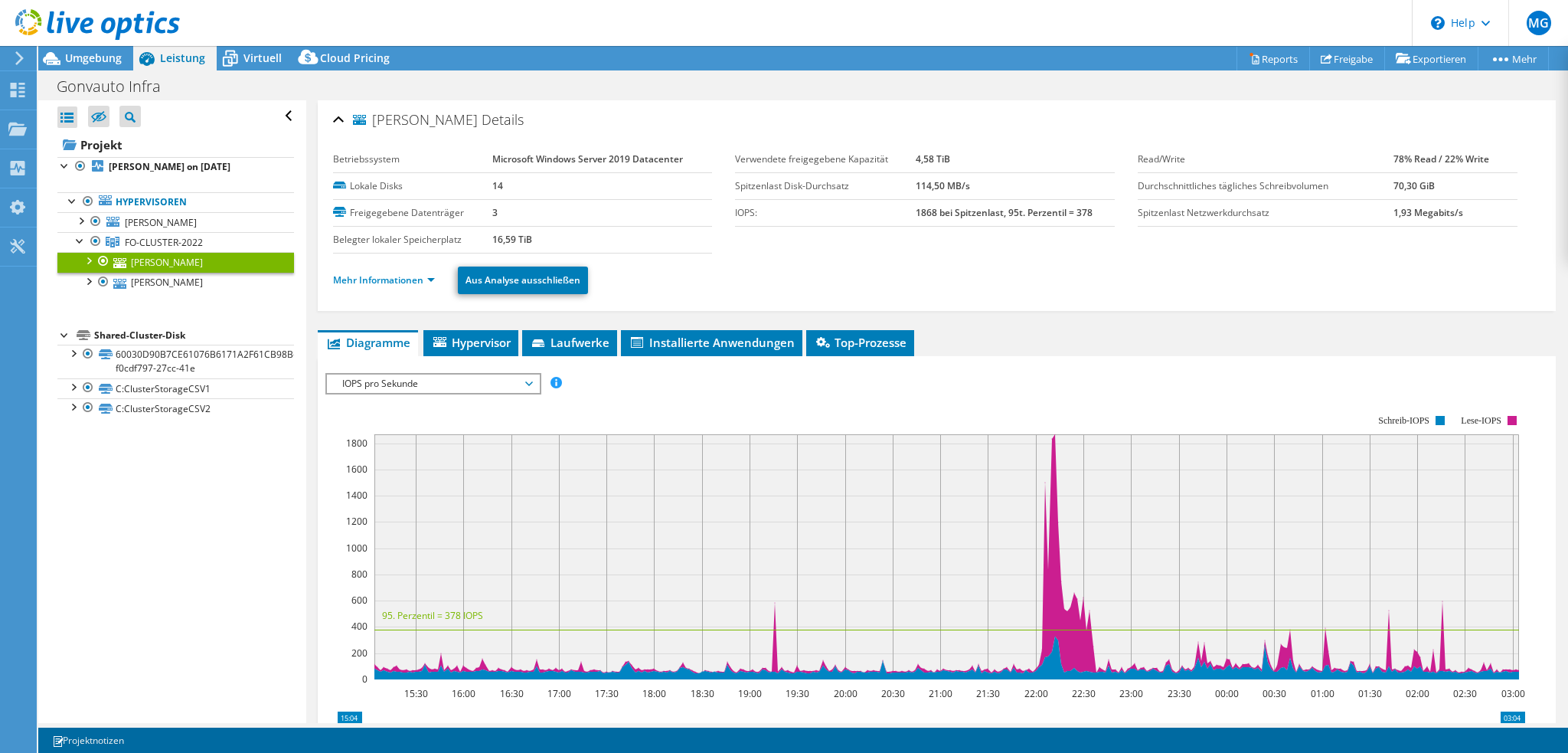
scroll to position [77, 0]
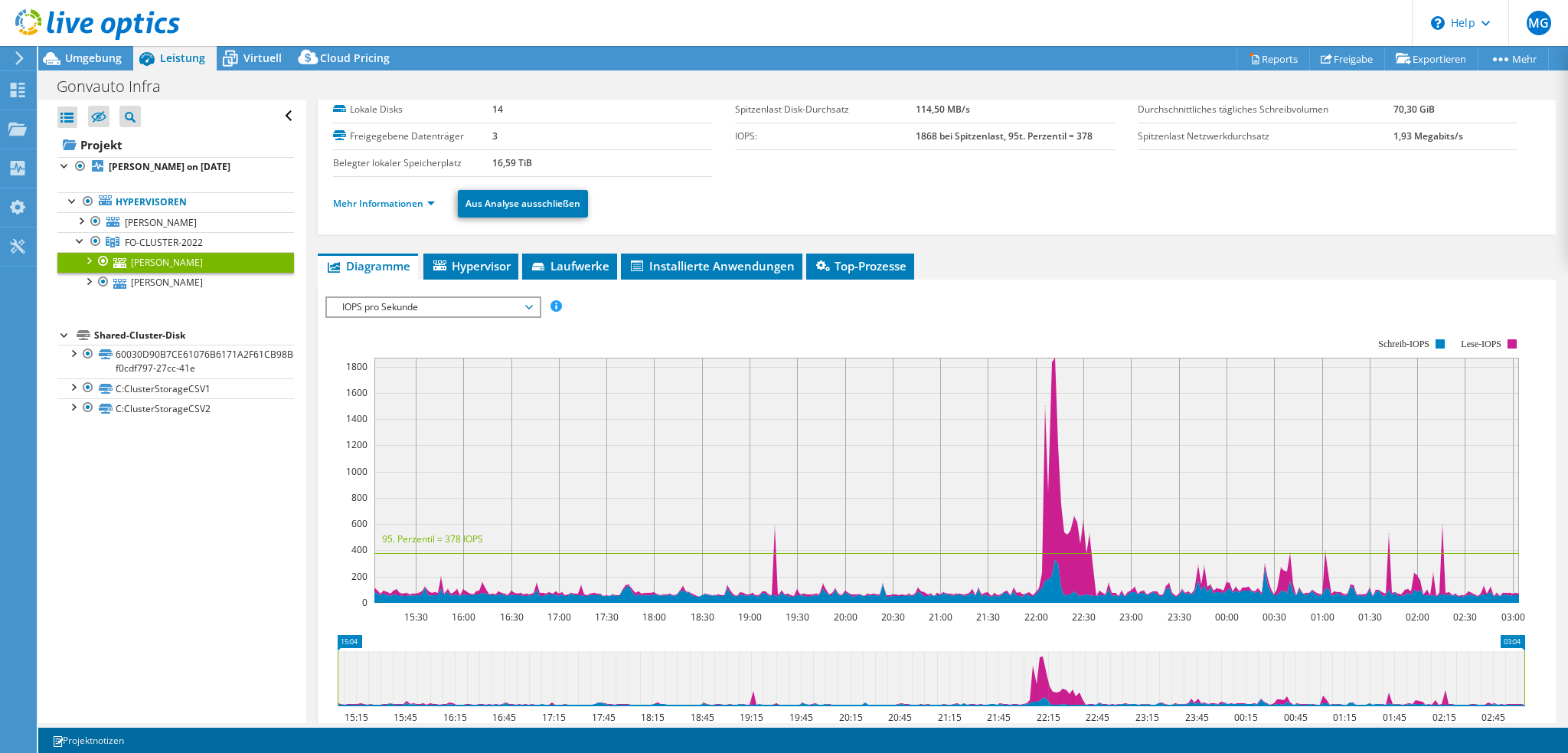
click at [462, 305] on span "IOPS pro Sekunde" at bounding box center [433, 307] width 197 height 18
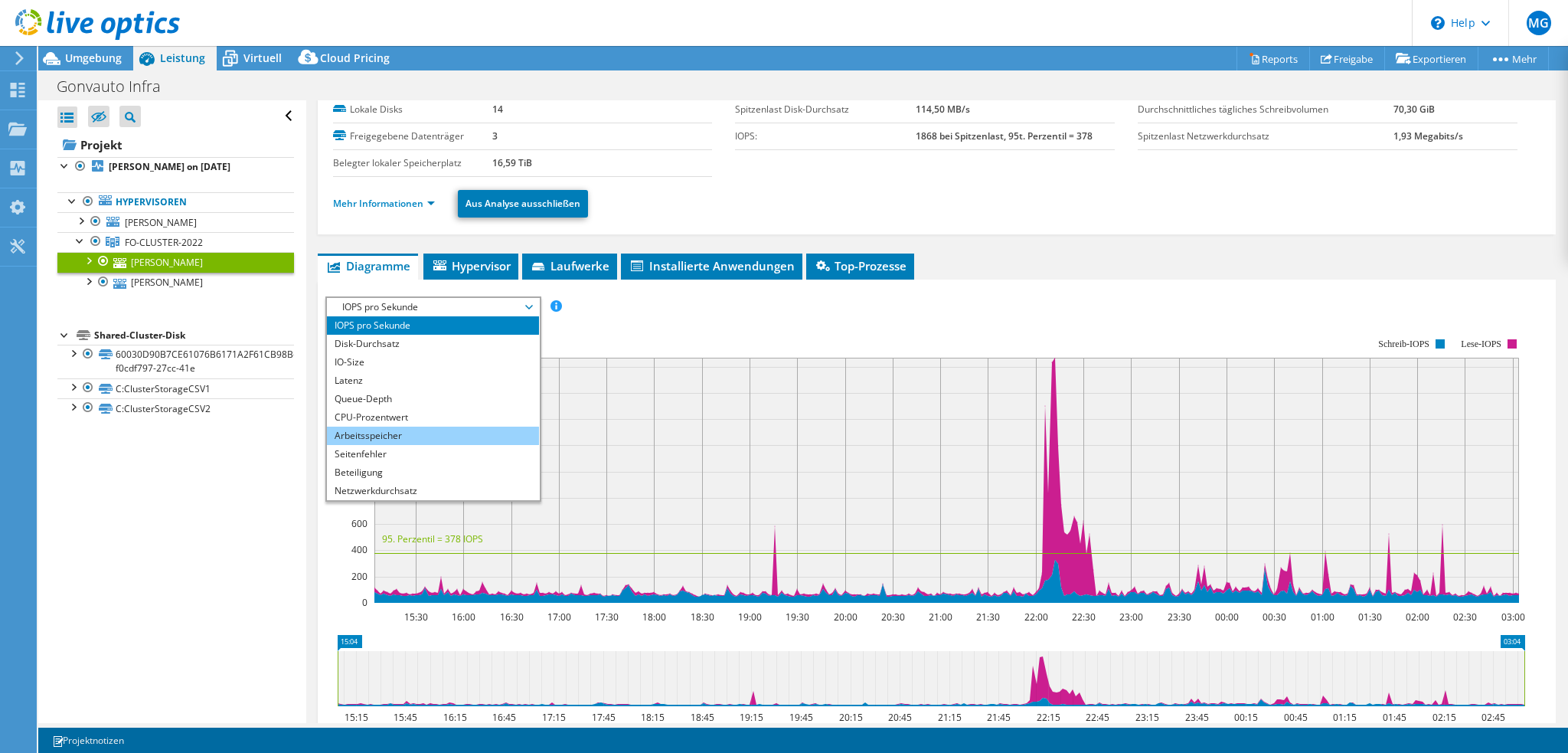
click at [445, 434] on li "Arbeitsspeicher" at bounding box center [433, 436] width 212 height 18
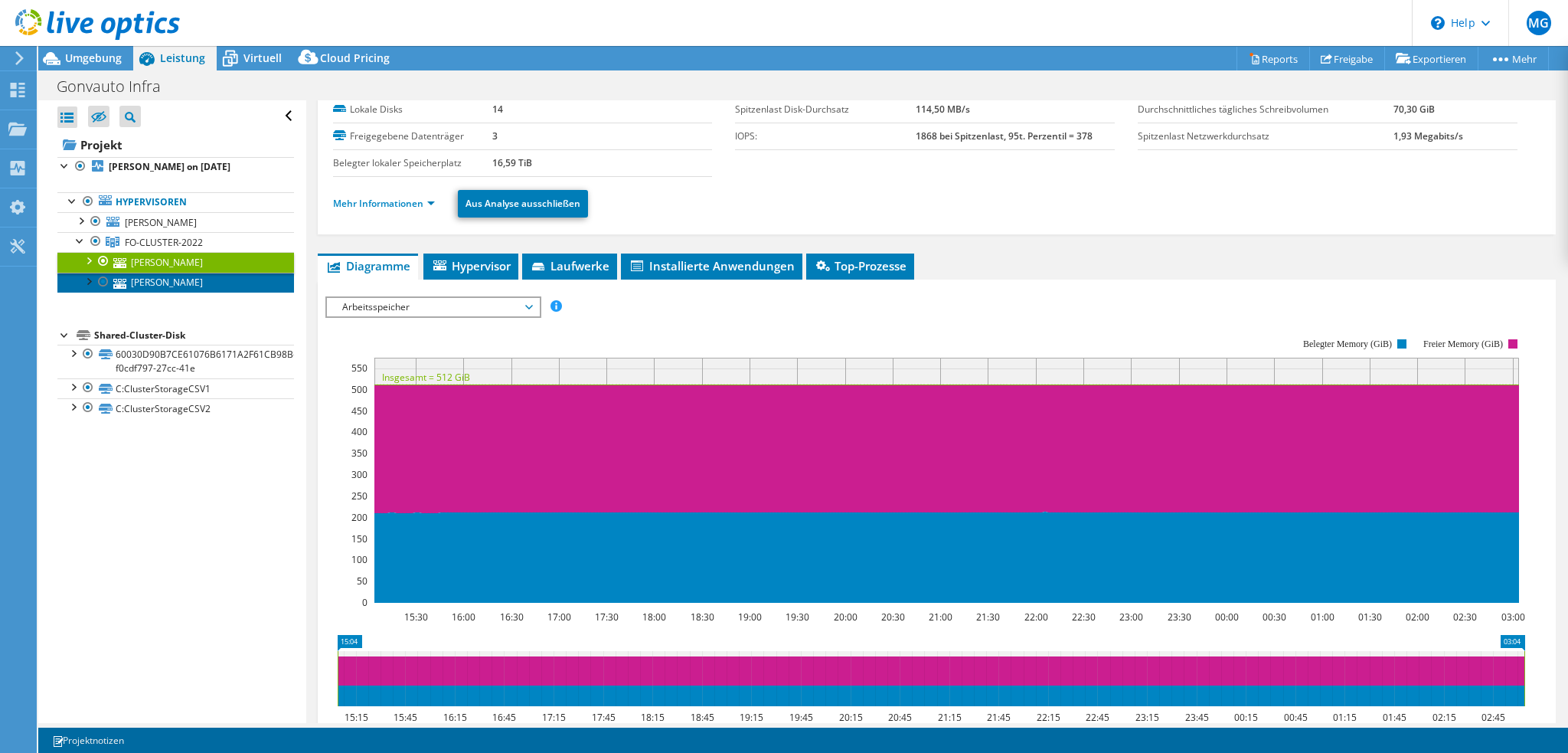
click at [203, 285] on link "GNVT-GOETHE" at bounding box center [176, 283] width 236 height 20
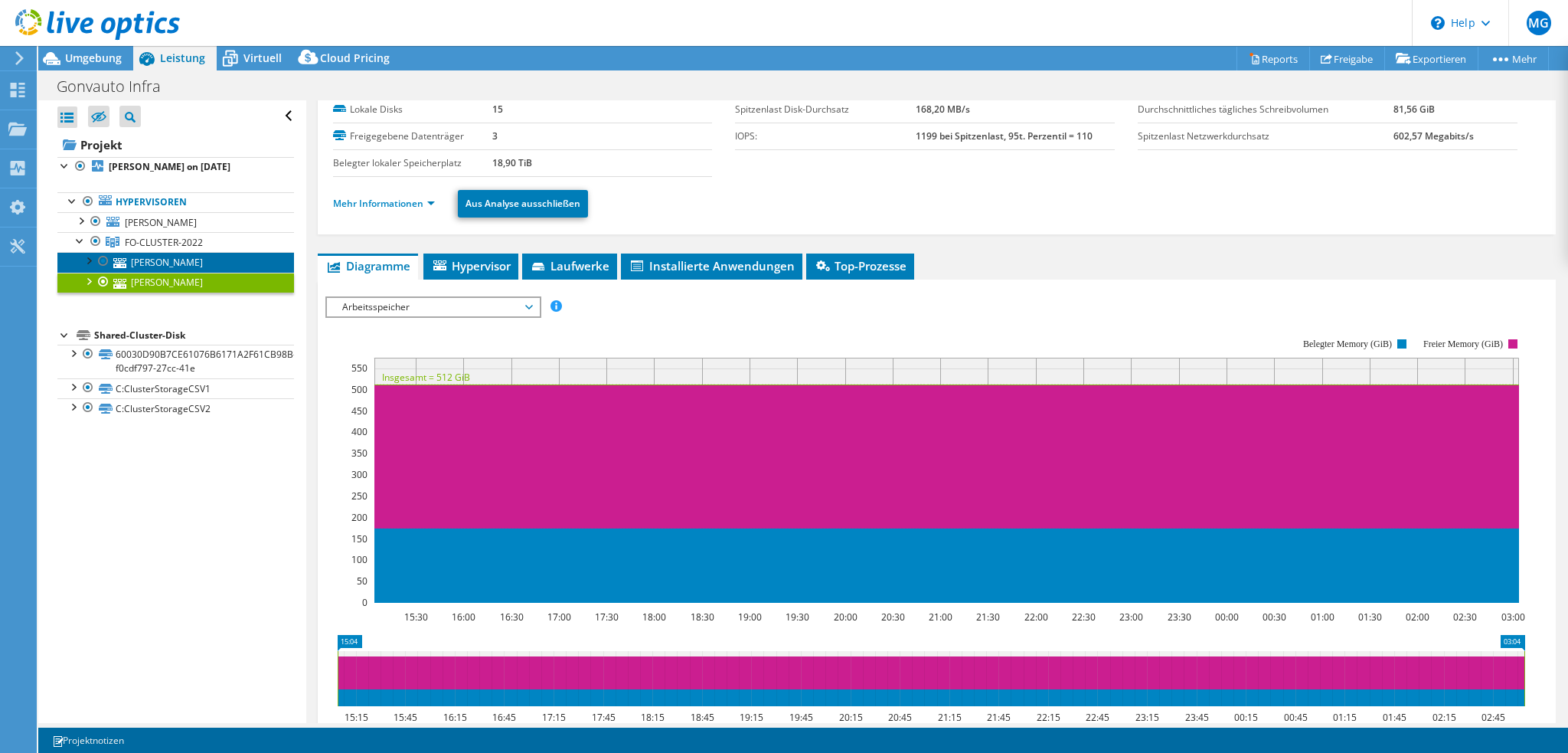
click at [178, 260] on link "GNVT-SCHILLER" at bounding box center [176, 262] width 236 height 20
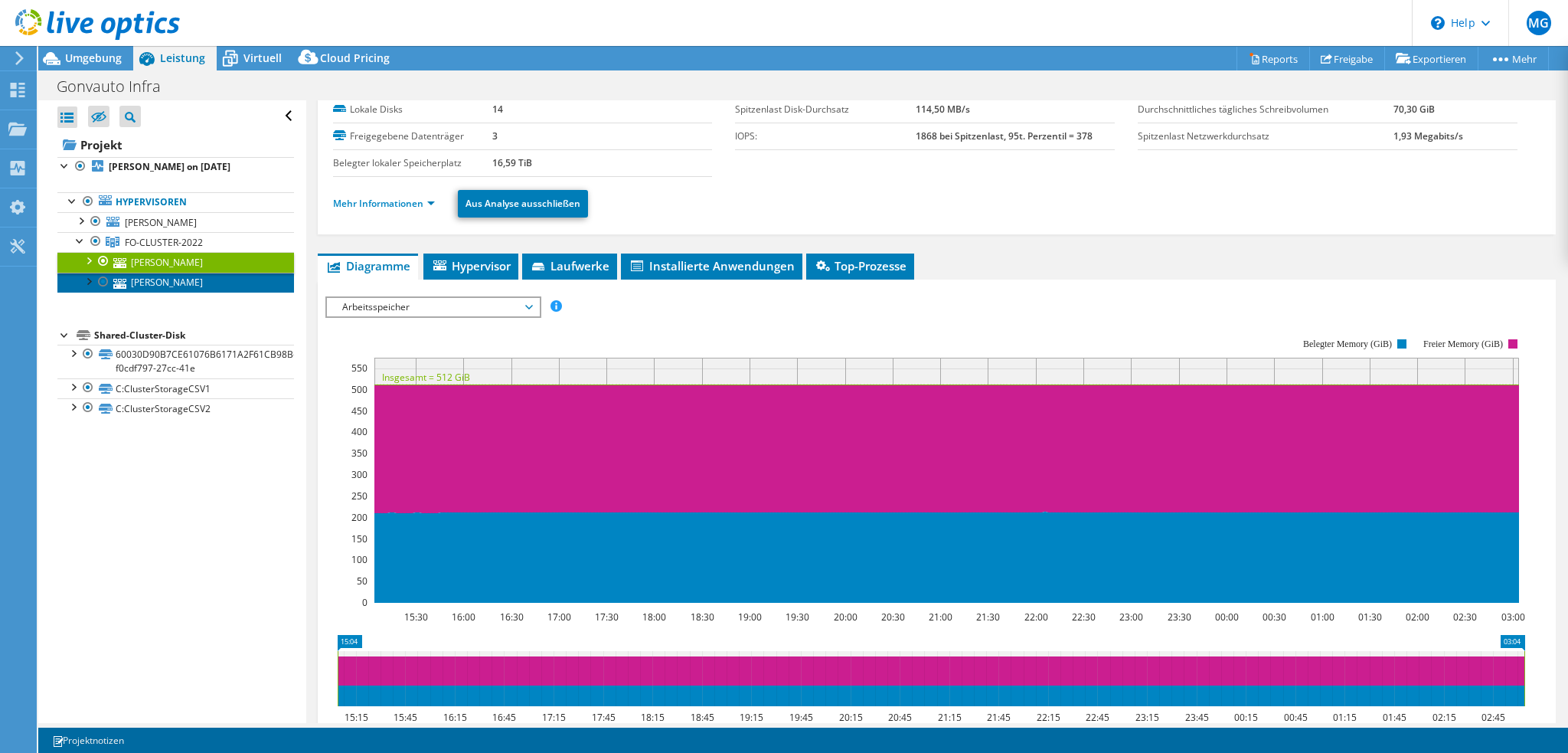
click at [181, 284] on link "GNVT-GOETHE" at bounding box center [176, 283] width 236 height 20
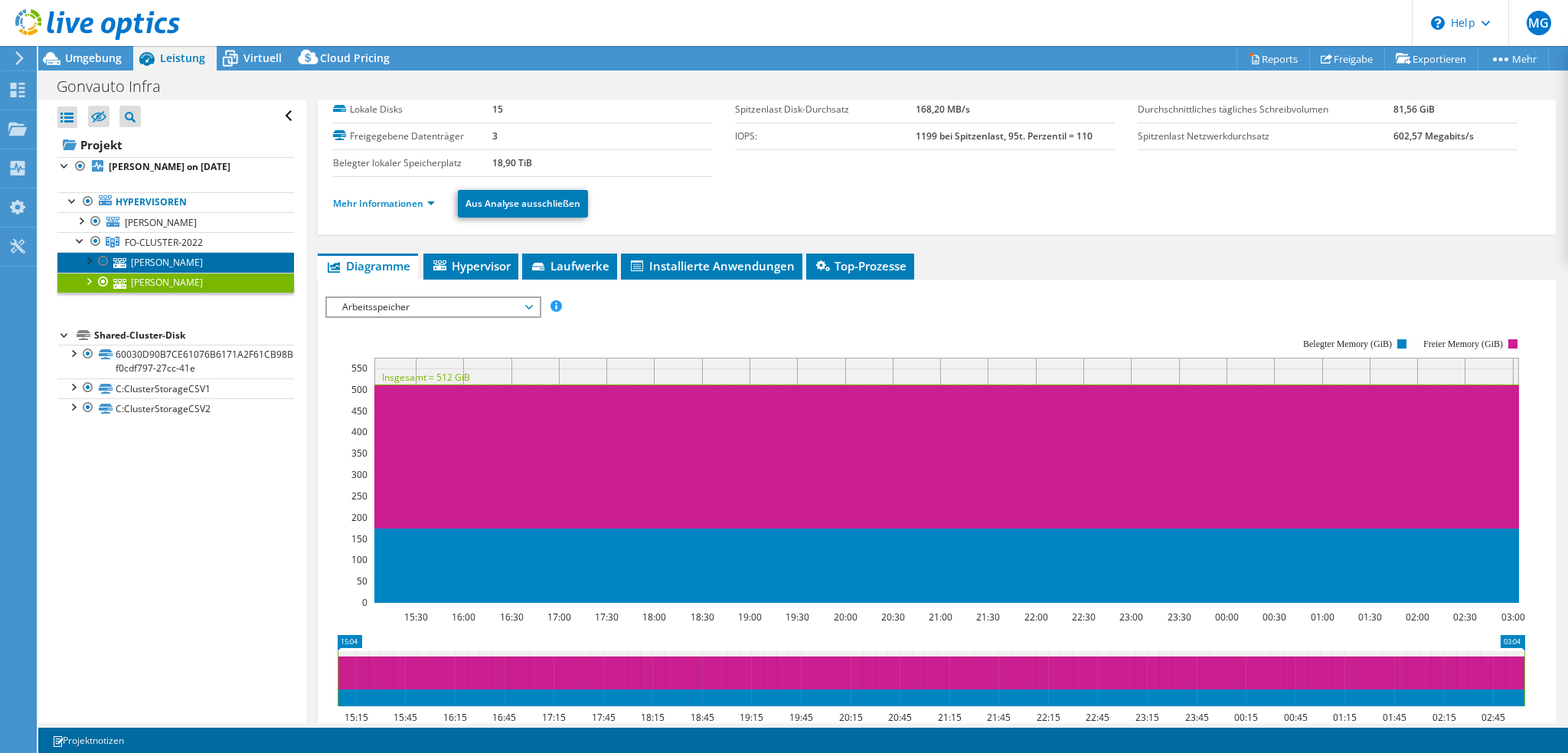
click at [179, 265] on link "GNVT-SCHILLER" at bounding box center [176, 262] width 236 height 20
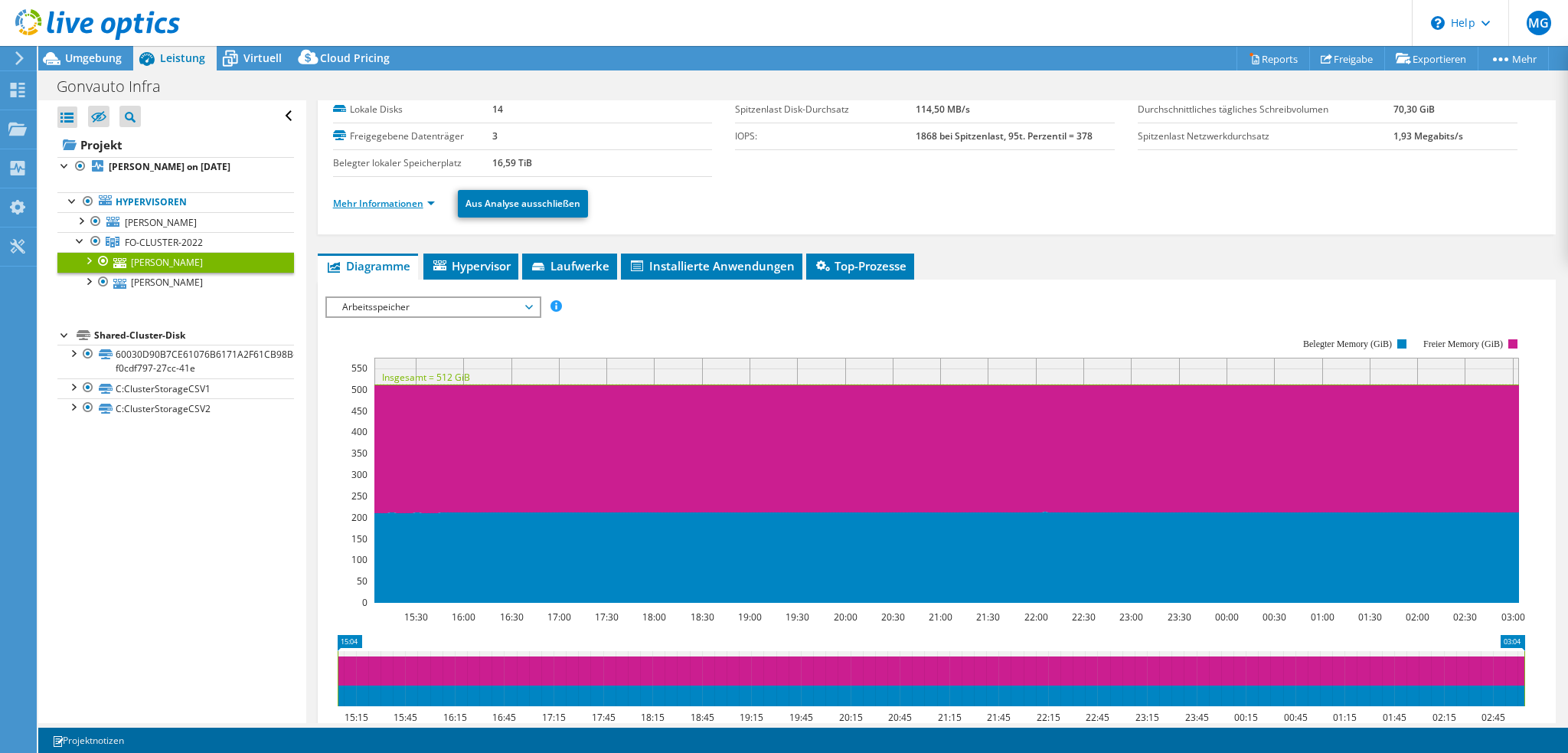
click at [395, 201] on link "Mehr Informationen" at bounding box center [383, 204] width 101 height 13
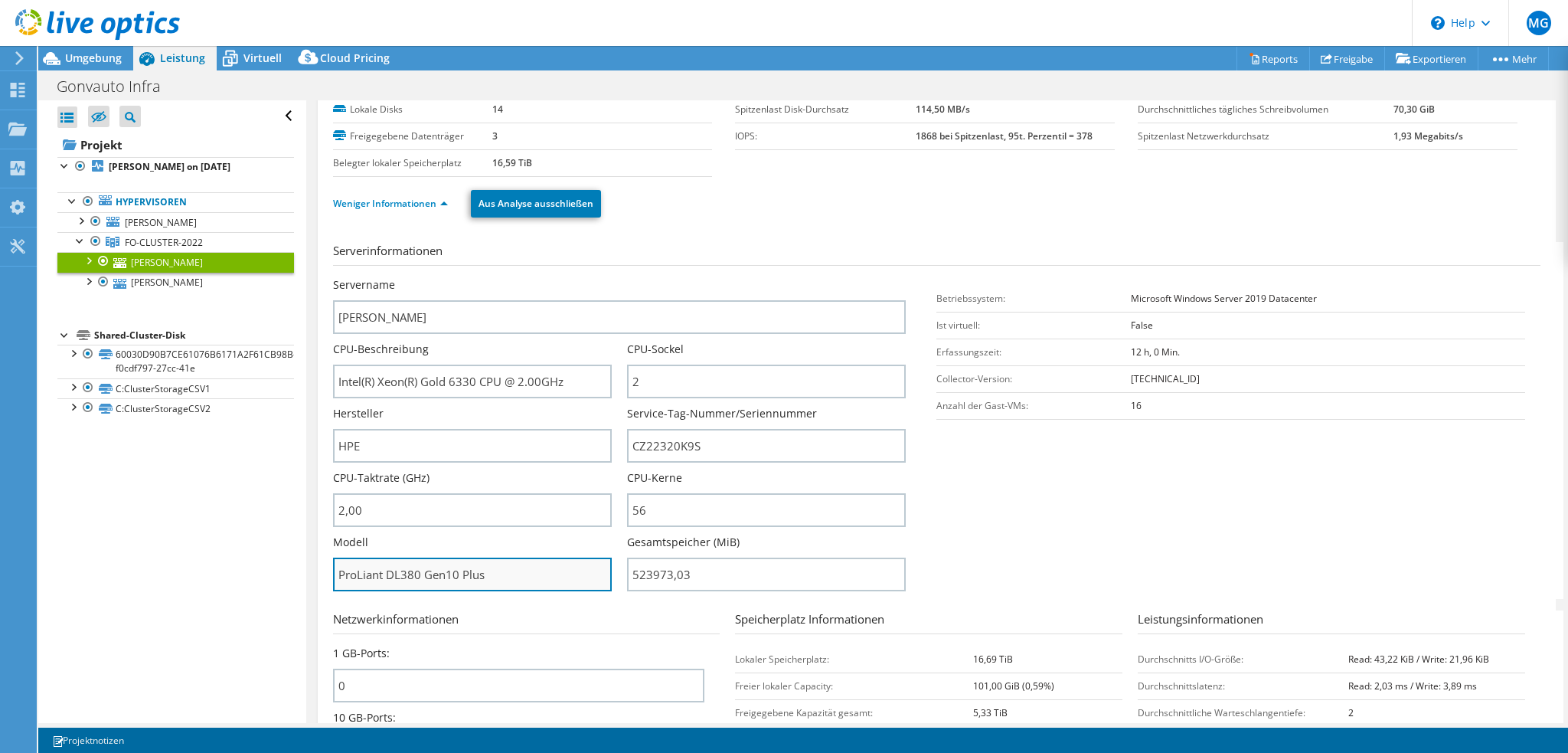
drag, startPoint x: 424, startPoint y: 572, endPoint x: 502, endPoint y: 572, distance: 78.0
click at [502, 572] on input "ProLiant DL380 Gen10 Plus" at bounding box center [472, 574] width 279 height 33
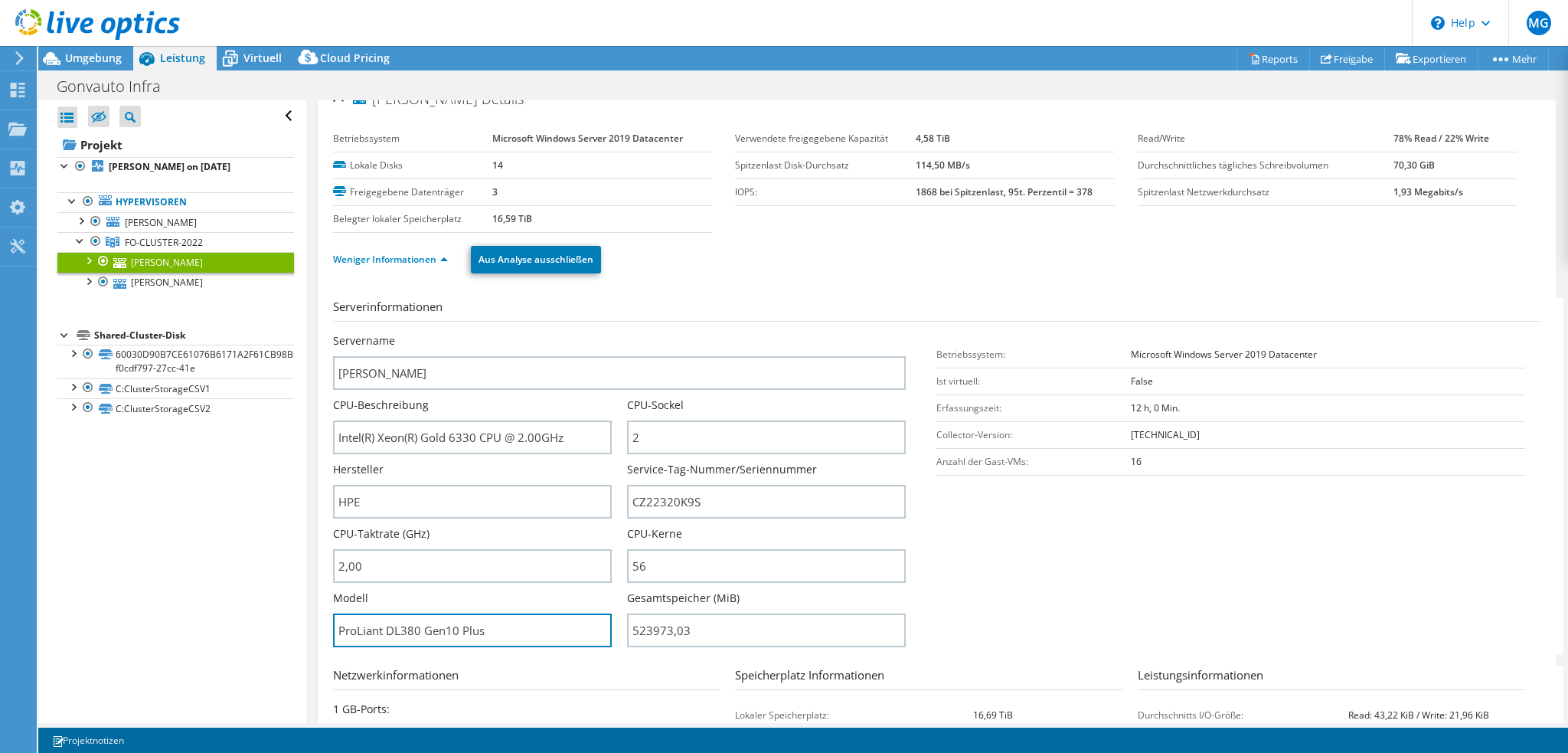
scroll to position [0, 0]
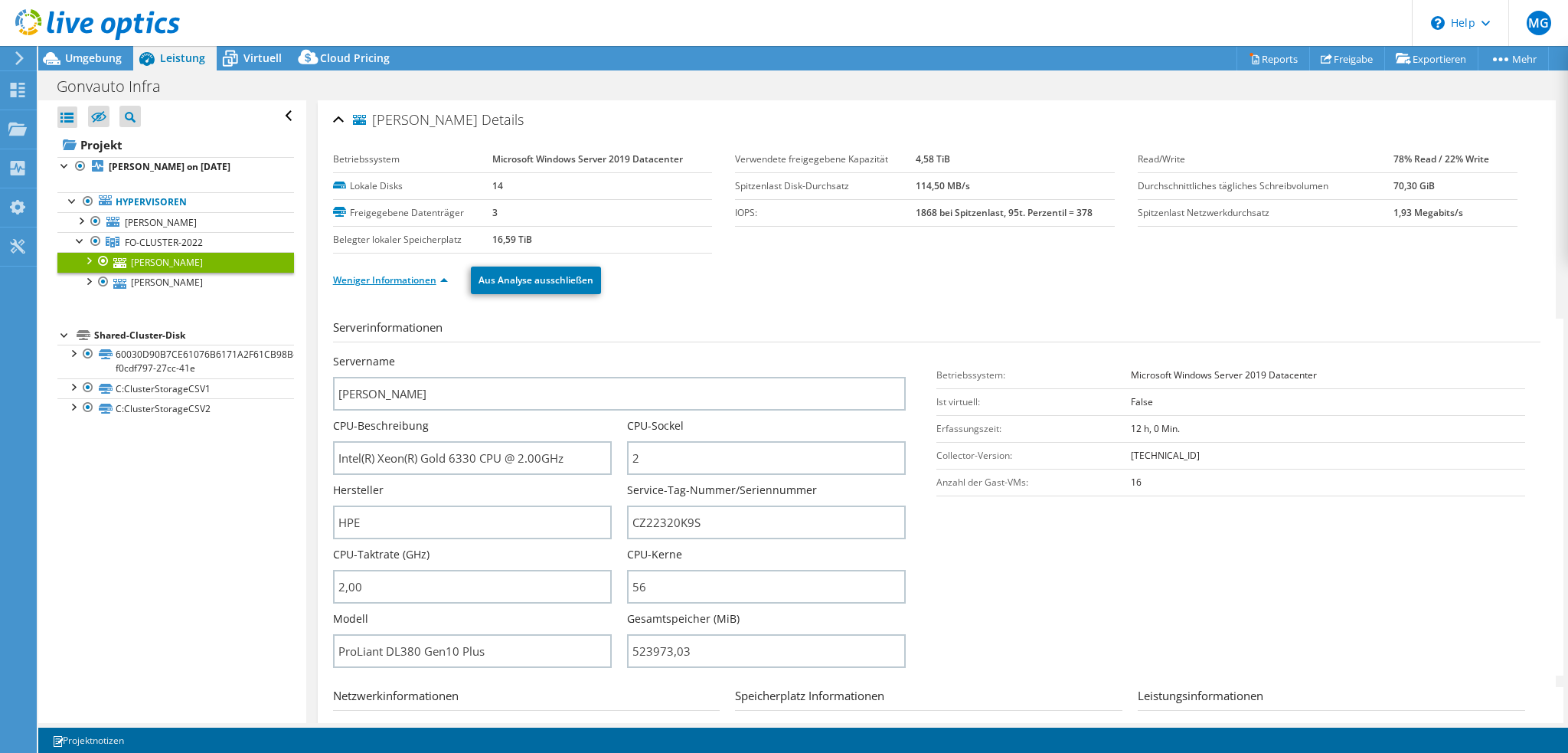
click at [377, 282] on link "Weniger Informationen" at bounding box center [390, 280] width 115 height 13
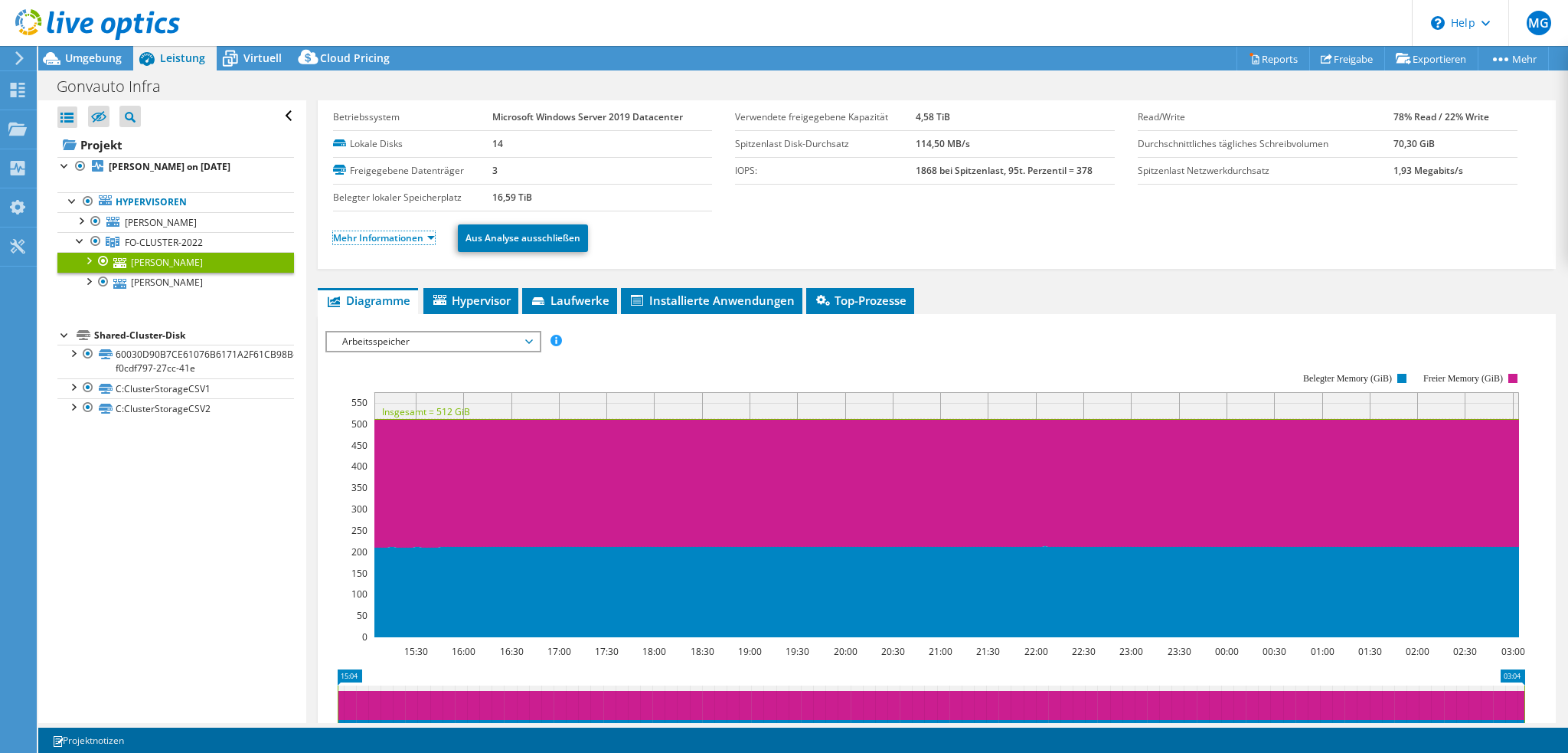
scroll to position [77, 0]
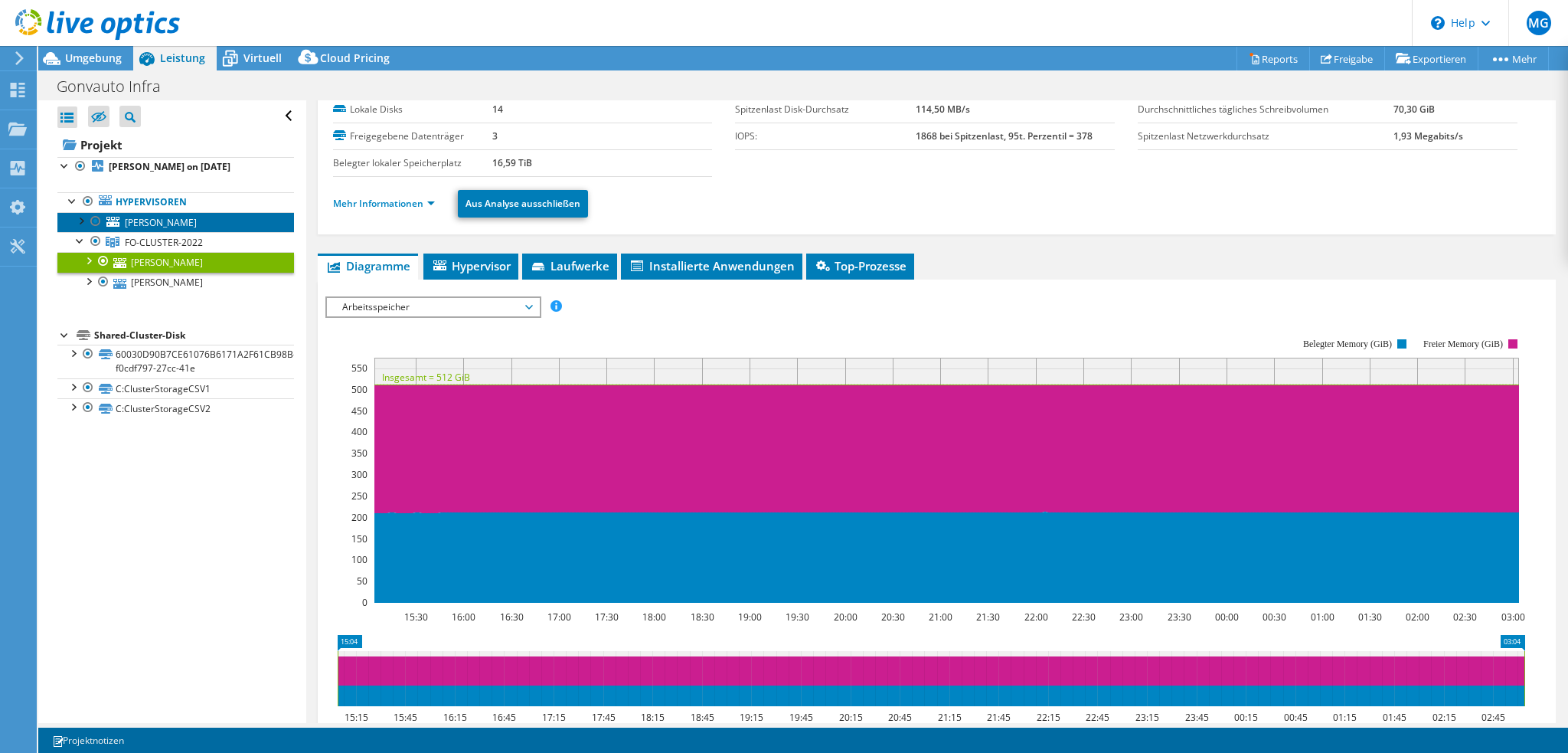
click at [195, 224] on link "GNVT-KEPLER" at bounding box center [176, 222] width 236 height 20
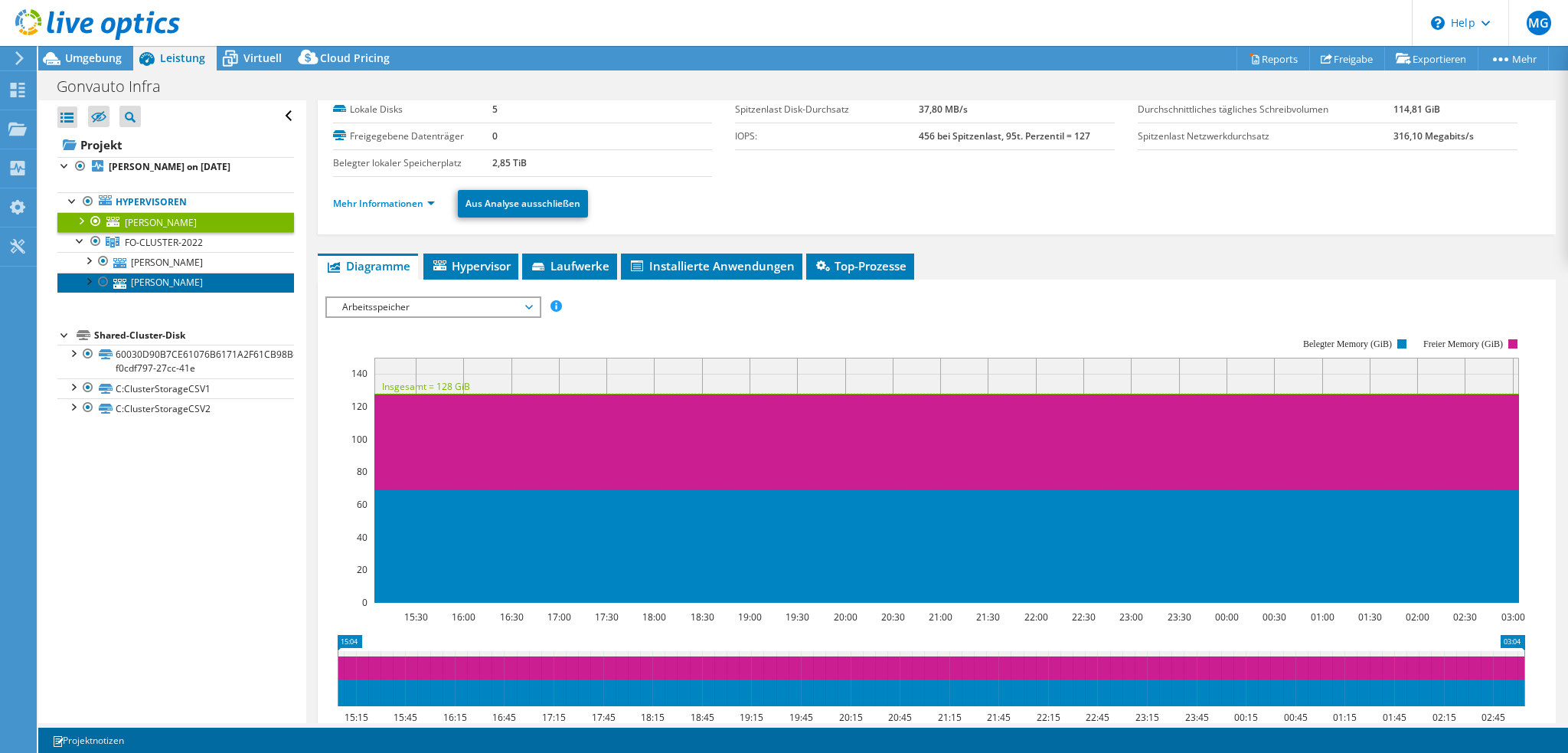
click at [178, 274] on link "GNVT-GOETHE" at bounding box center [176, 283] width 236 height 20
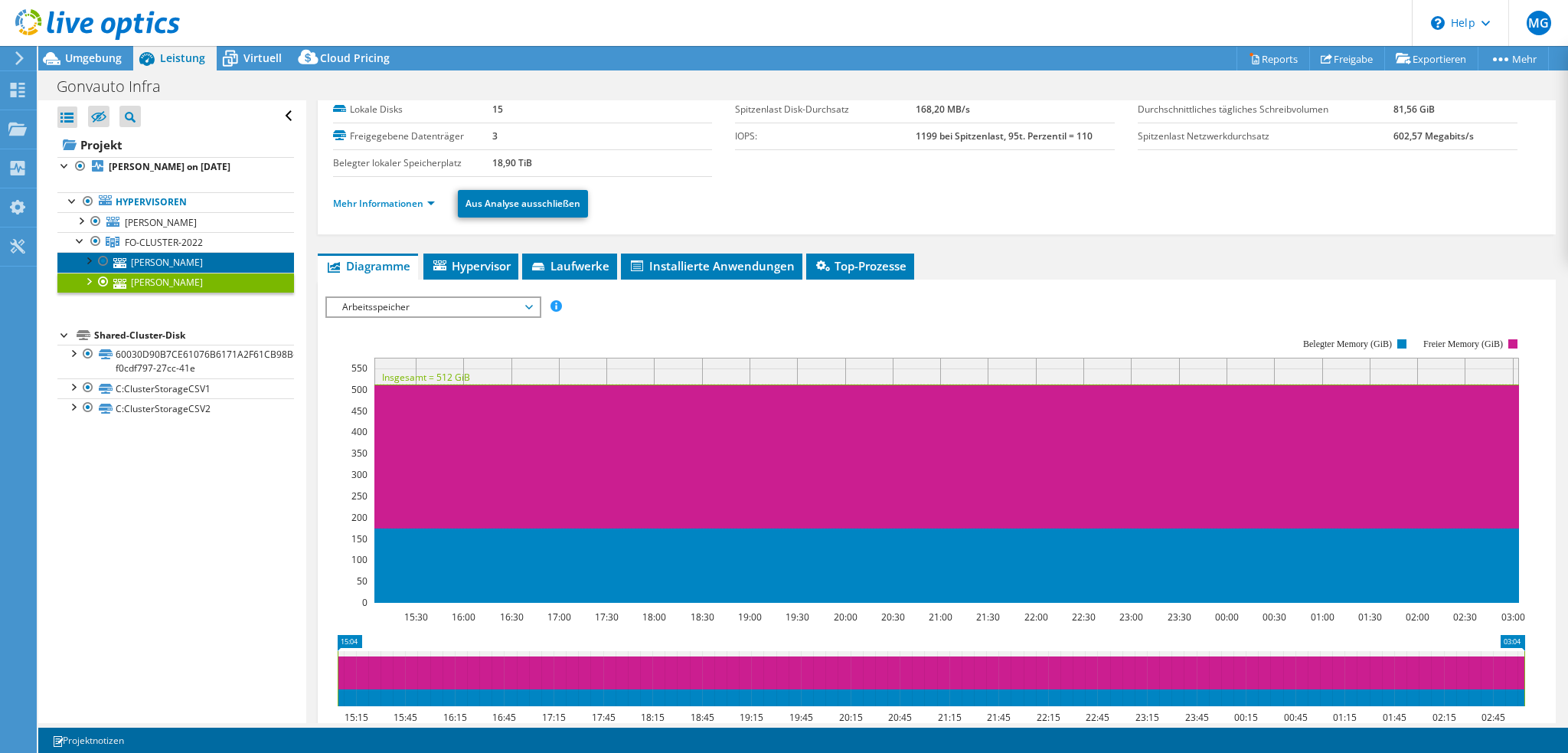
click at [179, 256] on link "GNVT-SCHILLER" at bounding box center [176, 262] width 236 height 20
